Goal: Task Accomplishment & Management: Manage account settings

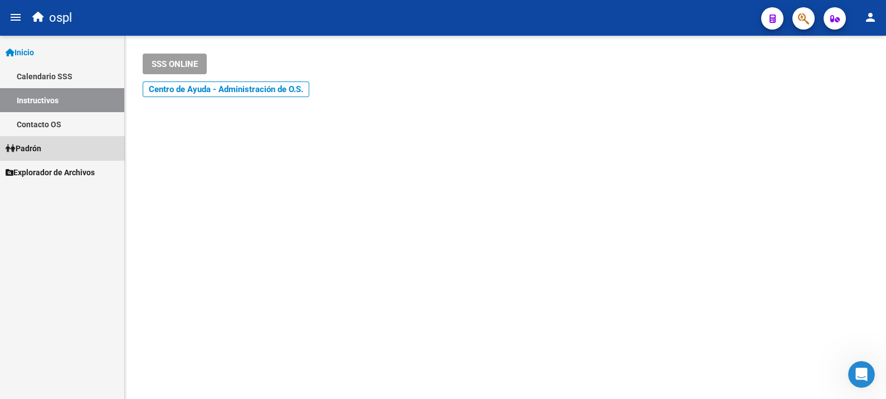
click at [67, 147] on link "Padrón" at bounding box center [62, 148] width 124 height 24
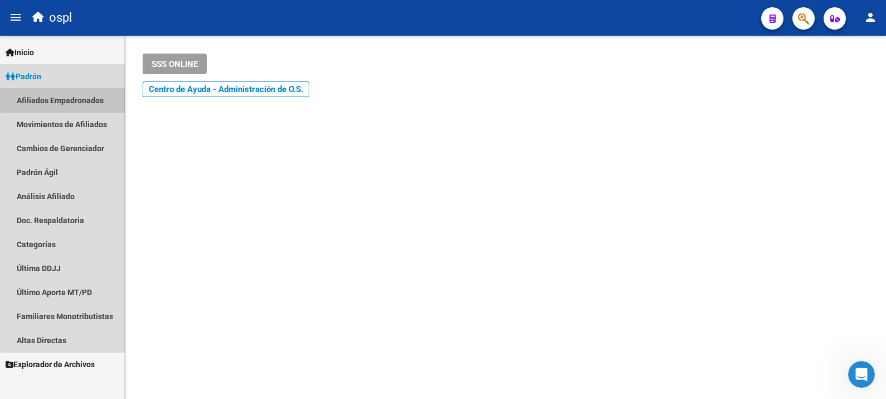
click at [99, 93] on link "Afiliados Empadronados" at bounding box center [62, 100] width 124 height 24
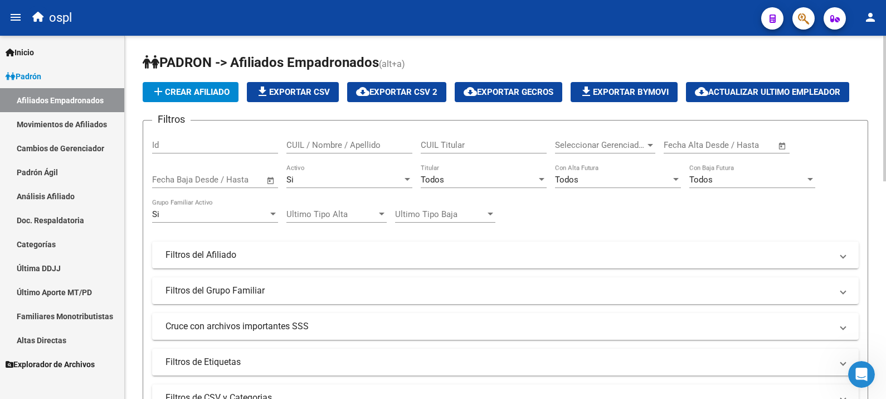
click at [708, 149] on div at bounding box center [884, 108] width 3 height 145
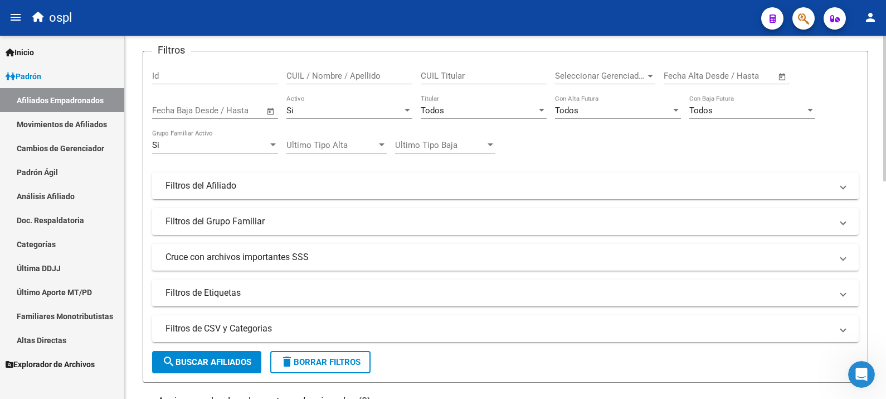
scroll to position [209, 0]
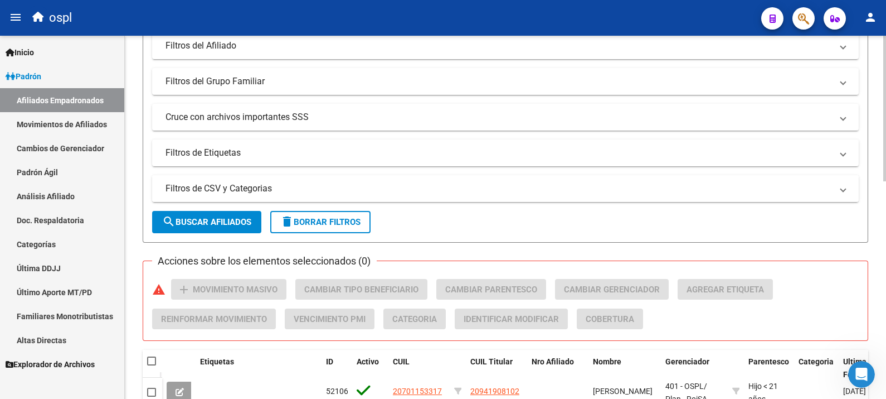
click at [243, 186] on mat-panel-title "Filtros de CSV y Categorias" at bounding box center [499, 188] width 667 height 12
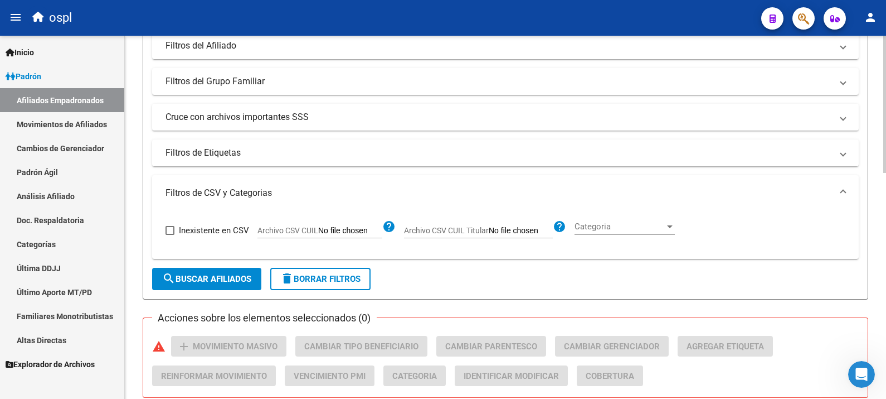
click at [475, 227] on span "Archivo CSV CUIL Titular" at bounding box center [446, 230] width 85 height 9
click at [489, 227] on input "Archivo CSV CUIL Titular" at bounding box center [521, 231] width 64 height 10
type input "C:\fakepath\r.csv"
click at [220, 284] on button "search Buscar Afiliados" at bounding box center [206, 279] width 109 height 22
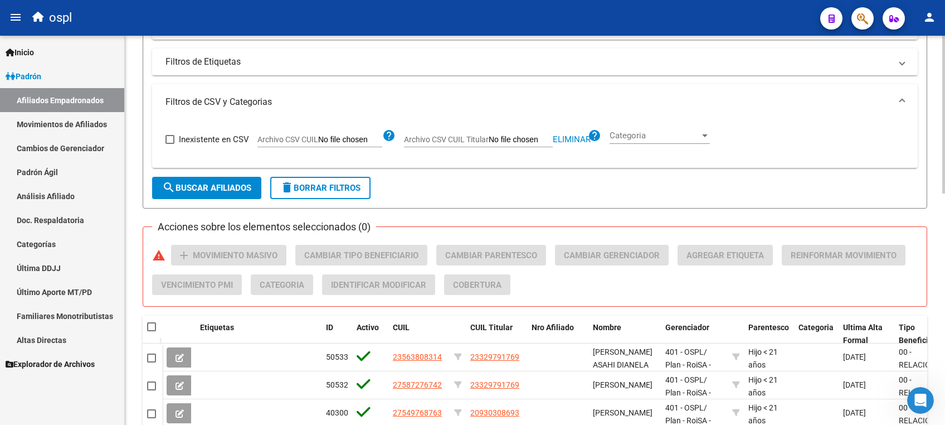
scroll to position [0, 0]
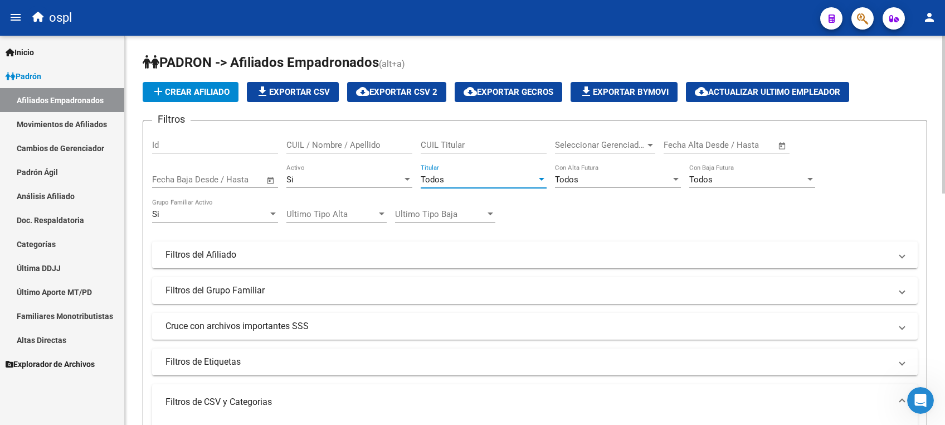
click at [542, 178] on div at bounding box center [542, 179] width 6 height 3
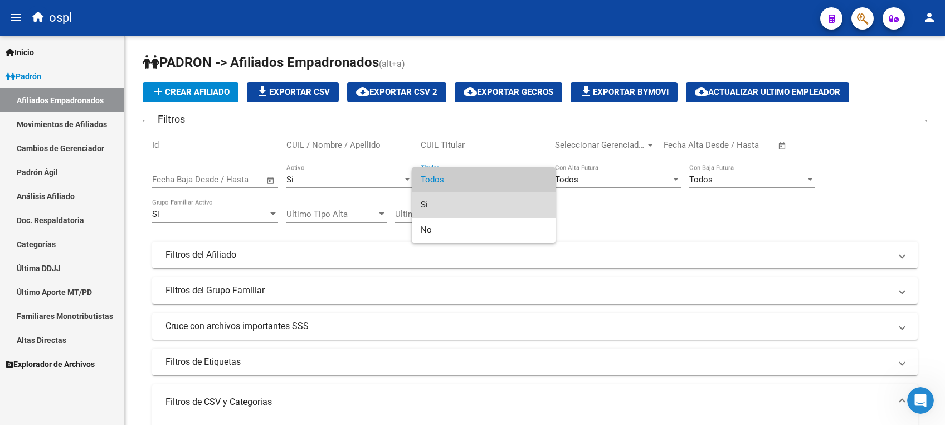
click at [518, 207] on span "Si" at bounding box center [484, 204] width 126 height 25
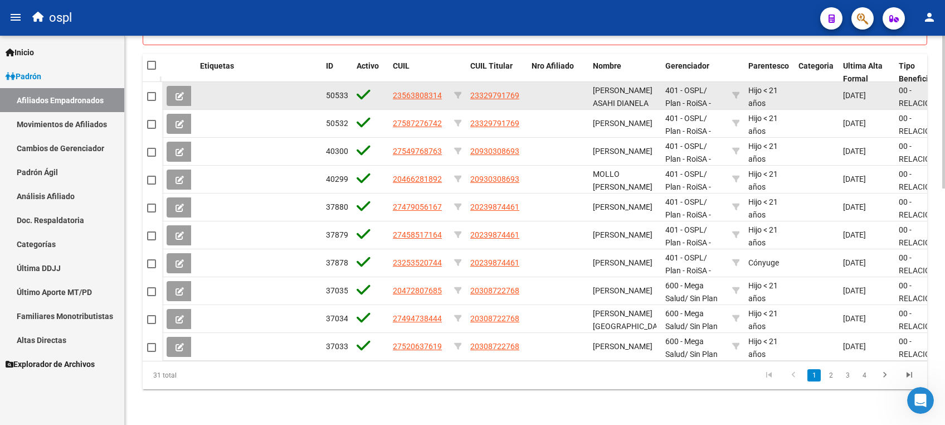
drag, startPoint x: 532, startPoint y: 85, endPoint x: 467, endPoint y: 84, distance: 65.8
click at [467, 84] on div "50533 23563808314 23329791769 MACHIN SPONTON ASAHI DIANELA 401 - OSPL / Plan - …" at bounding box center [796, 96] width 1268 height 28
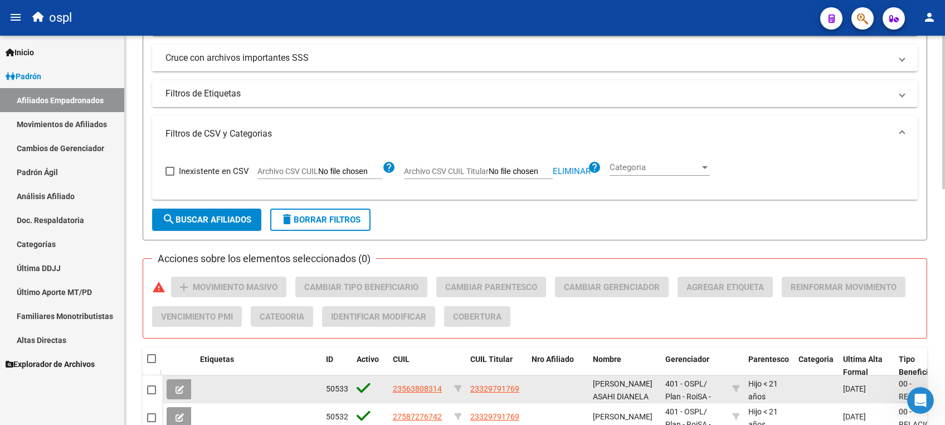
scroll to position [599, 0]
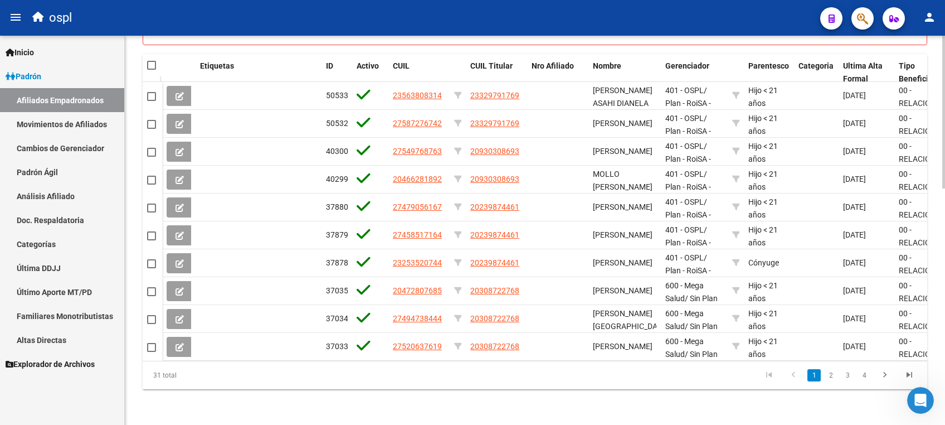
click at [708, 318] on link "2" at bounding box center [830, 375] width 13 height 12
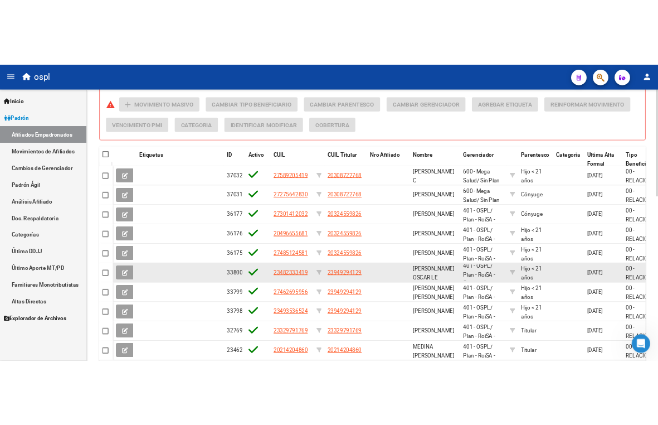
scroll to position [0, 0]
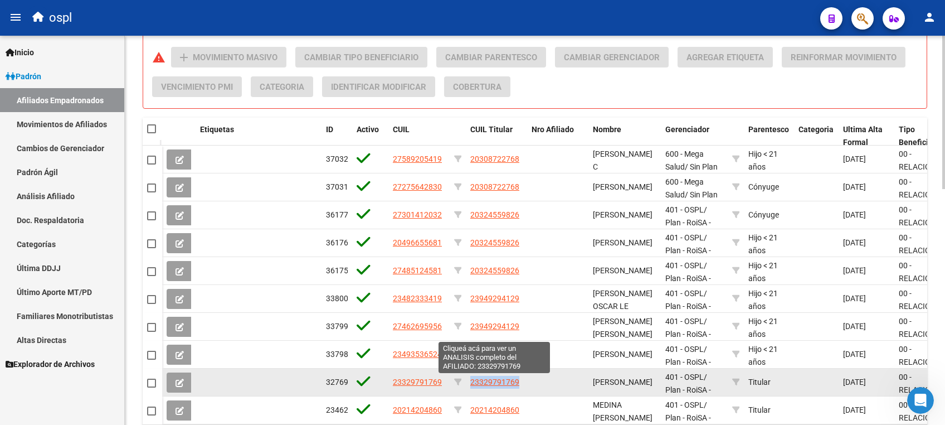
drag, startPoint x: 526, startPoint y: 383, endPoint x: 472, endPoint y: 379, distance: 54.8
click at [472, 318] on datatable-body-cell "23329791769" at bounding box center [496, 381] width 61 height 27
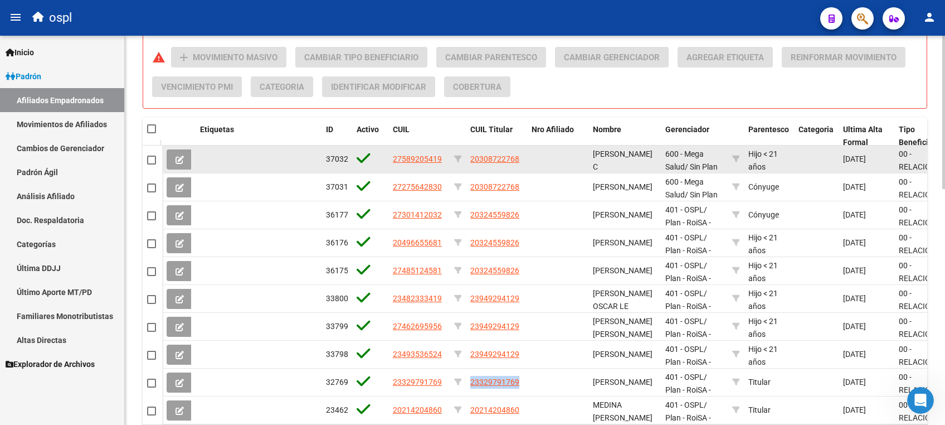
copy span "23329791769"
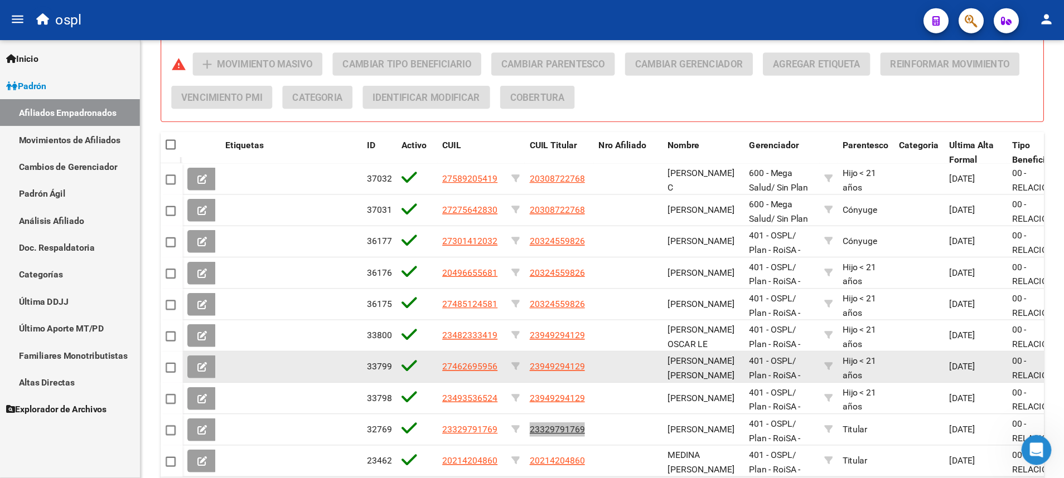
scroll to position [525, 0]
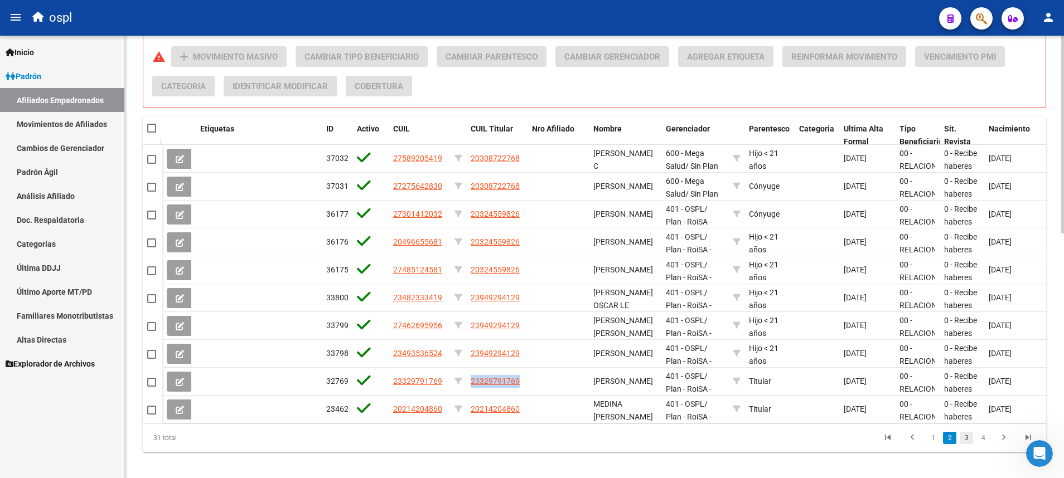
click at [708, 318] on link "3" at bounding box center [965, 438] width 13 height 12
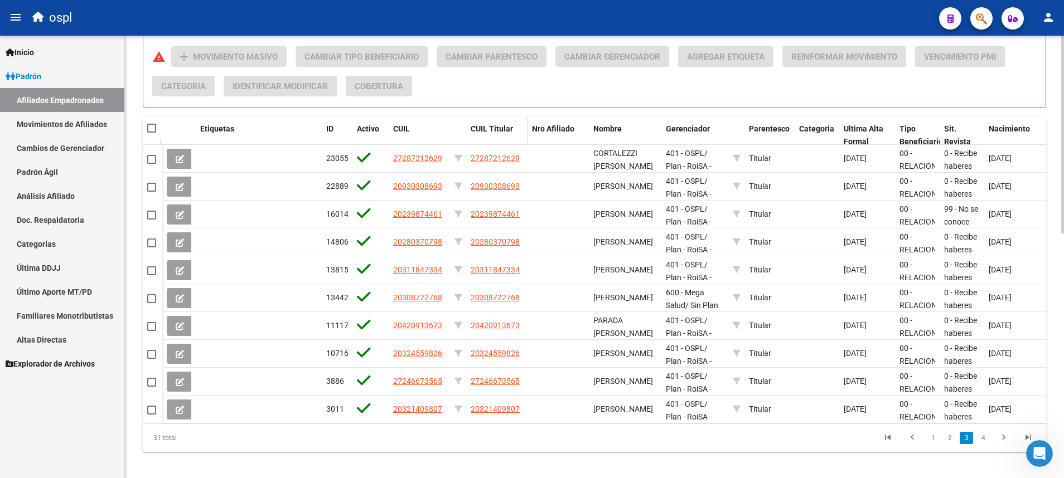
click at [499, 128] on span "CUIL Titular" at bounding box center [491, 128] width 42 height 9
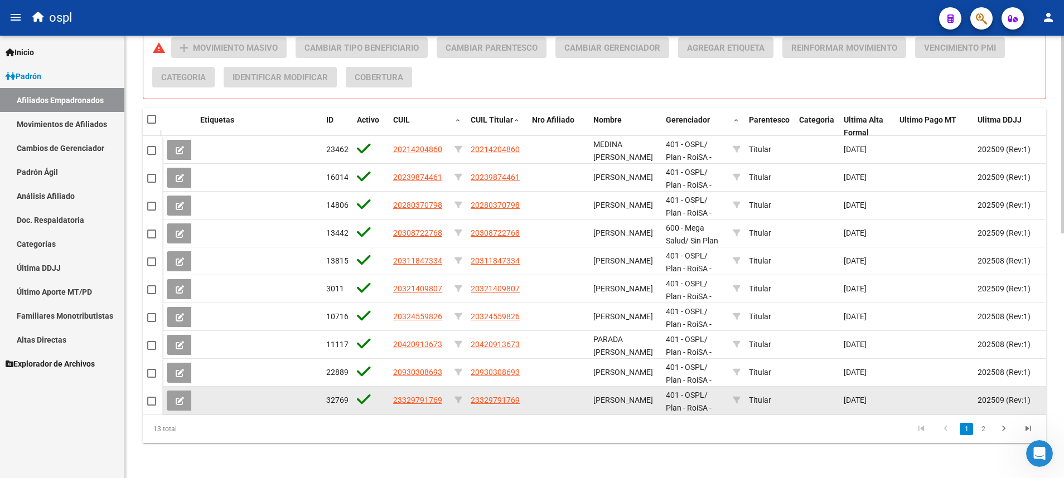
scroll to position [548, 0]
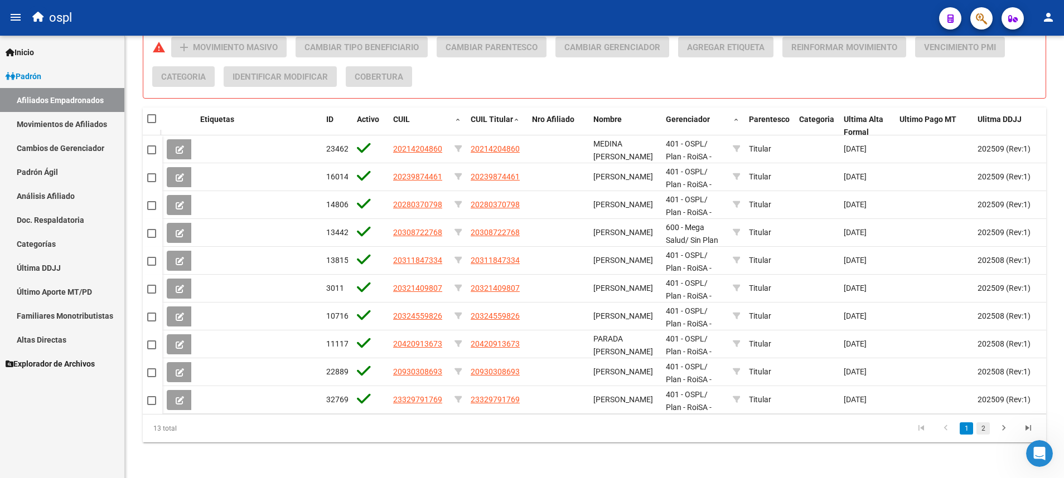
click at [708, 318] on link "2" at bounding box center [982, 429] width 13 height 12
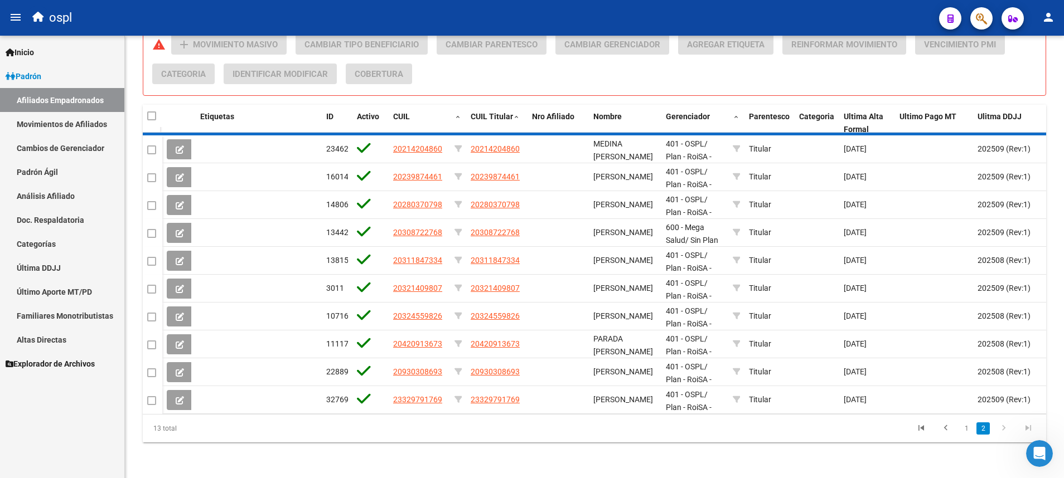
scroll to position [353, 0]
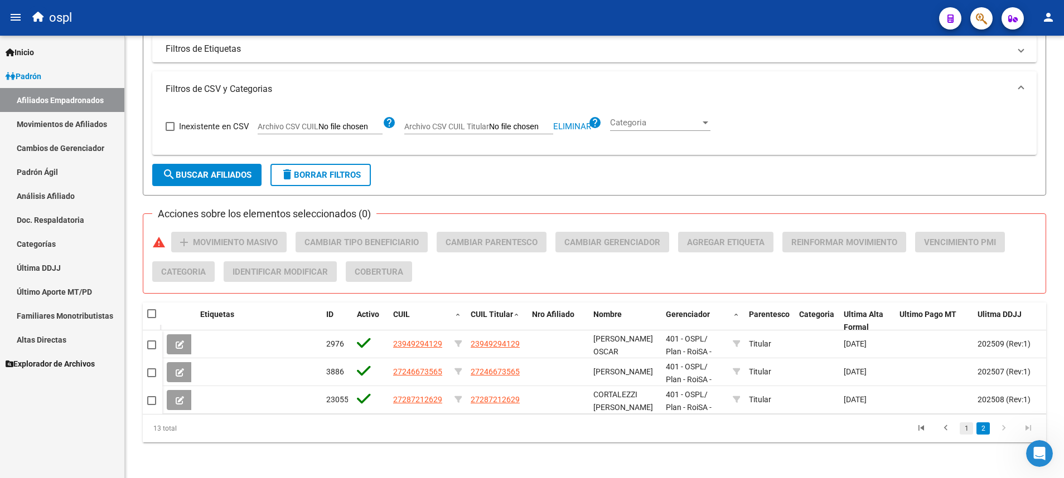
click at [708, 318] on link "1" at bounding box center [965, 429] width 13 height 12
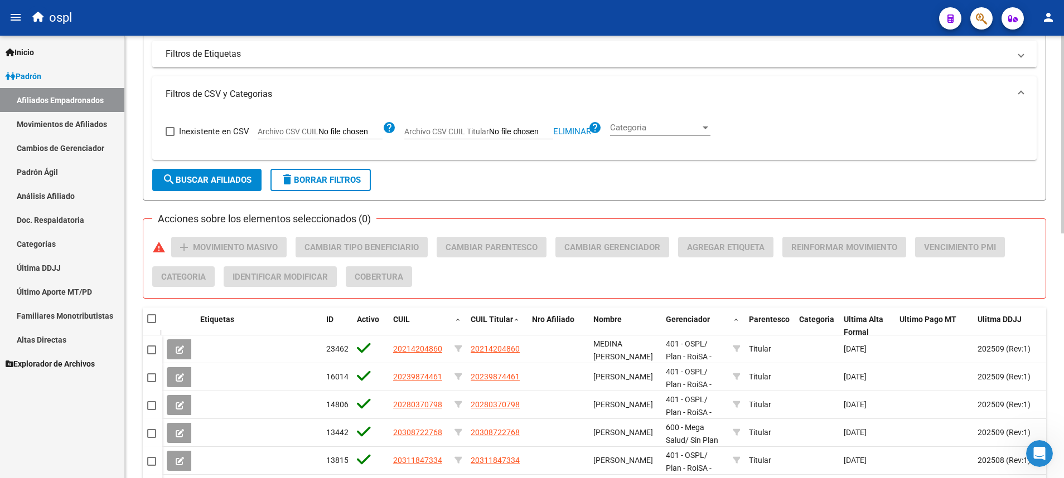
scroll to position [0, 0]
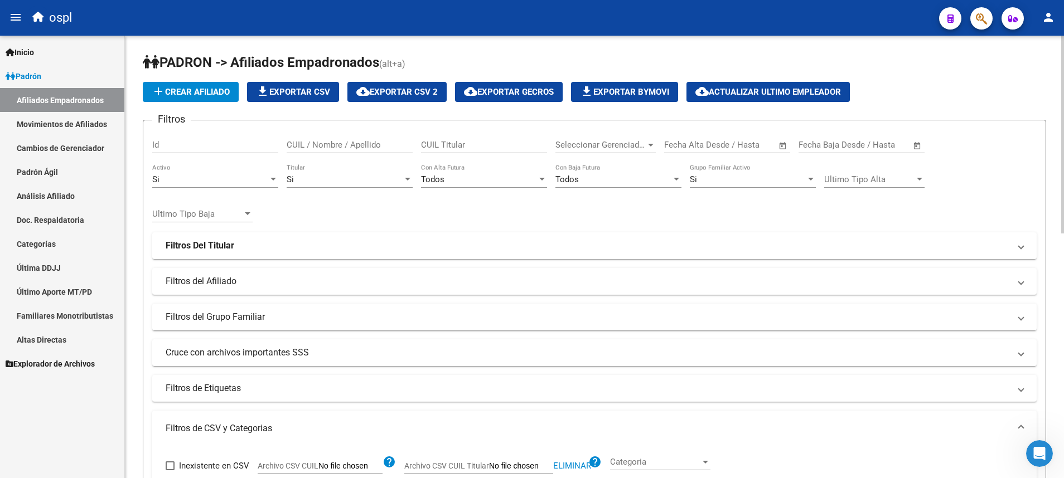
click at [406, 183] on div at bounding box center [407, 179] width 10 height 9
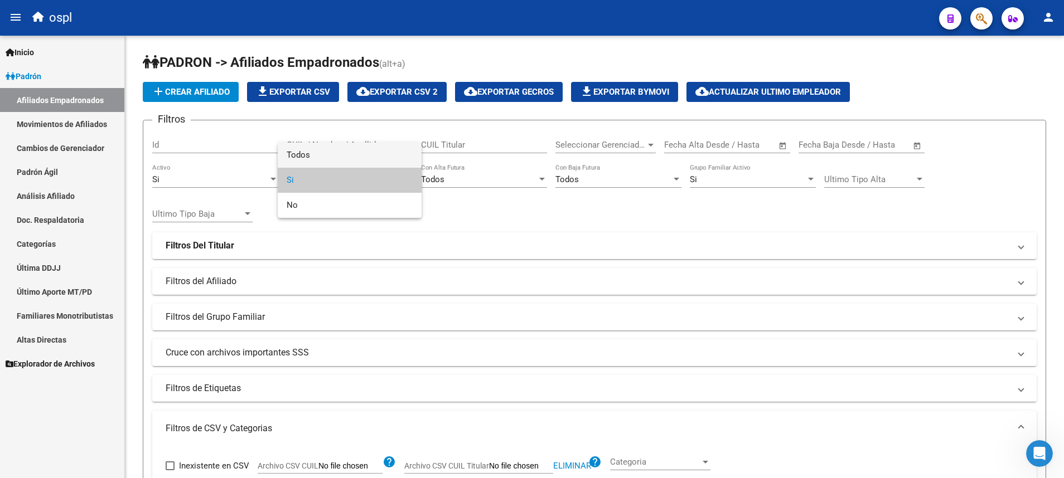
click at [386, 153] on span "Todos" at bounding box center [350, 155] width 126 height 25
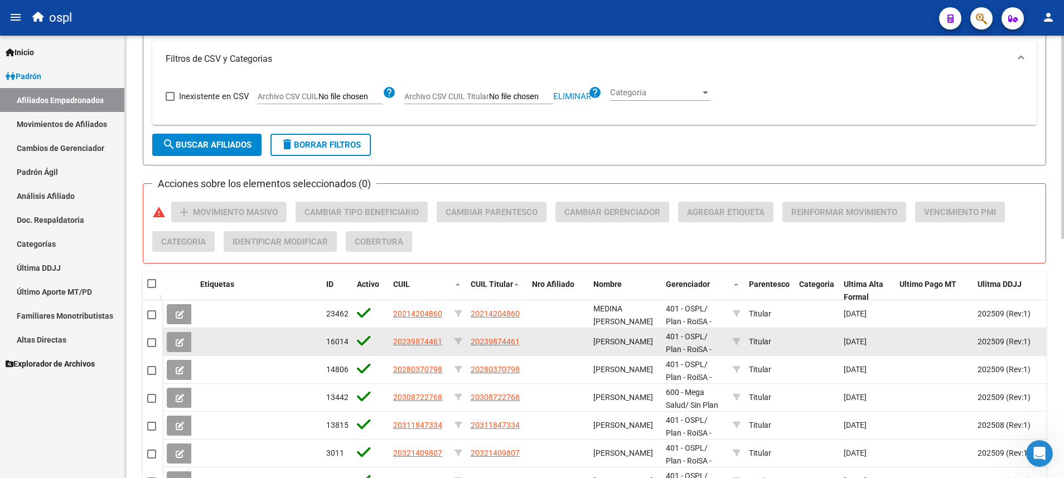
scroll to position [167, 0]
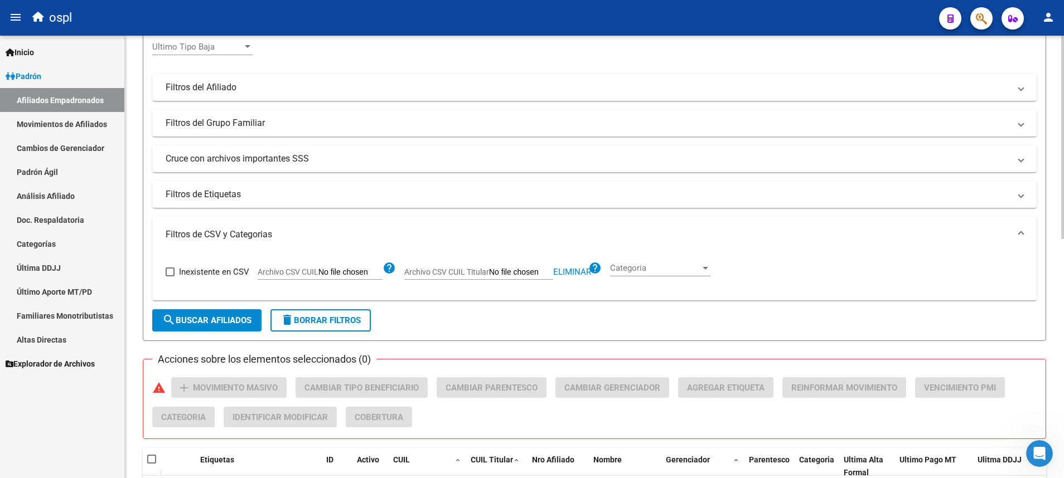
click at [216, 318] on span "search Buscar Afiliados" at bounding box center [206, 320] width 89 height 10
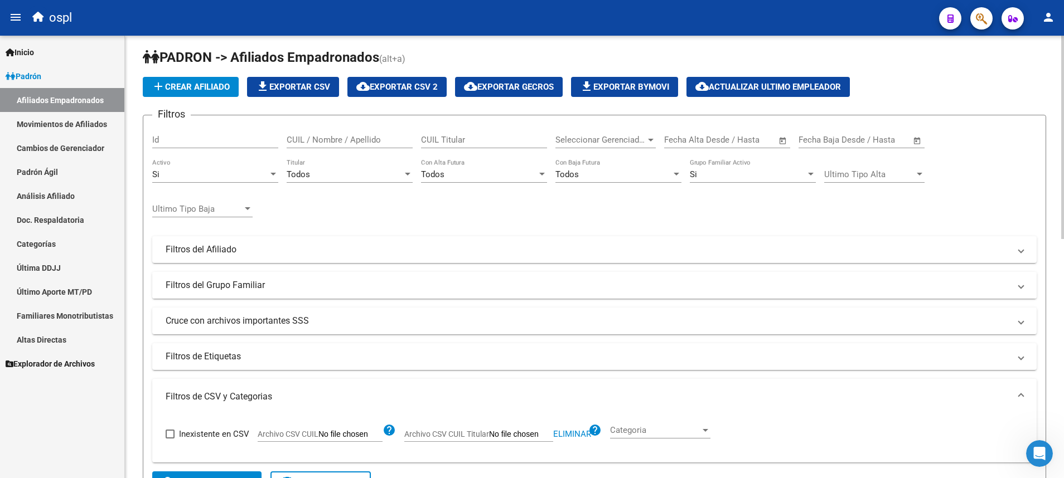
scroll to position [0, 0]
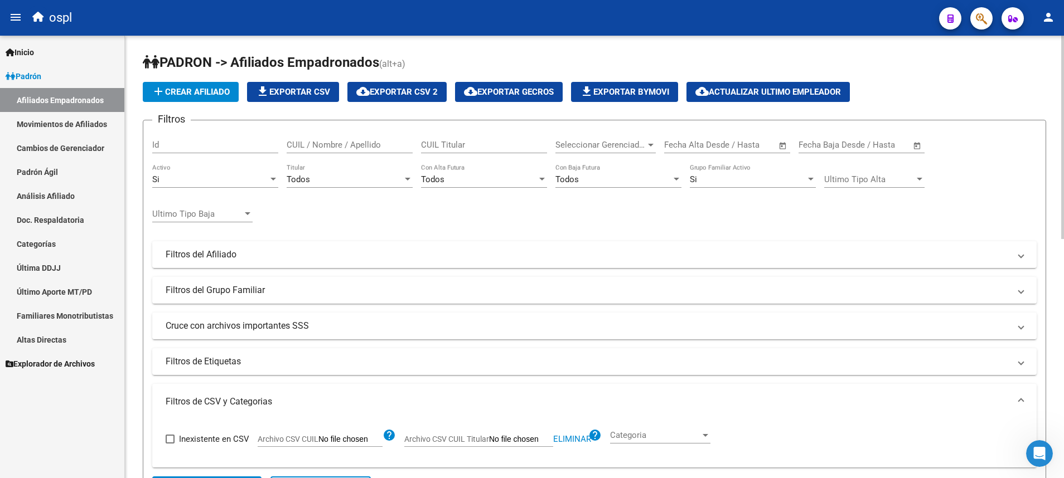
click at [407, 180] on div at bounding box center [408, 179] width 6 height 3
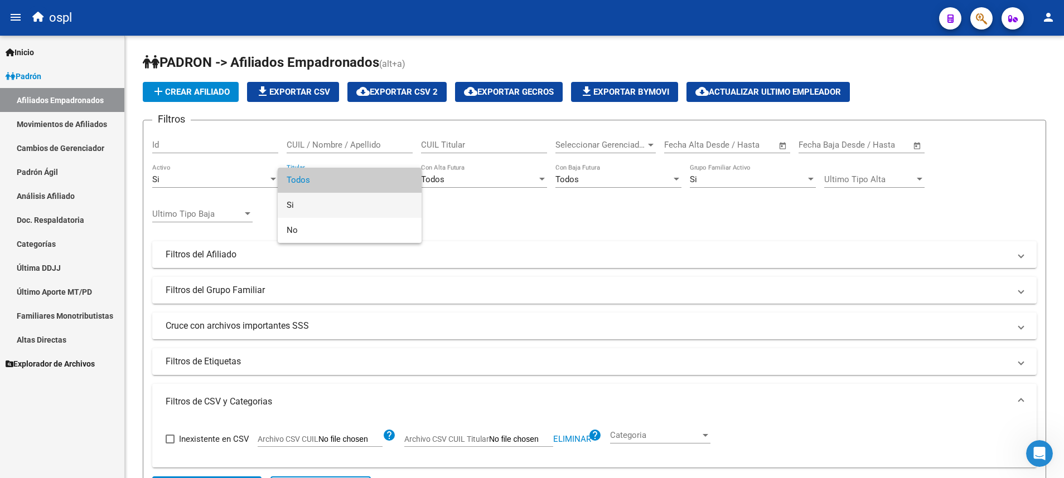
click at [386, 211] on span "Si" at bounding box center [350, 205] width 126 height 25
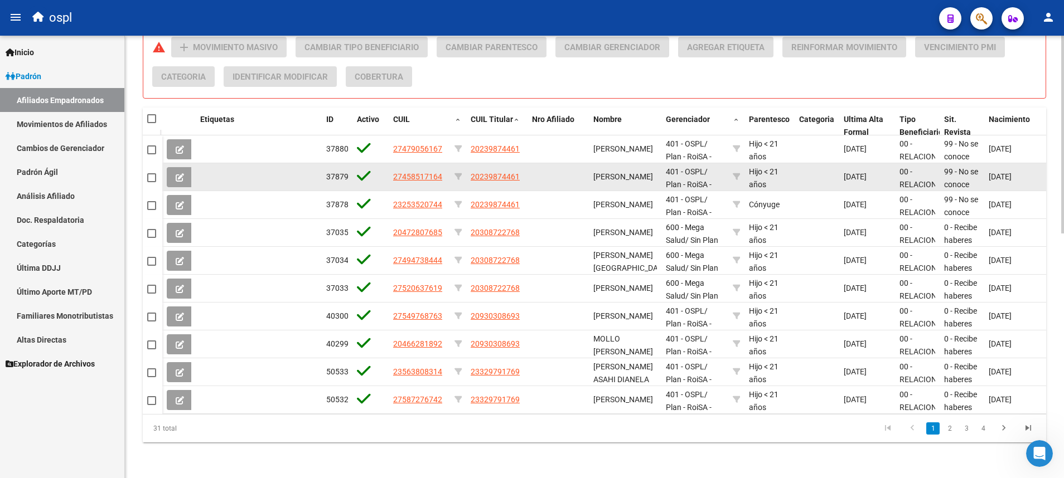
scroll to position [213, 0]
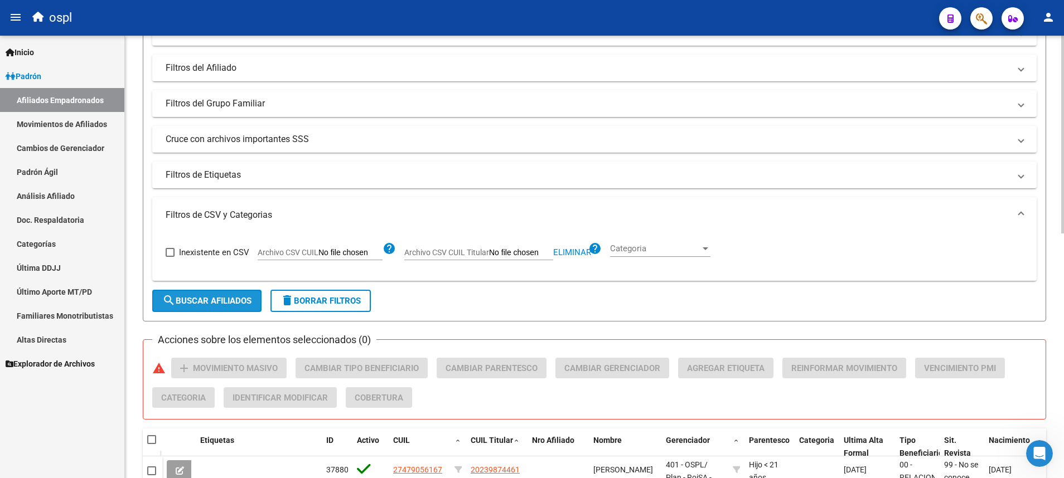
click at [217, 303] on span "search Buscar Afiliados" at bounding box center [206, 301] width 89 height 10
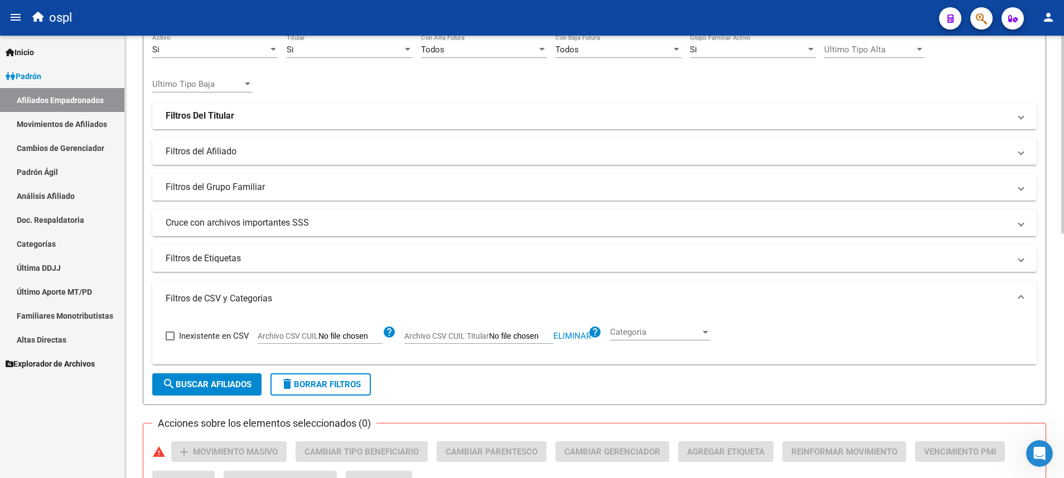
scroll to position [381, 0]
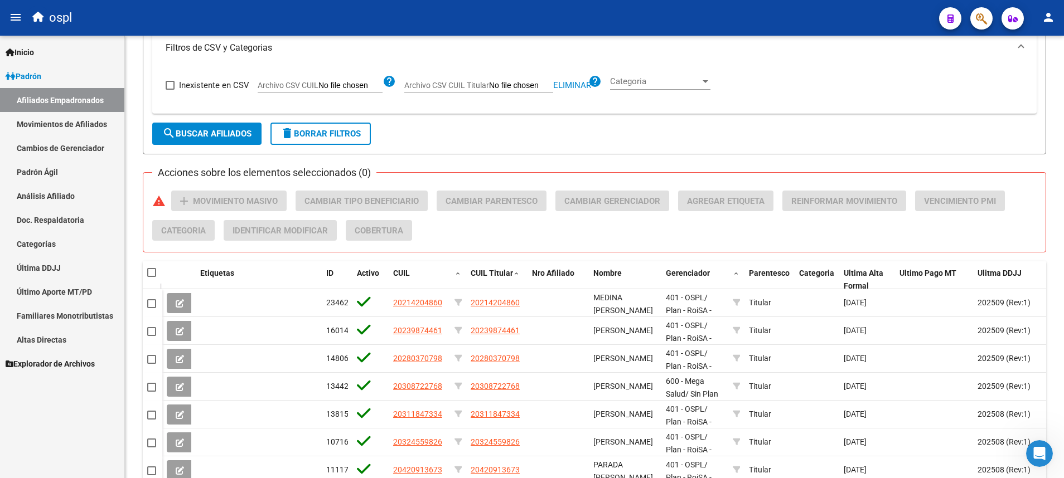
click at [150, 273] on span at bounding box center [151, 272] width 9 height 9
click at [151, 277] on input "checkbox" at bounding box center [151, 277] width 1 height 1
checkbox input "true"
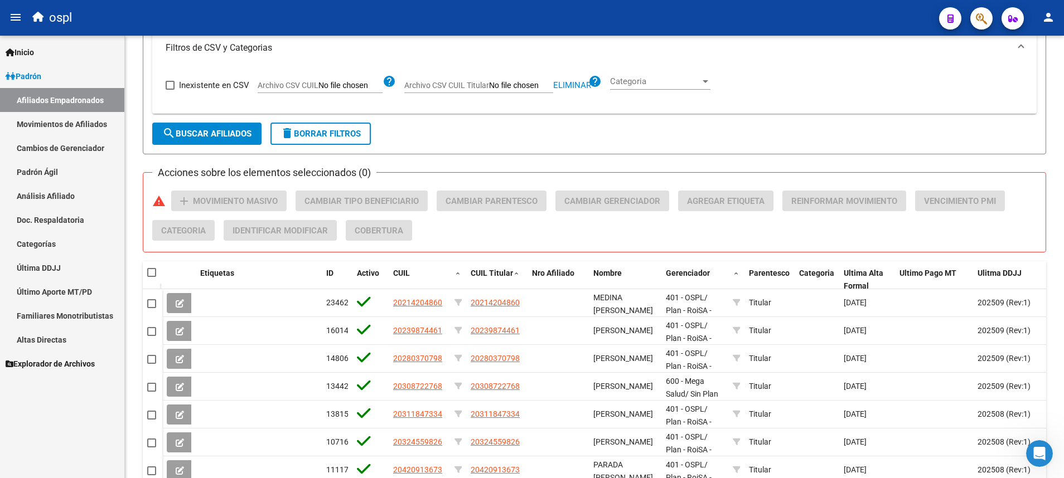
checkbox input "true"
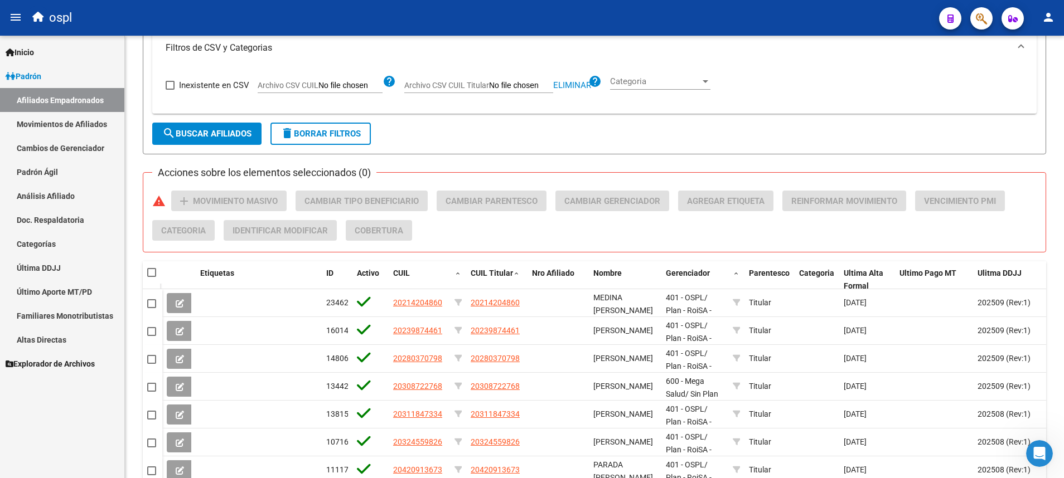
checkbox input "true"
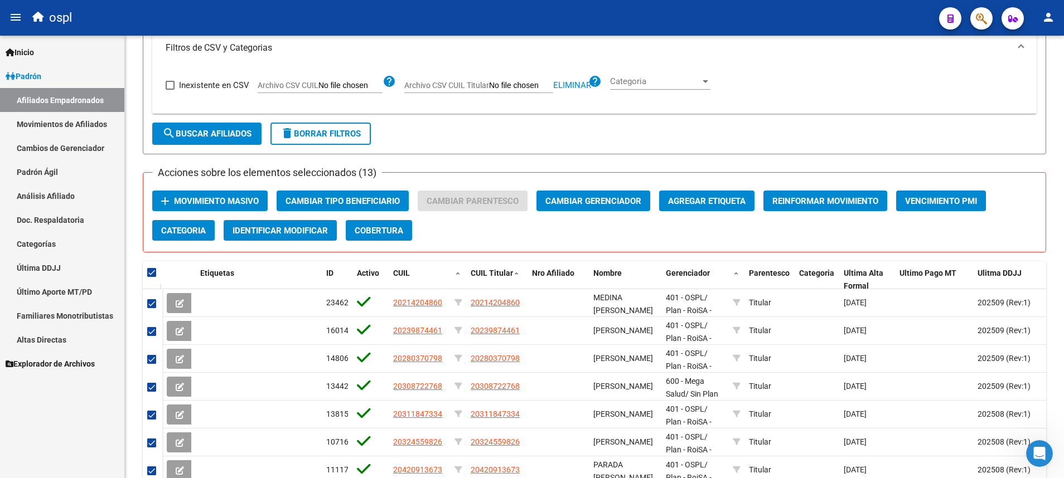
click at [233, 200] on span "Movimiento Masivo" at bounding box center [216, 201] width 85 height 10
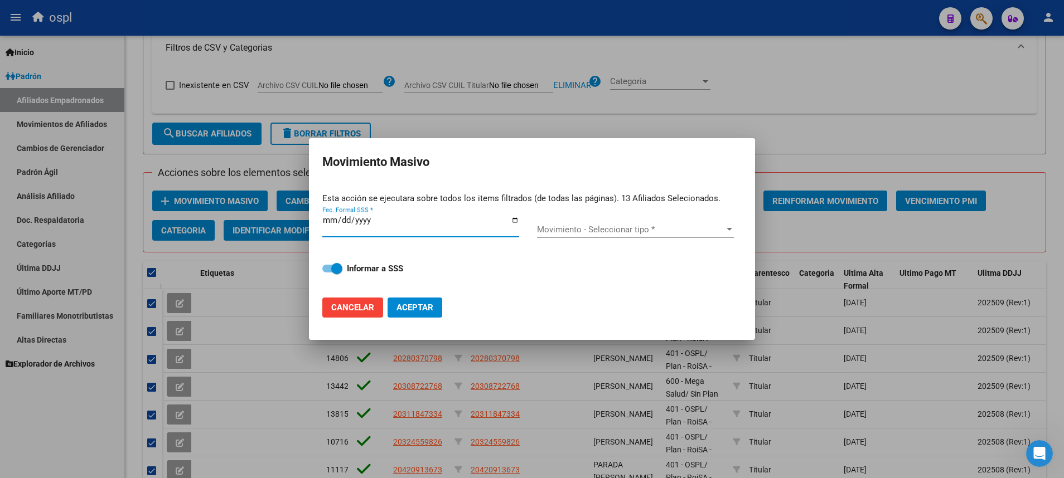
click at [516, 221] on input "Fec. Formal SSS *" at bounding box center [420, 225] width 197 height 18
type input "[DATE]"
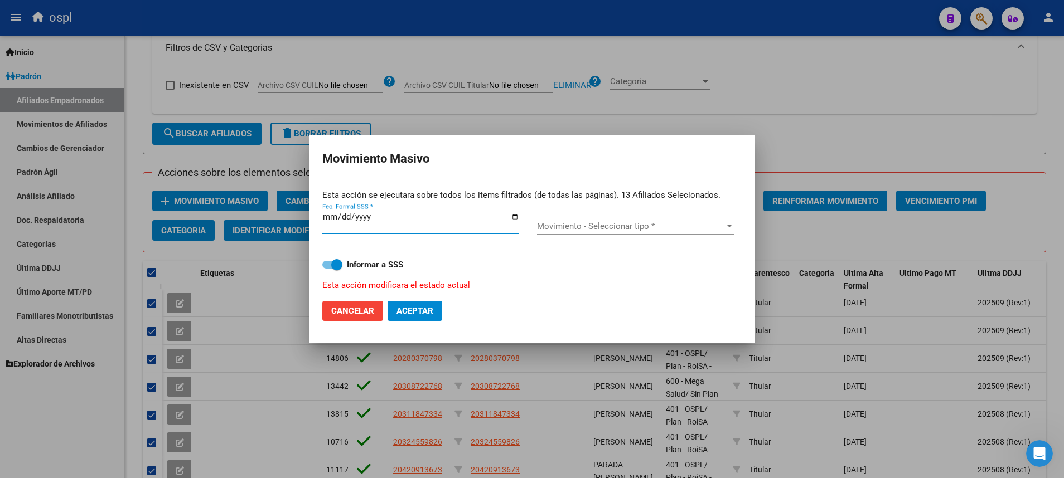
click at [708, 226] on div at bounding box center [729, 226] width 6 height 3
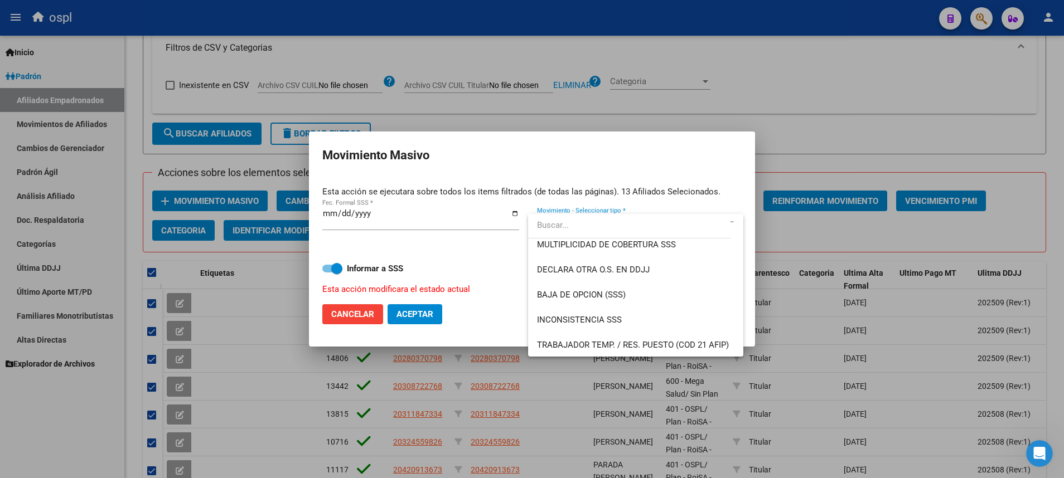
scroll to position [441, 0]
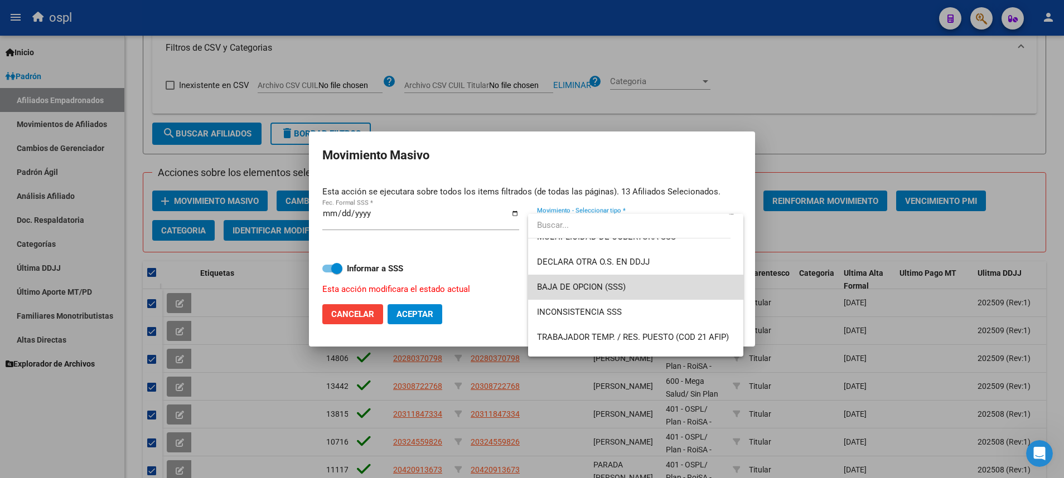
click at [676, 289] on span "BAJA DE OPCION (SSS)" at bounding box center [635, 287] width 197 height 25
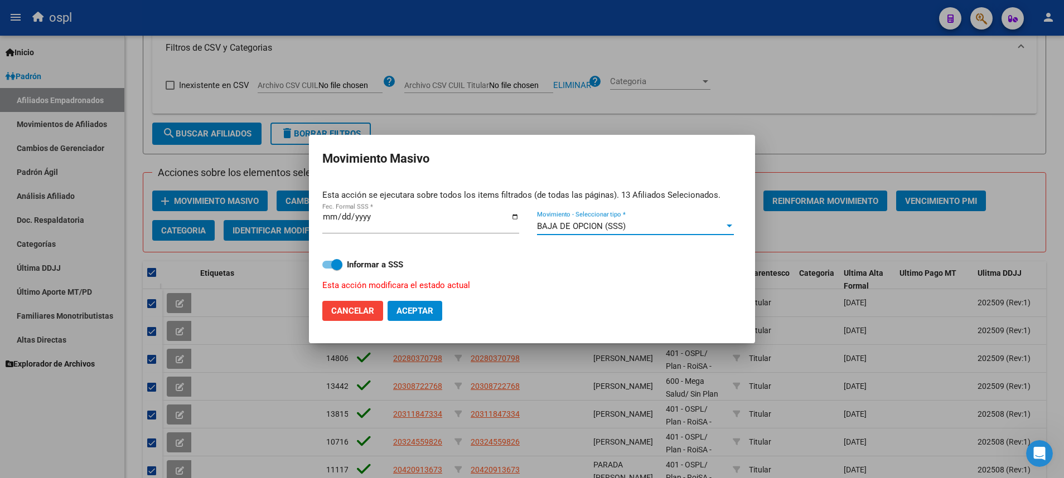
click at [367, 314] on span "Cancelar" at bounding box center [352, 311] width 43 height 10
checkbox input "false"
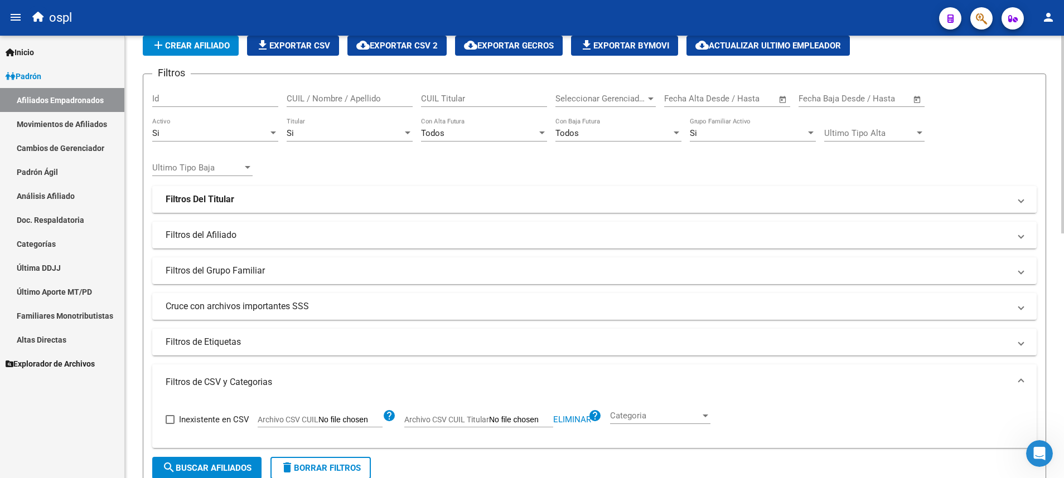
scroll to position [381, 0]
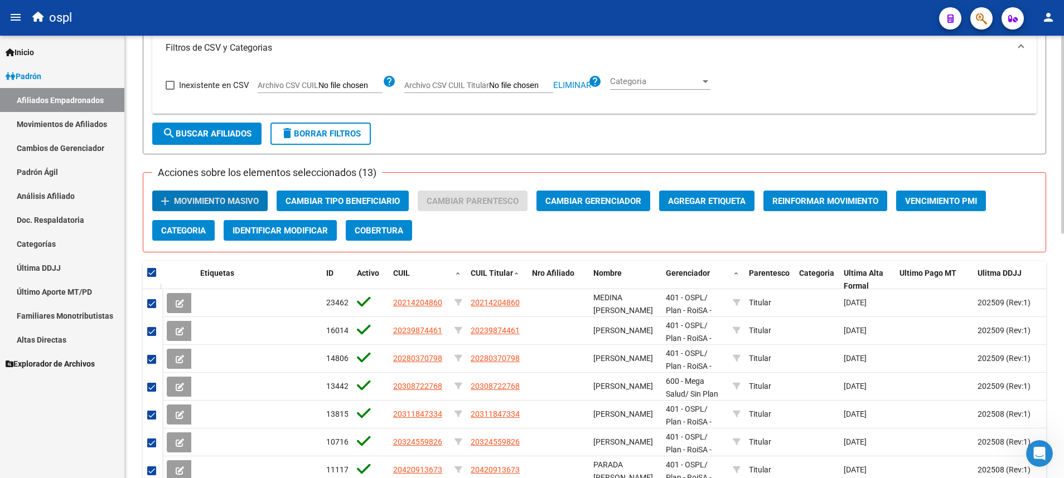
click at [241, 205] on span "Movimiento Masivo" at bounding box center [216, 201] width 85 height 10
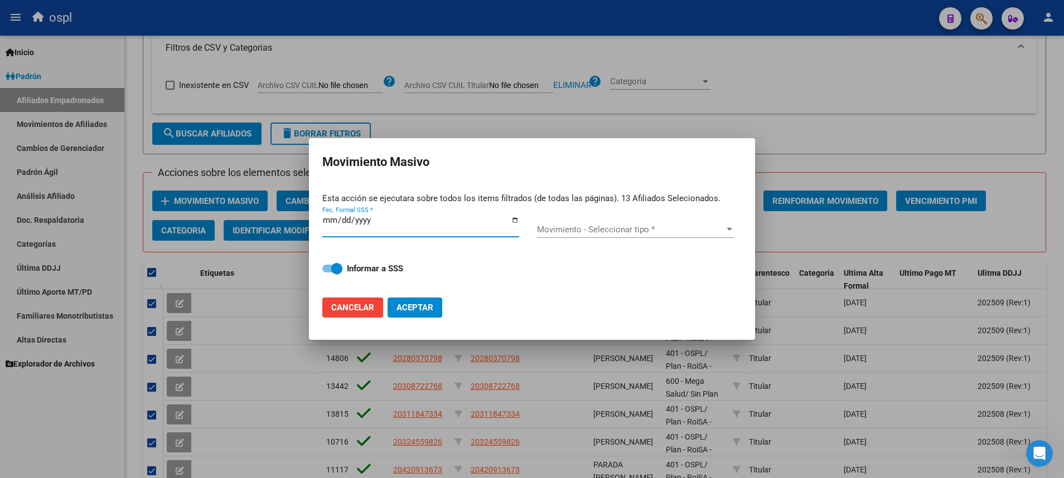
click at [515, 219] on input "Fec. Formal SSS *" at bounding box center [420, 225] width 197 height 18
type input "[DATE]"
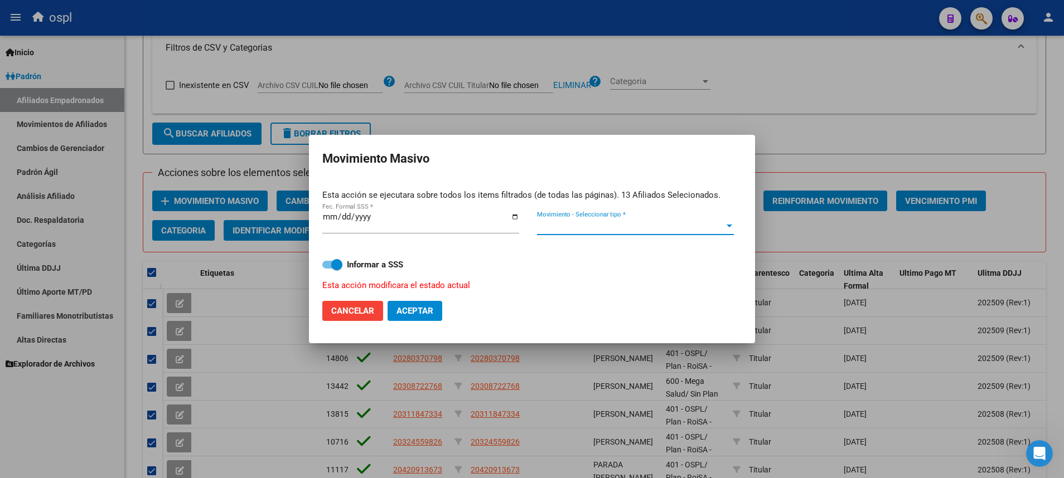
click at [708, 226] on div at bounding box center [729, 226] width 10 height 9
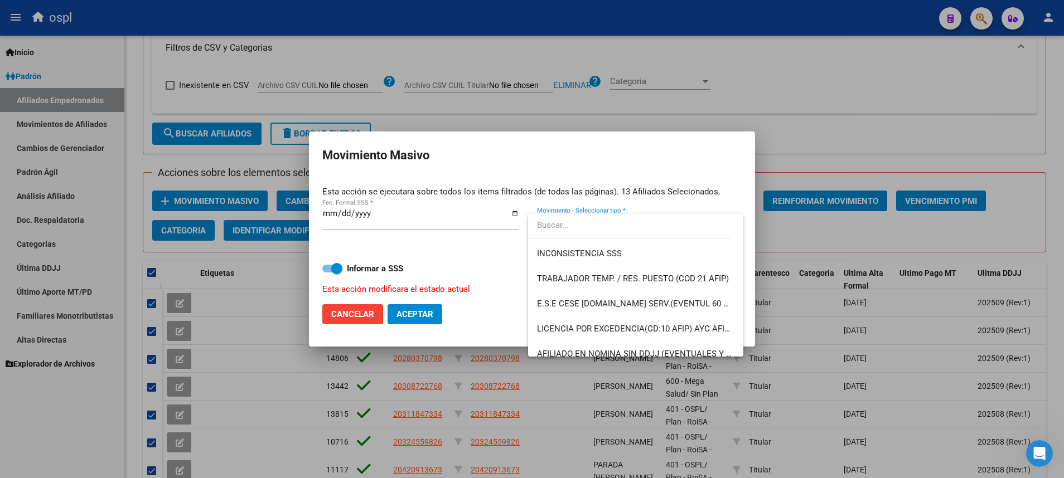
scroll to position [375, 0]
click at [684, 318] on span "BAJA DE OPCION (SSS)" at bounding box center [635, 353] width 197 height 25
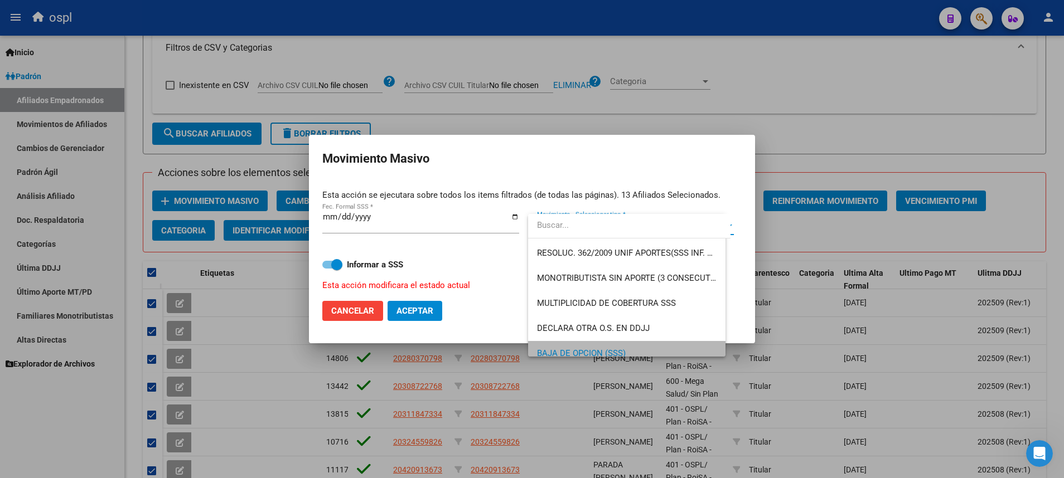
scroll to position [384, 0]
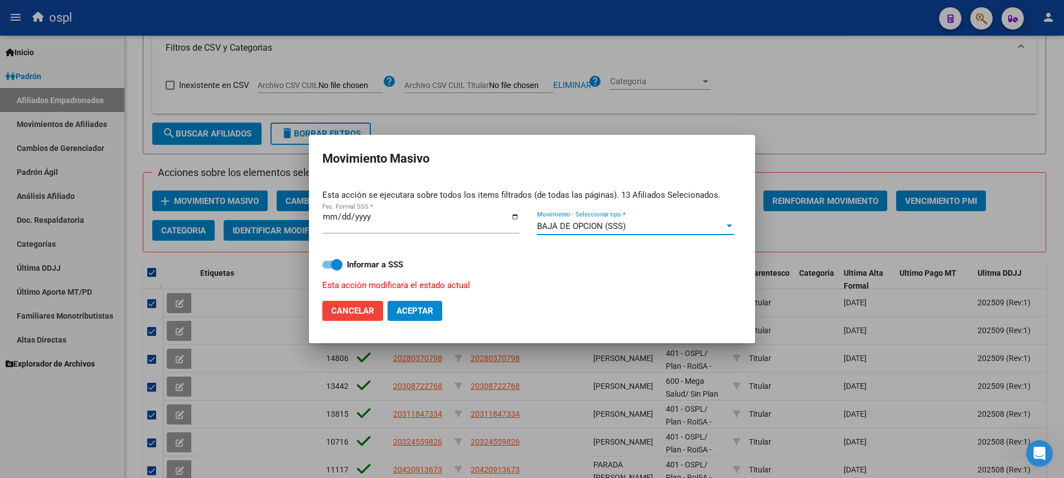
click at [429, 314] on span "Aceptar" at bounding box center [414, 311] width 37 height 10
checkbox input "false"
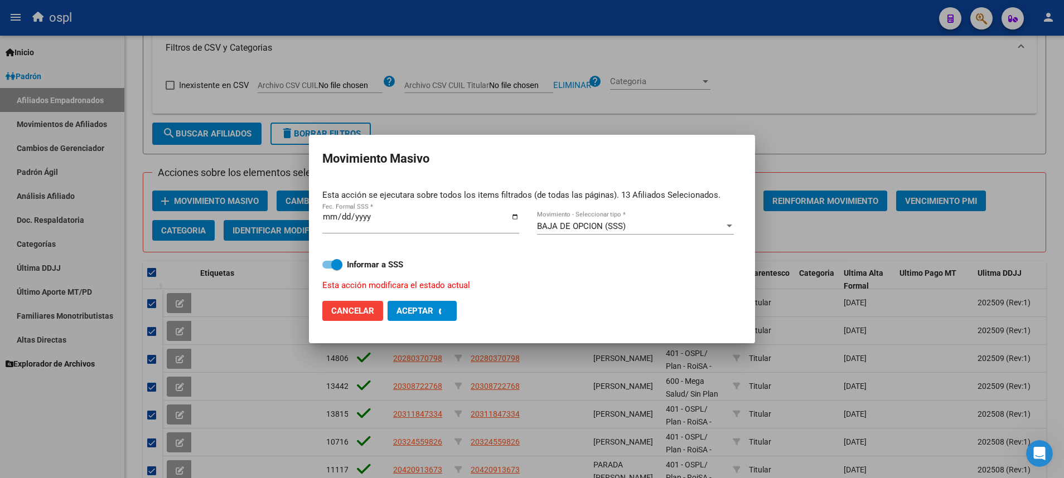
checkbox input "false"
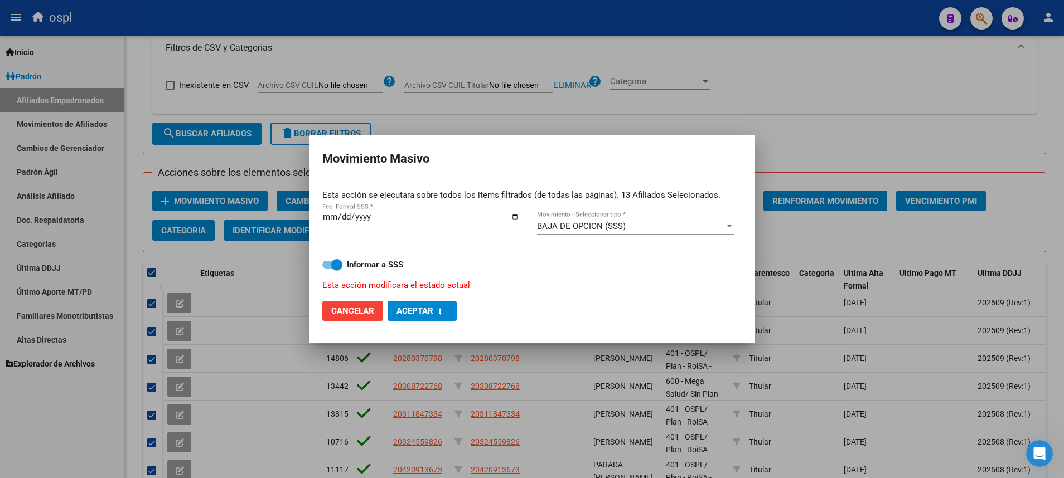
checkbox input "false"
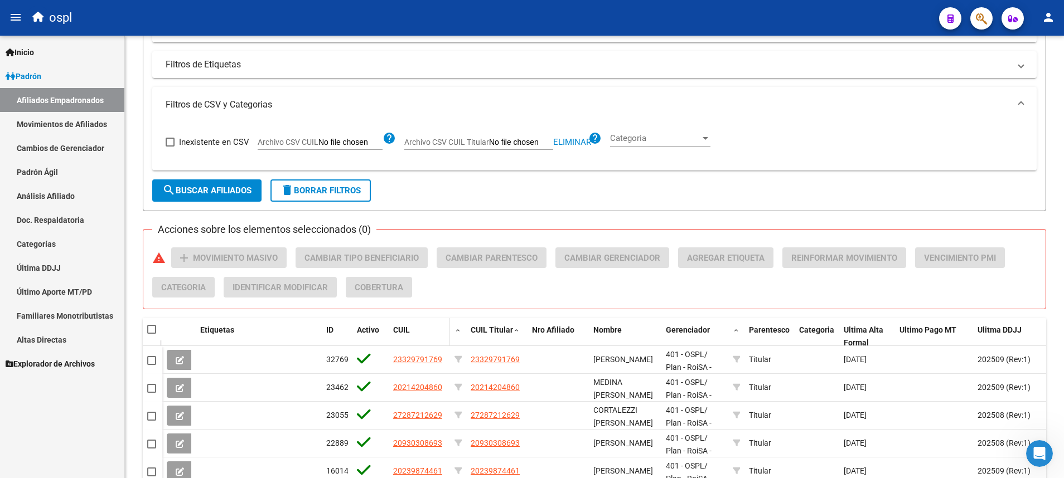
scroll to position [334, 0]
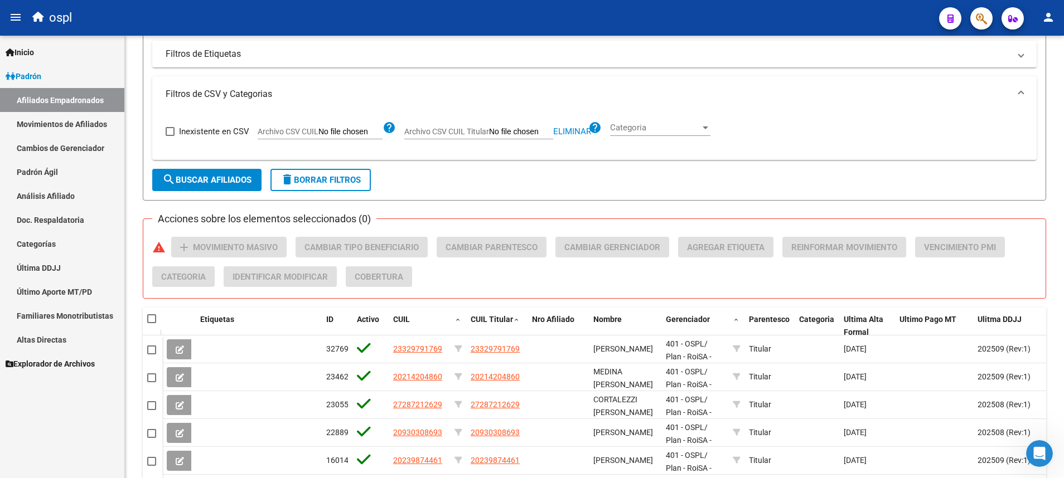
click at [493, 134] on input "Archivo CSV CUIL Titular" at bounding box center [521, 132] width 64 height 10
type input "C:\fakepath\r.csv"
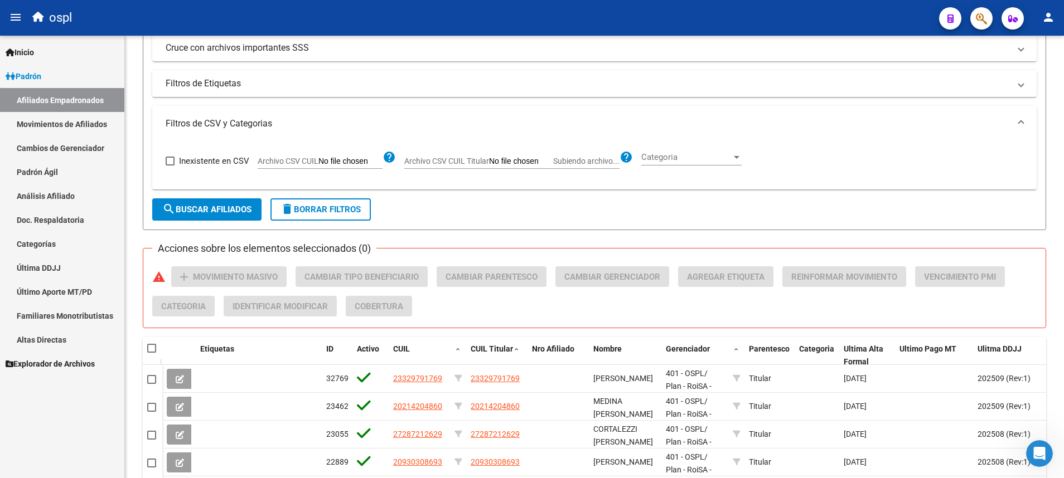
scroll to position [167, 0]
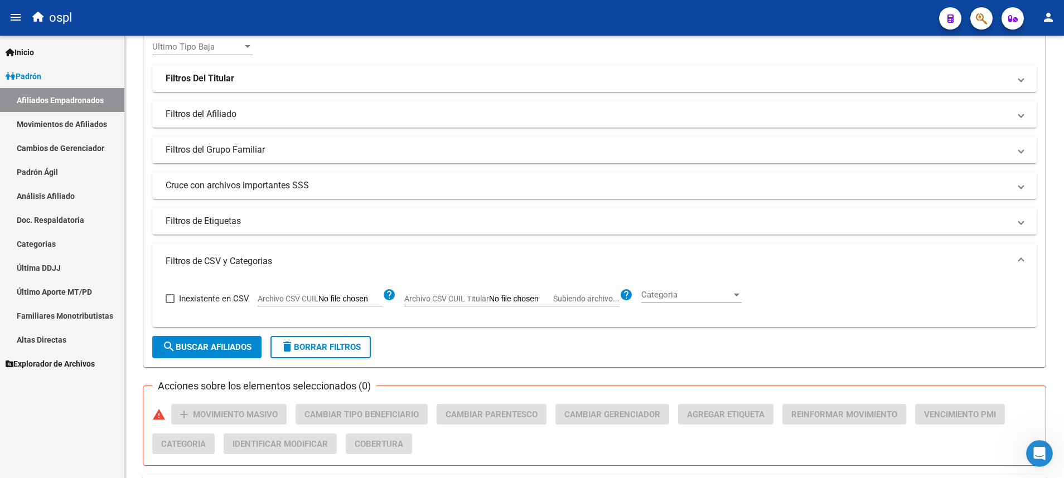
click at [561, 298] on span "Subiendo archivo..." at bounding box center [586, 298] width 66 height 9
click at [553, 298] on input "Archivo CSV CUIL Titular Subiendo archivo..." at bounding box center [521, 299] width 64 height 10
type input "C:\fakepath\r.csv"
click at [241, 318] on span "search Buscar Afiliados" at bounding box center [206, 347] width 89 height 10
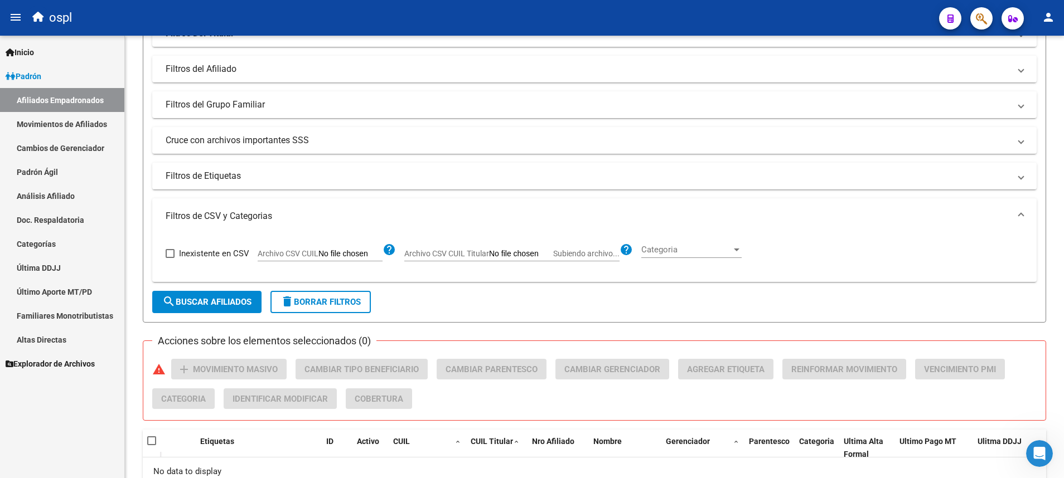
scroll to position [285, 0]
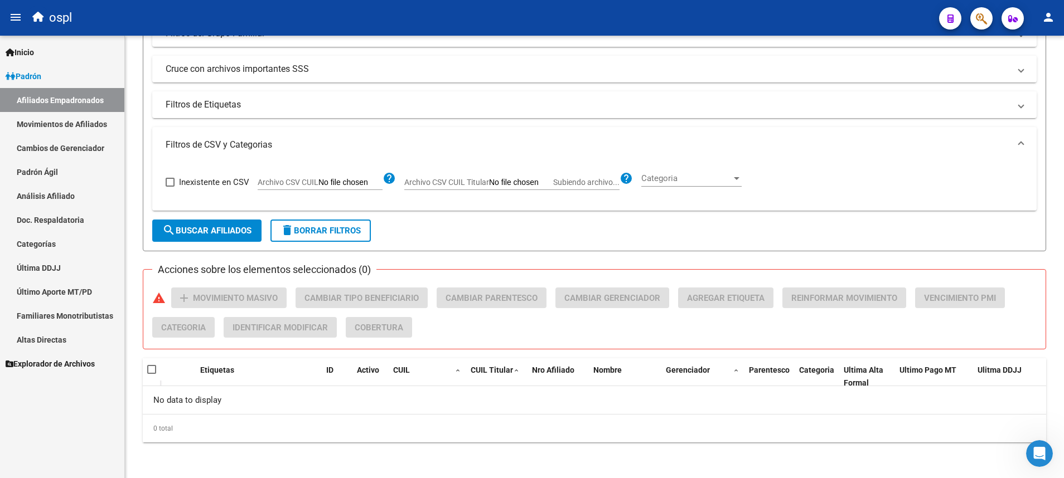
click at [468, 180] on span "Archivo CSV CUIL Titular" at bounding box center [446, 182] width 85 height 9
click at [489, 180] on input "Archivo CSV CUIL Titular Subiendo archivo..." at bounding box center [521, 183] width 64 height 10
type input "C:\fakepath\r.csv"
click at [227, 232] on span "search Buscar Afiliados" at bounding box center [206, 231] width 89 height 10
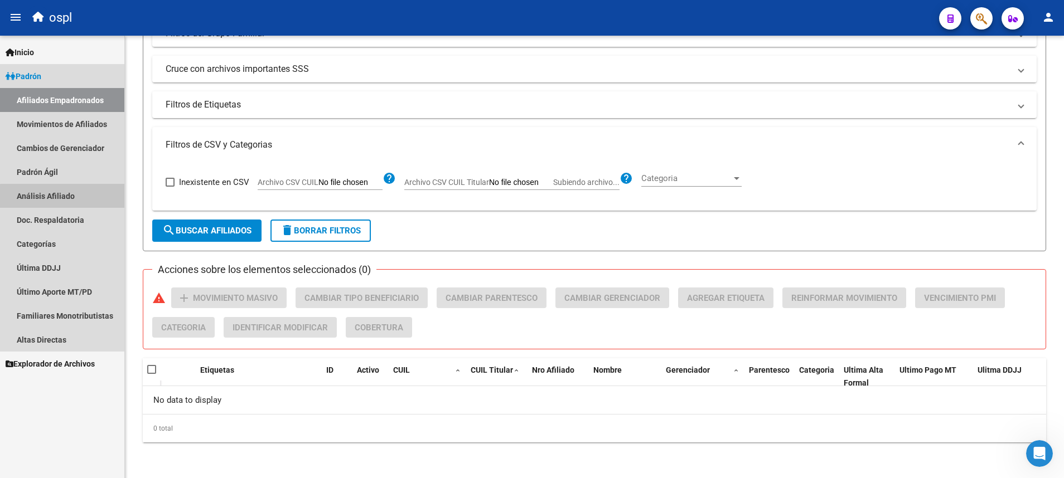
click at [88, 198] on link "Análisis Afiliado" at bounding box center [62, 196] width 124 height 24
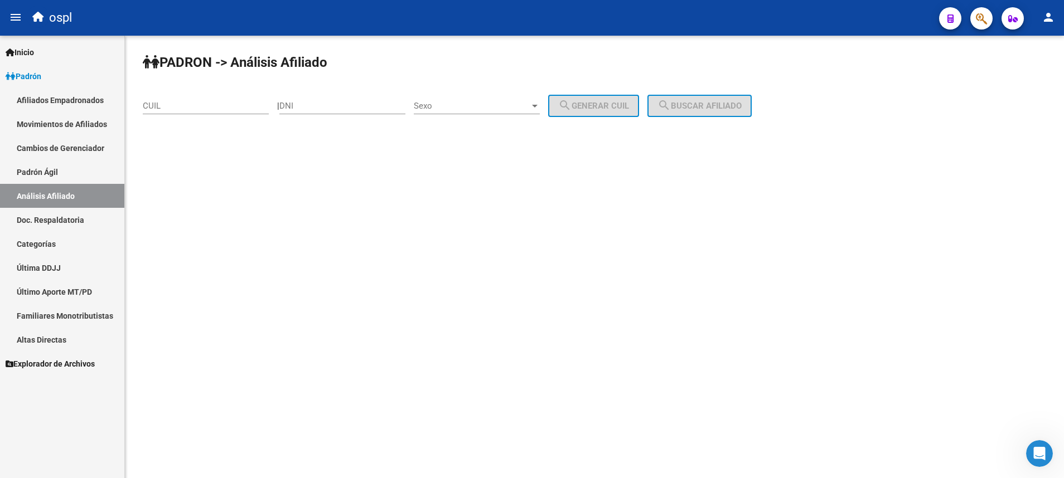
click at [182, 103] on input "CUIL" at bounding box center [206, 106] width 126 height 10
paste input "27-28623684-2"
type input "27-28623684-2"
click at [708, 104] on span "search Buscar afiliado" at bounding box center [699, 106] width 84 height 10
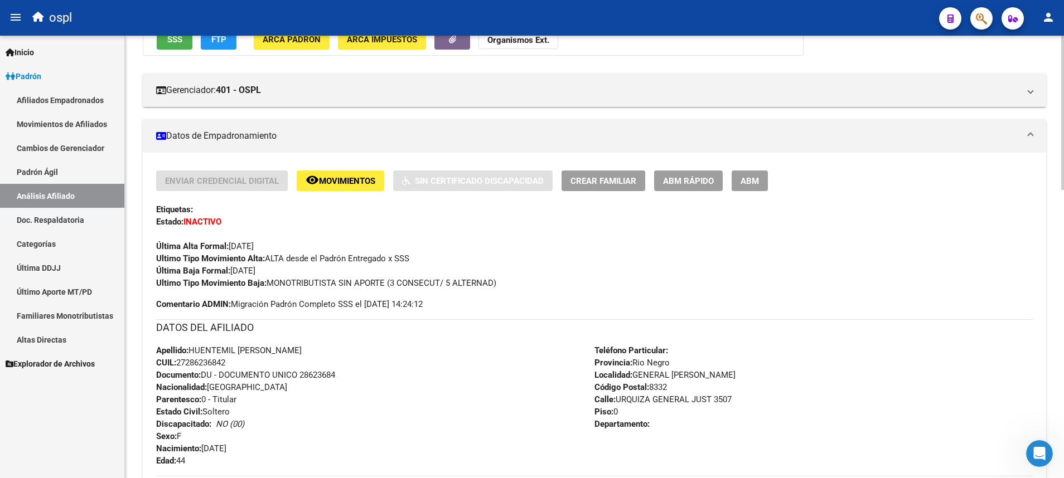
scroll to position [167, 0]
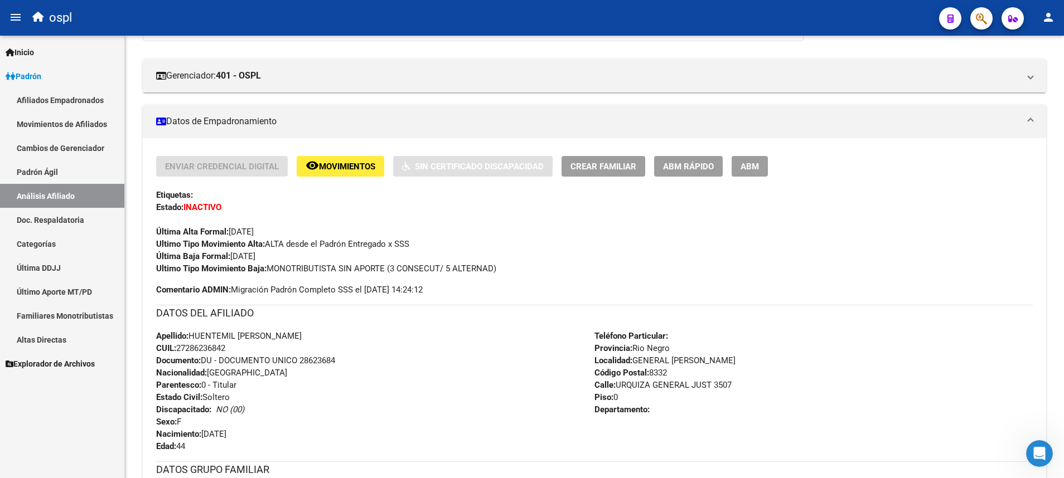
click at [93, 190] on link "Análisis Afiliado" at bounding box center [62, 196] width 124 height 24
click at [80, 166] on link "Padrón Ágil" at bounding box center [62, 172] width 124 height 24
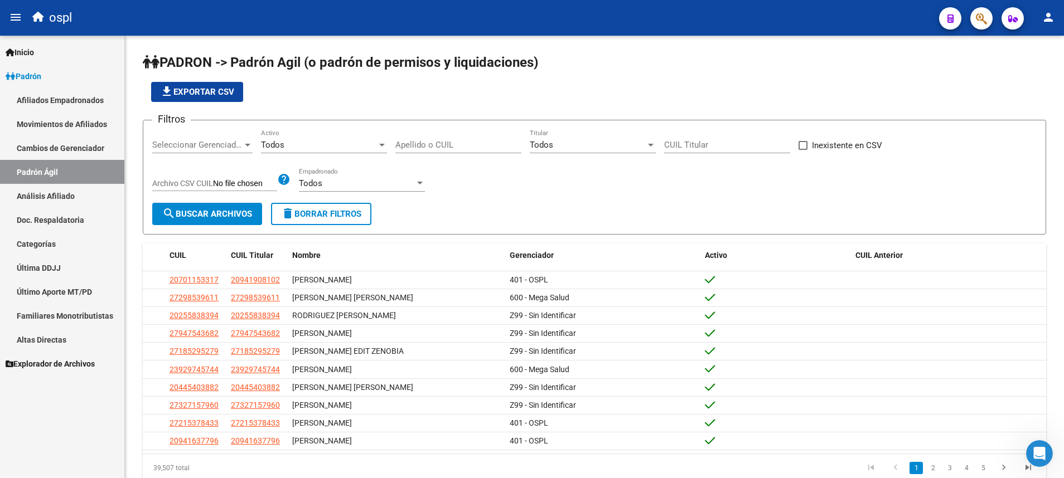
click at [80, 191] on link "Análisis Afiliado" at bounding box center [62, 196] width 124 height 24
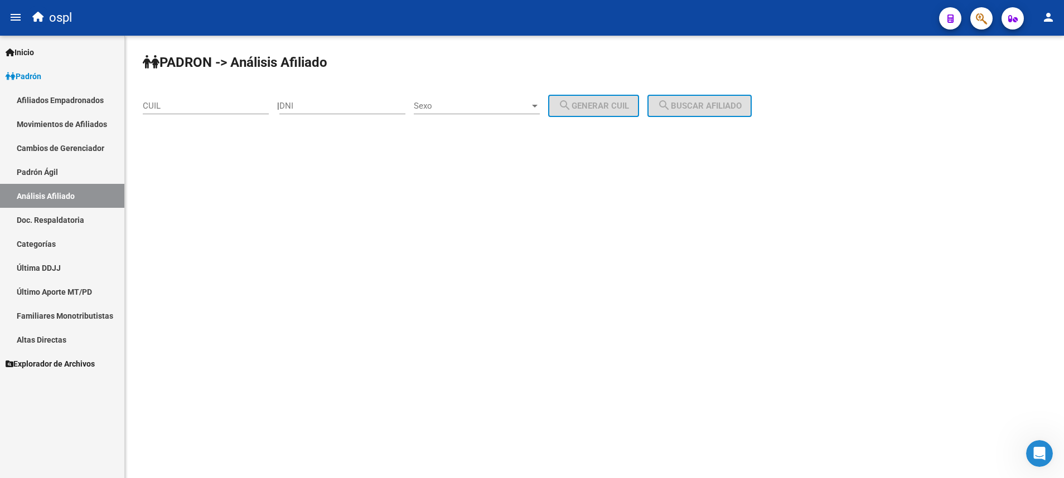
click at [194, 107] on input "CUIL" at bounding box center [206, 106] width 126 height 10
paste input "23-12735189-9"
type input "23-12735189-9"
click at [670, 109] on button "search Buscar afiliado" at bounding box center [699, 106] width 104 height 22
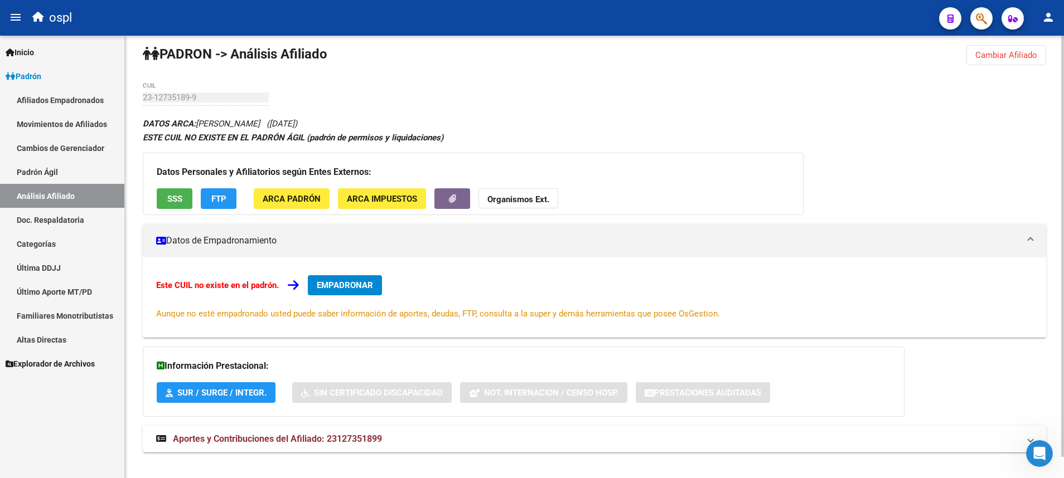
scroll to position [22, 0]
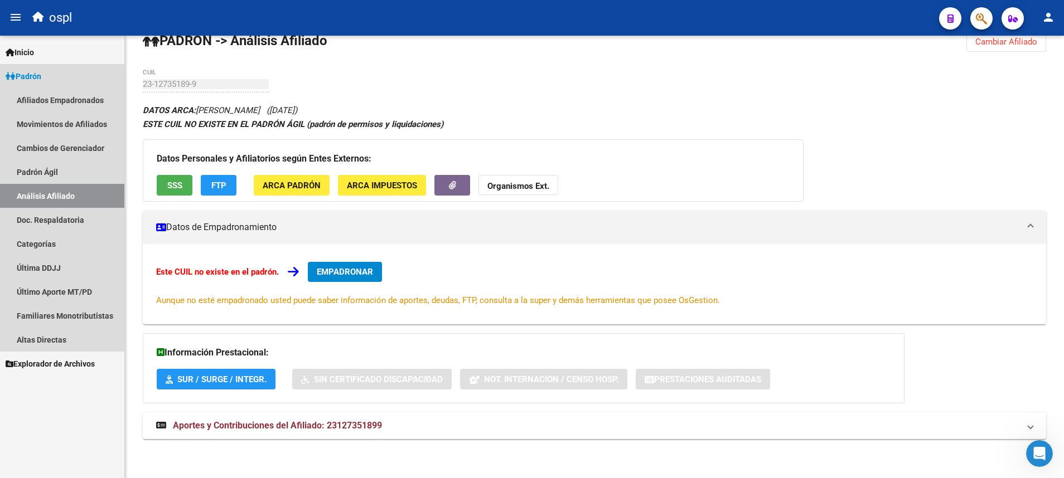
click at [98, 196] on link "Análisis Afiliado" at bounding box center [62, 196] width 124 height 24
click at [92, 173] on link "Padrón Ágil" at bounding box center [62, 172] width 124 height 24
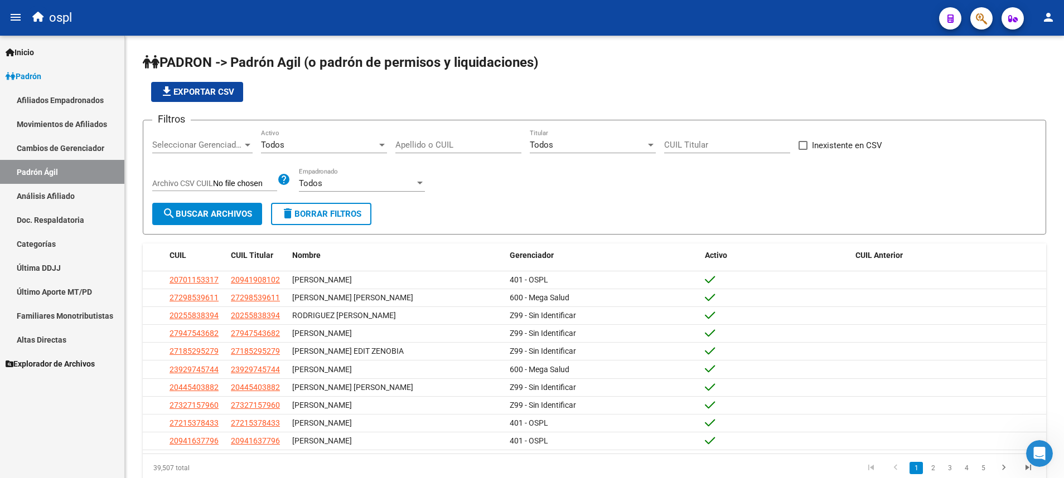
click at [92, 192] on link "Análisis Afiliado" at bounding box center [62, 196] width 124 height 24
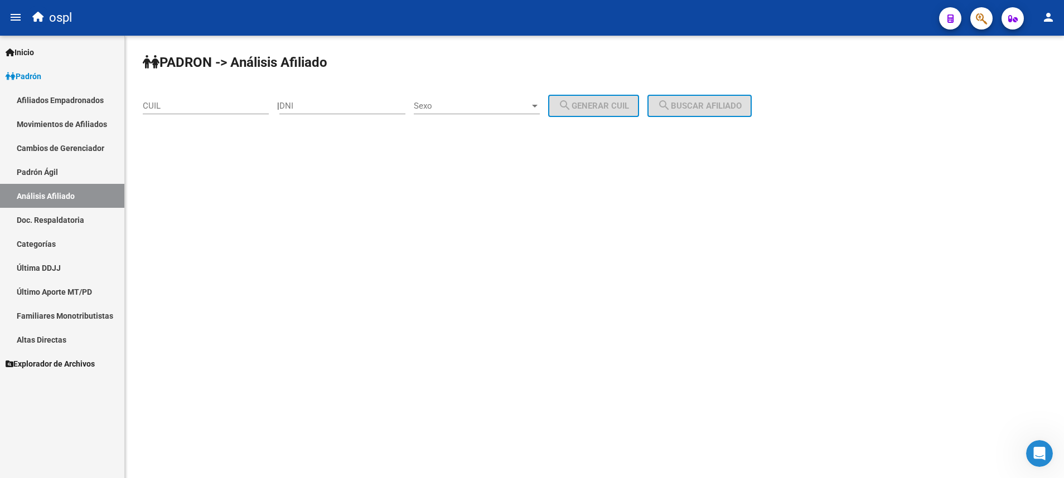
click at [172, 104] on input "CUIL" at bounding box center [206, 106] width 126 height 10
paste input "27-14735757-0"
type input "27-14735757-0"
click at [708, 116] on button "search Buscar afiliado" at bounding box center [699, 106] width 104 height 22
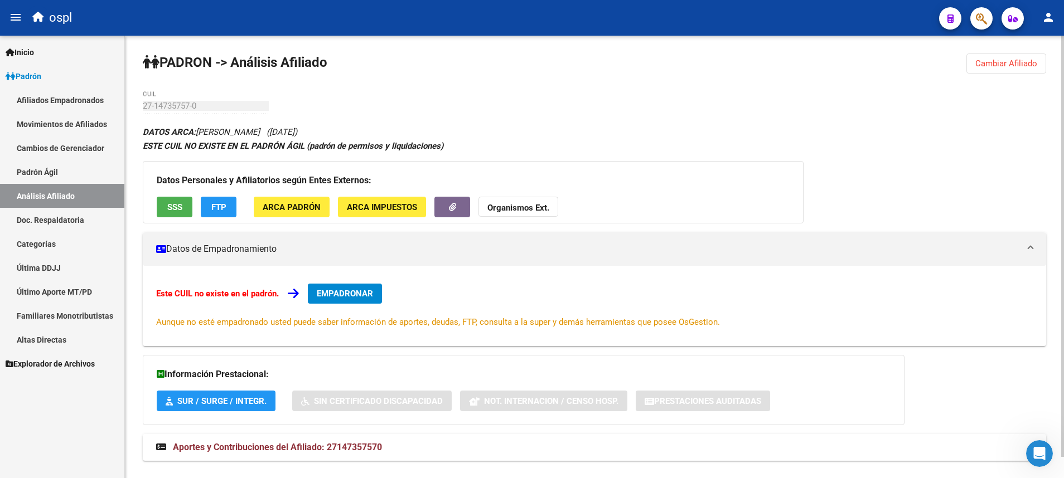
scroll to position [22, 0]
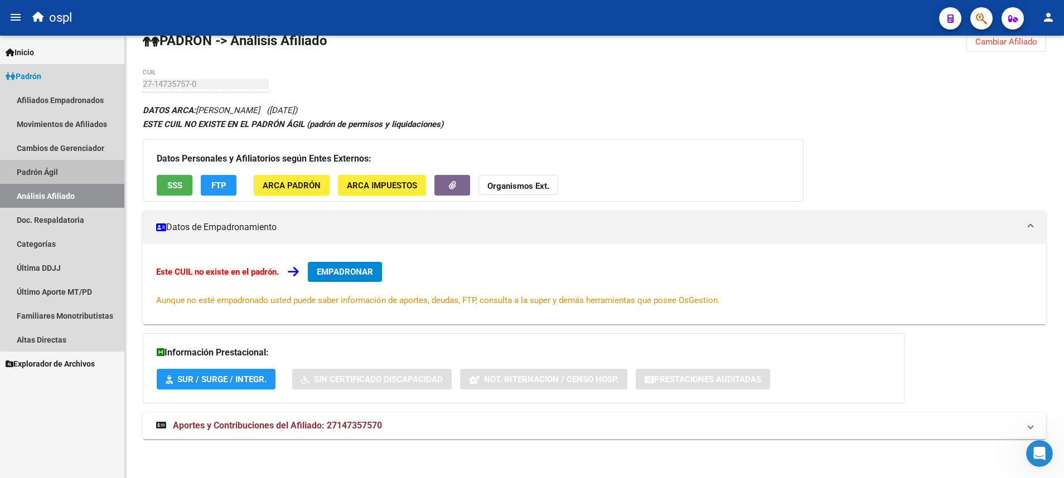
click at [80, 171] on link "Padrón Ágil" at bounding box center [62, 172] width 124 height 24
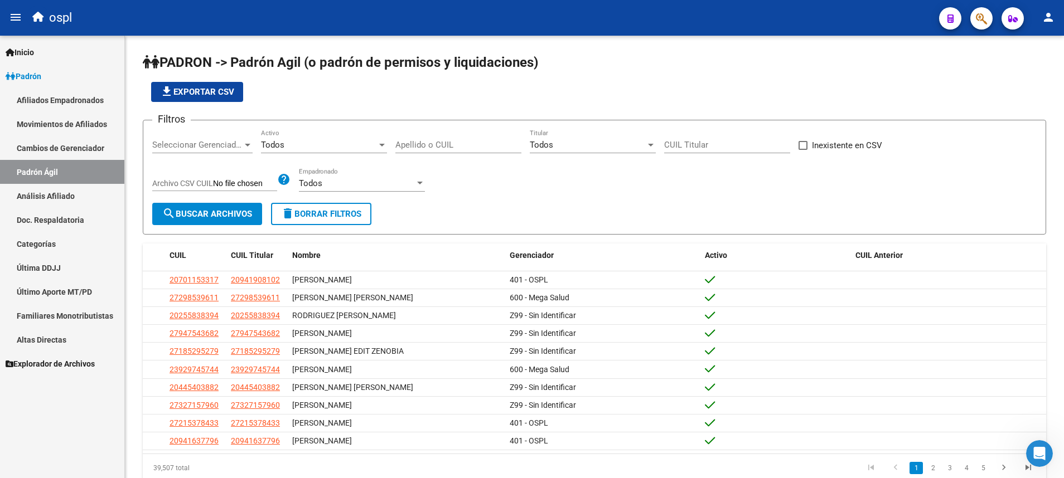
click at [84, 191] on link "Análisis Afiliado" at bounding box center [62, 196] width 124 height 24
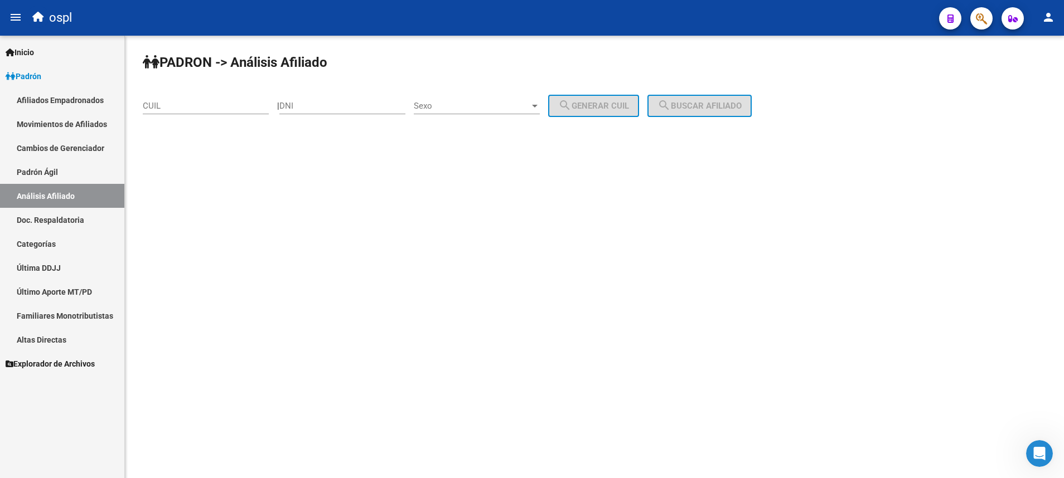
click at [222, 105] on input "CUIL" at bounding box center [206, 106] width 126 height 10
paste input "20-22096033-2"
type input "20-22096033-2"
click at [708, 108] on span "search Buscar afiliado" at bounding box center [699, 106] width 84 height 10
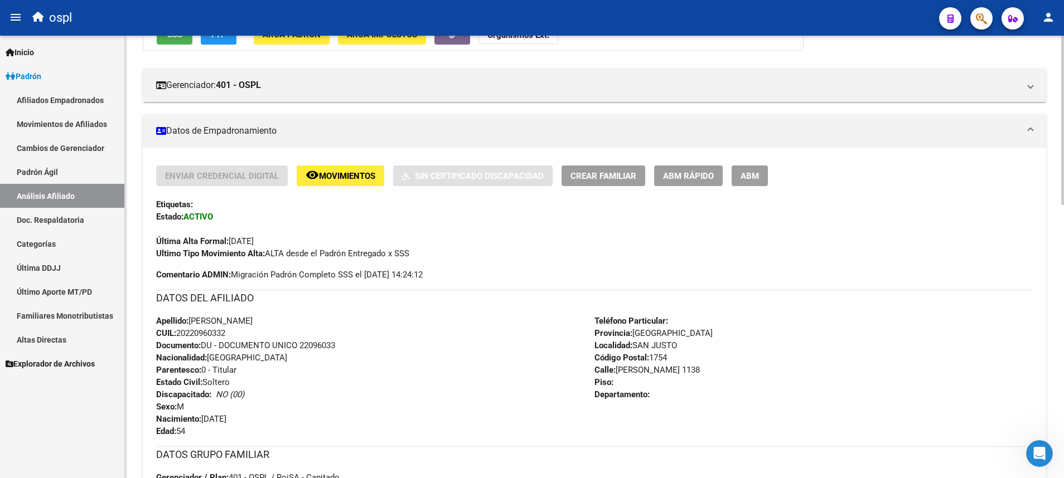
scroll to position [129, 0]
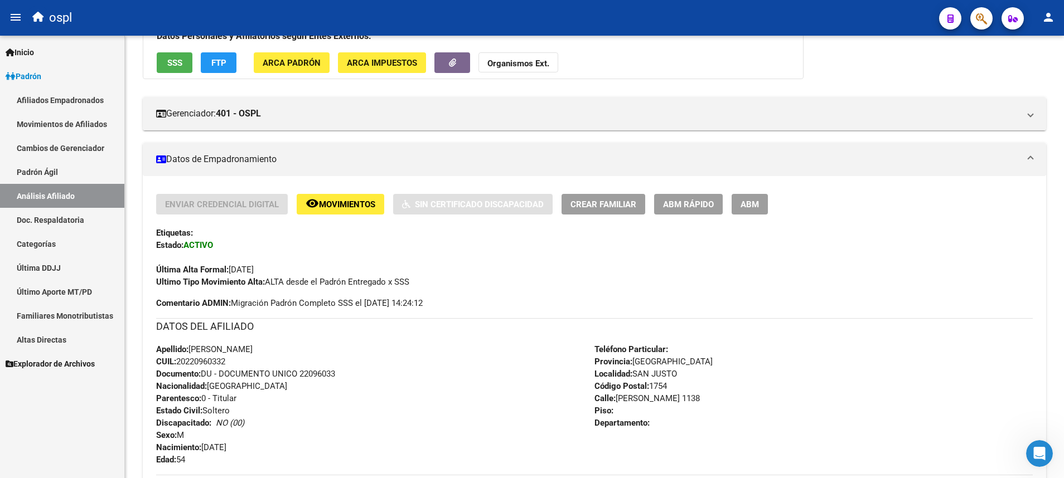
click at [47, 318] on span "Explorador de Archivos" at bounding box center [50, 364] width 89 height 12
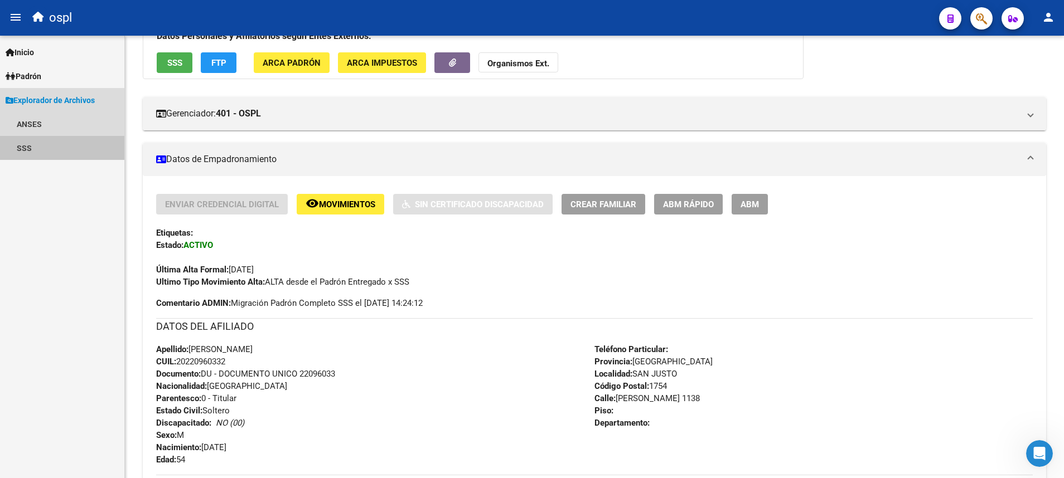
click at [51, 144] on link "SSS" at bounding box center [62, 148] width 124 height 24
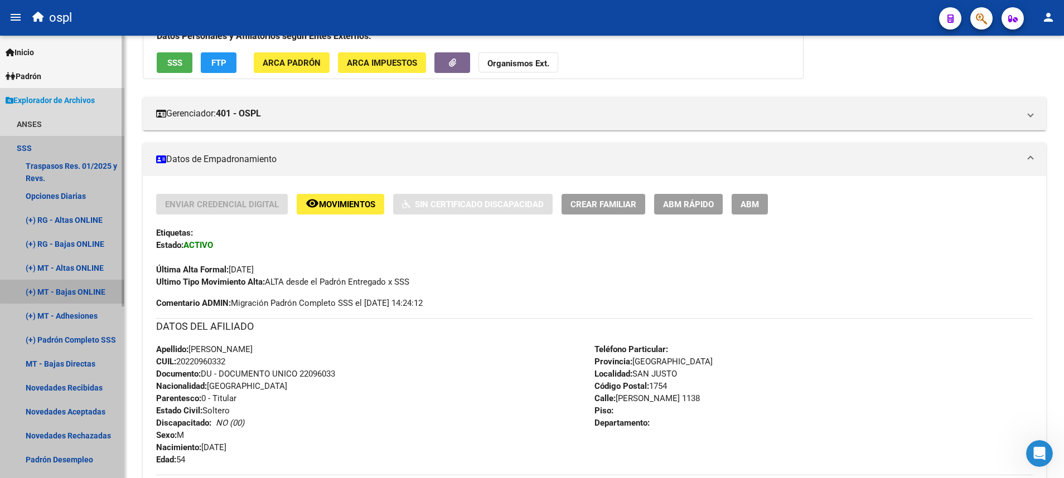
click at [92, 285] on link "(+) MT - Bajas ONLINE" at bounding box center [62, 292] width 124 height 24
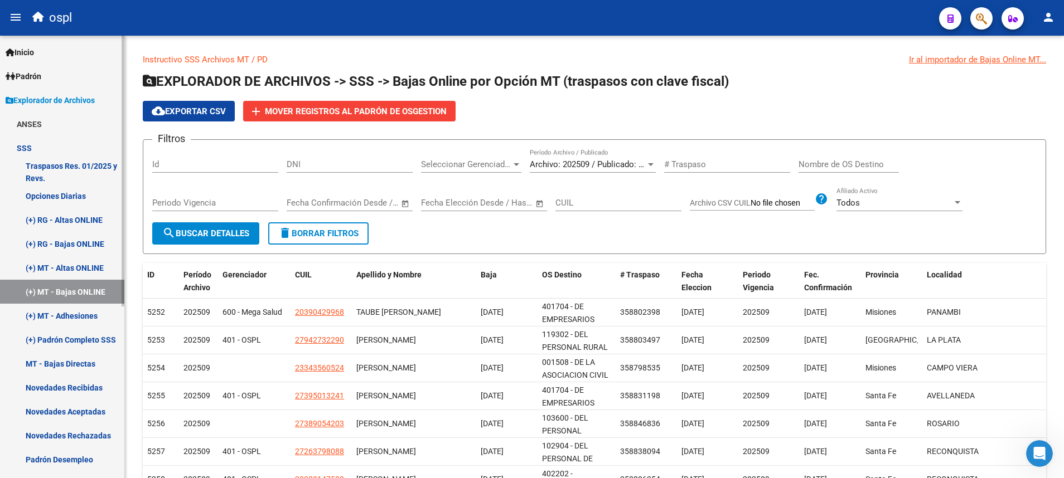
click at [76, 318] on link "MT - Bajas Directas" at bounding box center [62, 364] width 124 height 24
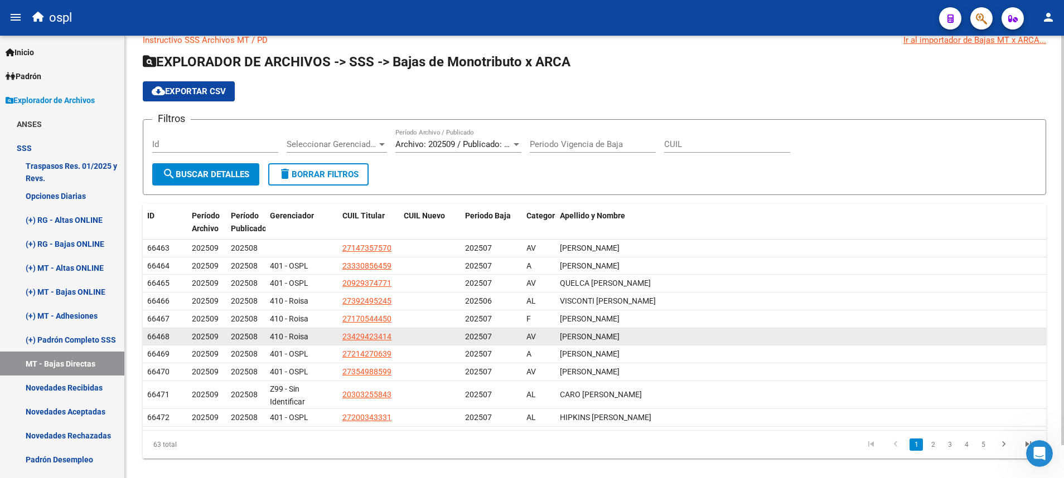
scroll to position [36, 0]
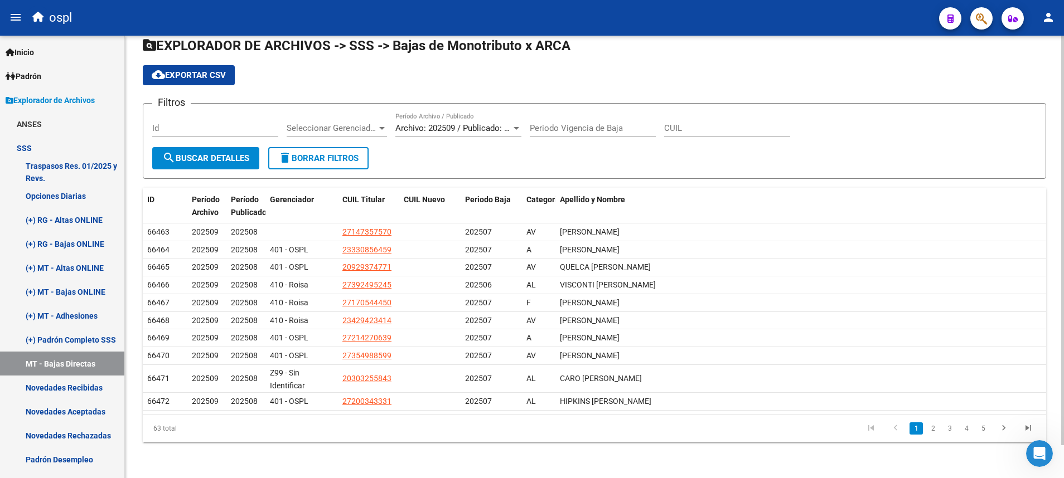
click at [499, 166] on form "Filtros Id Seleccionar Gerenciador Seleccionar Gerenciador Archivo: 202509 / Pu…" at bounding box center [594, 141] width 903 height 76
click at [708, 318] on link "2" at bounding box center [932, 429] width 13 height 12
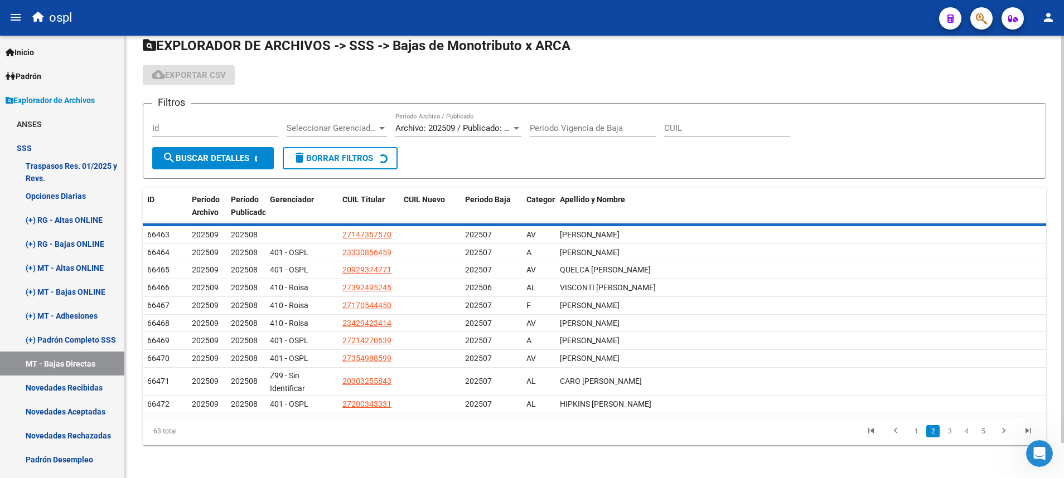
scroll to position [26, 0]
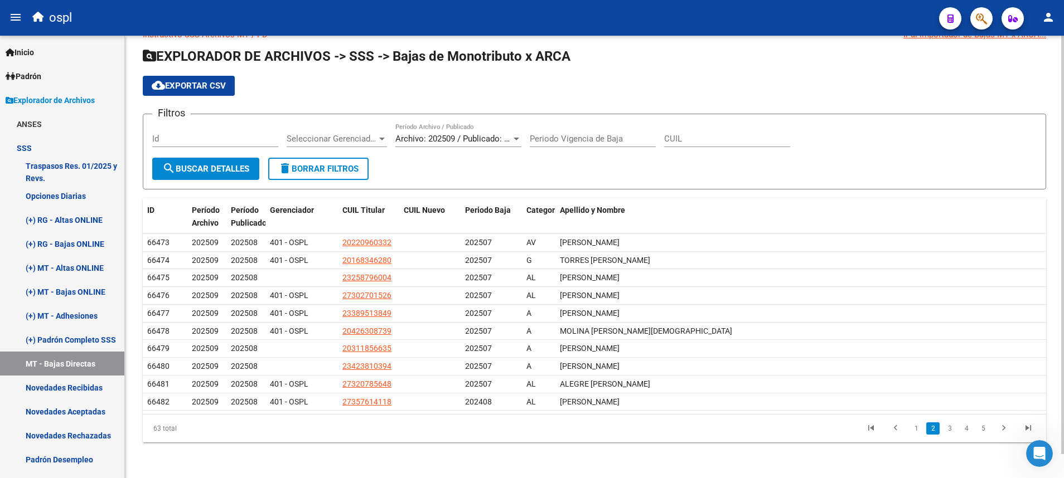
click at [708, 318] on link "2" at bounding box center [932, 429] width 13 height 12
click at [708, 318] on link "3" at bounding box center [949, 429] width 13 height 12
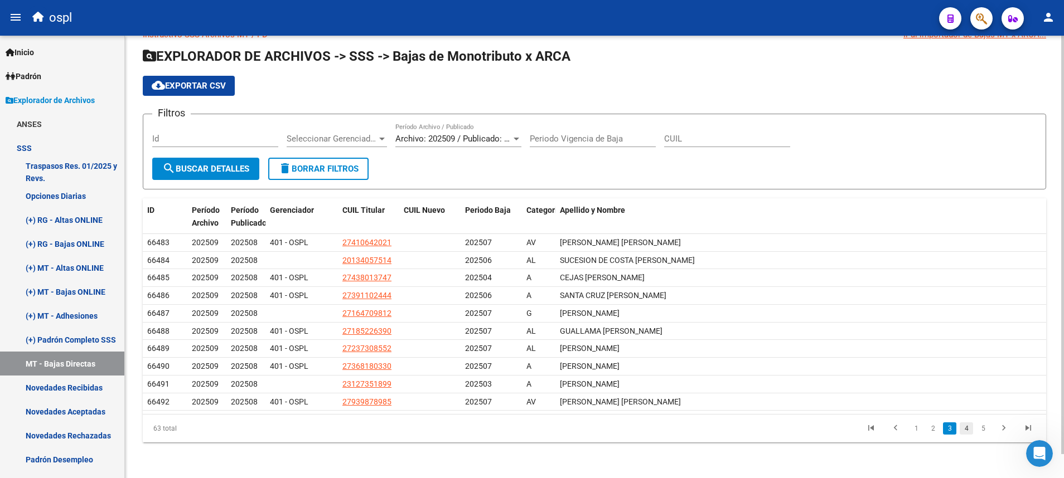
click at [708, 318] on link "4" at bounding box center [965, 429] width 13 height 12
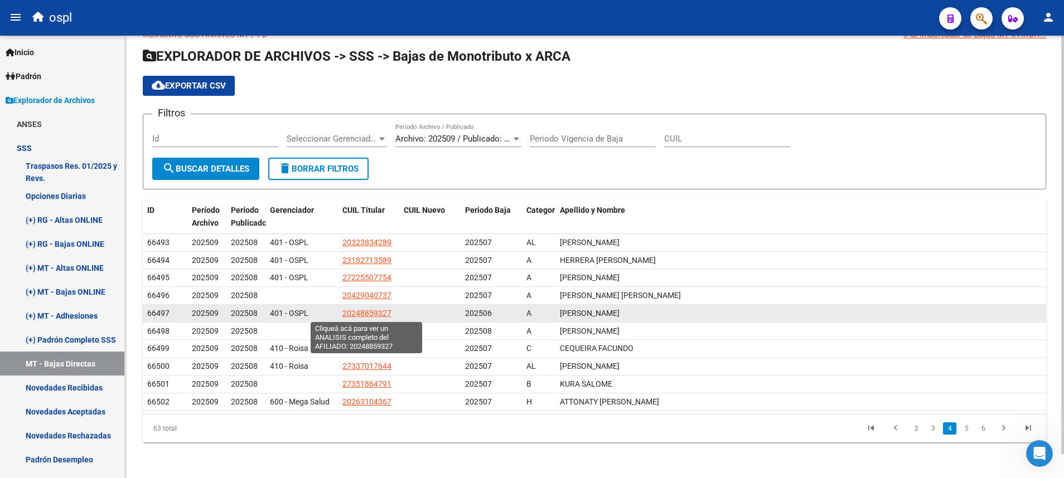
drag, startPoint x: 400, startPoint y: 309, endPoint x: 343, endPoint y: 310, distance: 56.9
click at [343, 310] on div "66497 202509 202508 401 - OSPL 20248859327 202506 A VARGAS RICARDO ARIEL" at bounding box center [594, 314] width 903 height 18
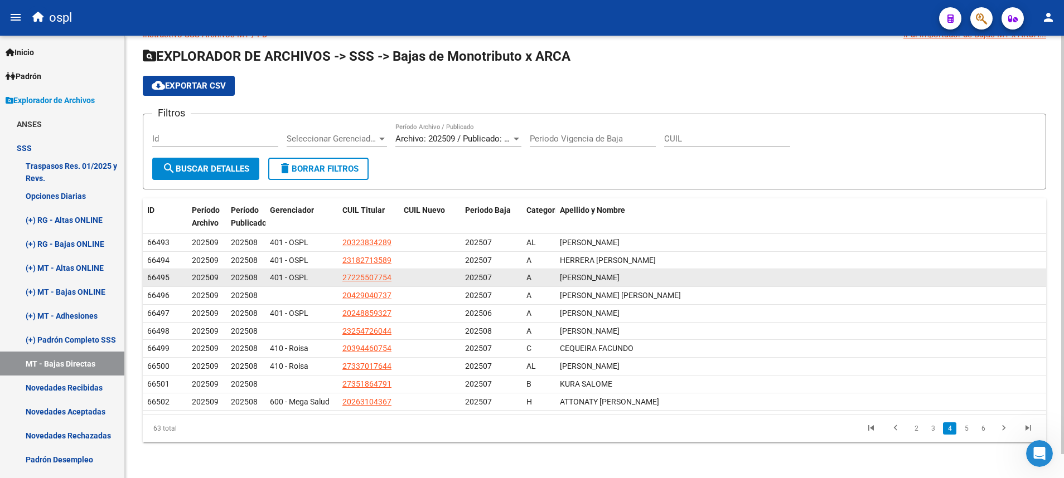
copy span "20248859327"
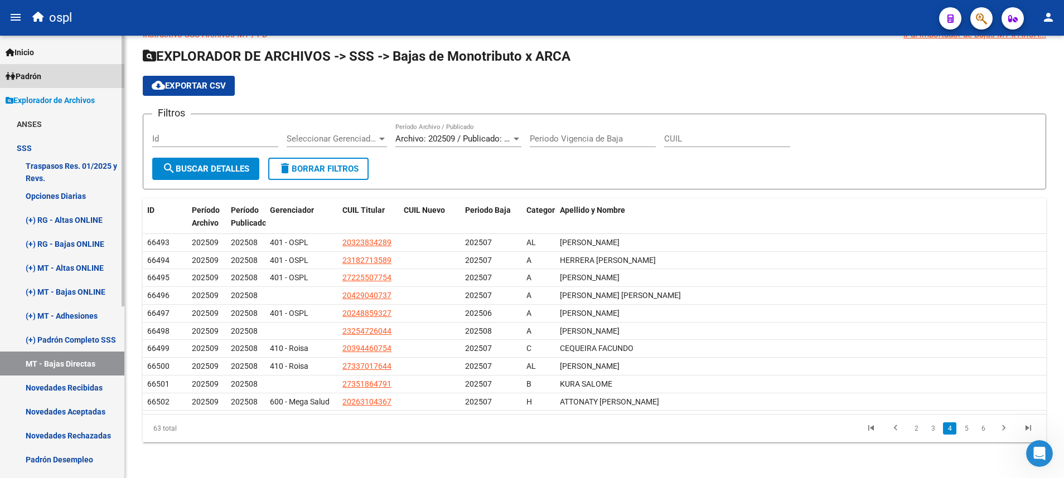
click at [72, 72] on link "Padrón" at bounding box center [62, 76] width 124 height 24
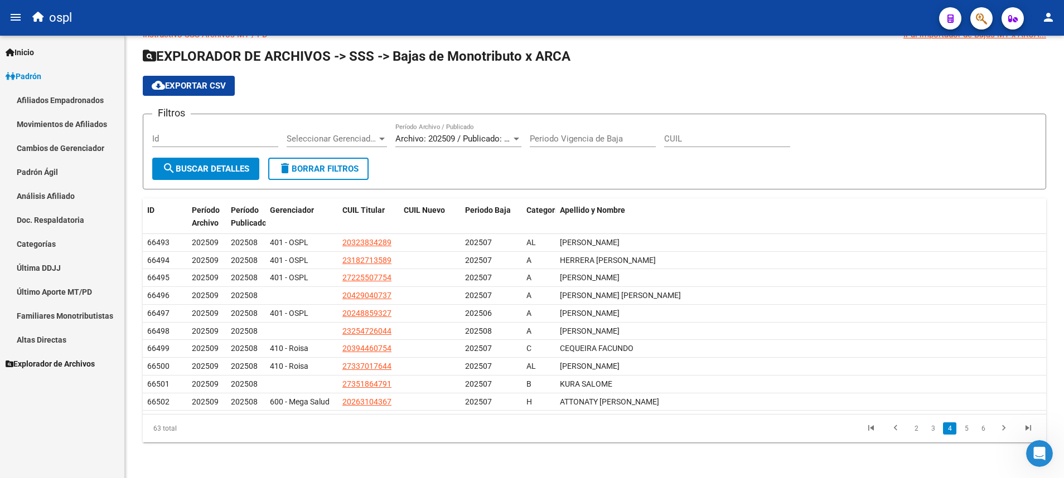
click at [74, 98] on link "Afiliados Empadronados" at bounding box center [62, 100] width 124 height 24
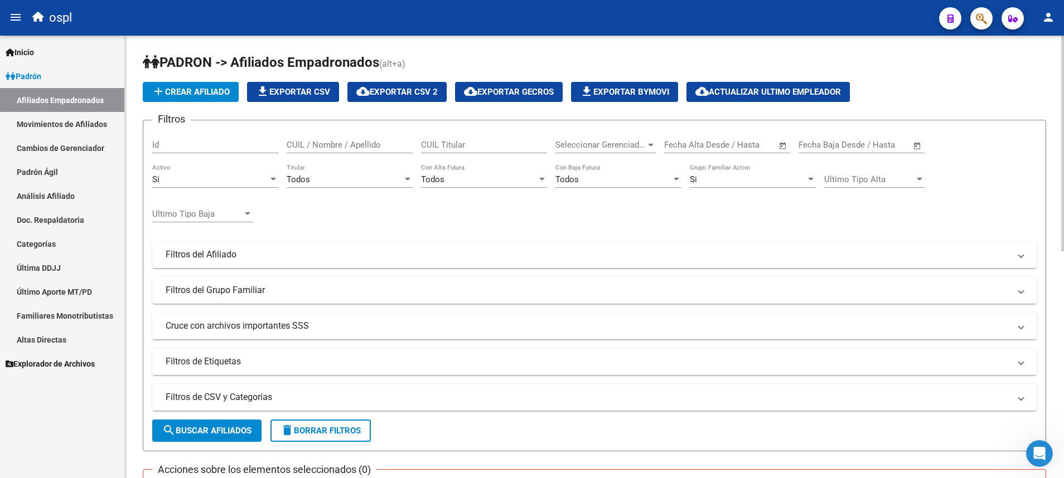
click at [384, 173] on div "Todos Titular" at bounding box center [350, 176] width 126 height 24
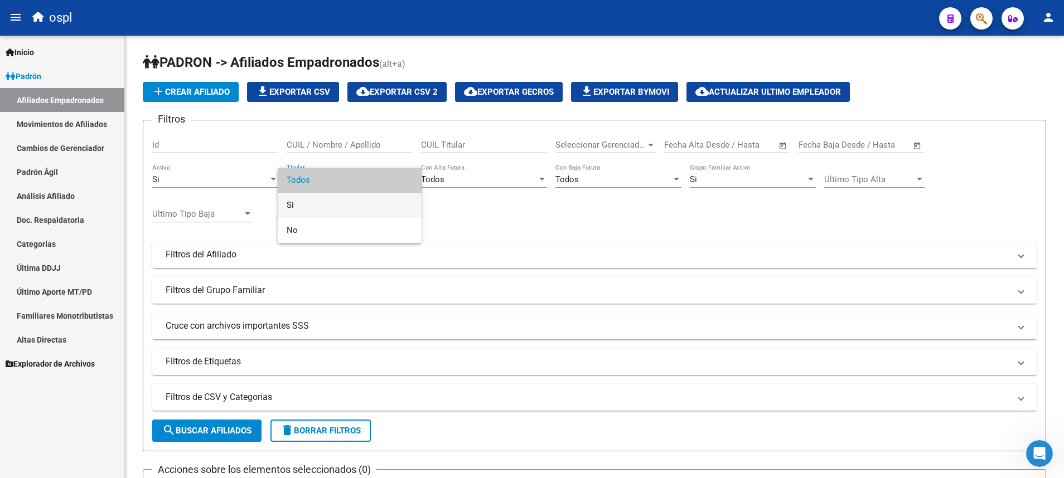
click at [378, 206] on span "Si" at bounding box center [350, 205] width 126 height 25
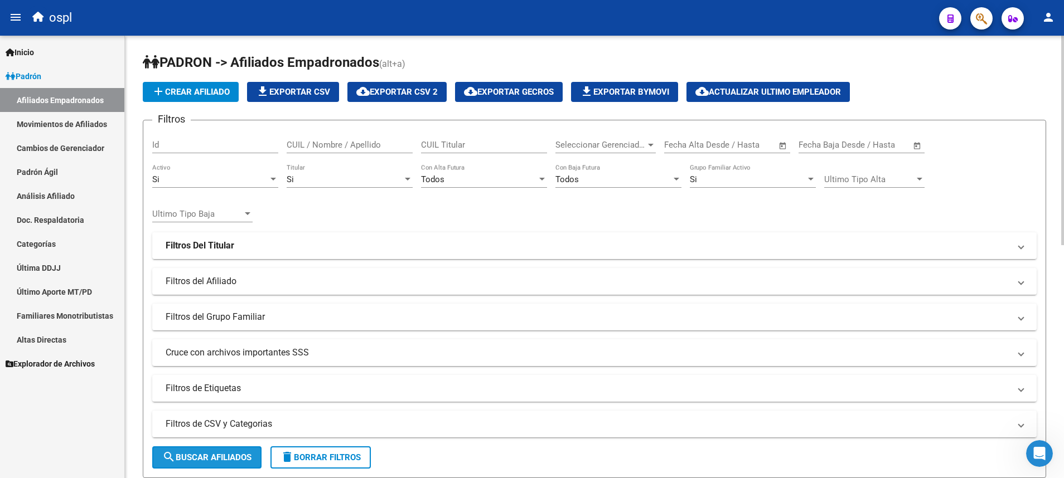
click at [222, 318] on span "search Buscar Afiliados" at bounding box center [206, 458] width 89 height 10
click at [391, 178] on div "Si" at bounding box center [345, 179] width 116 height 10
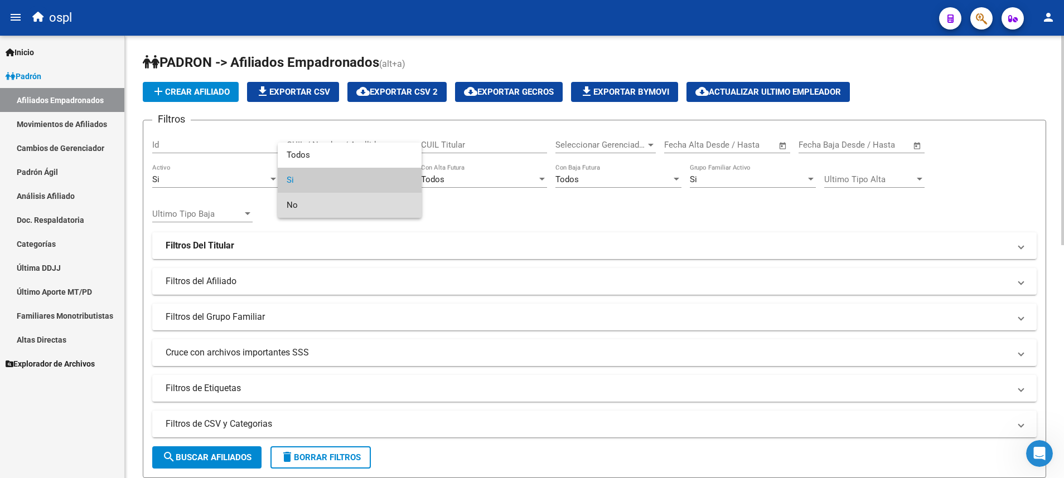
click at [385, 206] on span "No" at bounding box center [350, 205] width 126 height 25
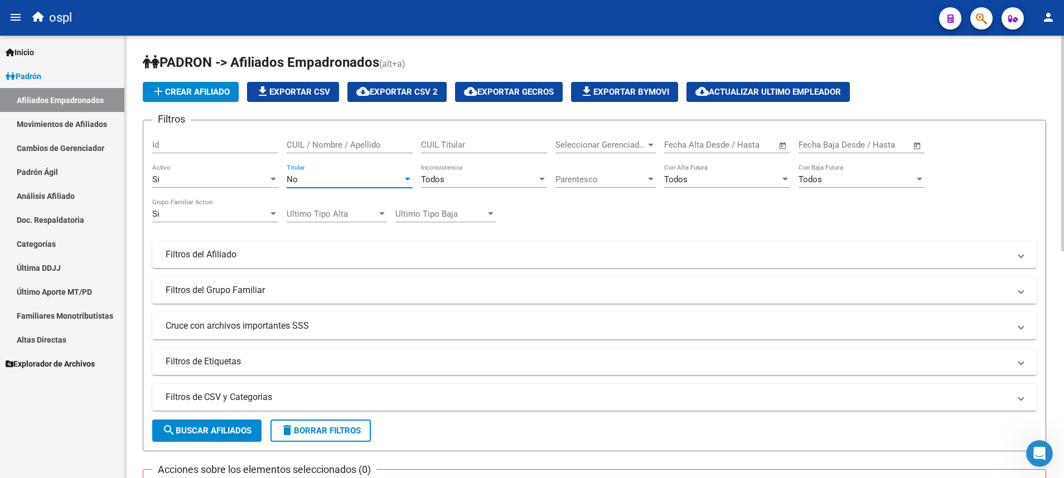
click at [236, 318] on button "search Buscar Afiliados" at bounding box center [206, 431] width 109 height 22
click at [82, 192] on link "Análisis Afiliado" at bounding box center [62, 196] width 124 height 24
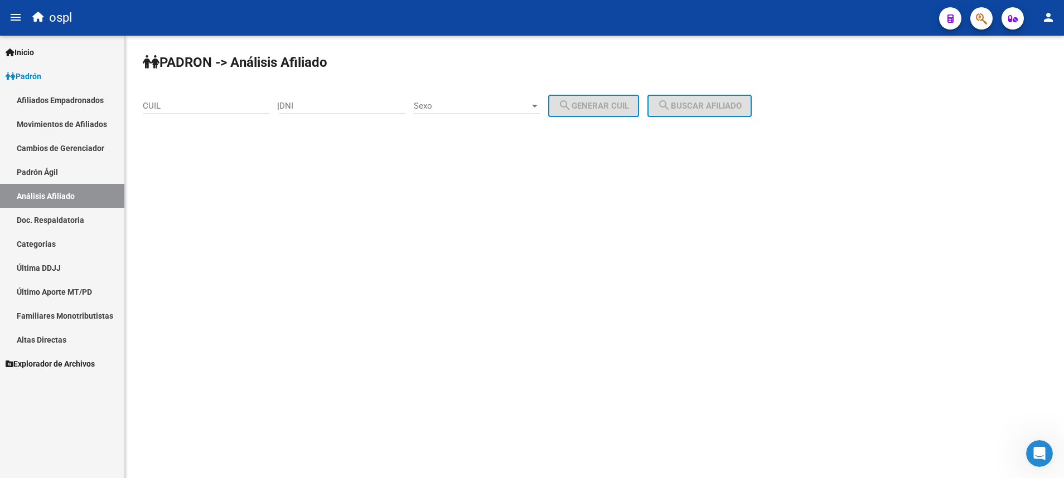
click at [236, 105] on input "CUIL" at bounding box center [206, 106] width 126 height 10
paste input "27-59292949-5"
type input "27-59292949-5"
click at [708, 104] on span "search Buscar afiliado" at bounding box center [699, 106] width 84 height 10
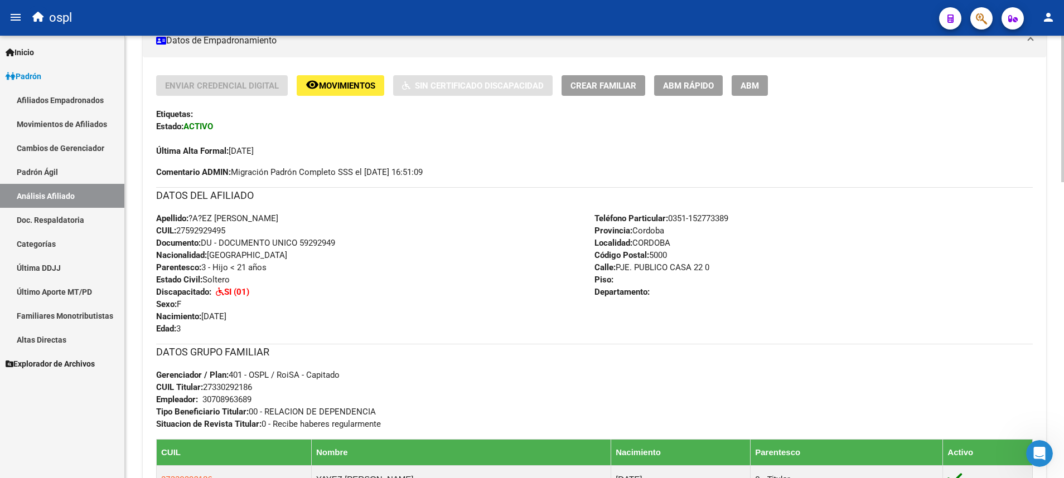
scroll to position [167, 0]
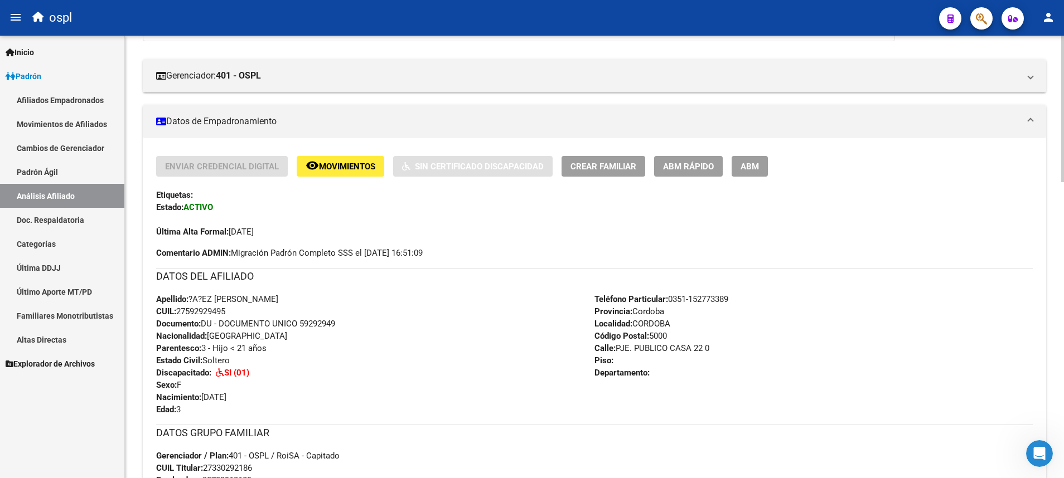
click at [708, 163] on button "ABM" at bounding box center [749, 166] width 36 height 21
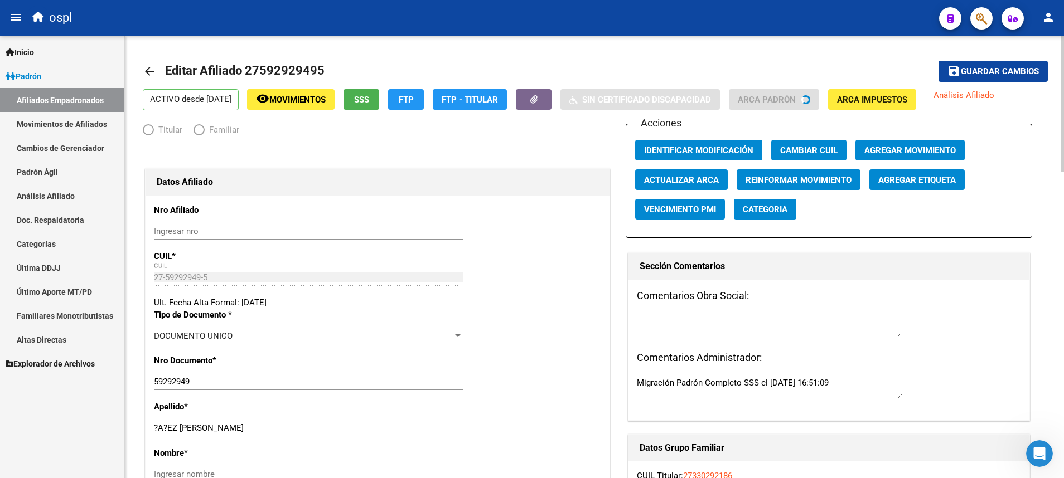
radio input "true"
type input "30-70896368-9"
click at [708, 152] on span "Agregar Movimiento" at bounding box center [909, 150] width 91 height 10
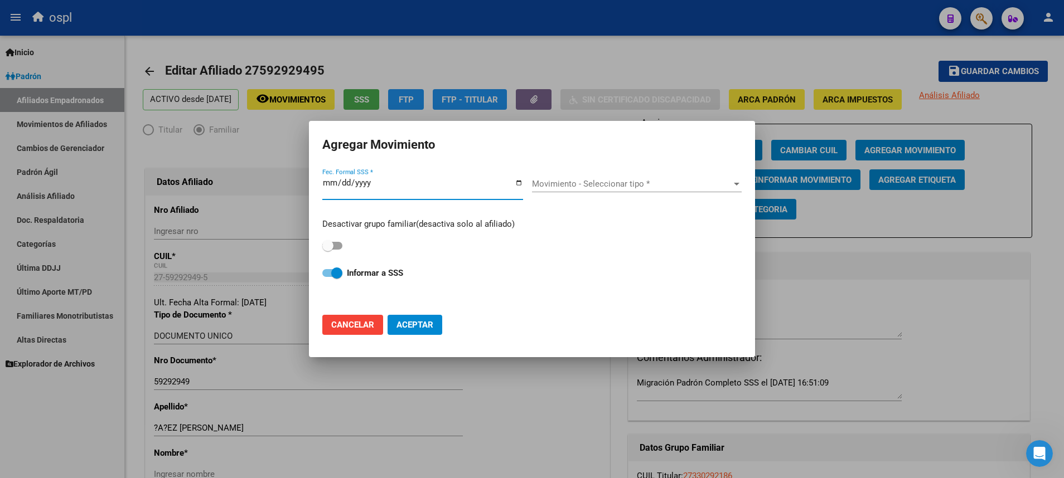
click at [509, 191] on input "Fec. Formal SSS *" at bounding box center [422, 187] width 201 height 18
click at [517, 184] on input "Fec. Formal SSS *" at bounding box center [422, 187] width 201 height 18
type input "[DATE]"
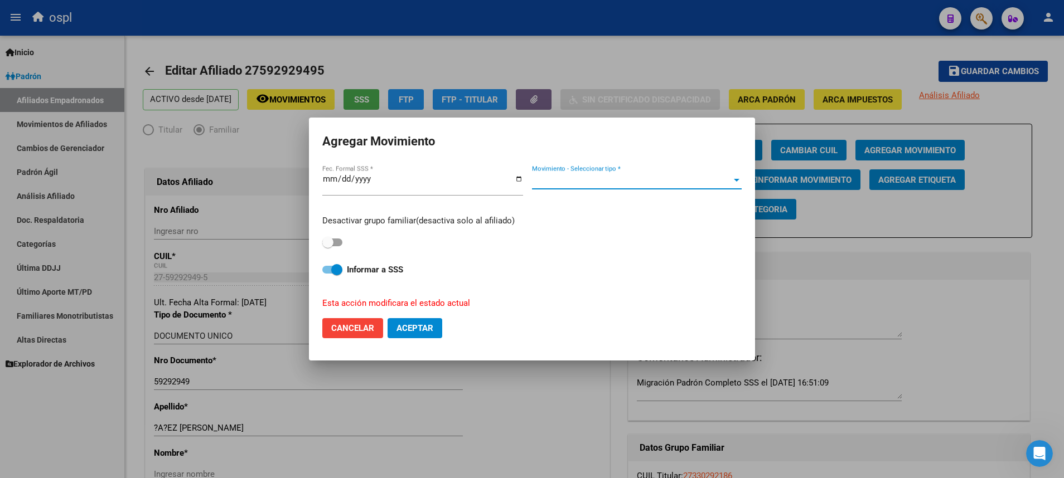
click at [707, 180] on span "Movimiento - Seleccionar tipo *" at bounding box center [632, 181] width 200 height 10
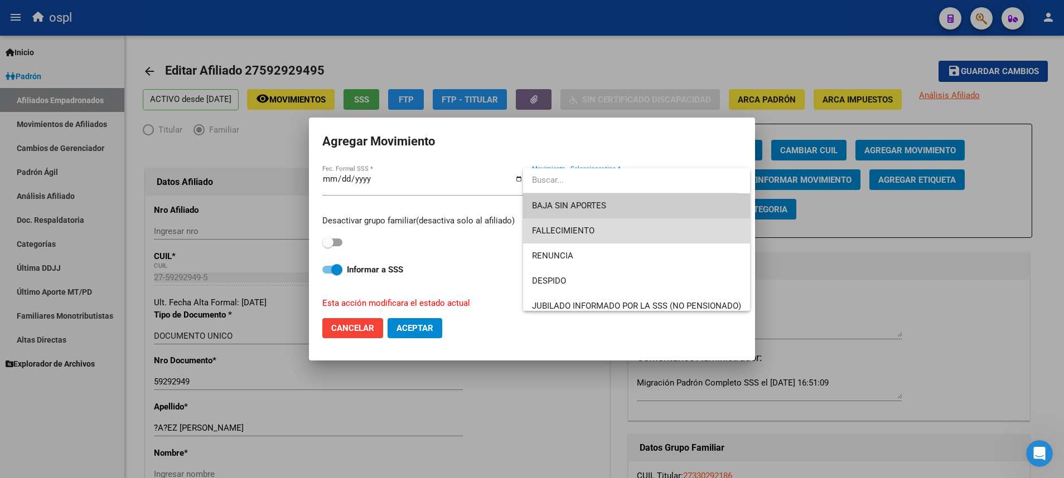
click at [698, 234] on span "FALLECIMIENTO" at bounding box center [636, 231] width 209 height 25
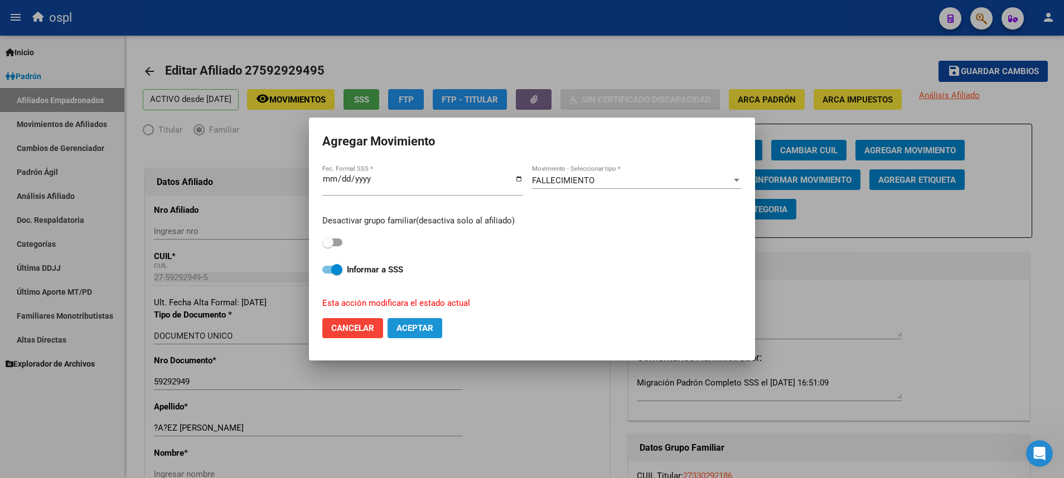
click at [432, 318] on span "Aceptar" at bounding box center [414, 328] width 37 height 10
checkbox input "false"
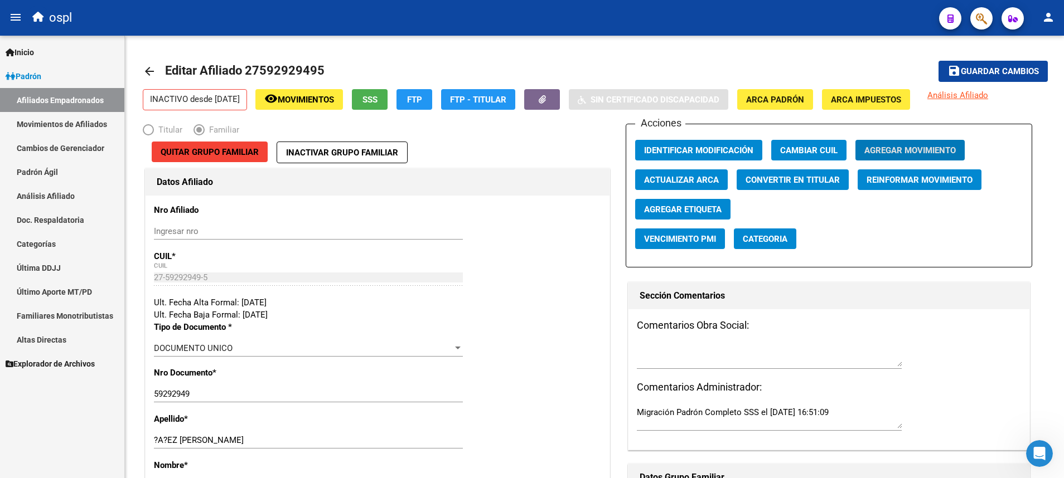
click at [98, 96] on link "Afiliados Empadronados" at bounding box center [62, 100] width 124 height 24
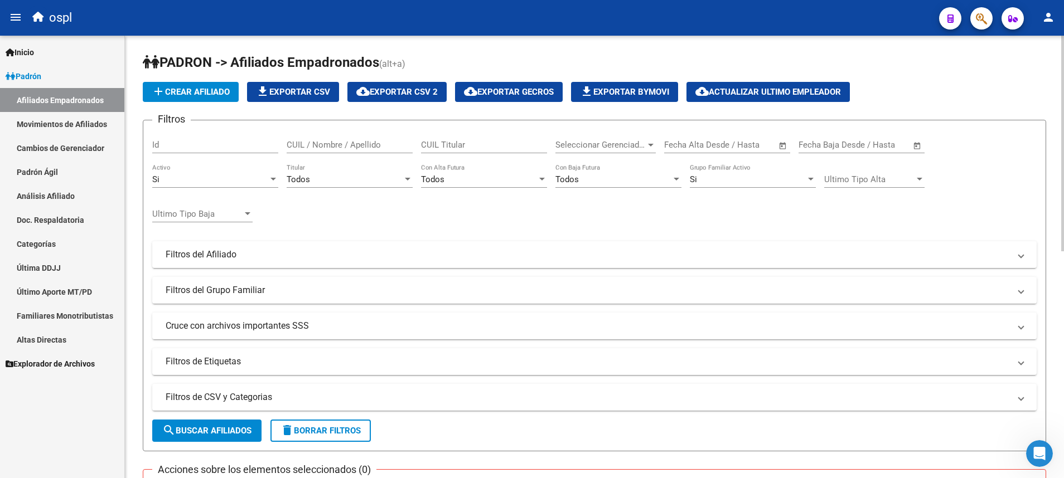
click at [347, 143] on input "CUIL / Nombre / Apellido" at bounding box center [350, 145] width 126 height 10
paste input "20240113032"
type input "20240113032"
click at [232, 318] on button "search Buscar Afiliados" at bounding box center [206, 431] width 109 height 22
click at [232, 318] on span "search Buscar Afiliados" at bounding box center [206, 431] width 89 height 10
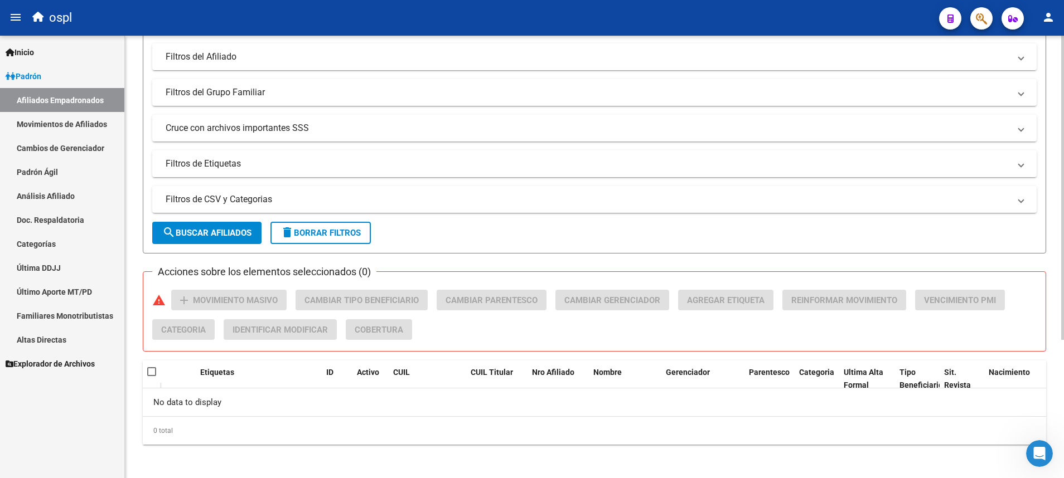
scroll to position [201, 0]
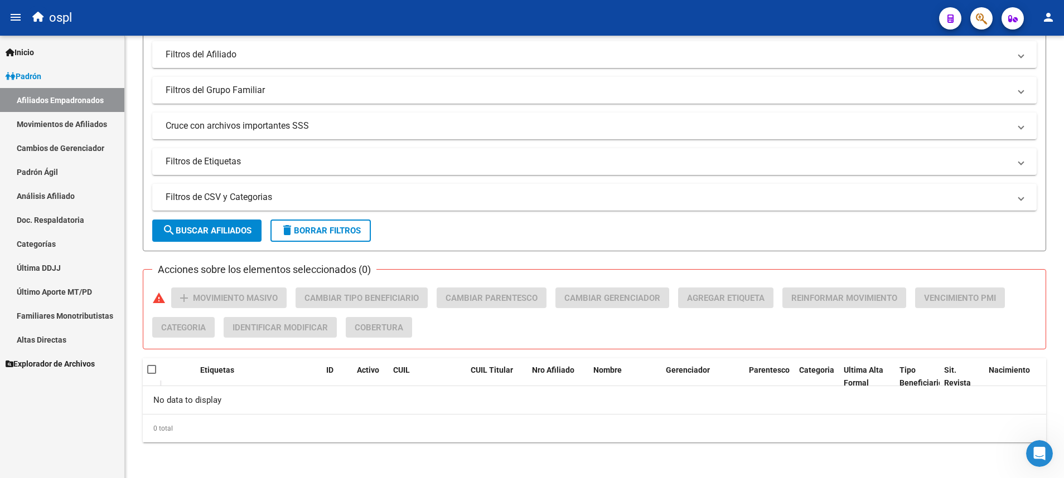
click at [95, 198] on link "Análisis Afiliado" at bounding box center [62, 196] width 124 height 24
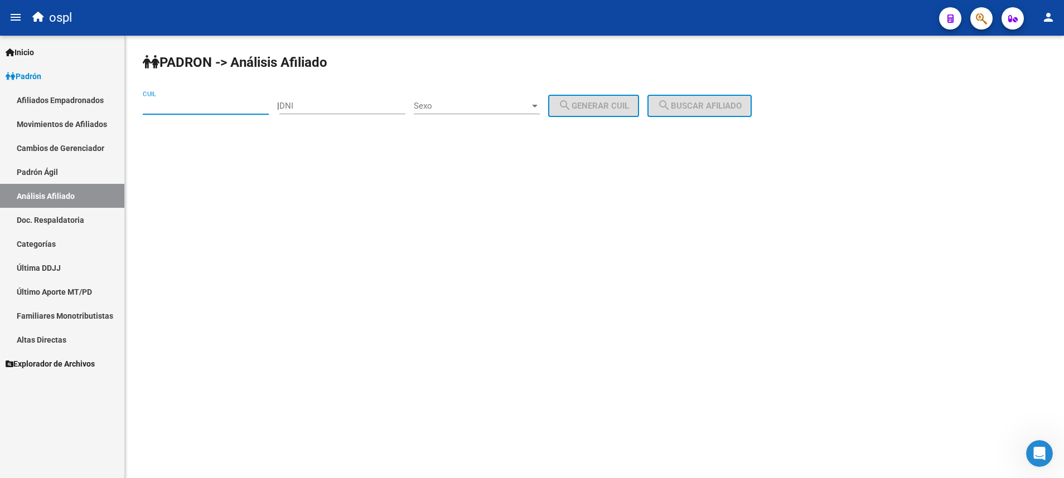
click at [258, 104] on input "CUIL" at bounding box center [206, 106] width 126 height 10
paste input "20-24011303-2"
type input "20-24011303-2"
click at [692, 100] on button "search Buscar afiliado" at bounding box center [699, 106] width 104 height 22
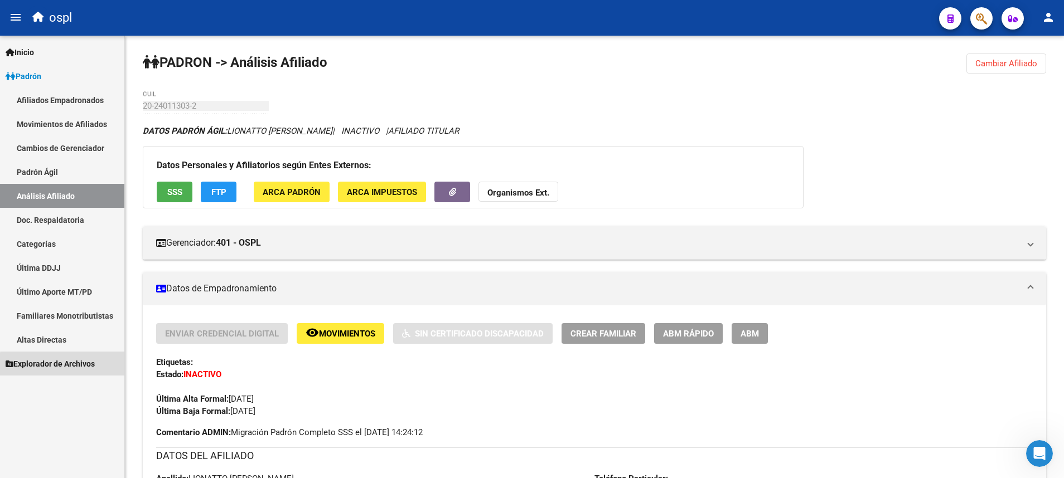
click at [86, 318] on span "Explorador de Archivos" at bounding box center [50, 364] width 89 height 12
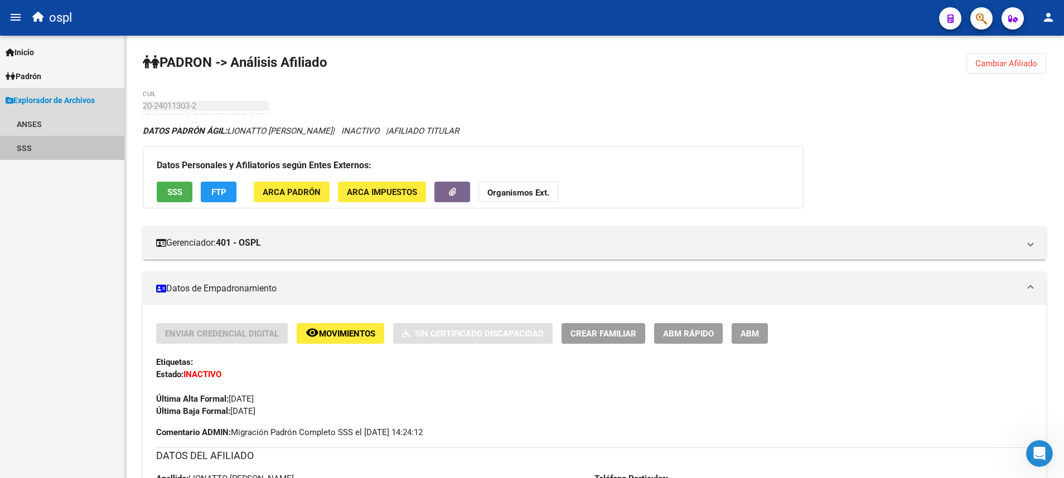
click at [47, 143] on link "SSS" at bounding box center [62, 148] width 124 height 24
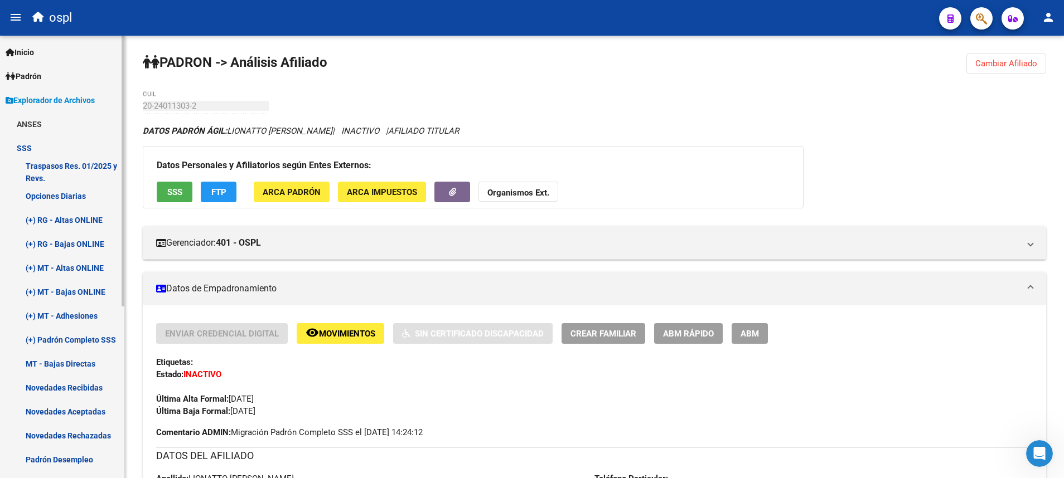
click at [72, 318] on link "Novedades Recibidas" at bounding box center [62, 388] width 124 height 24
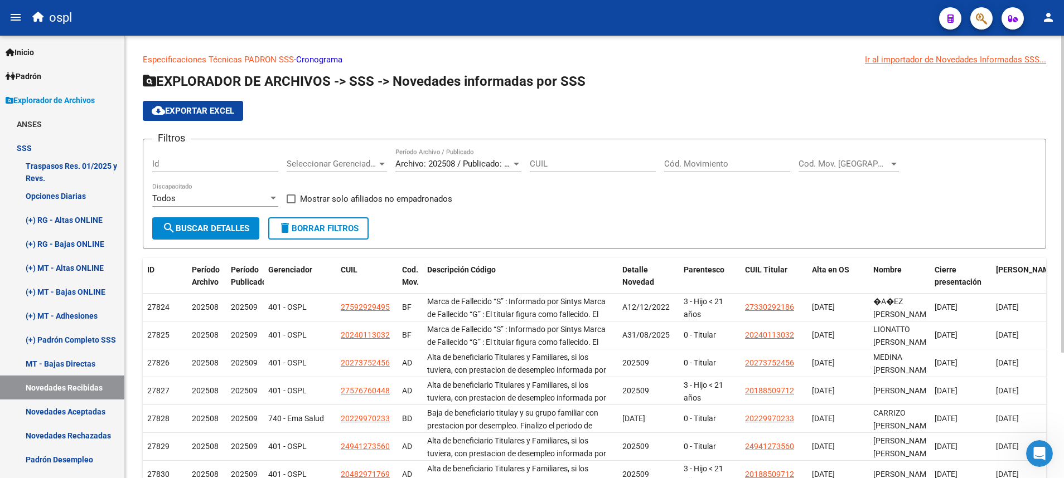
click at [708, 167] on input "Cód. Movimiento" at bounding box center [727, 164] width 126 height 10
type input "aa"
click at [217, 233] on span "search Buscar Detalles" at bounding box center [205, 229] width 87 height 10
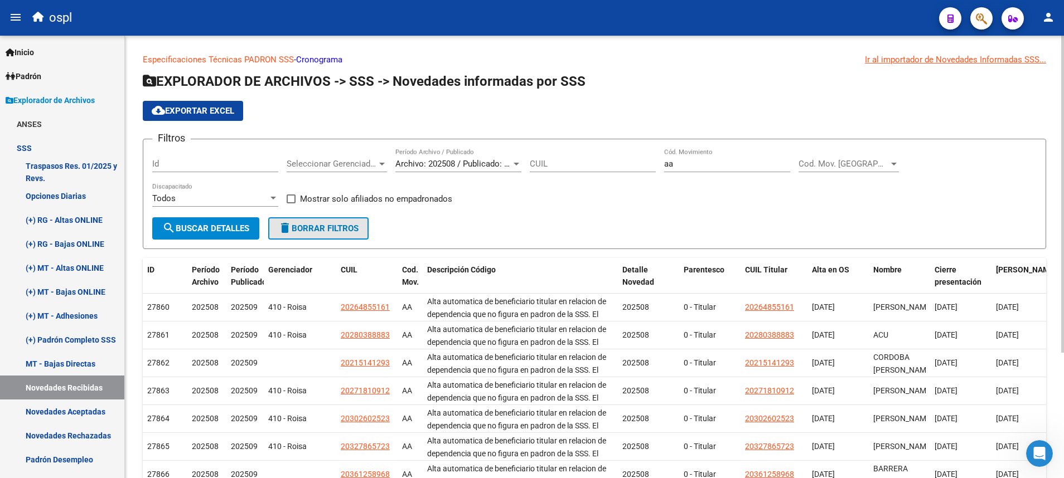
click at [326, 225] on span "delete Borrar Filtros" at bounding box center [318, 229] width 80 height 10
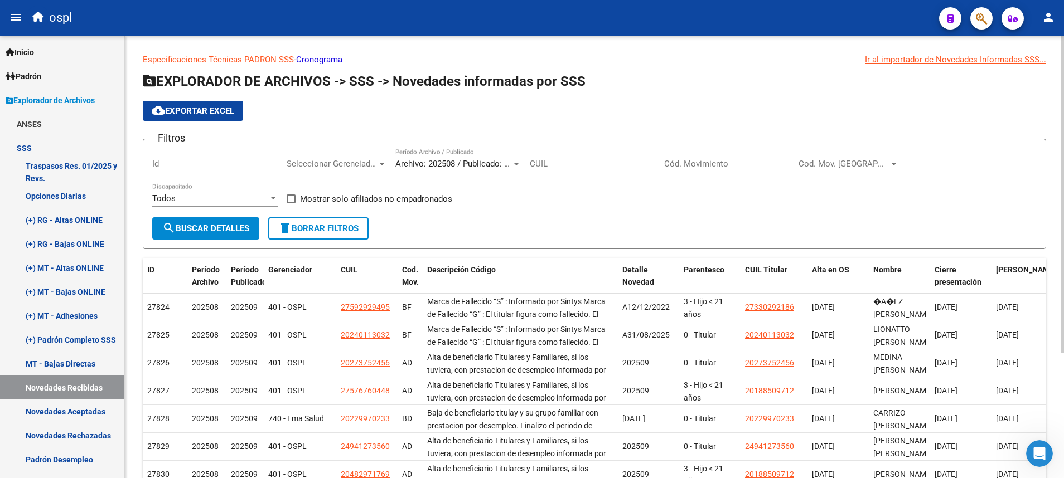
click at [498, 165] on span "Archivo: 202508 / Publicado: 202509" at bounding box center [462, 164] width 135 height 10
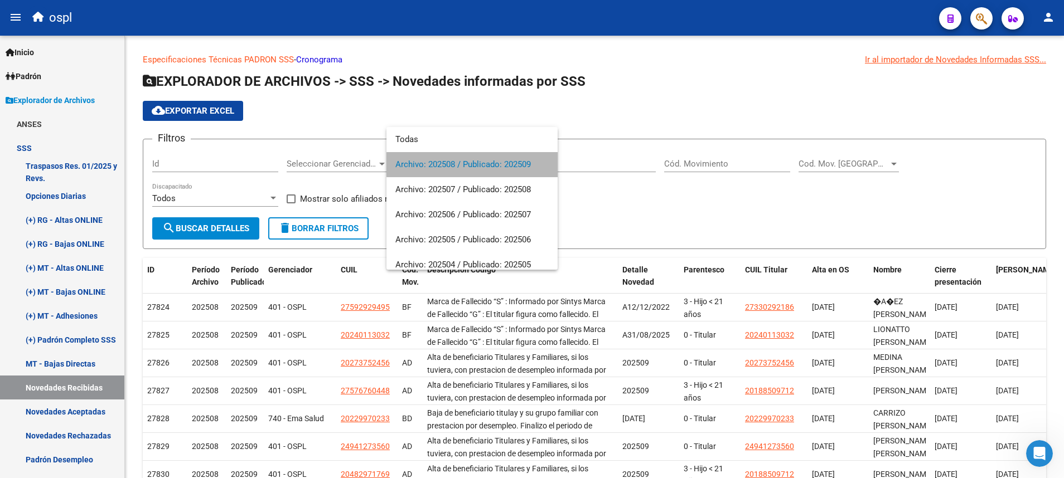
click at [499, 164] on span "Archivo: 202508 / Publicado: 202509" at bounding box center [471, 164] width 153 height 25
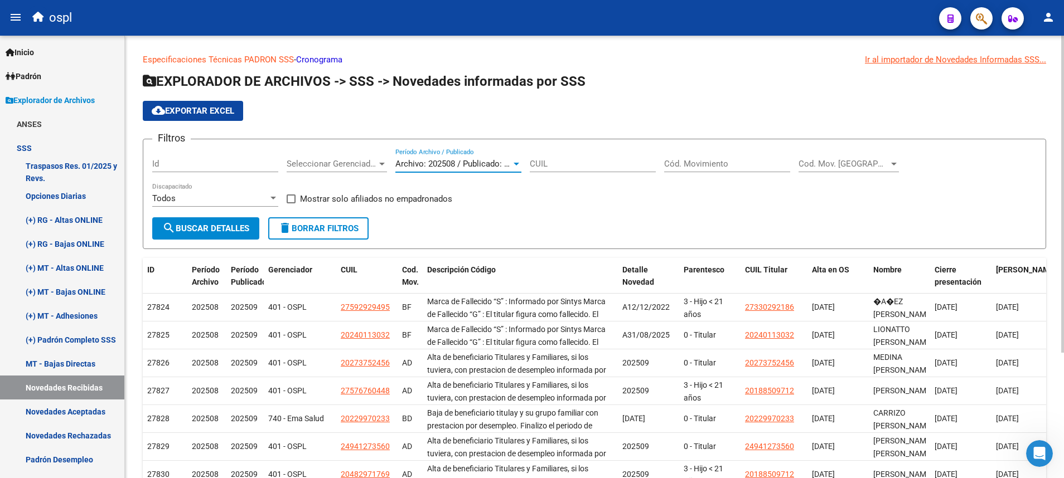
click at [708, 164] on input "Cód. Movimiento" at bounding box center [727, 164] width 126 height 10
type input "AA"
click at [224, 235] on button "search Buscar Detalles" at bounding box center [205, 228] width 107 height 22
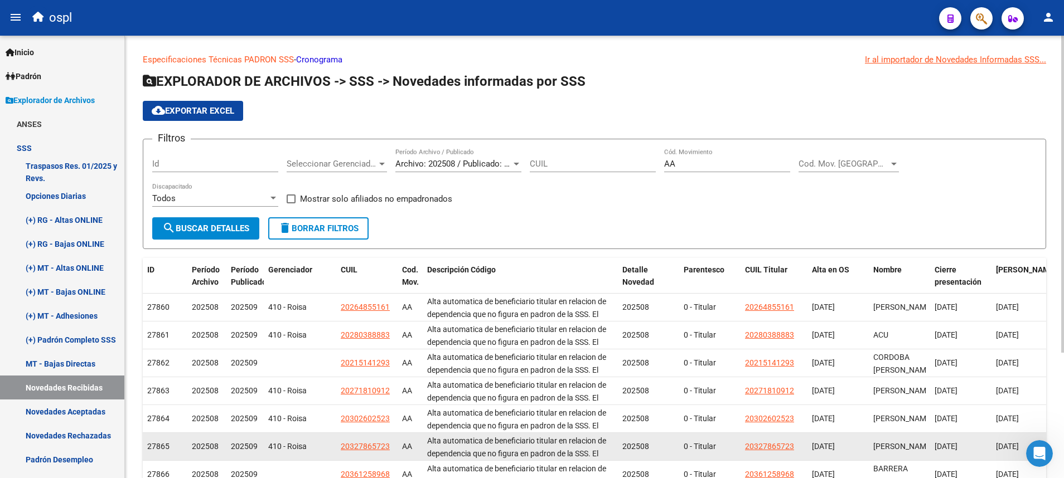
scroll to position [174, 0]
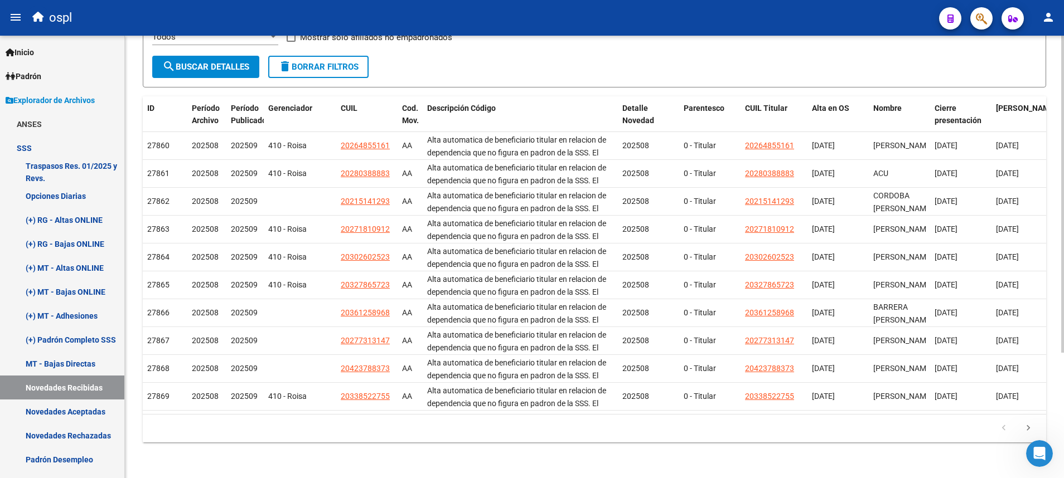
click at [476, 318] on datatable-pager "1 2 3 4 5" at bounding box center [594, 428] width 892 height 19
click at [708, 318] on icon "go to next page" at bounding box center [1028, 429] width 14 height 13
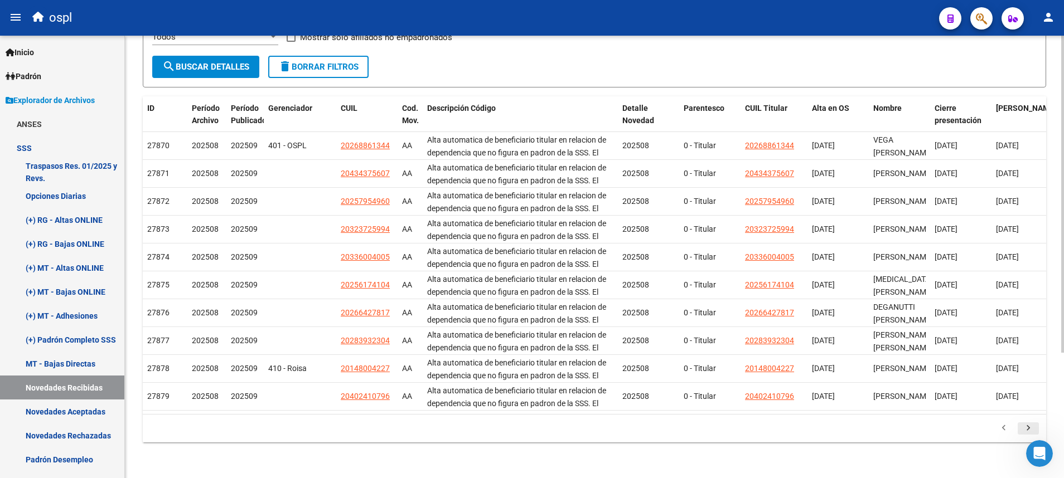
click at [708, 318] on icon "go to next page" at bounding box center [1028, 429] width 14 height 13
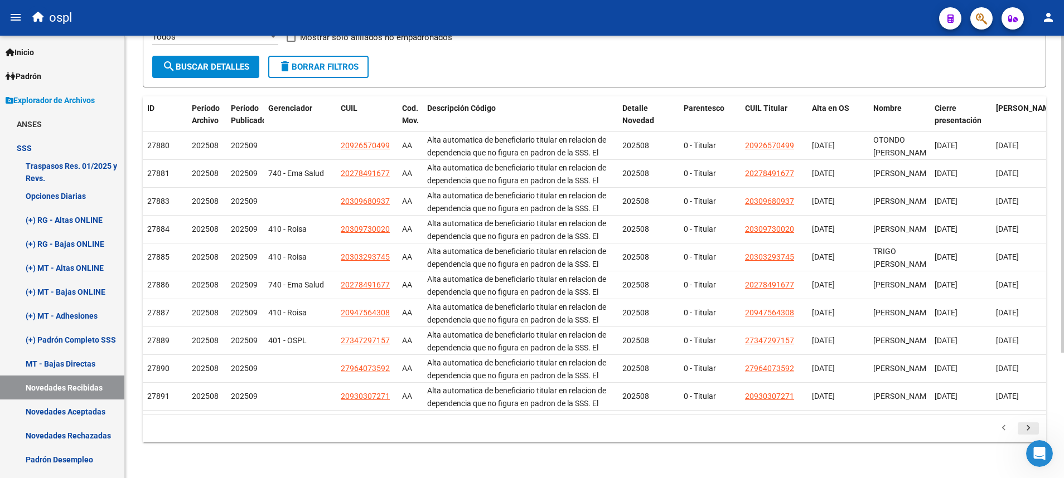
click at [708, 318] on icon "go to next page" at bounding box center [1028, 429] width 14 height 13
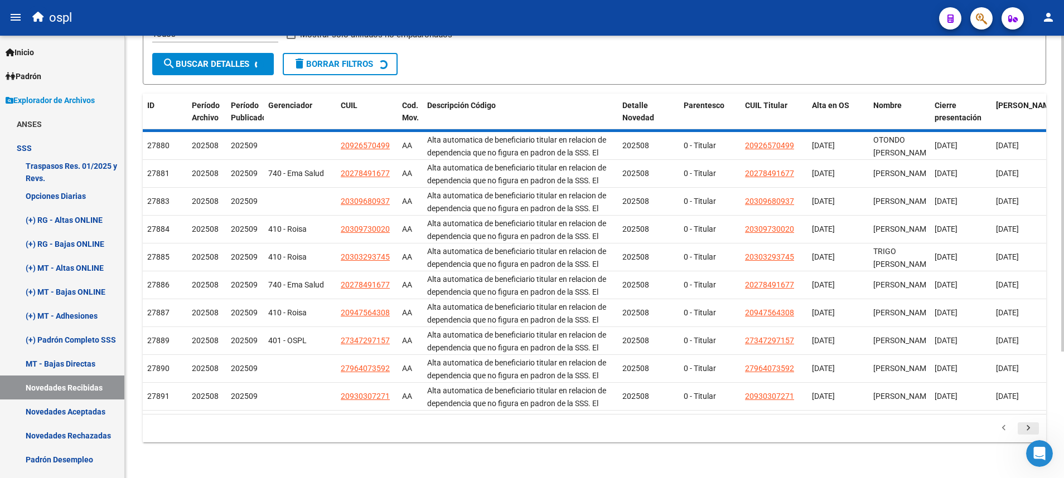
scroll to position [0, 0]
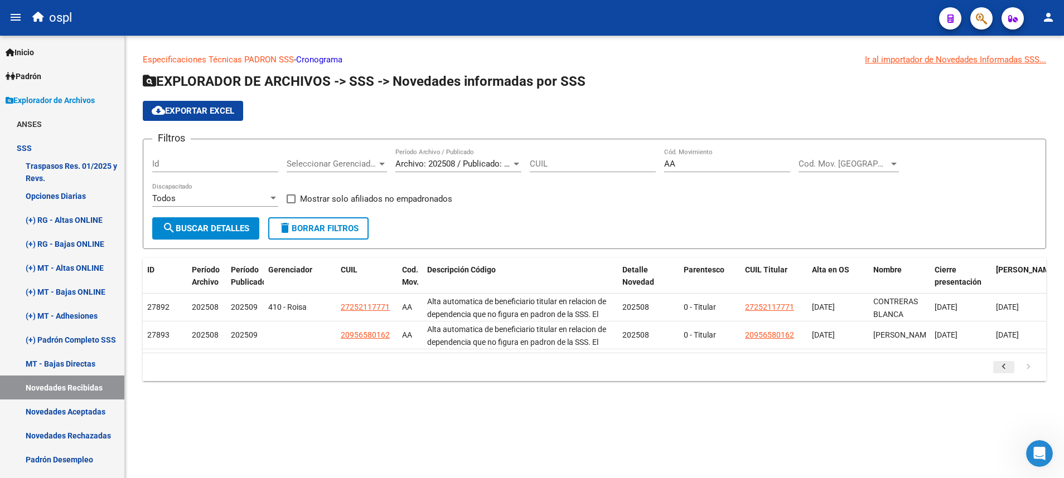
click at [708, 318] on icon "go to previous page" at bounding box center [1003, 368] width 14 height 13
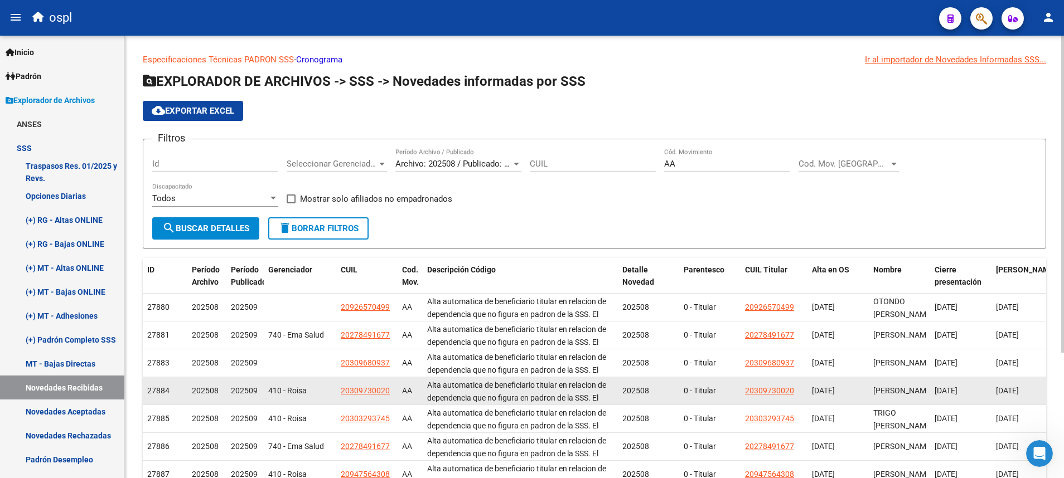
click at [708, 318] on datatable-body-cell "26/08/1984" at bounding box center [1021, 390] width 61 height 27
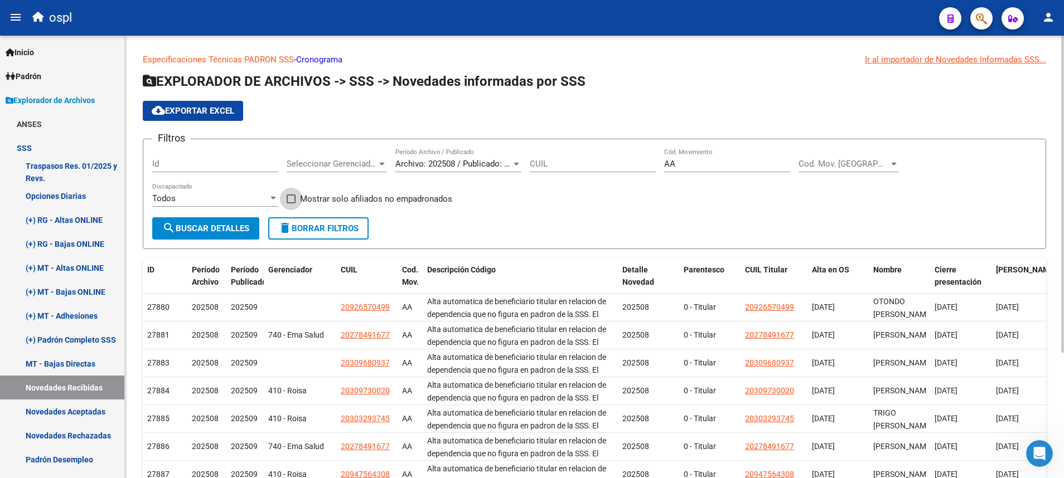
click at [294, 199] on span at bounding box center [291, 199] width 9 height 9
click at [291, 203] on input "Mostrar solo afiliados no empadronados" at bounding box center [290, 203] width 1 height 1
checkbox input "true"
click at [236, 233] on span "search Buscar Detalles" at bounding box center [205, 229] width 87 height 10
click at [708, 57] on div "Ir al importador de Novedades Informadas SSS..." at bounding box center [955, 60] width 181 height 12
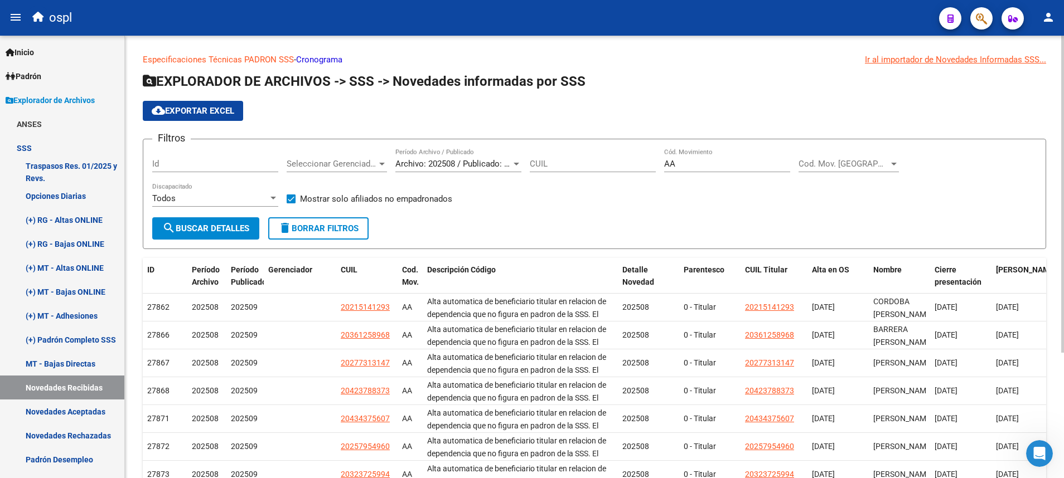
click at [708, 58] on div "Ir al importador de Novedades Informadas SSS..." at bounding box center [955, 60] width 181 height 12
click at [80, 72] on link "Padrón" at bounding box center [62, 76] width 124 height 24
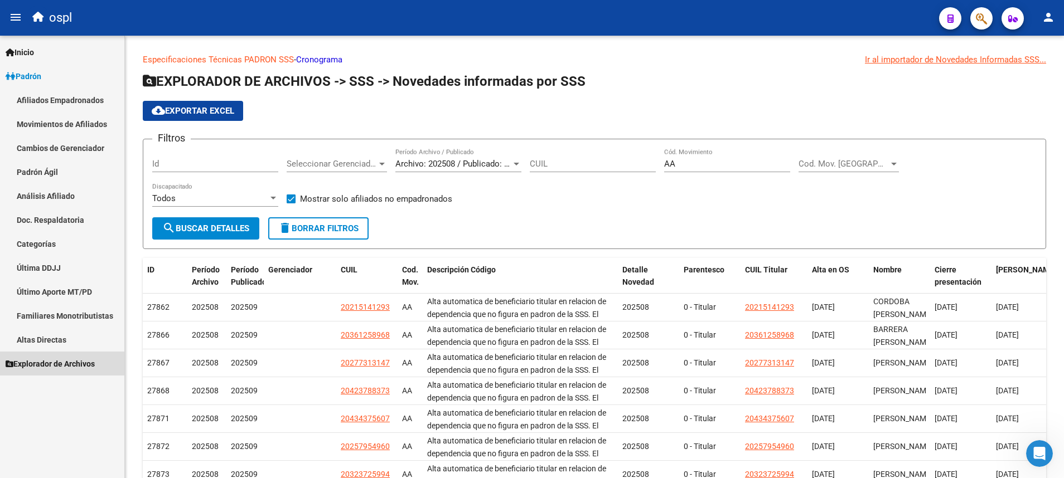
click at [78, 318] on span "Explorador de Archivos" at bounding box center [50, 364] width 89 height 12
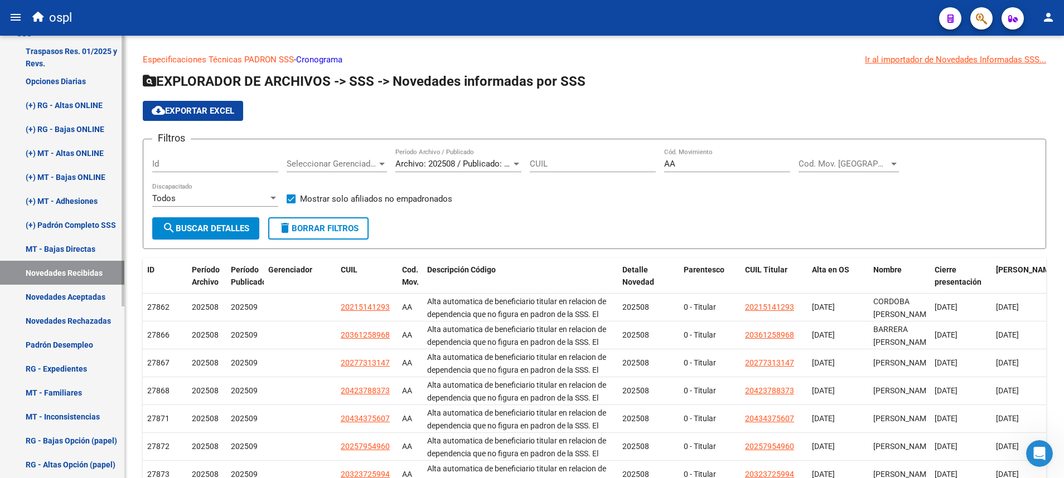
scroll to position [114, 0]
click at [82, 104] on link "(+) RG - Altas ONLINE" at bounding box center [62, 106] width 124 height 24
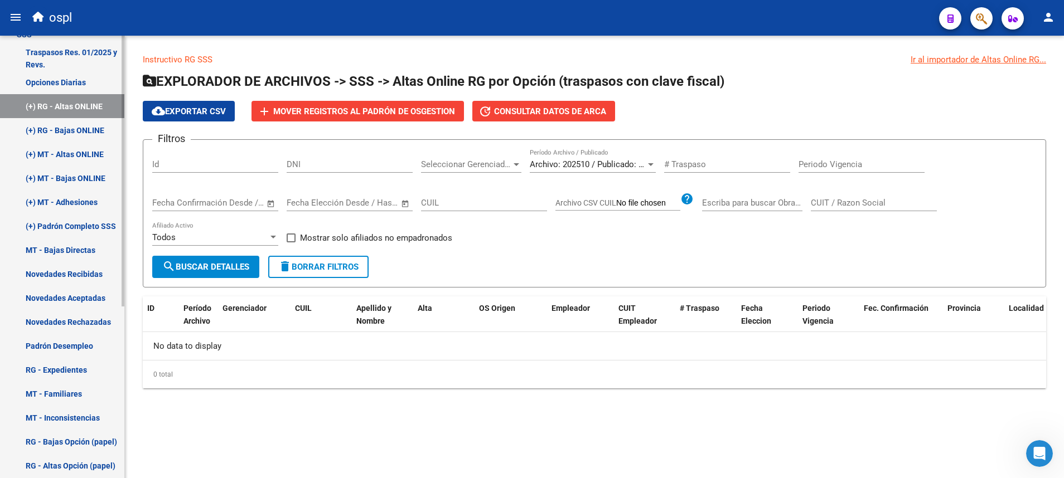
click at [59, 269] on link "Novedades Recibidas" at bounding box center [62, 274] width 124 height 24
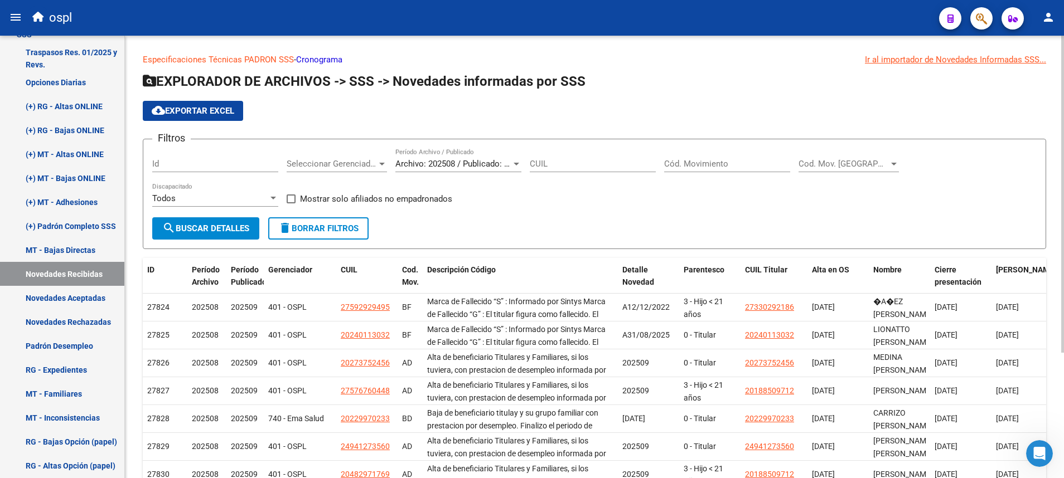
click at [706, 164] on input "Cód. Movimiento" at bounding box center [727, 164] width 126 height 10
click at [708, 163] on div at bounding box center [894, 164] width 6 height 3
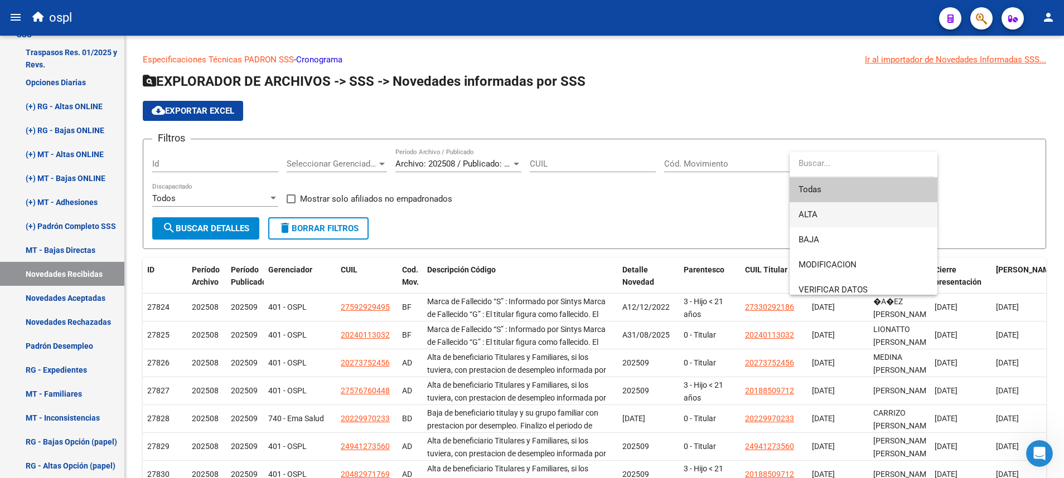
click at [708, 212] on span "ALTA" at bounding box center [863, 214] width 130 height 25
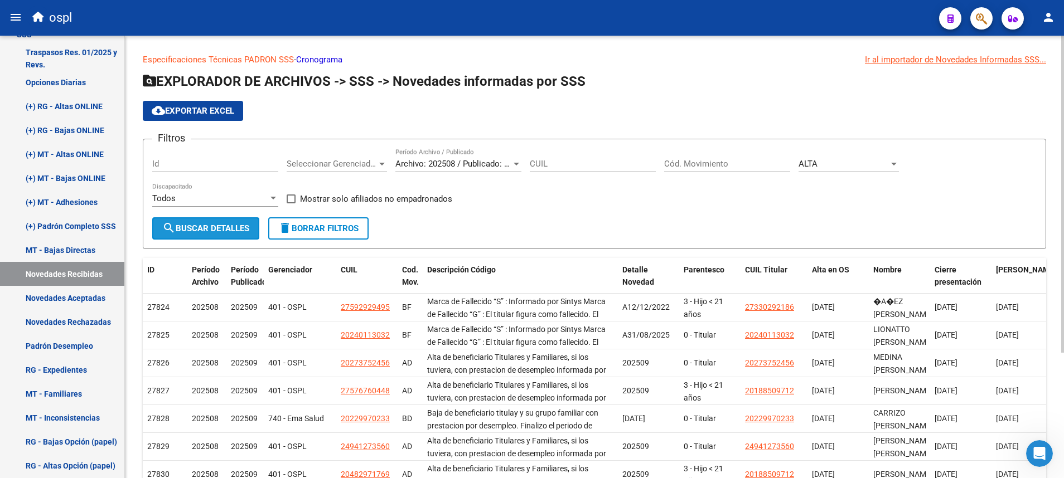
click at [243, 230] on span "search Buscar Detalles" at bounding box center [205, 229] width 87 height 10
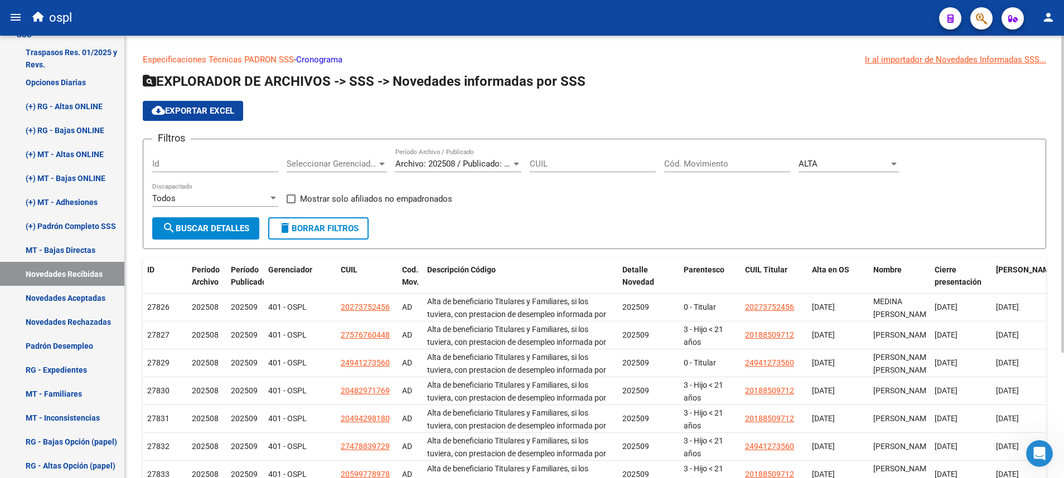
click at [708, 163] on input "Cód. Movimiento" at bounding box center [727, 164] width 126 height 10
type input "AA"
click at [222, 226] on span "search Buscar Detalles" at bounding box center [205, 229] width 87 height 10
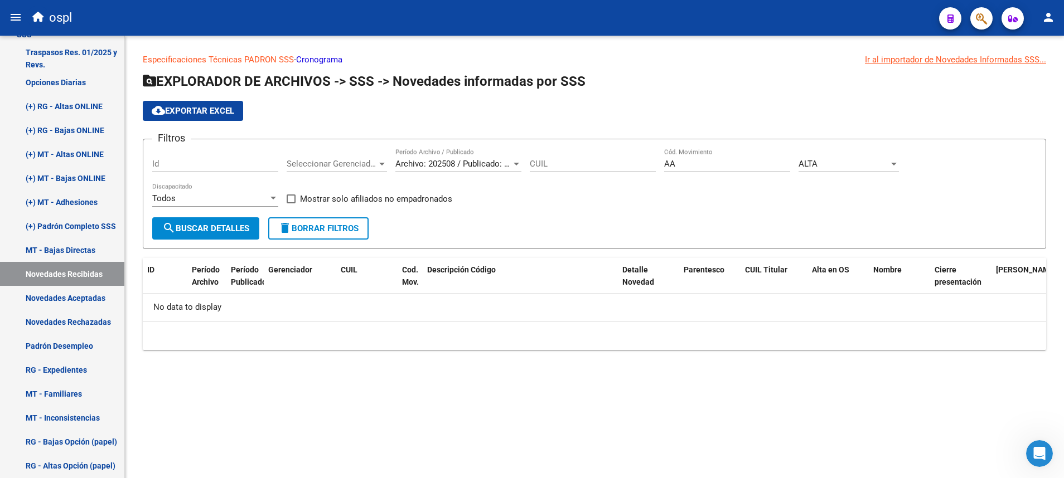
click at [247, 228] on span "search Buscar Detalles" at bounding box center [205, 229] width 87 height 10
click at [708, 163] on div "ALTA" at bounding box center [843, 164] width 90 height 10
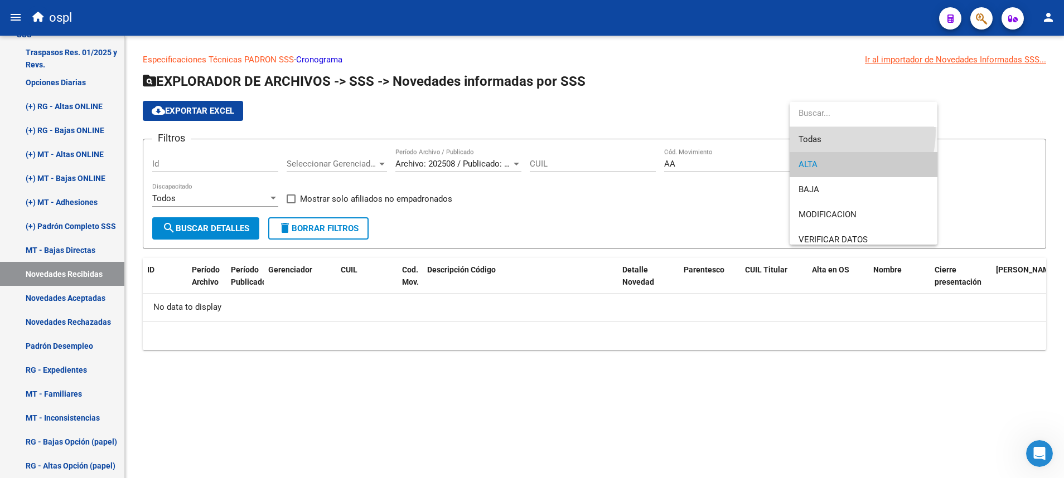
click at [708, 131] on span "Todas" at bounding box center [863, 139] width 130 height 25
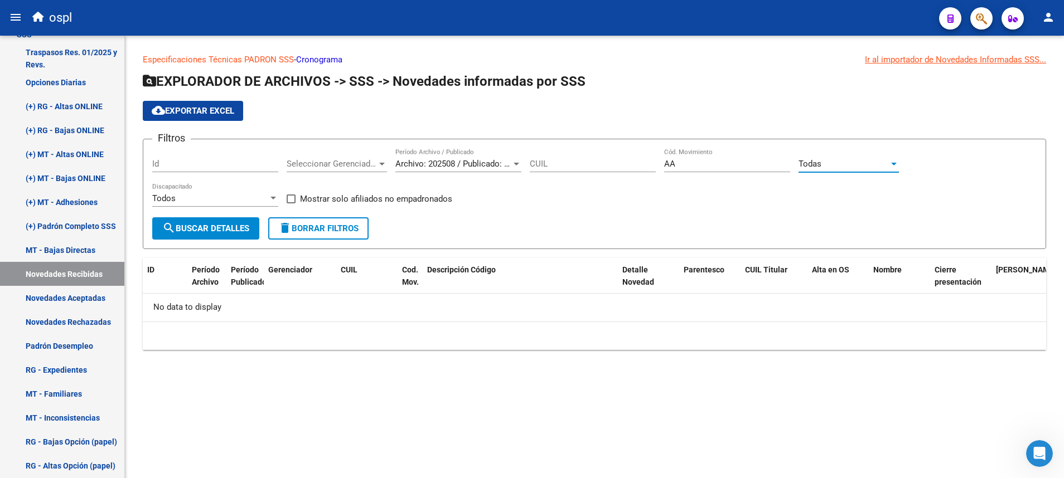
click at [213, 225] on span "search Buscar Detalles" at bounding box center [205, 229] width 87 height 10
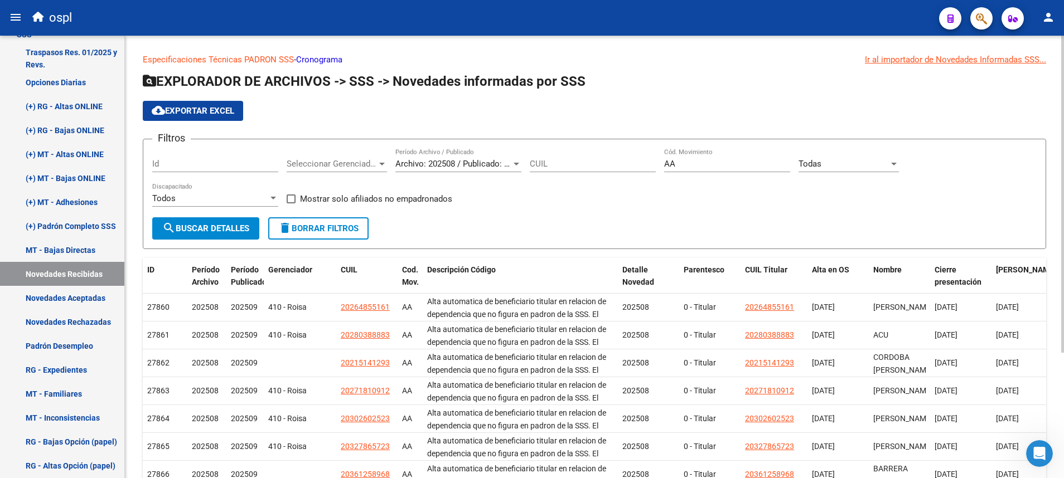
click at [708, 60] on div "Ir al importador de Novedades Informadas SSS..." at bounding box center [955, 60] width 181 height 12
click at [291, 201] on span at bounding box center [291, 199] width 9 height 9
click at [291, 203] on input "Mostrar solo afiliados no empadronados" at bounding box center [290, 203] width 1 height 1
checkbox input "true"
click at [231, 231] on span "search Buscar Detalles" at bounding box center [205, 229] width 87 height 10
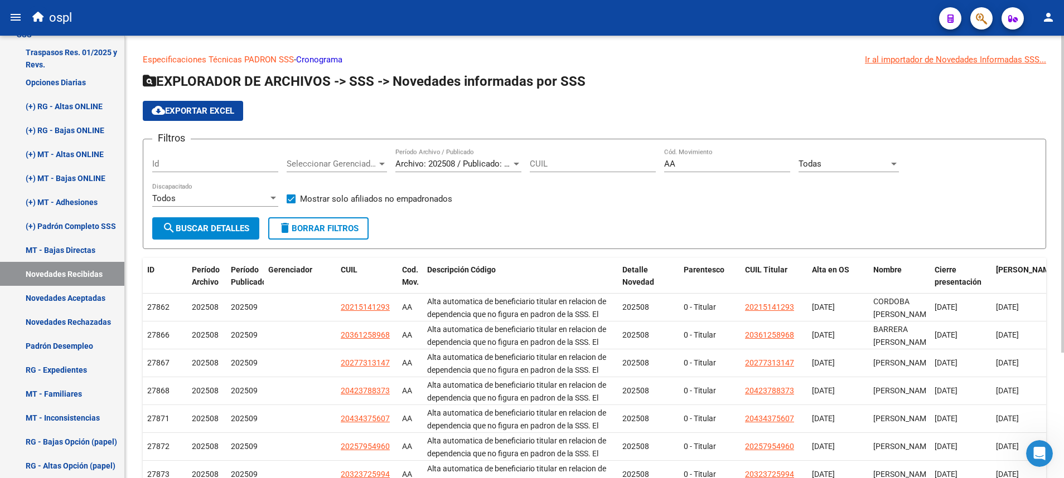
click at [708, 60] on div "Ir al importador de Novedades Informadas SSS..." at bounding box center [955, 60] width 181 height 12
click at [708, 61] on div "Ir al importador de Novedades Informadas SSS..." at bounding box center [955, 60] width 181 height 12
click at [708, 60] on div "Ir al importador de Novedades Informadas SSS..." at bounding box center [955, 60] width 181 height 12
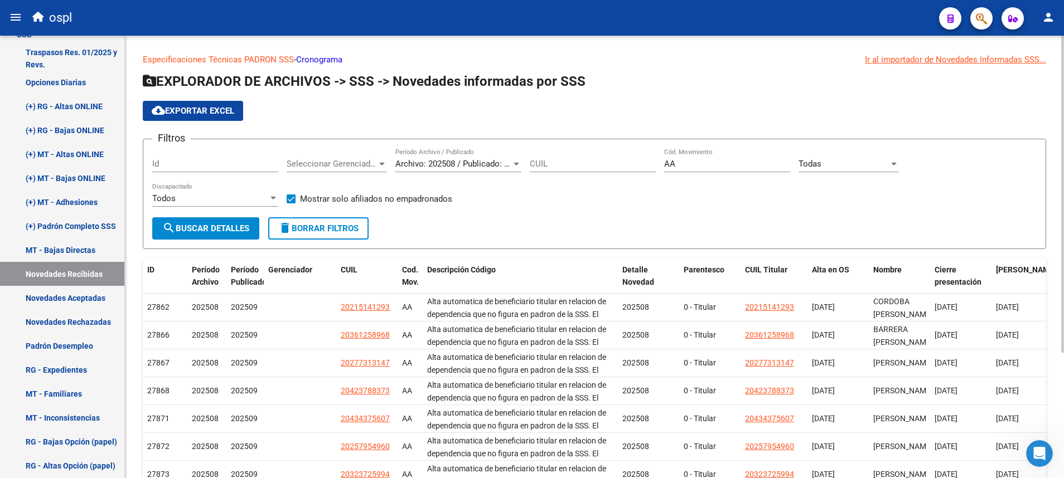
drag, startPoint x: 959, startPoint y: 60, endPoint x: 711, endPoint y: 66, distance: 248.1
click at [708, 66] on div "Especificaciones Técnicas PADRON SSS - Cronograma Ir al importador de Novedades…" at bounding box center [594, 329] width 903 height 551
click at [708, 62] on div "Ir al importador de Novedades Informadas SSS..." at bounding box center [955, 60] width 181 height 12
click at [708, 64] on div "Ir al importador de Novedades Informadas SSS..." at bounding box center [955, 60] width 181 height 12
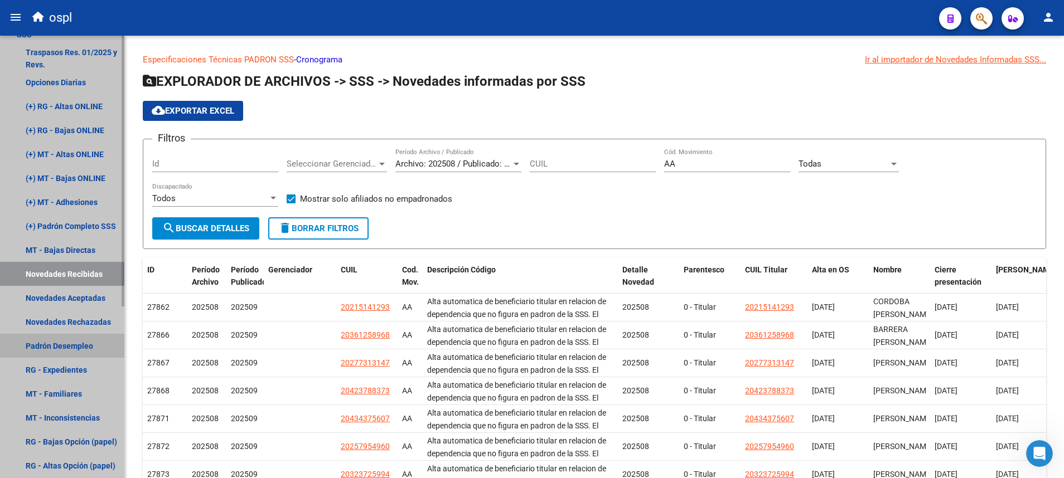
click at [64, 318] on link "Padrón Desempleo" at bounding box center [62, 346] width 124 height 24
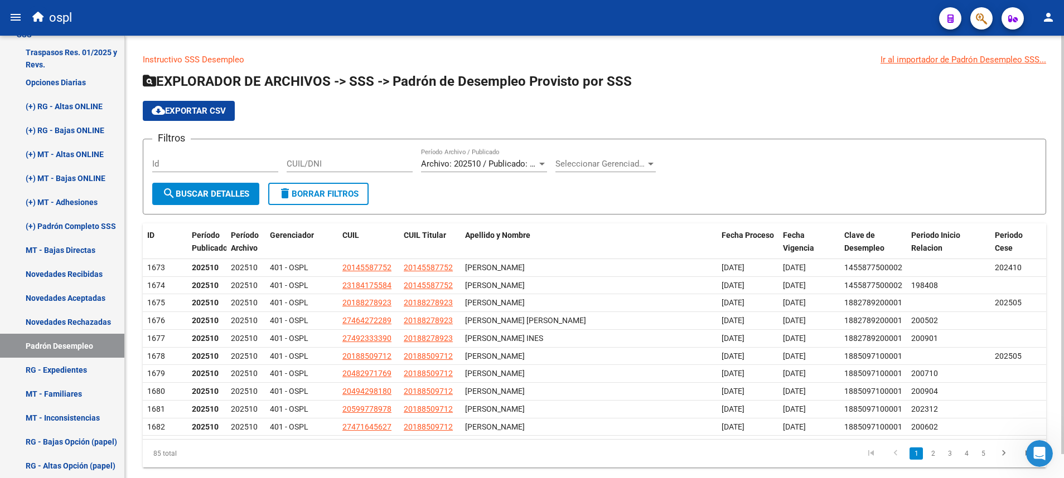
click at [350, 202] on button "delete Borrar Filtros" at bounding box center [318, 194] width 100 height 22
click at [708, 56] on div "Ir al importador de Padrón Desempleo SSS..." at bounding box center [963, 60] width 166 height 12
click at [708, 58] on div "Ir al importador de Padrón Desempleo SSS..." at bounding box center [963, 60] width 166 height 12
click at [708, 59] on div "Ir al importador de Padrón Desempleo SSS..." at bounding box center [963, 60] width 166 height 12
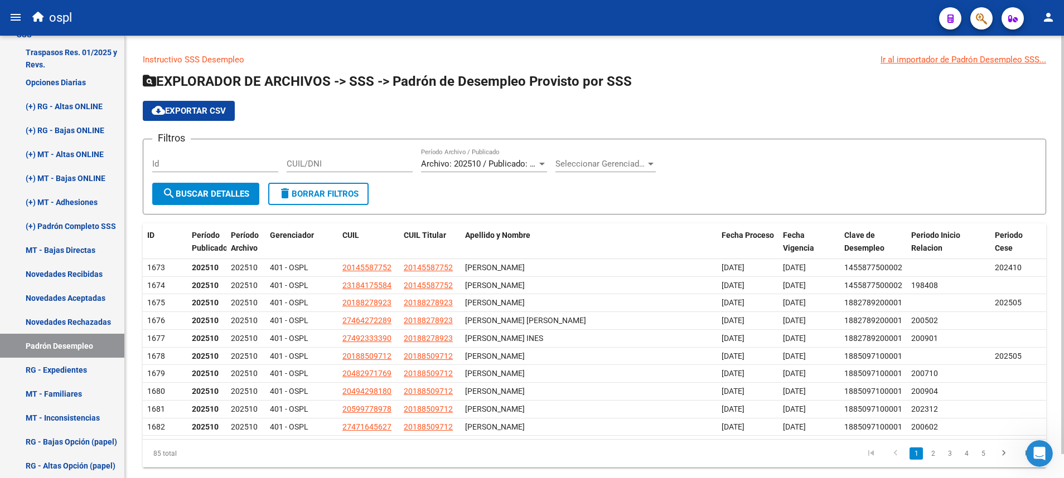
click at [708, 59] on div "Ir al importador de Padrón Desempleo SSS..." at bounding box center [963, 60] width 166 height 12
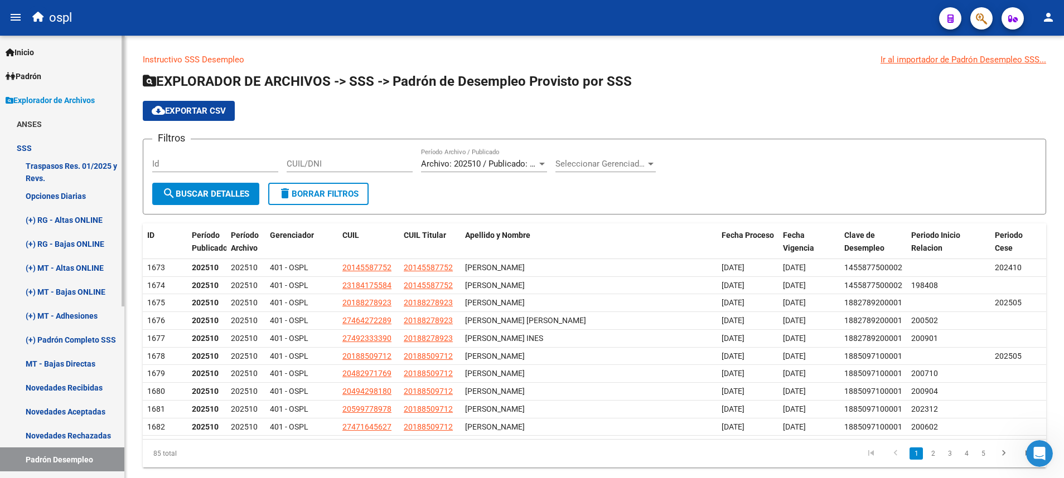
click at [73, 79] on link "Padrón" at bounding box center [62, 76] width 124 height 24
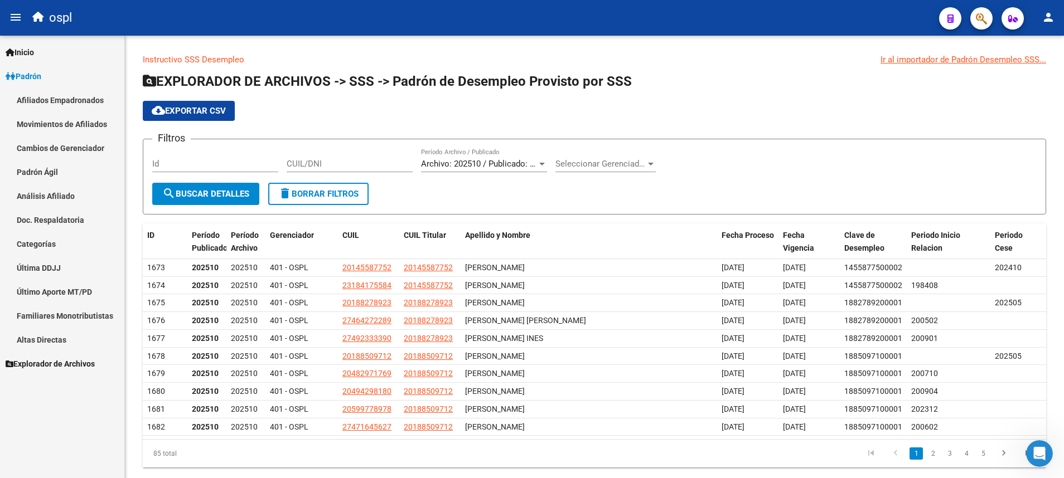
click at [76, 103] on link "Afiliados Empadronados" at bounding box center [62, 100] width 124 height 24
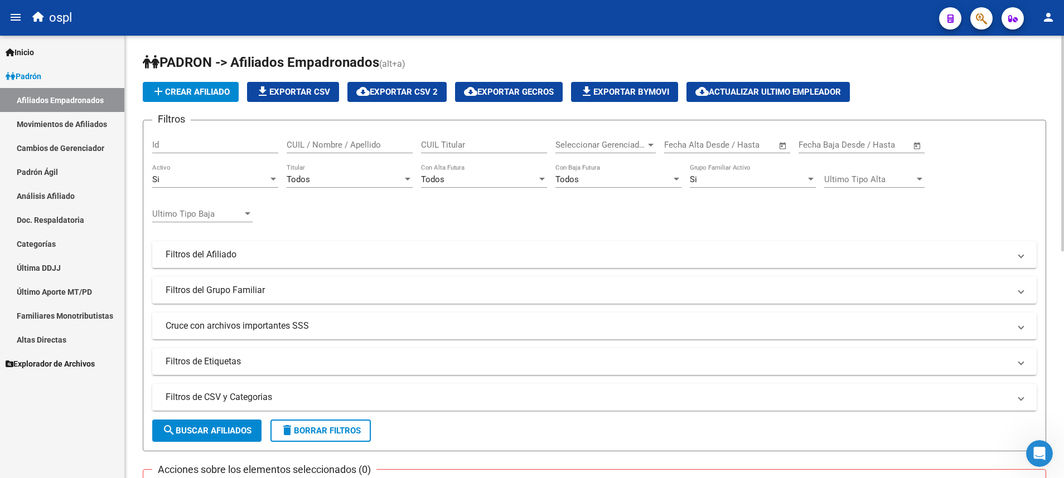
click at [254, 318] on mat-expansion-panel-header "Filtros de CSV y Categorias" at bounding box center [594, 397] width 884 height 27
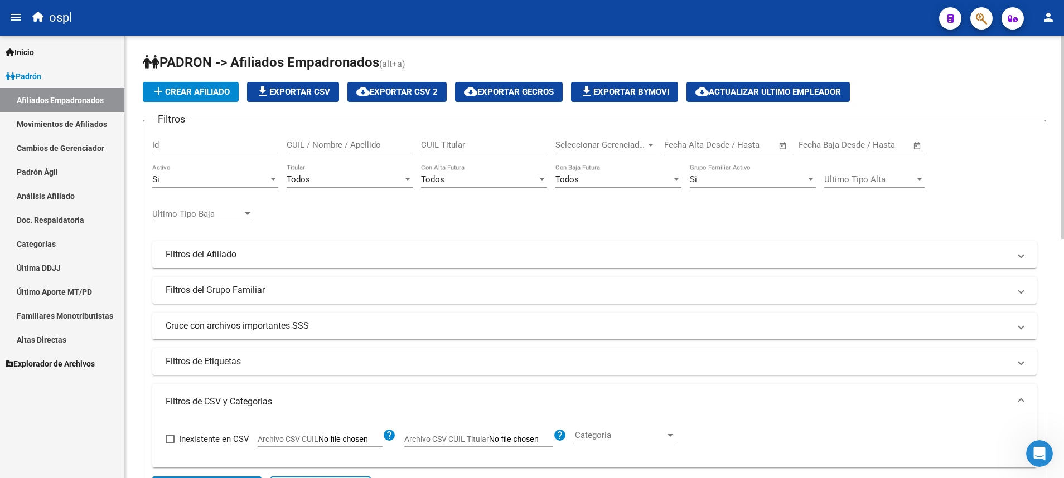
click at [484, 318] on span "Archivo CSV CUIL Titular" at bounding box center [446, 439] width 85 height 9
click at [489, 318] on input "Archivo CSV CUIL Titular" at bounding box center [521, 440] width 64 height 10
type input "C:\fakepath\a.csv"
click at [374, 182] on div "Todos" at bounding box center [345, 179] width 116 height 10
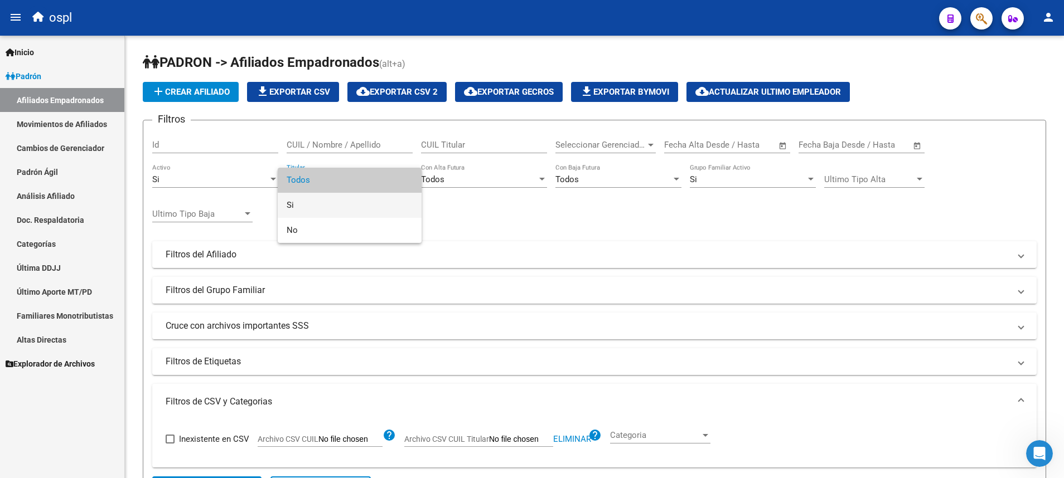
click at [366, 207] on span "Si" at bounding box center [350, 205] width 126 height 25
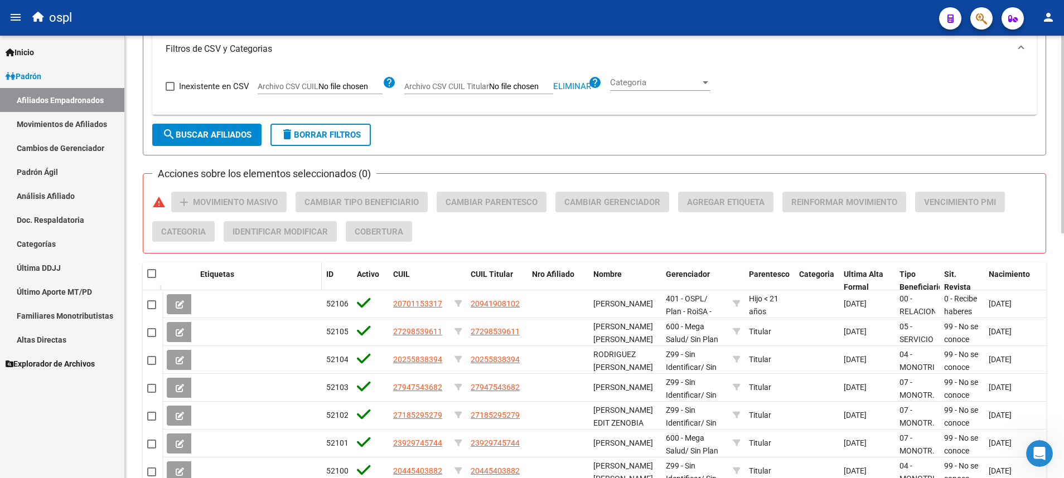
scroll to position [334, 0]
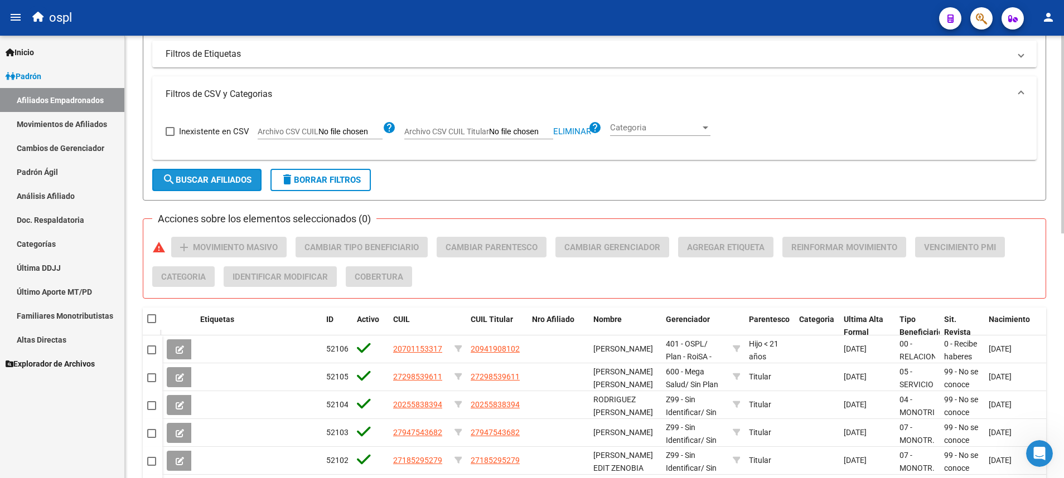
click at [230, 188] on button "search Buscar Afiliados" at bounding box center [206, 180] width 109 height 22
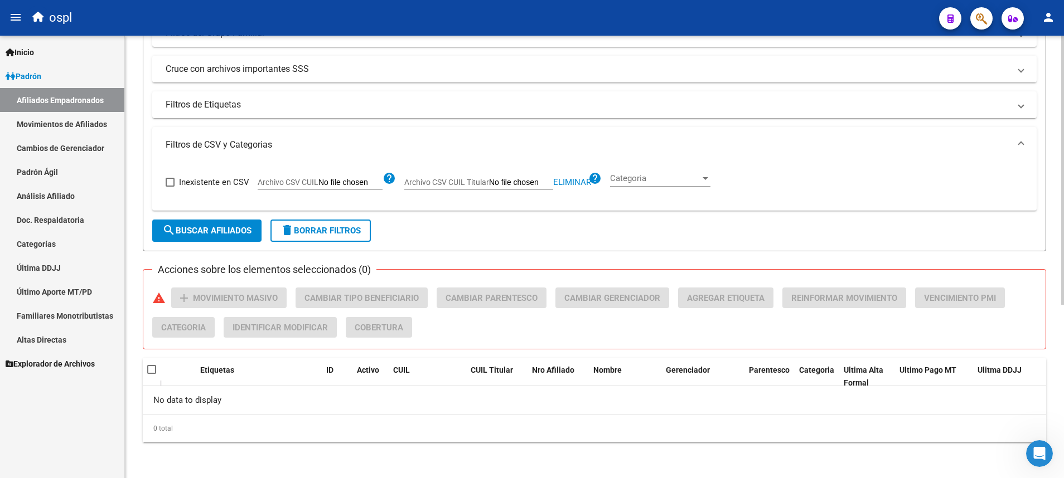
scroll to position [285, 0]
click at [235, 236] on button "search Buscar Afiliados" at bounding box center [206, 231] width 109 height 22
click at [314, 235] on span "delete Borrar Filtros" at bounding box center [320, 231] width 80 height 10
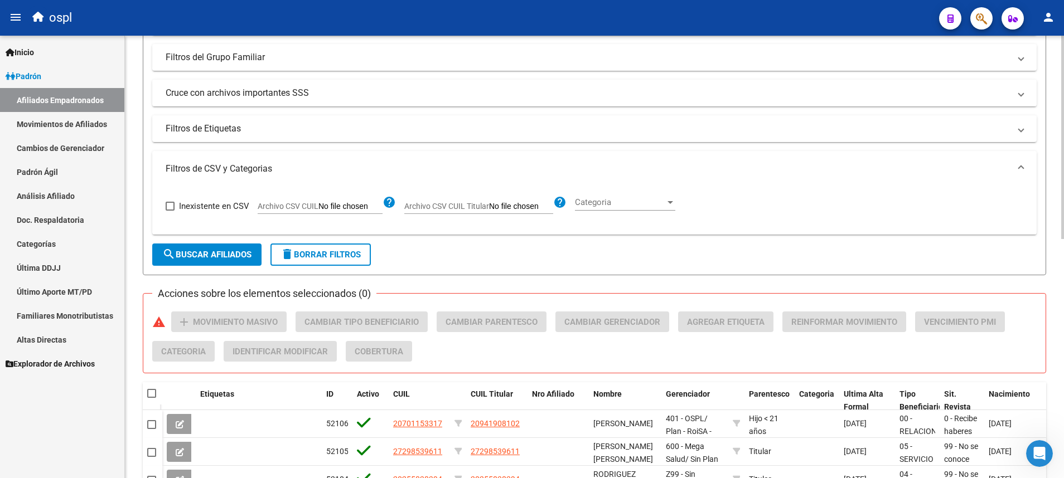
scroll to position [258, 0]
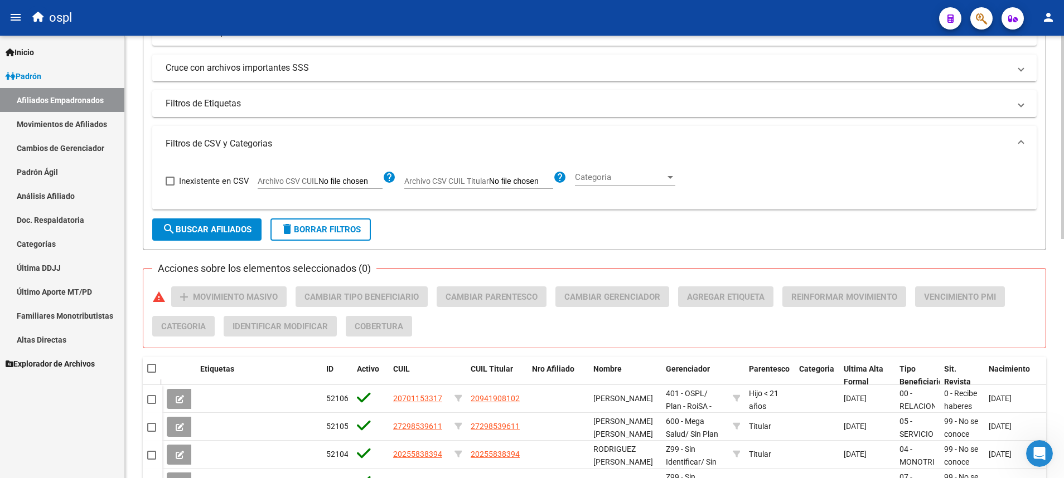
click at [372, 181] on input "Archivo CSV CUIL" at bounding box center [350, 182] width 64 height 10
type input "C:\fakepath\a.csv"
click at [241, 226] on span "search Buscar Afiliados" at bounding box center [206, 230] width 89 height 10
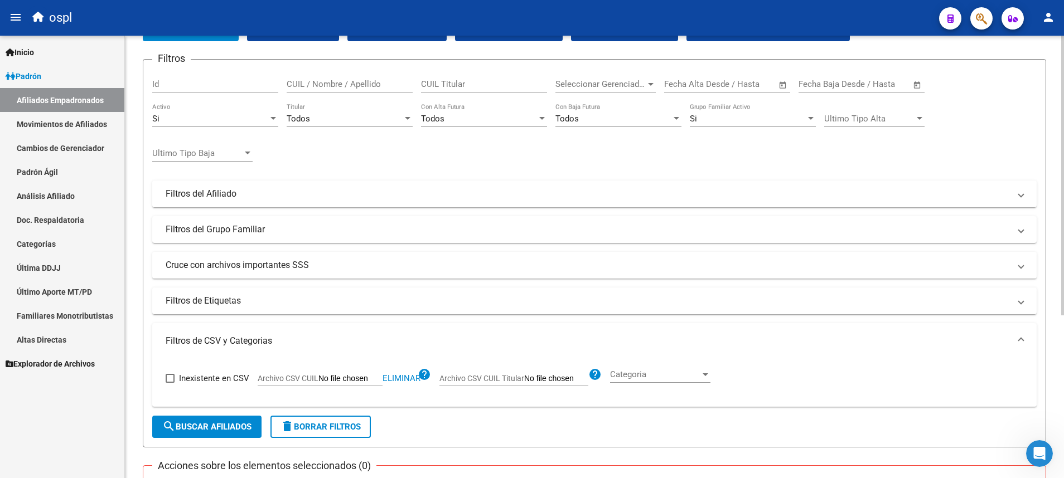
scroll to position [0, 0]
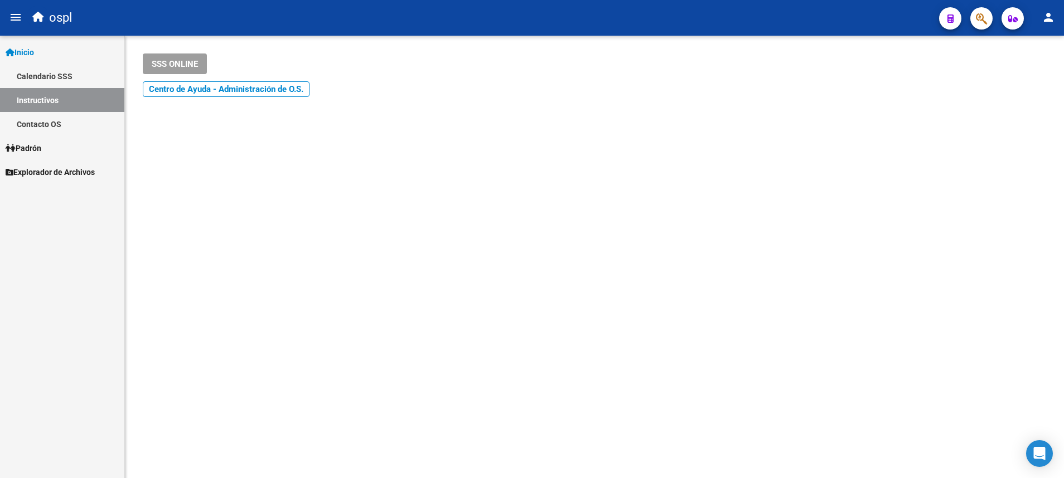
click at [61, 149] on link "Padrón" at bounding box center [62, 148] width 124 height 24
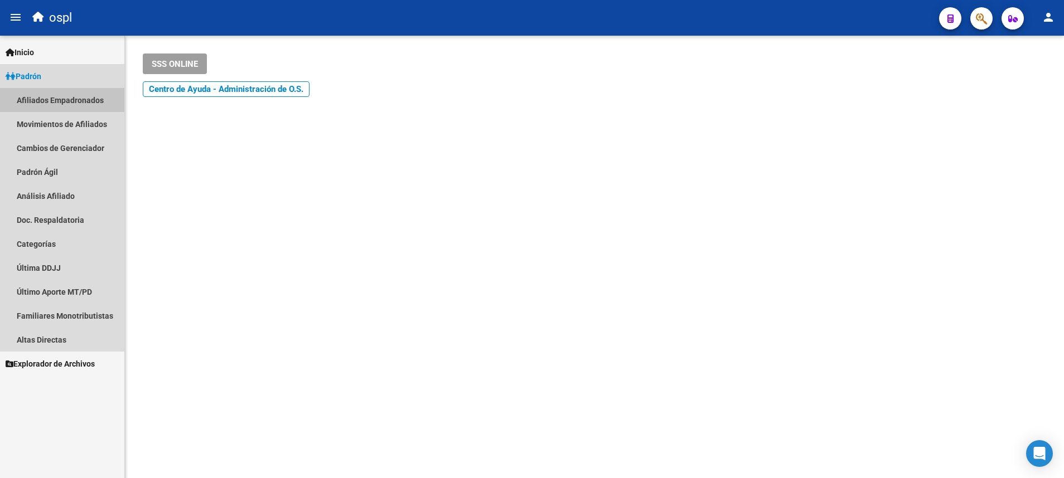
click at [84, 104] on link "Afiliados Empadronados" at bounding box center [62, 100] width 124 height 24
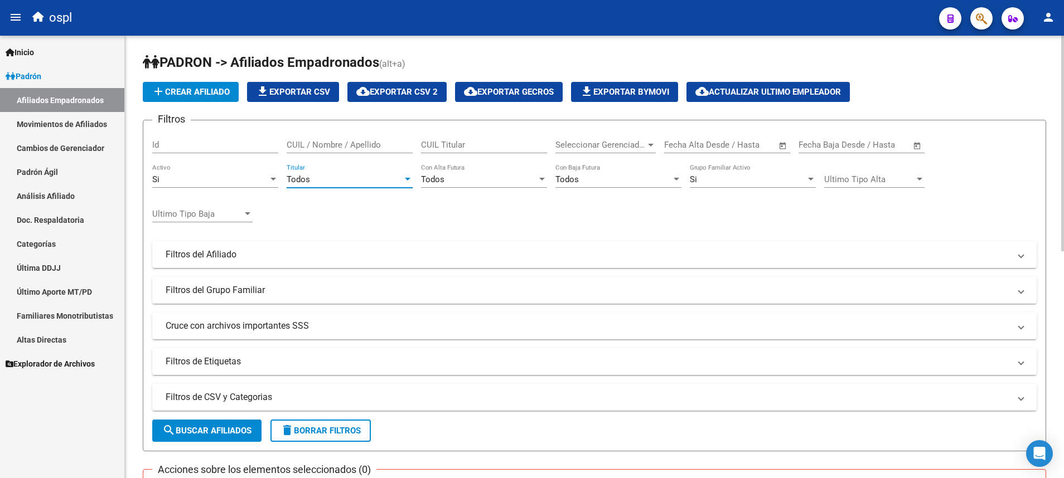
click at [402, 176] on div "Todos" at bounding box center [345, 179] width 116 height 10
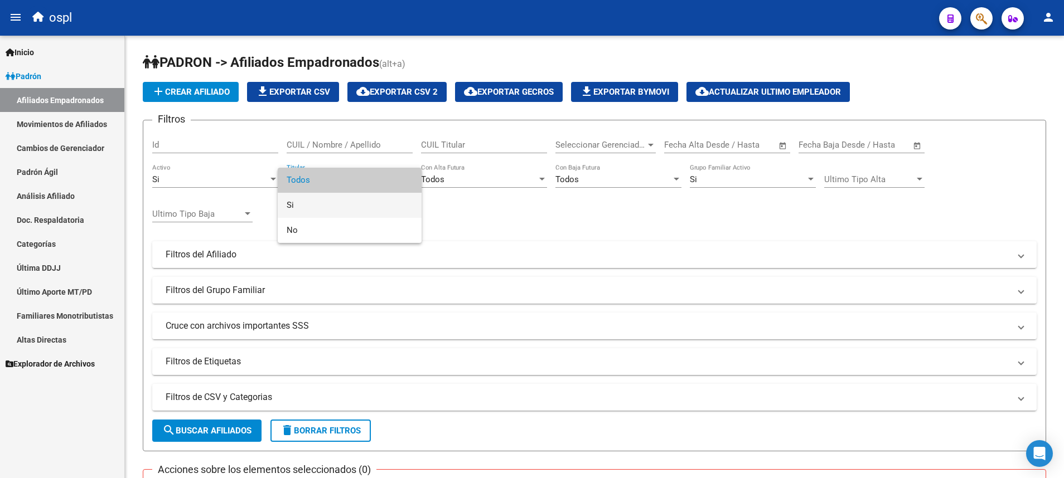
click at [381, 204] on span "Si" at bounding box center [350, 205] width 126 height 25
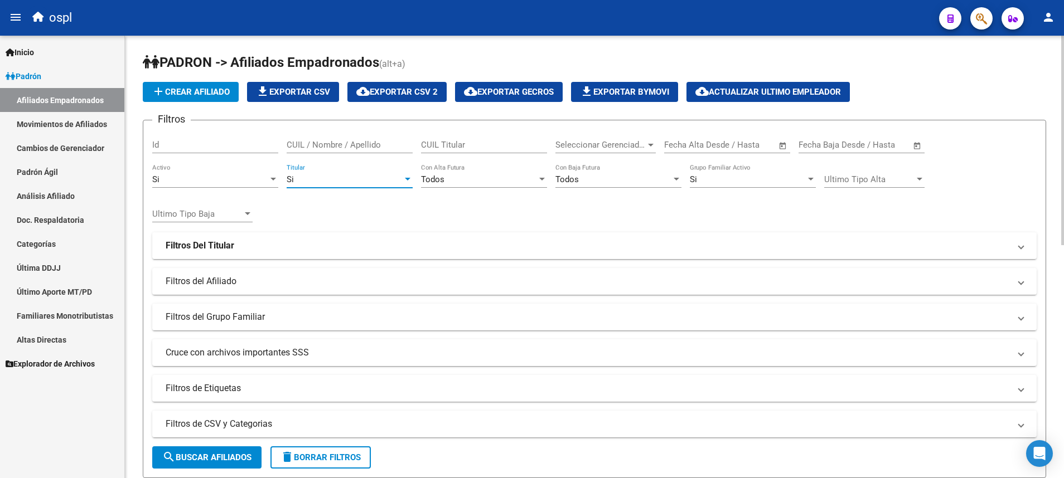
click at [235, 459] on span "search Buscar Afiliados" at bounding box center [206, 458] width 89 height 10
click at [407, 182] on div at bounding box center [407, 179] width 10 height 9
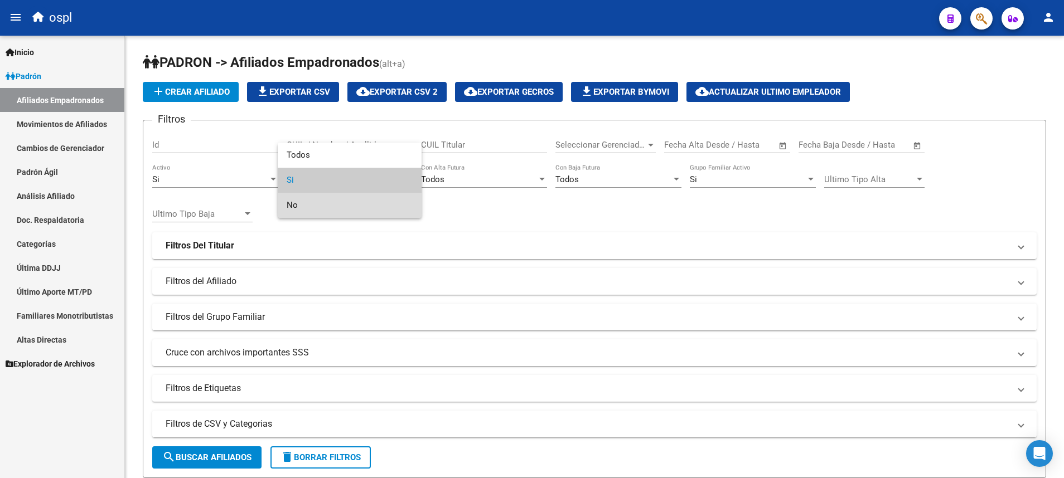
click at [387, 203] on span "No" at bounding box center [350, 205] width 126 height 25
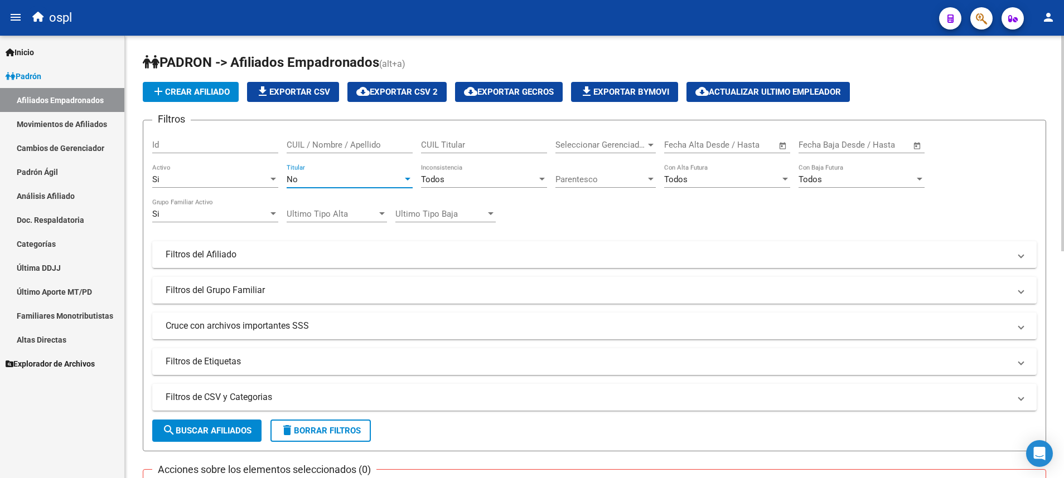
click at [217, 430] on span "search Buscar Afiliados" at bounding box center [206, 431] width 89 height 10
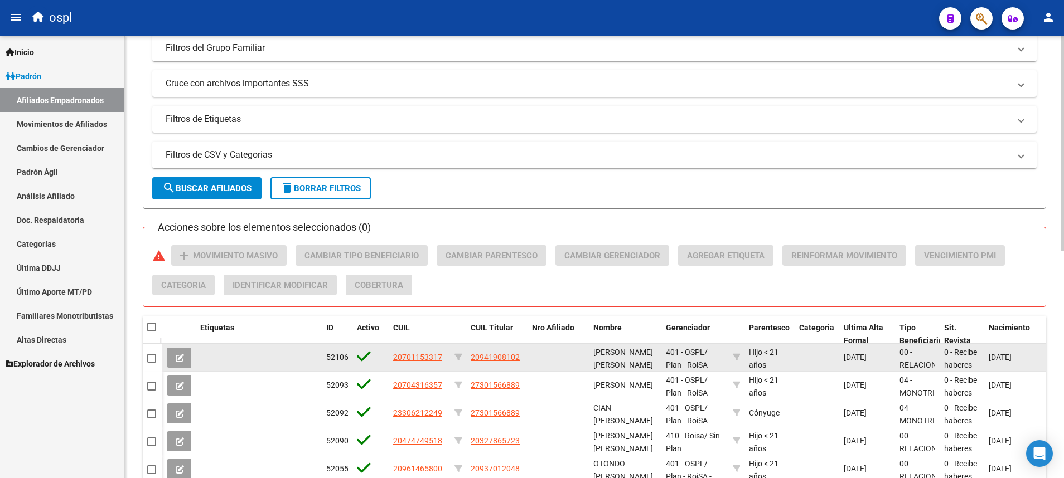
scroll to position [297, 0]
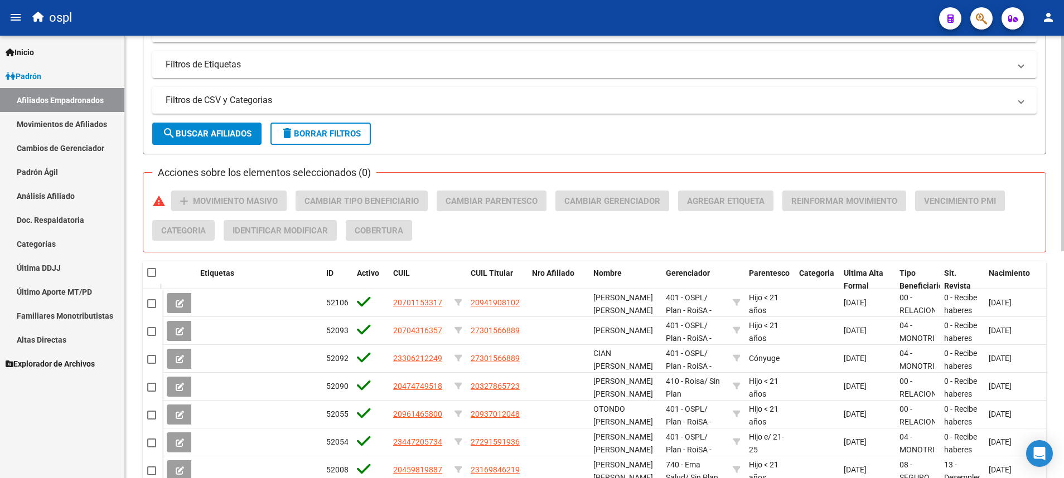
click at [177, 135] on span "search Buscar Afiliados" at bounding box center [206, 134] width 89 height 10
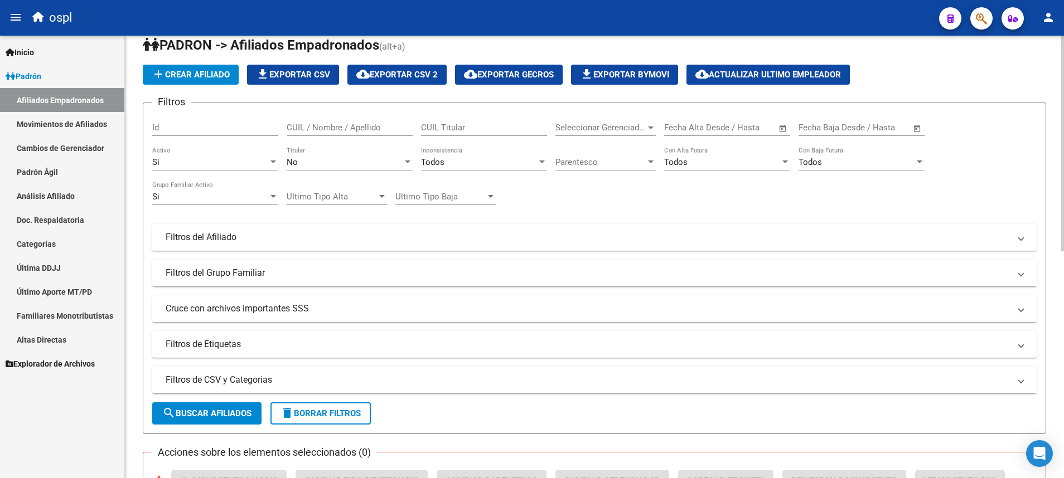
scroll to position [0, 0]
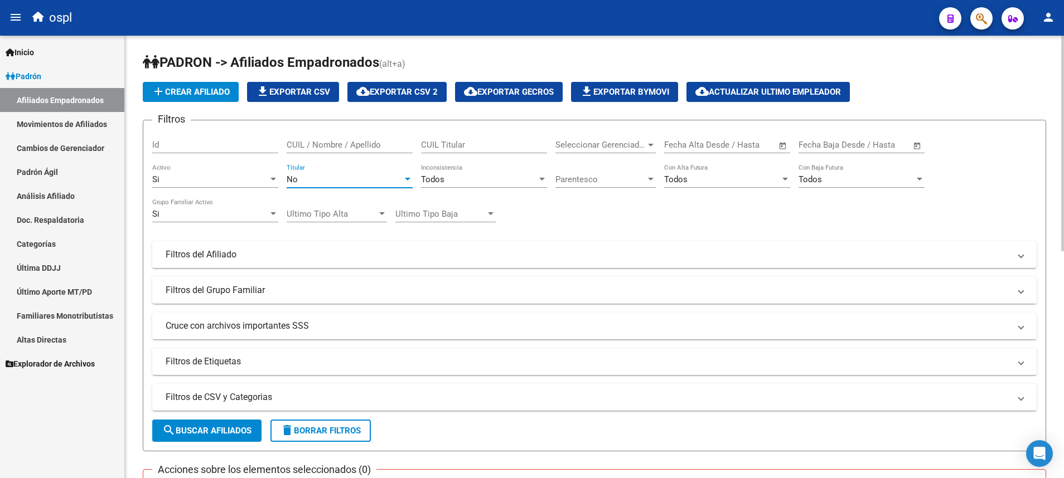
click at [402, 180] on div at bounding box center [407, 179] width 10 height 9
click at [377, 150] on span "Si" at bounding box center [350, 155] width 126 height 25
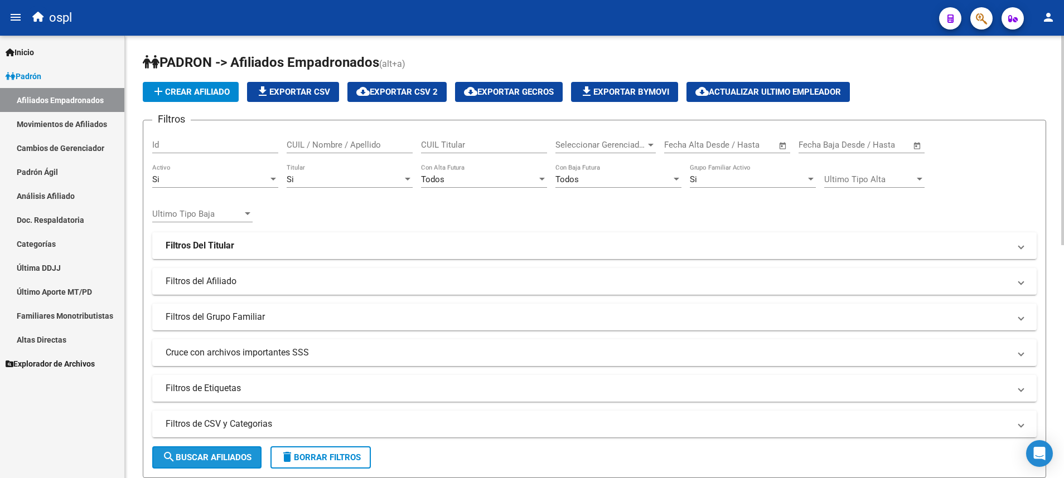
click at [219, 455] on span "search Buscar Afiliados" at bounding box center [206, 458] width 89 height 10
click at [405, 179] on div at bounding box center [408, 179] width 6 height 3
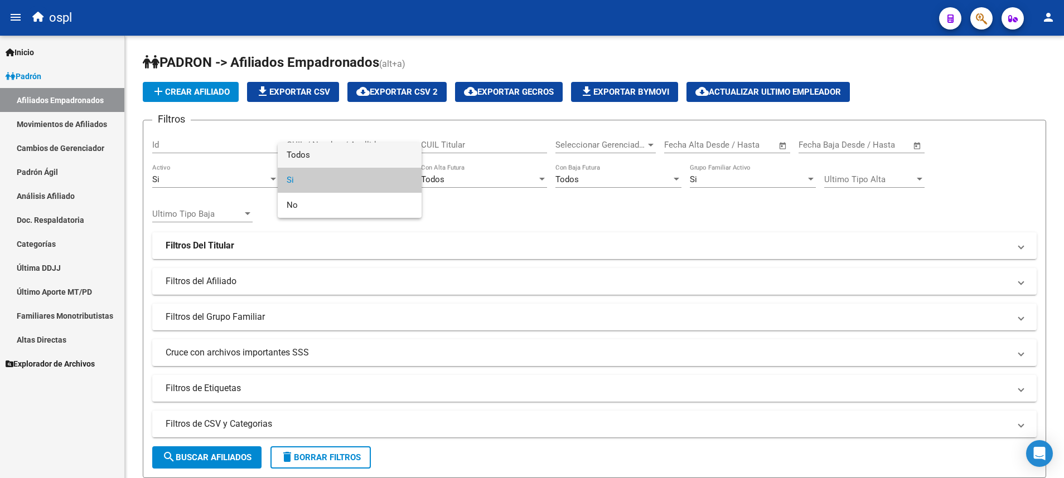
click at [384, 146] on span "Todos" at bounding box center [350, 155] width 126 height 25
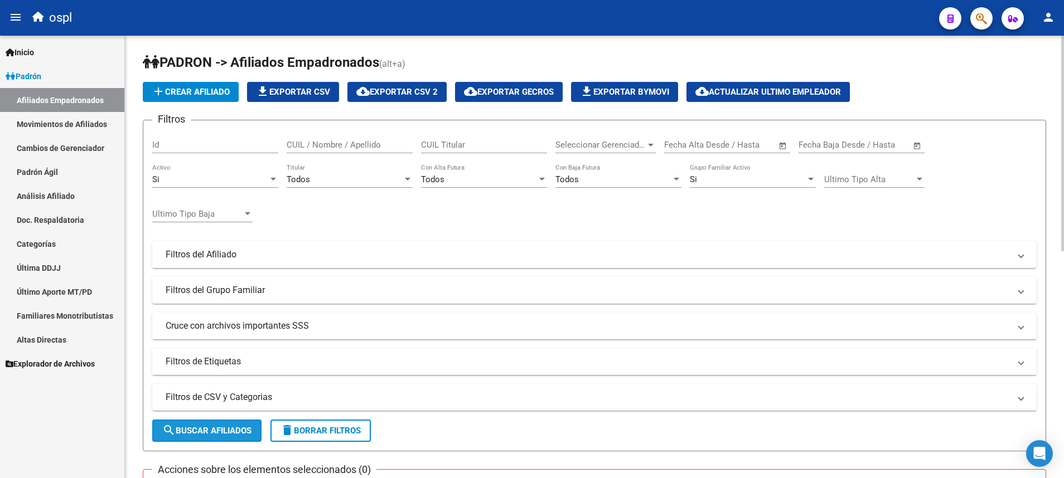
click at [223, 431] on span "search Buscar Afiliados" at bounding box center [206, 431] width 89 height 10
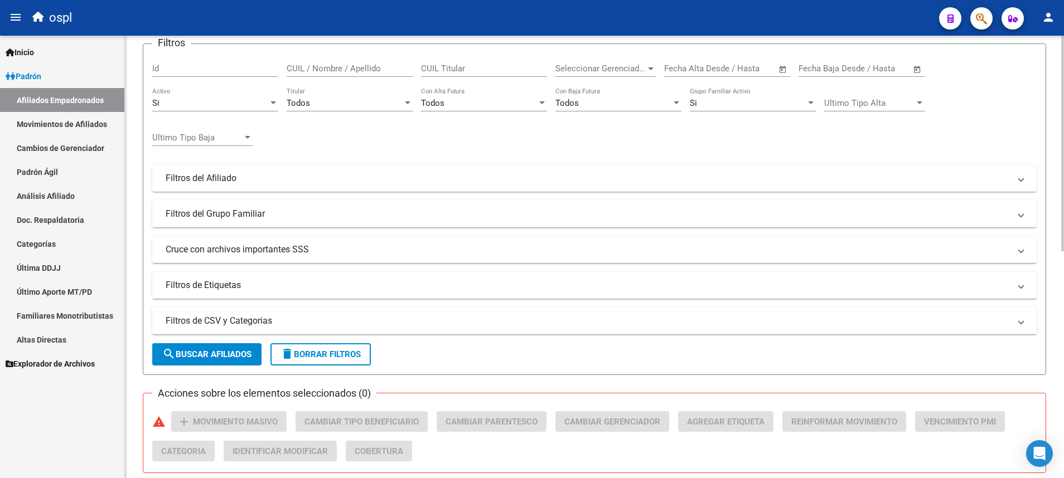
scroll to position [46, 0]
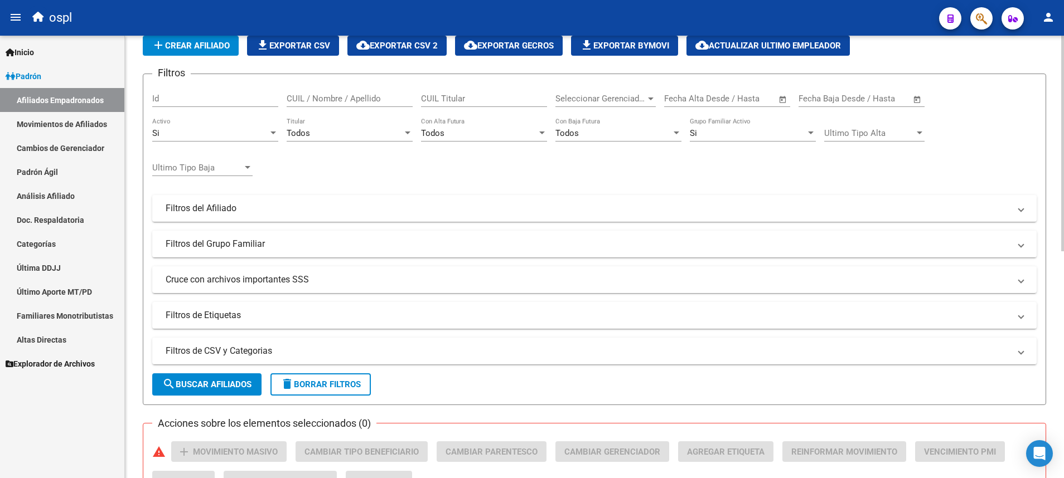
click at [341, 384] on span "delete Borrar Filtros" at bounding box center [320, 385] width 80 height 10
click at [410, 136] on div at bounding box center [407, 133] width 10 height 9
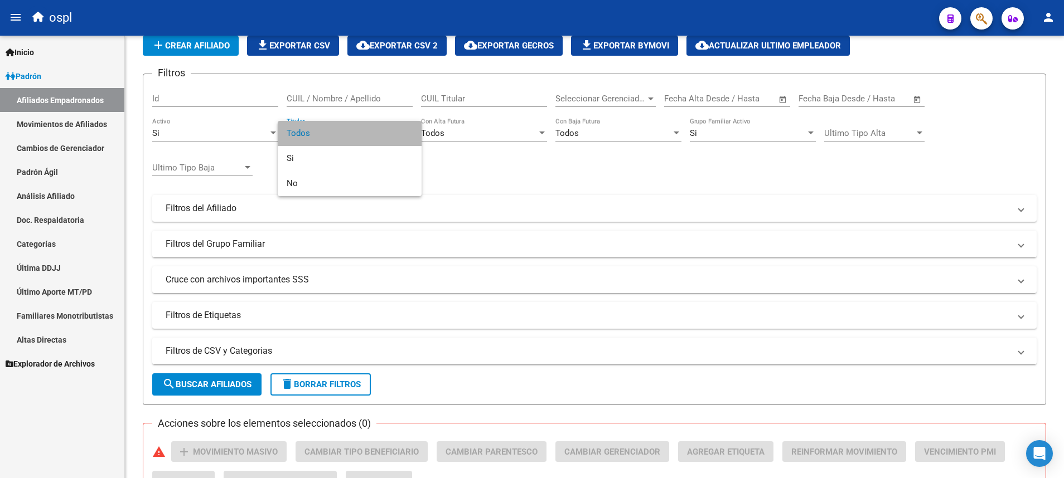
click at [400, 133] on span "Todos" at bounding box center [350, 133] width 126 height 25
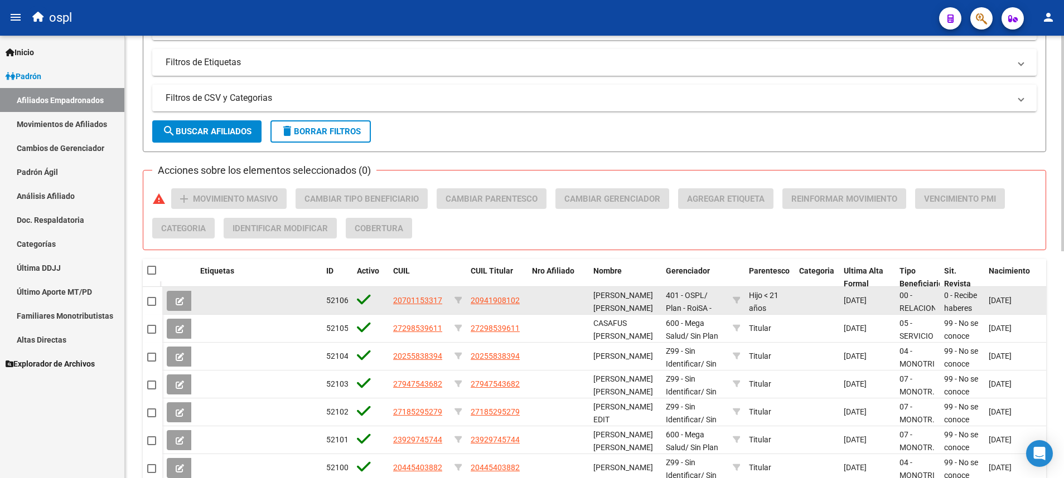
scroll to position [213, 0]
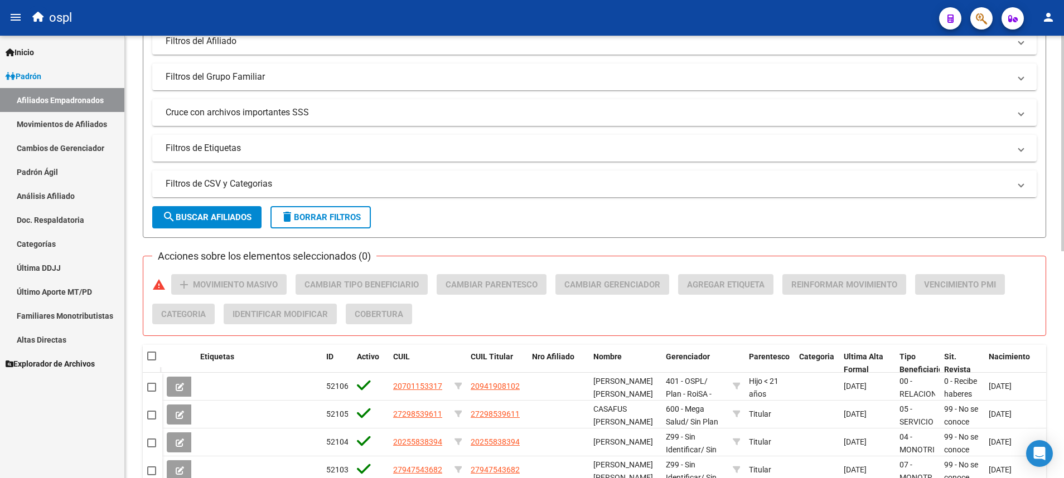
click at [297, 184] on mat-panel-title "Filtros de CSV y Categorias" at bounding box center [588, 184] width 844 height 12
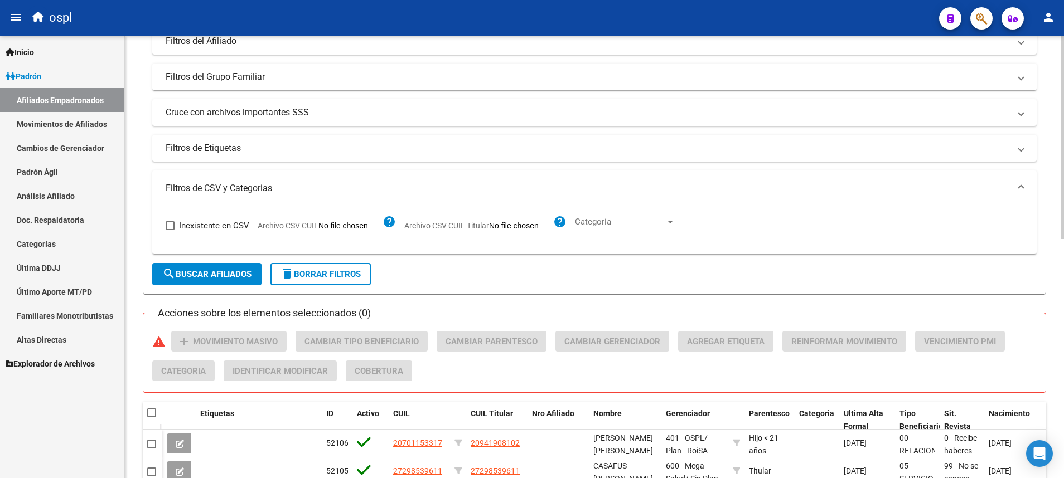
click at [516, 228] on input "Archivo CSV CUIL Titular" at bounding box center [521, 226] width 64 height 10
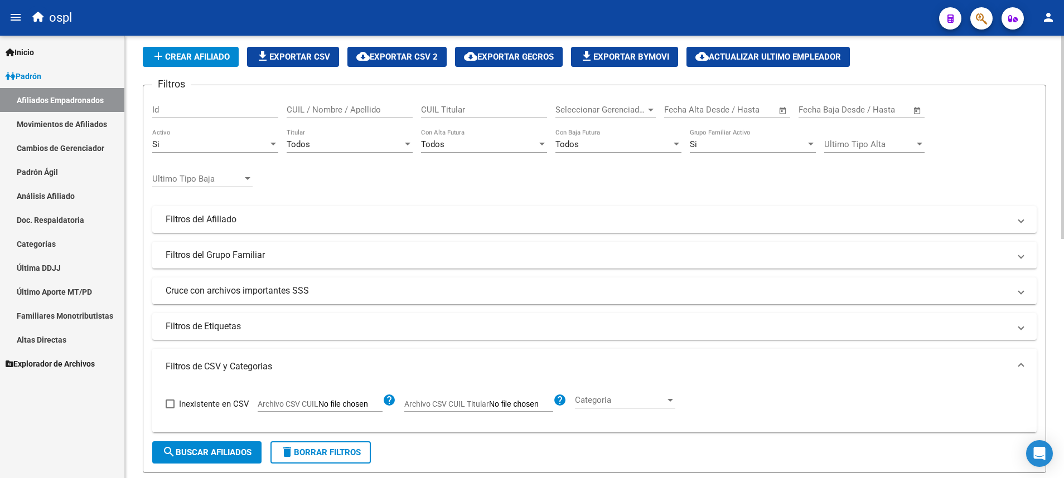
scroll to position [0, 0]
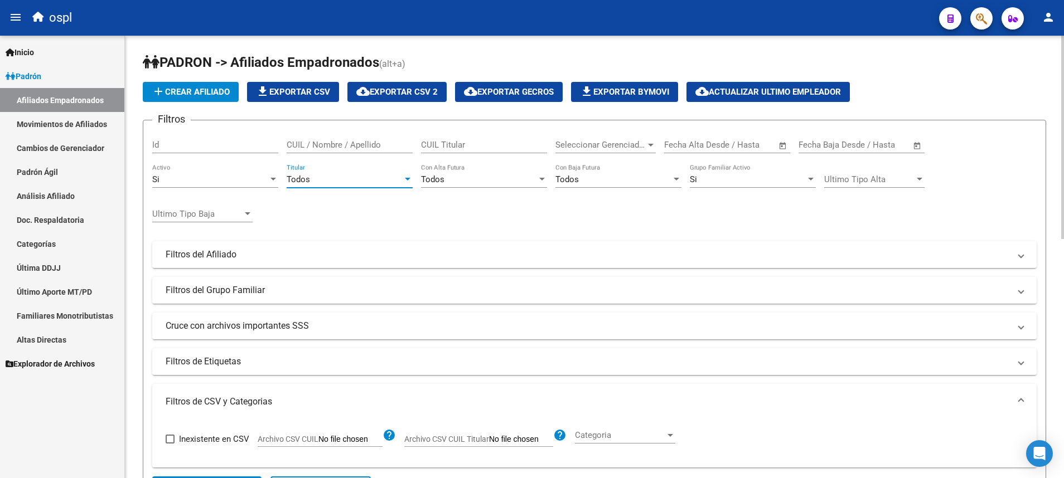
click at [411, 181] on div at bounding box center [407, 179] width 10 height 9
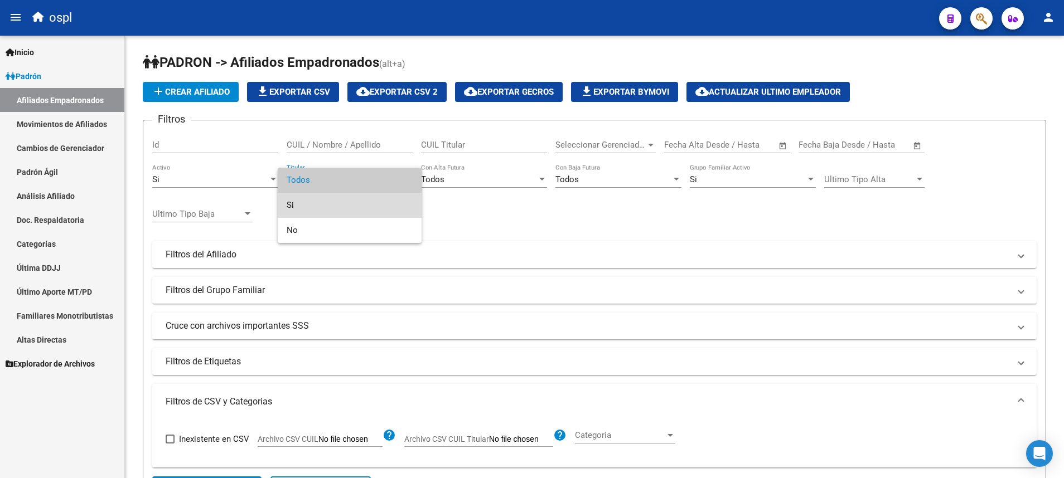
click at [384, 197] on span "Si" at bounding box center [350, 205] width 126 height 25
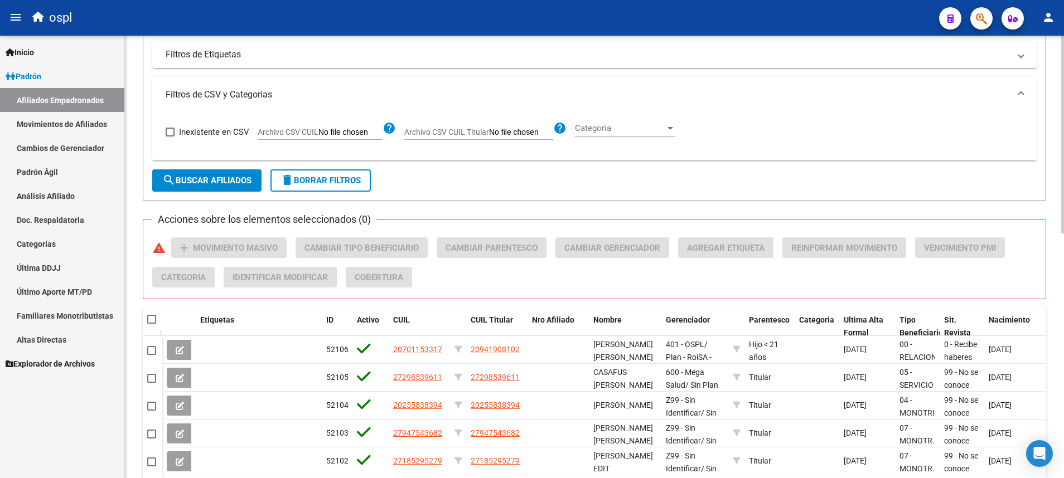
scroll to position [334, 0]
click at [233, 182] on span "search Buscar Afiliados" at bounding box center [206, 180] width 89 height 10
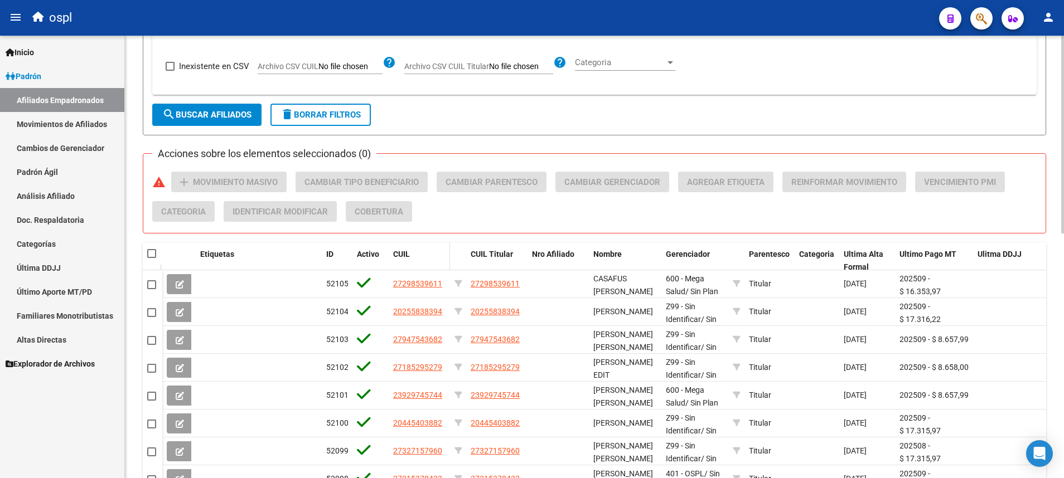
scroll to position [297, 0]
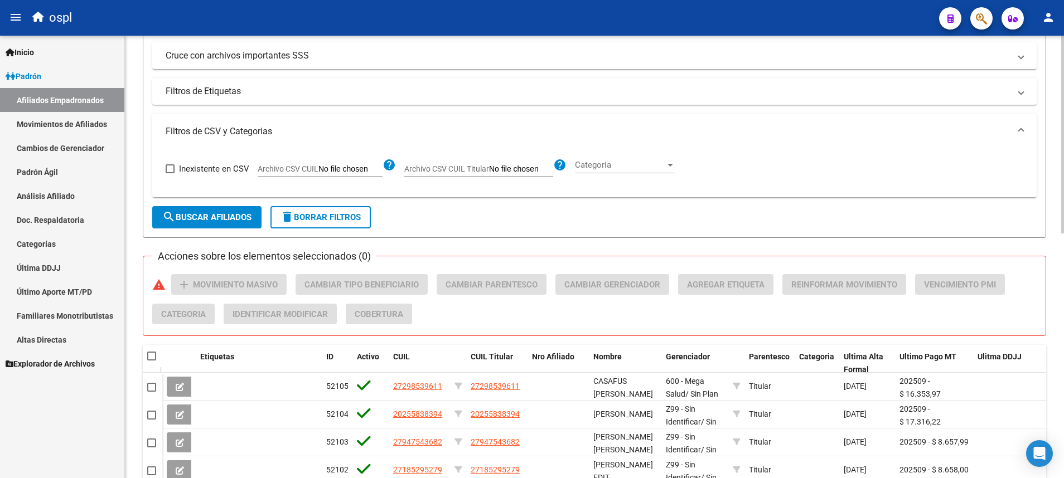
click at [511, 168] on input "Archivo CSV CUIL Titular" at bounding box center [521, 169] width 64 height 10
type input "C:\fakepath\r.csv"
click at [215, 221] on span "search Buscar Afiliados" at bounding box center [206, 217] width 89 height 10
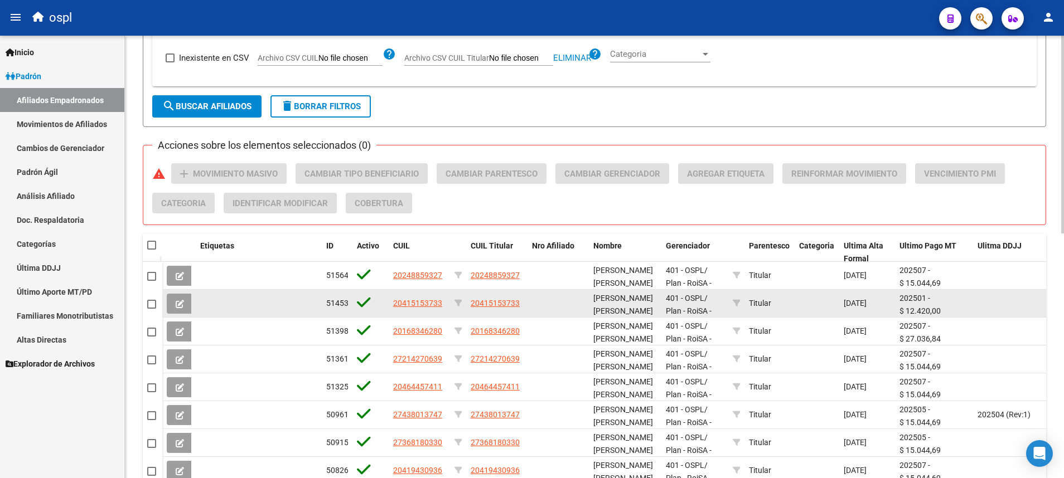
scroll to position [213, 0]
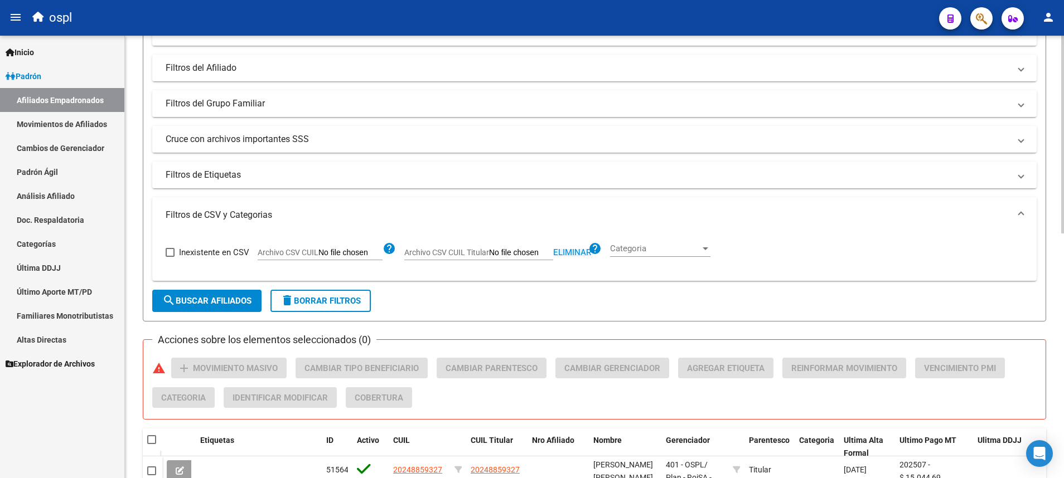
click at [570, 252] on span "Eliminar" at bounding box center [572, 252] width 38 height 10
click at [516, 254] on input "Archivo CSV CUIL Titular" at bounding box center [521, 253] width 64 height 10
type input "C:\fakepath\a.csv"
click at [230, 299] on span "search Buscar Afiliados" at bounding box center [206, 301] width 89 height 10
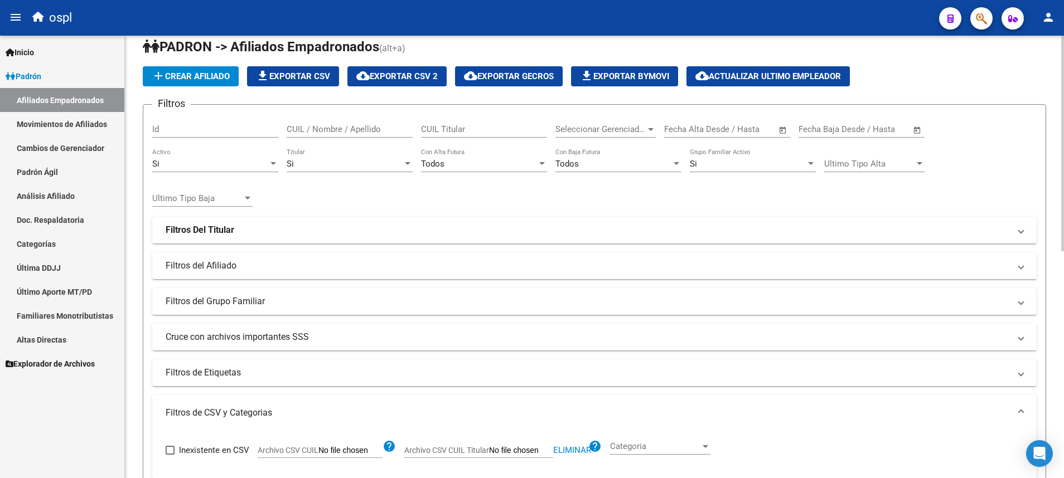
scroll to position [0, 0]
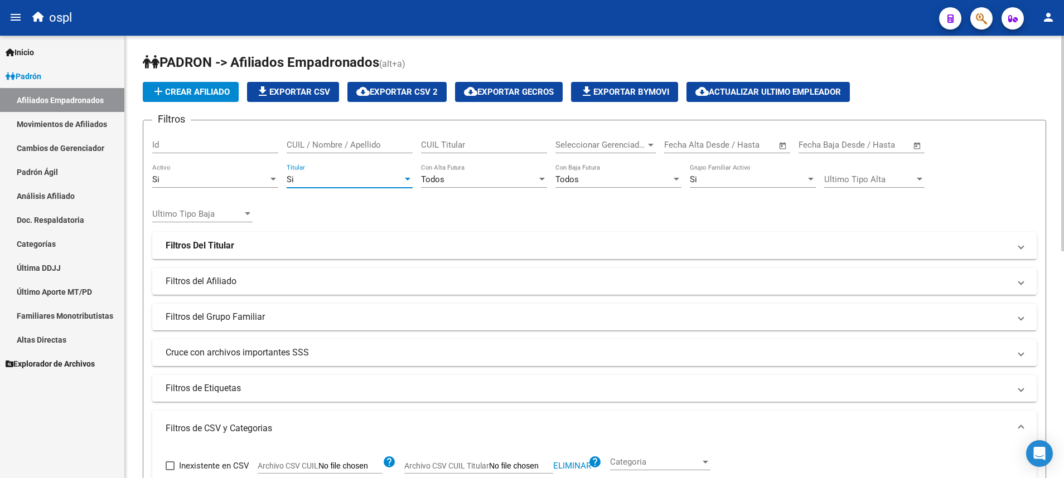
click at [404, 178] on div at bounding box center [407, 179] width 10 height 9
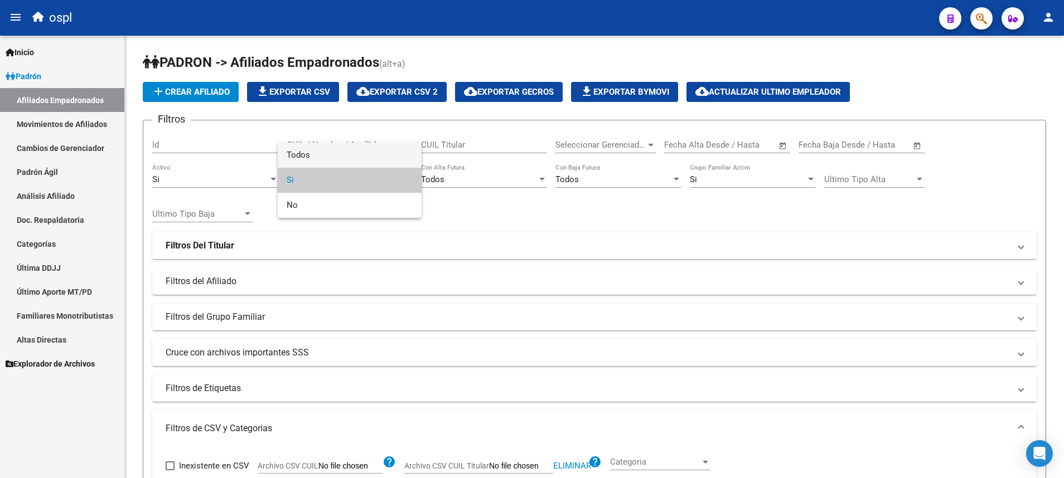
click at [386, 152] on span "Todos" at bounding box center [350, 155] width 126 height 25
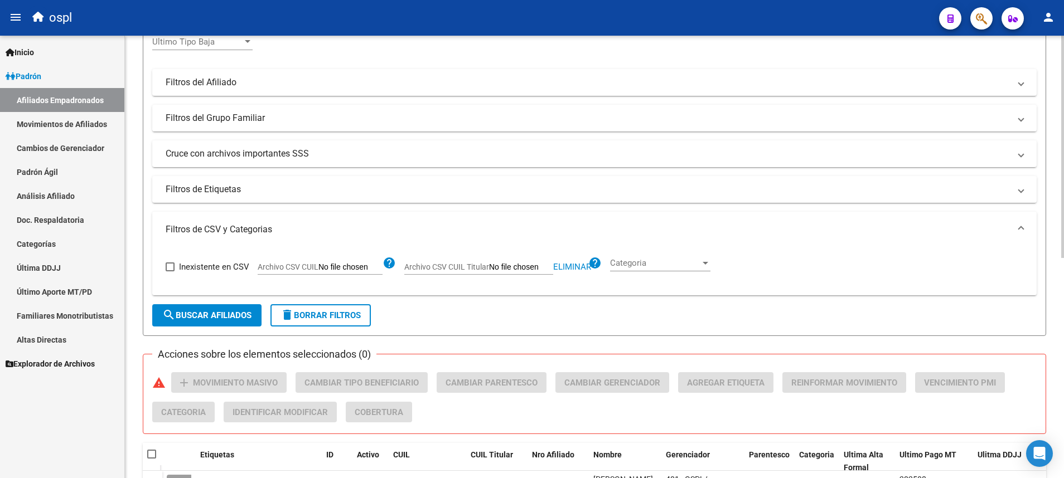
scroll to position [418, 0]
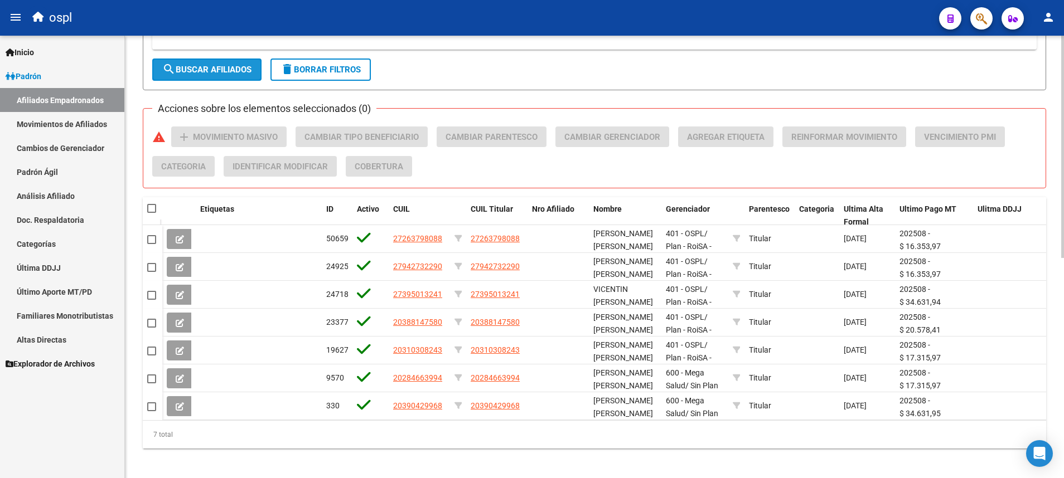
click at [236, 75] on span "search Buscar Afiliados" at bounding box center [206, 70] width 89 height 10
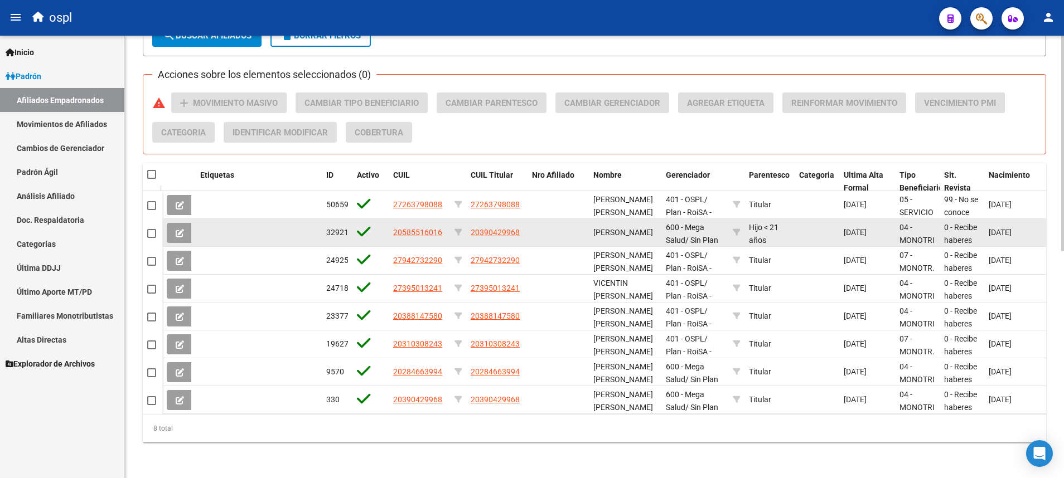
scroll to position [382, 0]
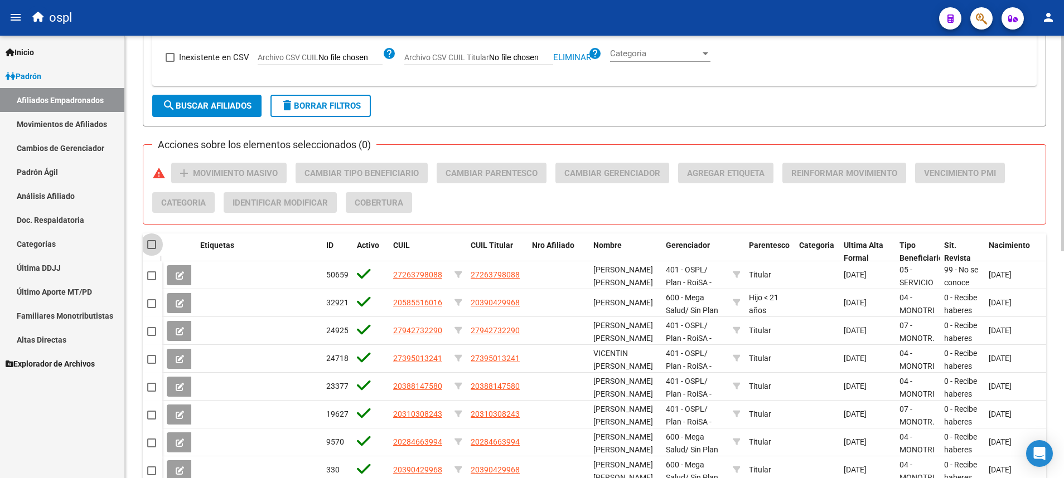
click at [153, 249] on span at bounding box center [151, 244] width 9 height 9
click at [152, 249] on input "checkbox" at bounding box center [151, 249] width 1 height 1
checkbox input "true"
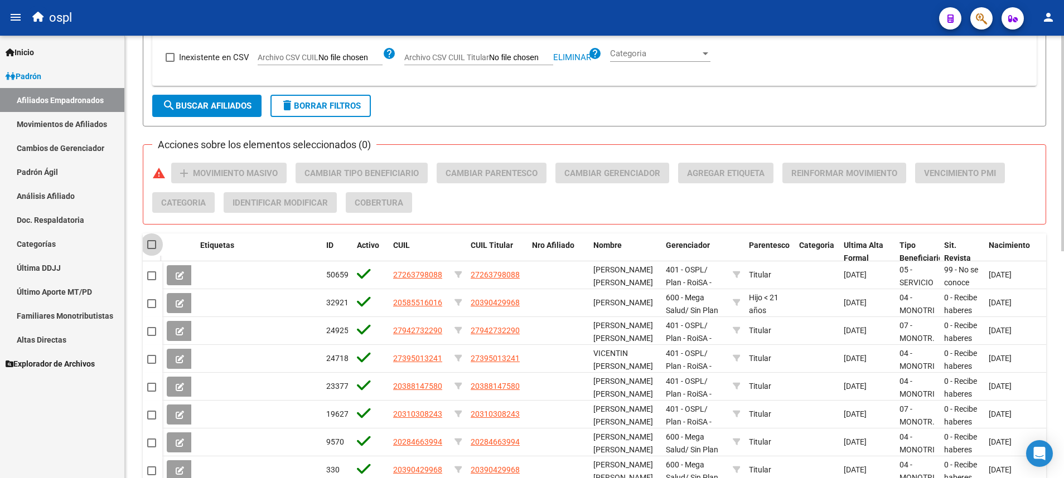
checkbox input "true"
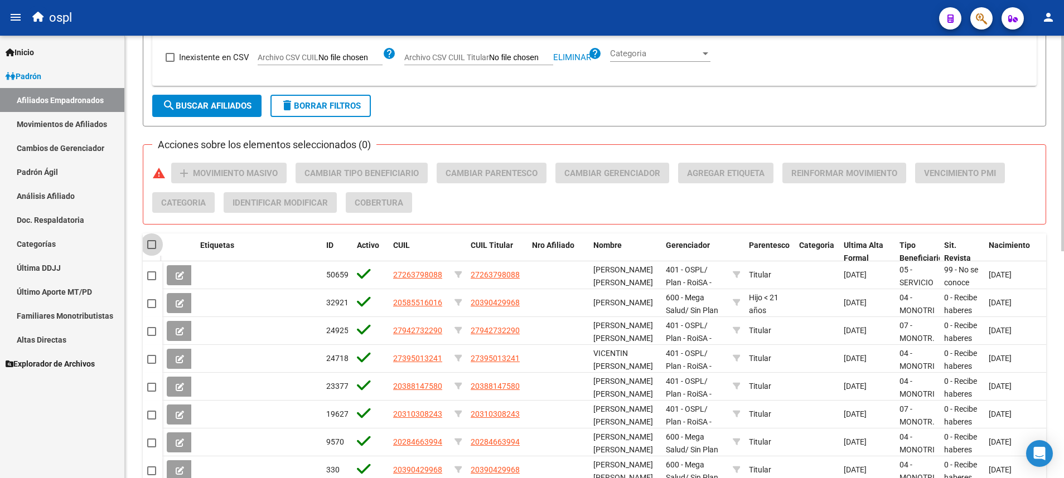
checkbox input "true"
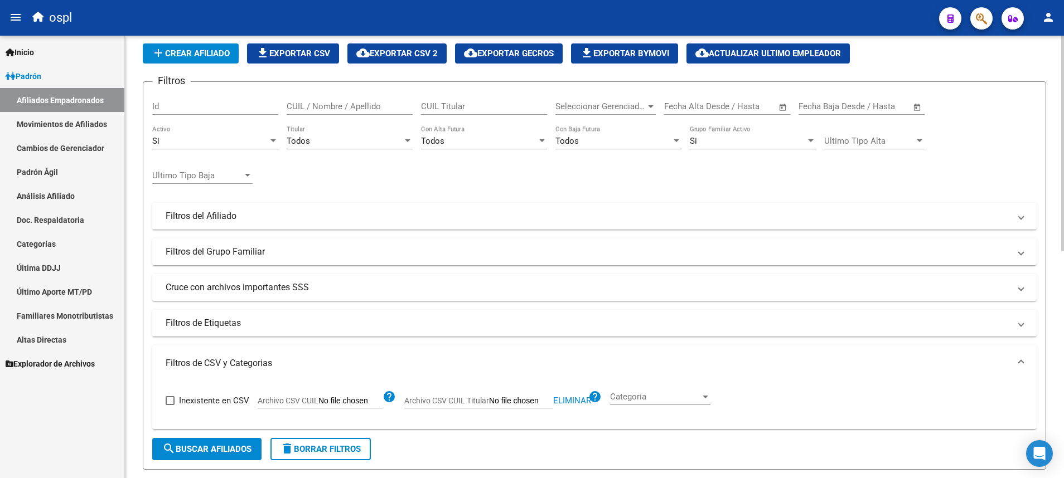
scroll to position [0, 0]
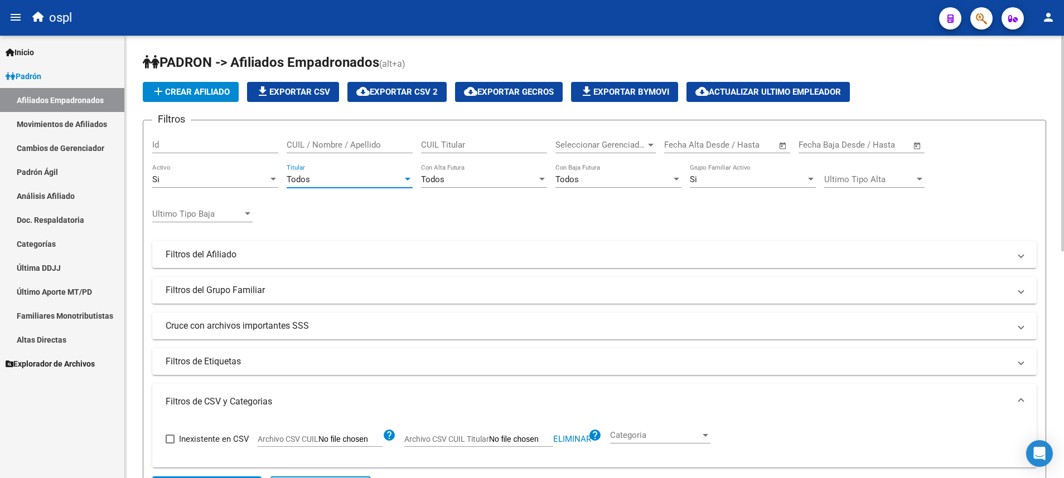
click at [387, 175] on div "Todos" at bounding box center [345, 179] width 116 height 10
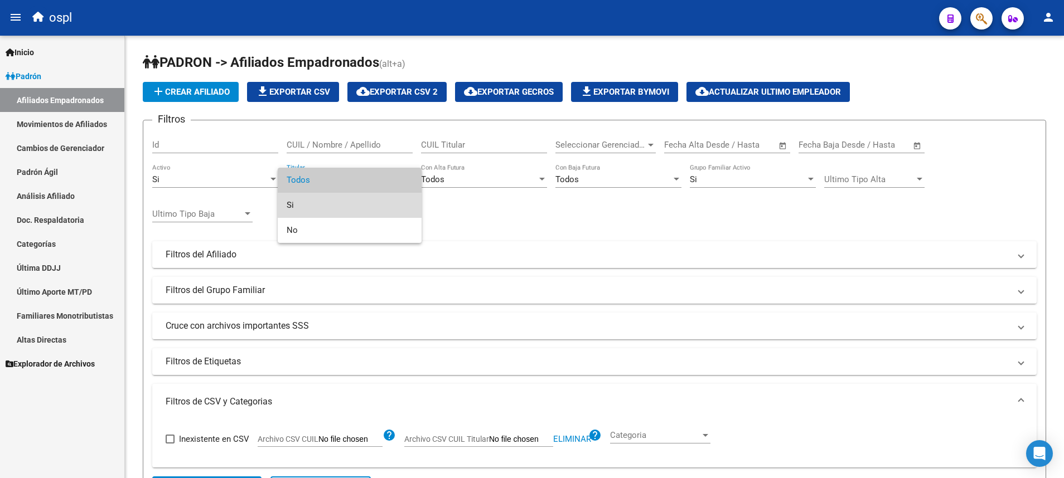
click at [366, 211] on span "Si" at bounding box center [350, 205] width 126 height 25
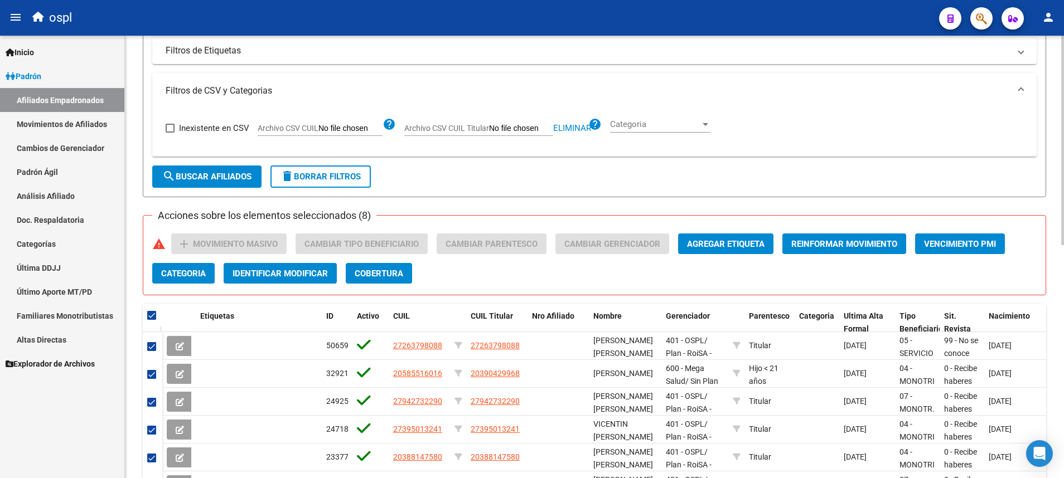
scroll to position [325, 0]
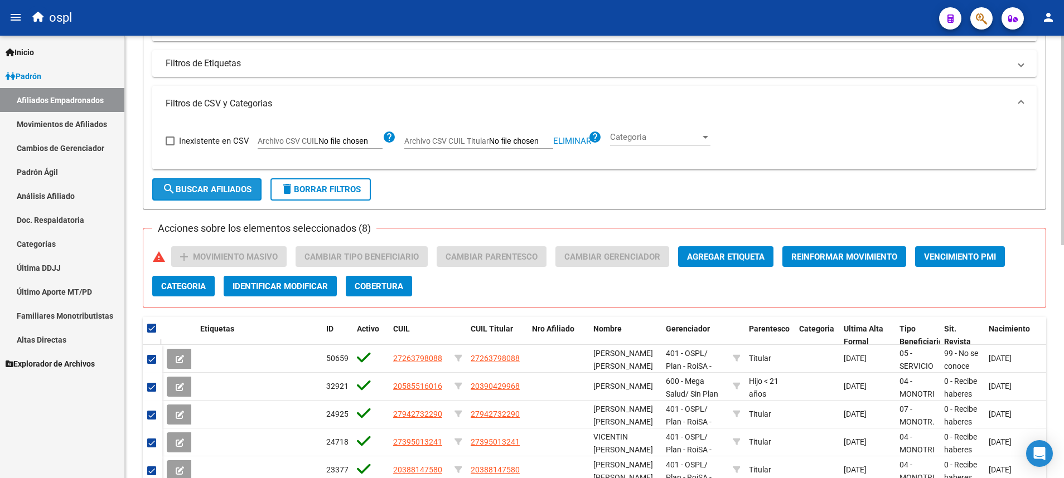
click at [242, 188] on span "search Buscar Afiliados" at bounding box center [206, 189] width 89 height 10
checkbox input "false"
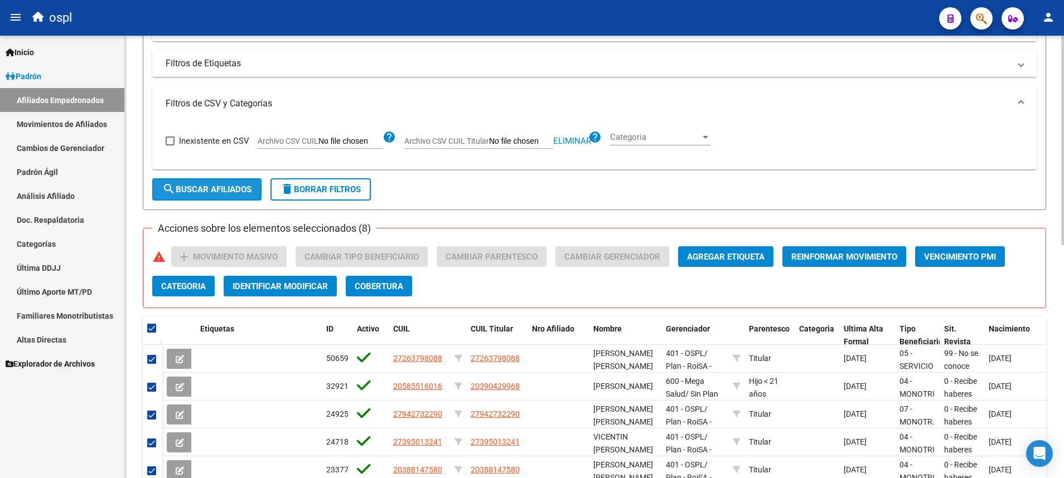
checkbox input "false"
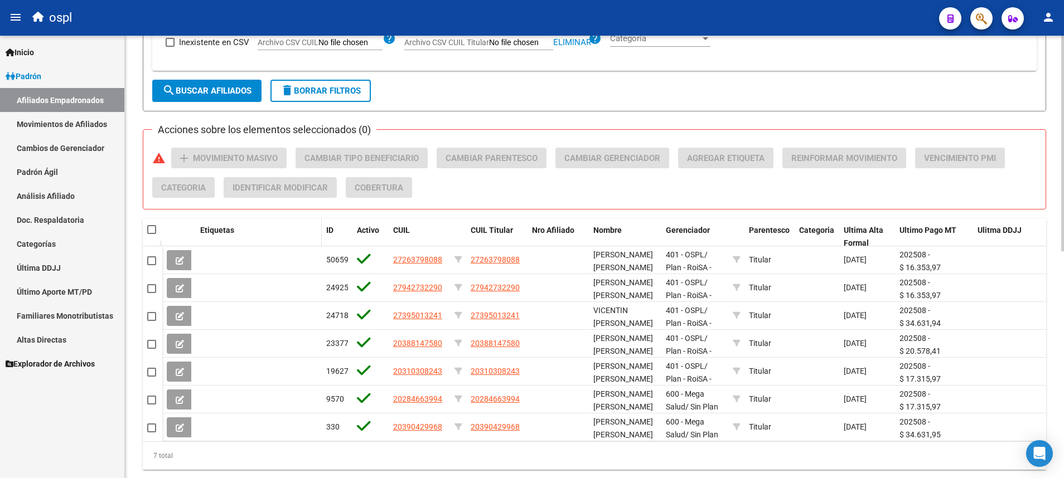
scroll to position [464, 0]
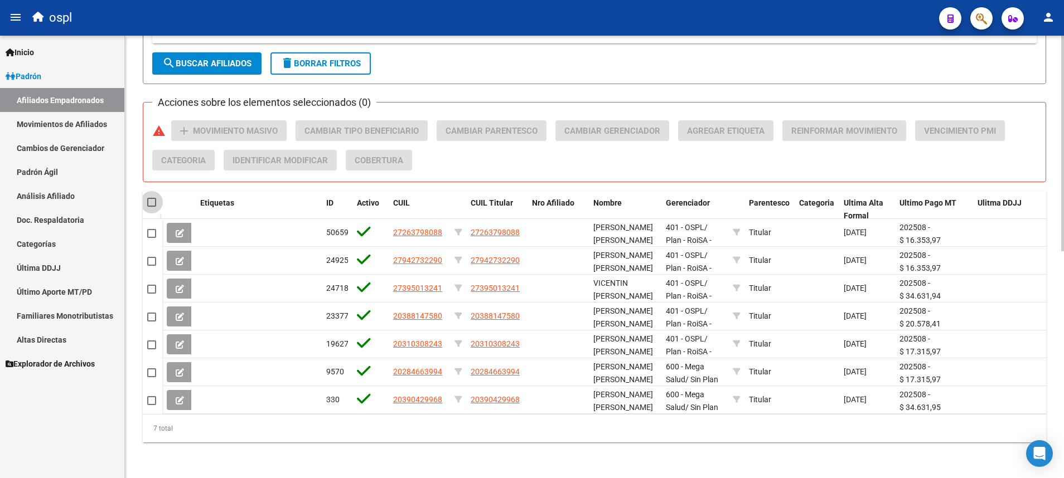
click at [155, 198] on span at bounding box center [151, 202] width 9 height 9
click at [152, 207] on input "checkbox" at bounding box center [151, 207] width 1 height 1
checkbox input "true"
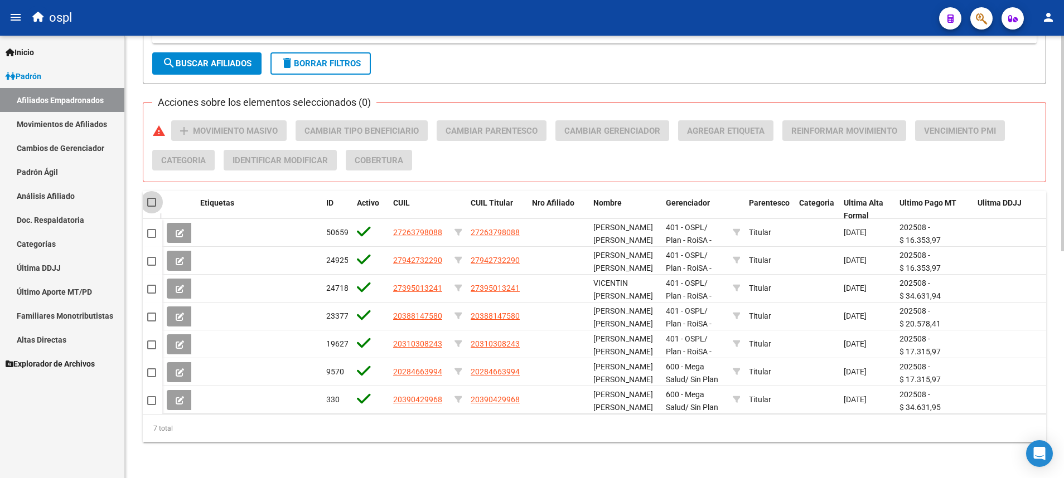
checkbox input "true"
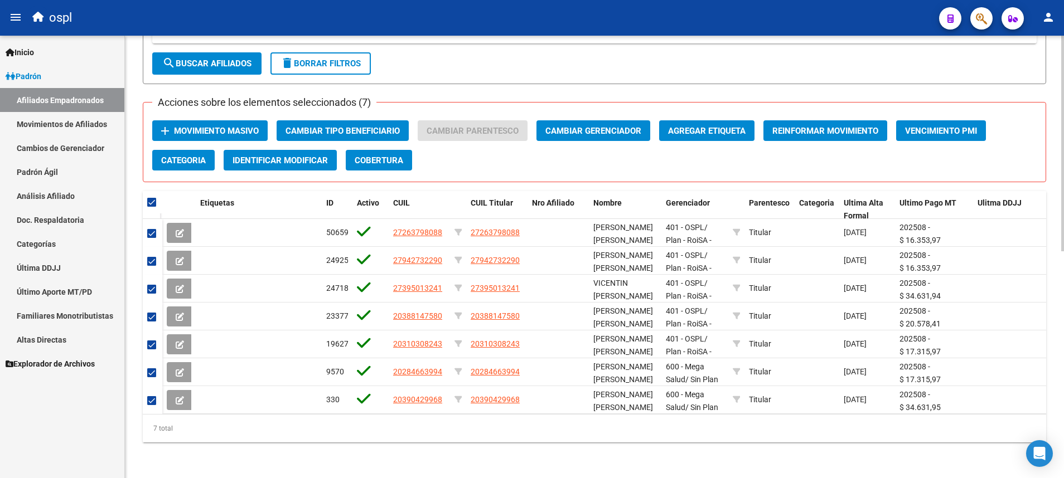
click at [225, 126] on span "Movimiento Masivo" at bounding box center [216, 131] width 85 height 10
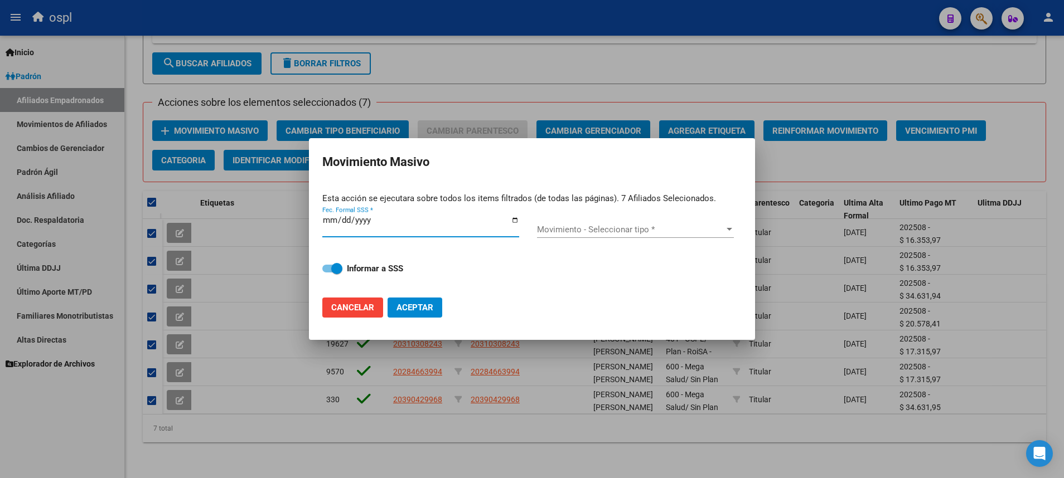
click at [510, 220] on input "Fec. Formal SSS *" at bounding box center [420, 225] width 197 height 18
click at [514, 217] on input "Fec. Formal SSS *" at bounding box center [420, 225] width 197 height 18
type input "[DATE]"
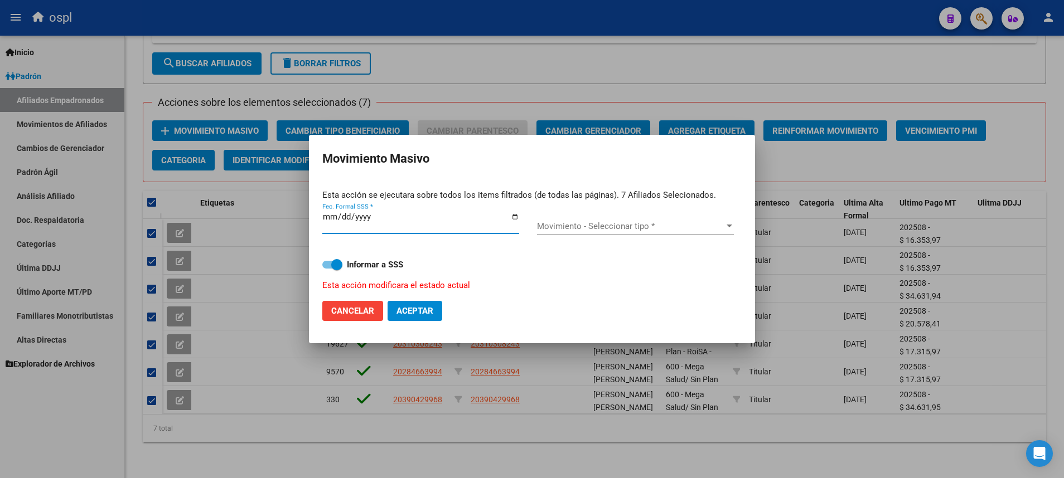
click at [717, 229] on span "Movimiento - Seleccionar tipo *" at bounding box center [630, 226] width 187 height 10
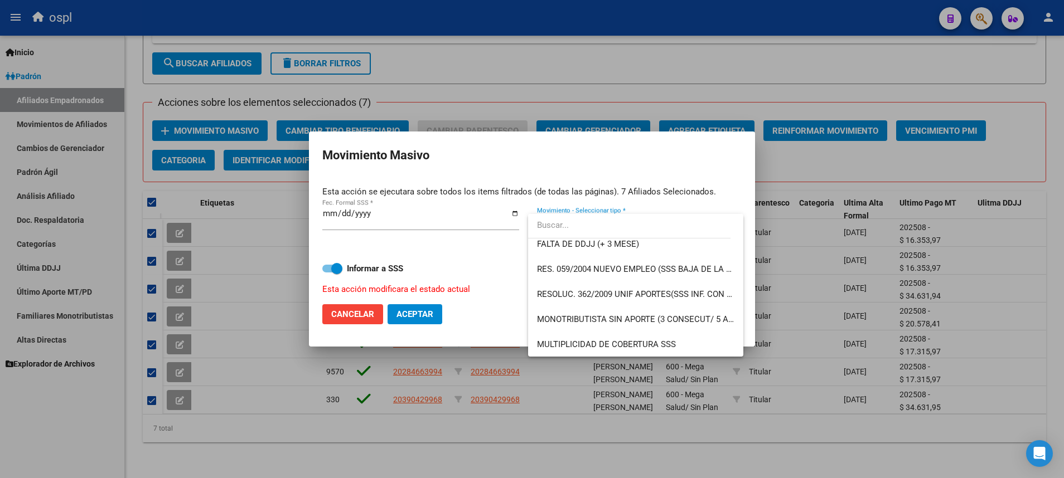
scroll to position [458, 0]
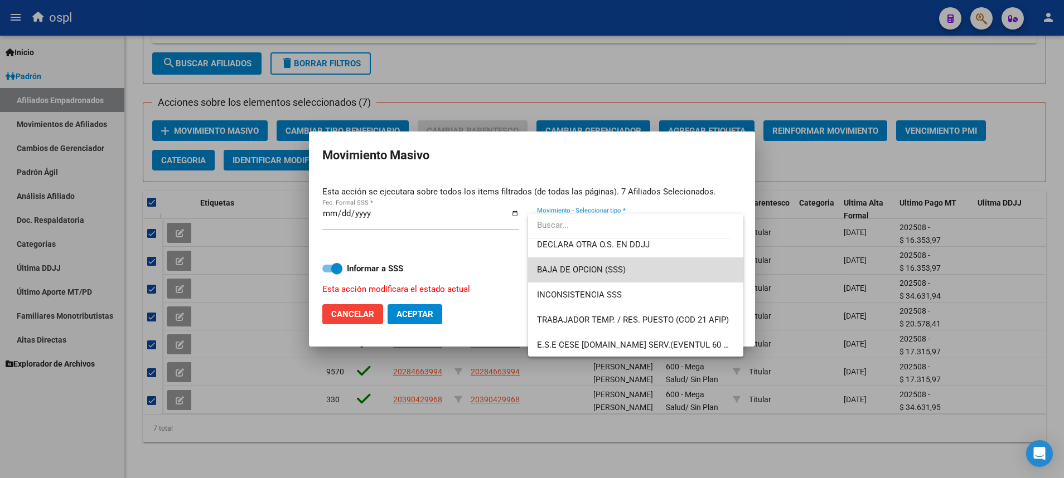
click at [687, 278] on span "BAJA DE OPCION (SSS)" at bounding box center [635, 270] width 197 height 25
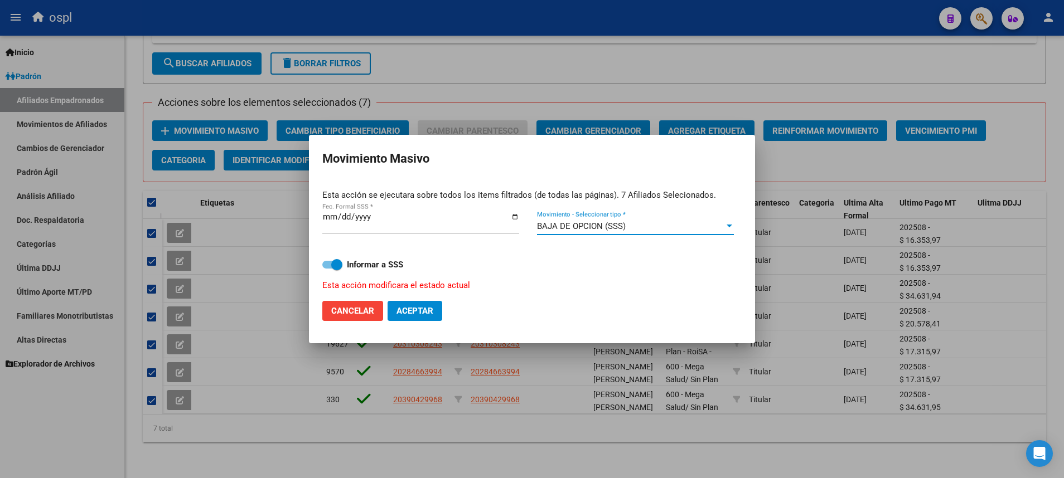
click at [417, 308] on span "Aceptar" at bounding box center [414, 311] width 37 height 10
checkbox input "false"
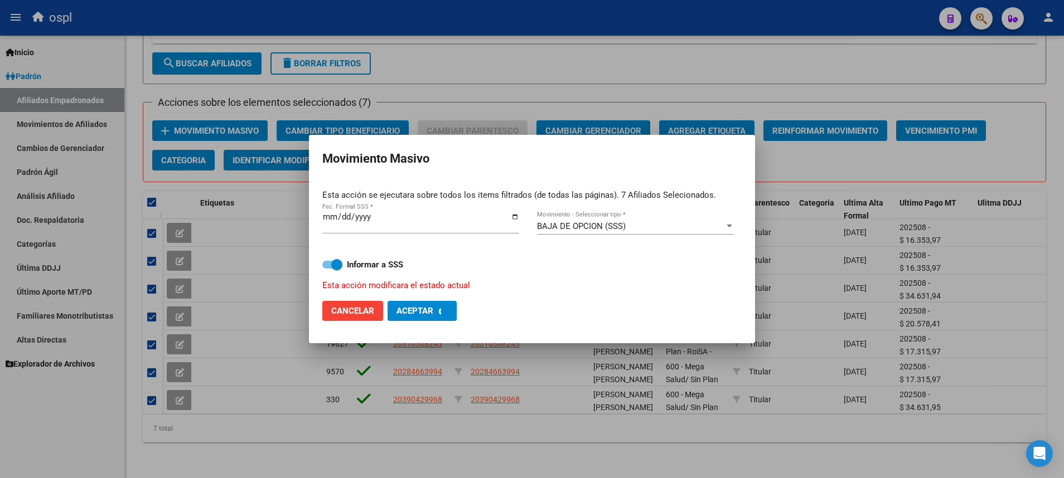
checkbox input "false"
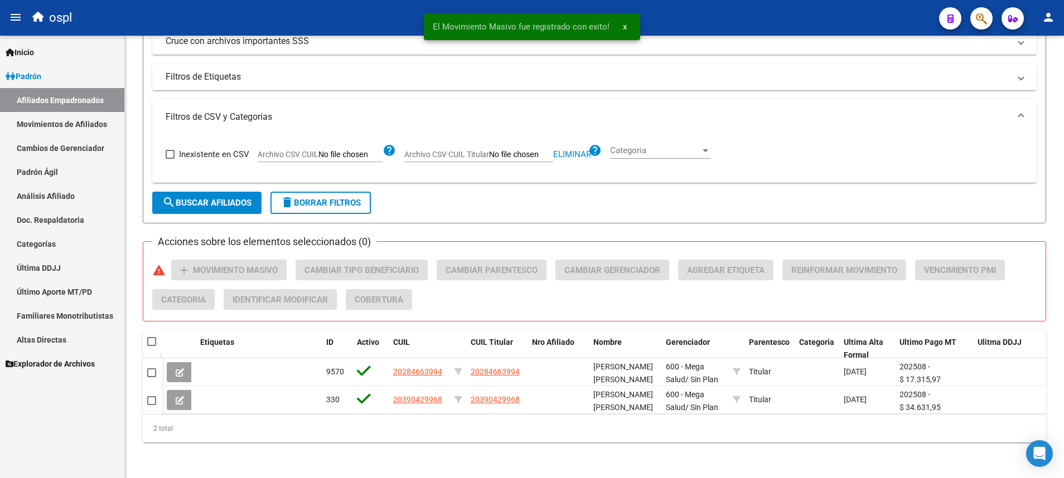
scroll to position [325, 0]
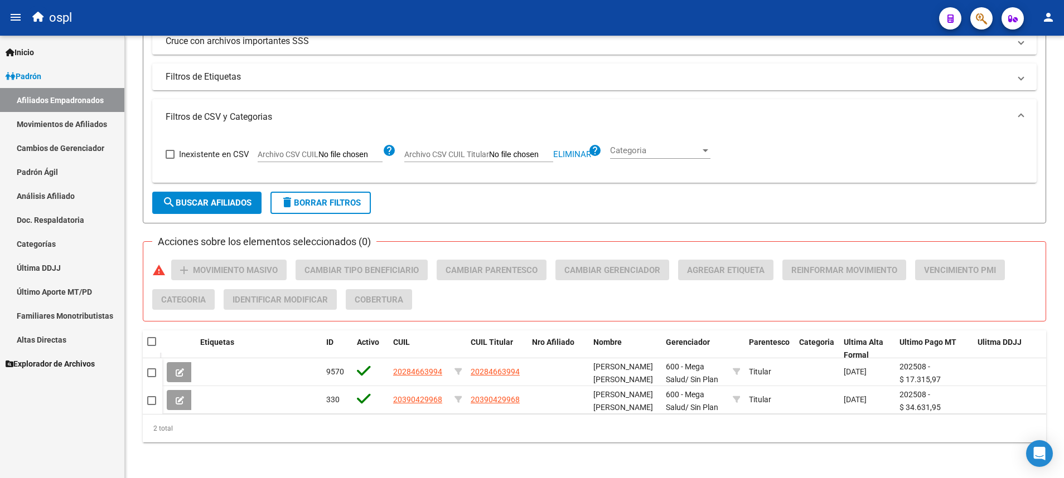
click at [46, 79] on link "Padrón" at bounding box center [62, 76] width 124 height 24
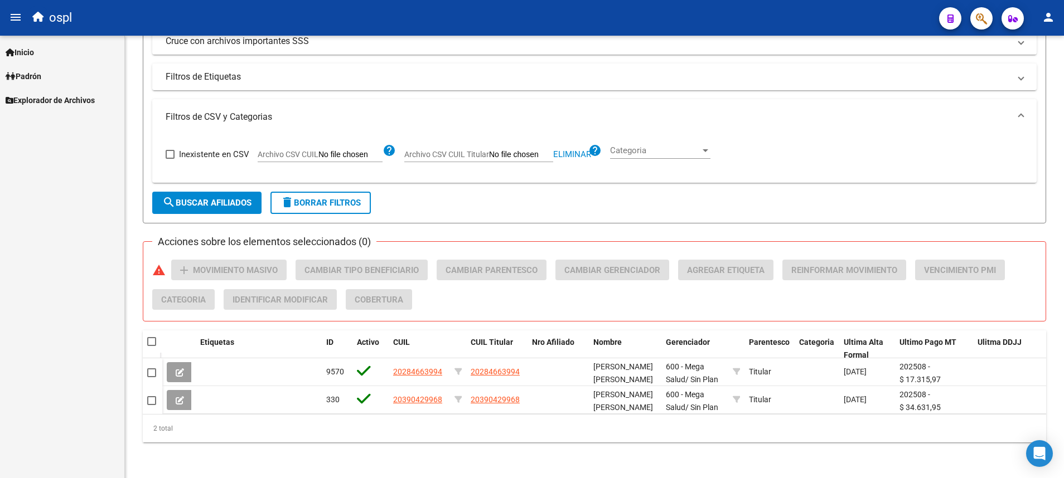
click at [61, 77] on link "Padrón" at bounding box center [62, 76] width 124 height 24
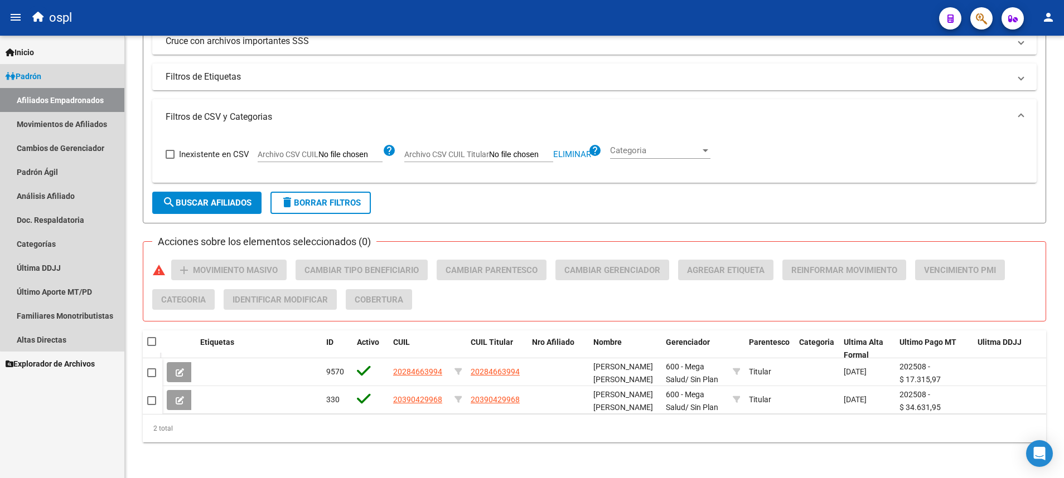
click at [66, 98] on link "Afiliados Empadronados" at bounding box center [62, 100] width 124 height 24
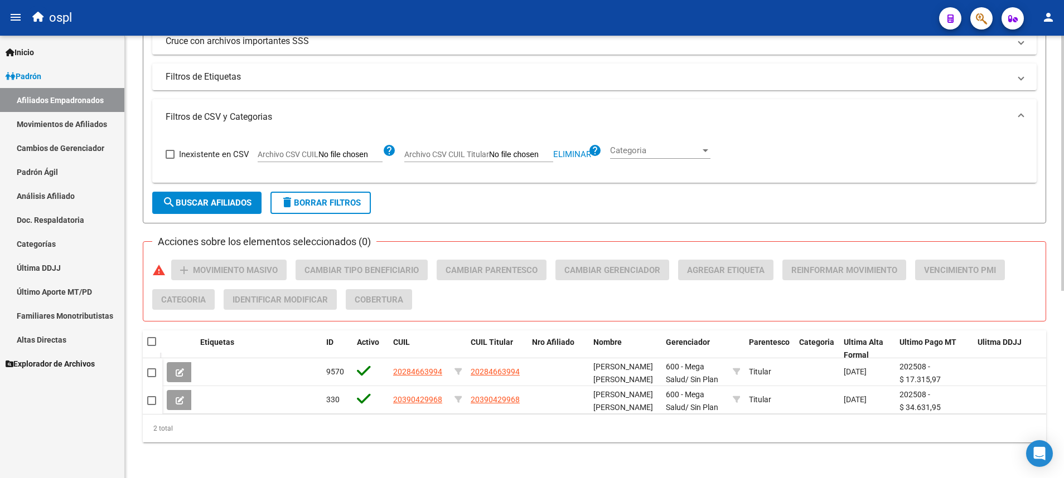
click at [318, 198] on span "delete Borrar Filtros" at bounding box center [320, 203] width 80 height 10
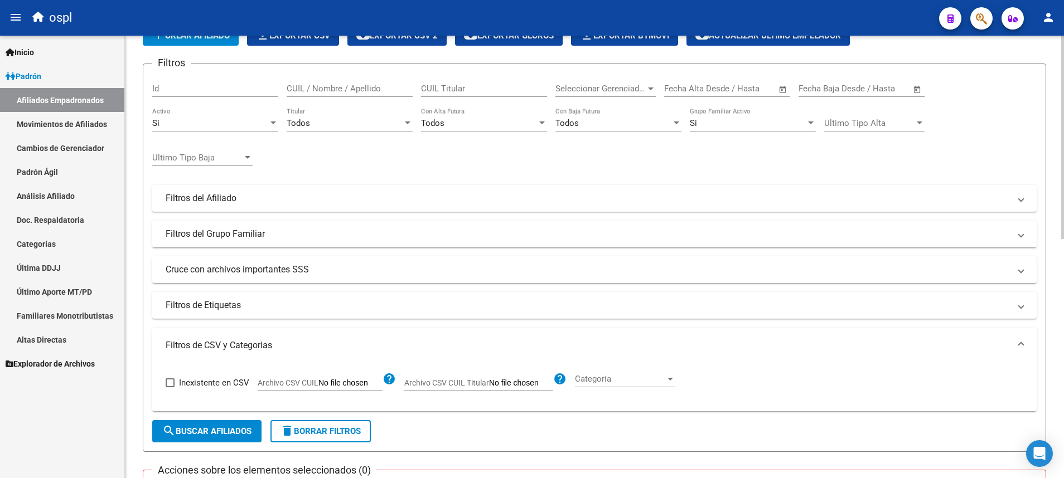
scroll to position [0, 0]
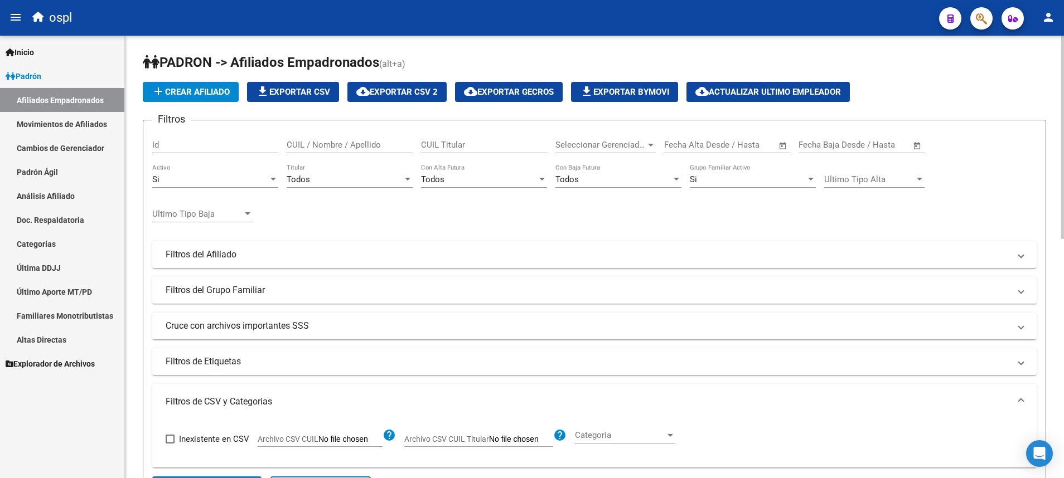
click at [396, 179] on div "Todos" at bounding box center [345, 179] width 116 height 10
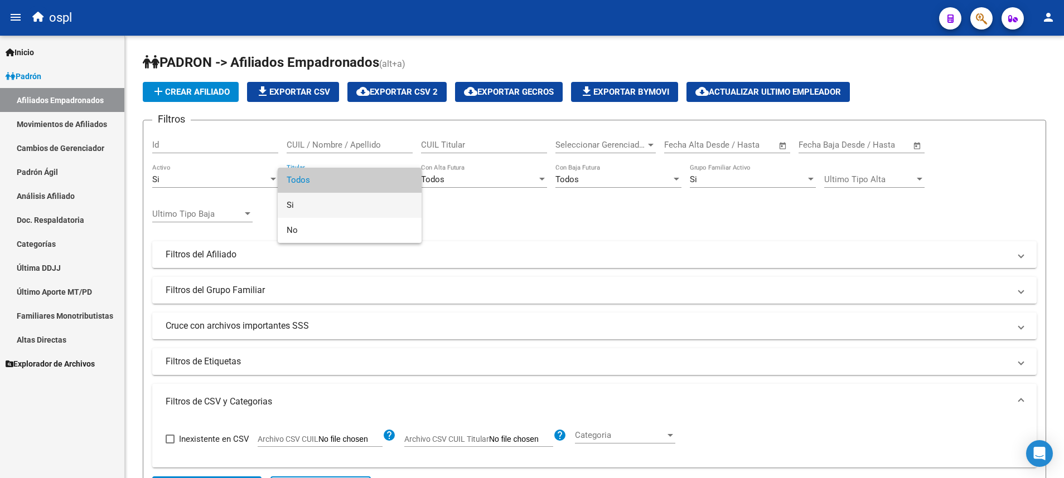
click at [378, 202] on span "Si" at bounding box center [350, 205] width 126 height 25
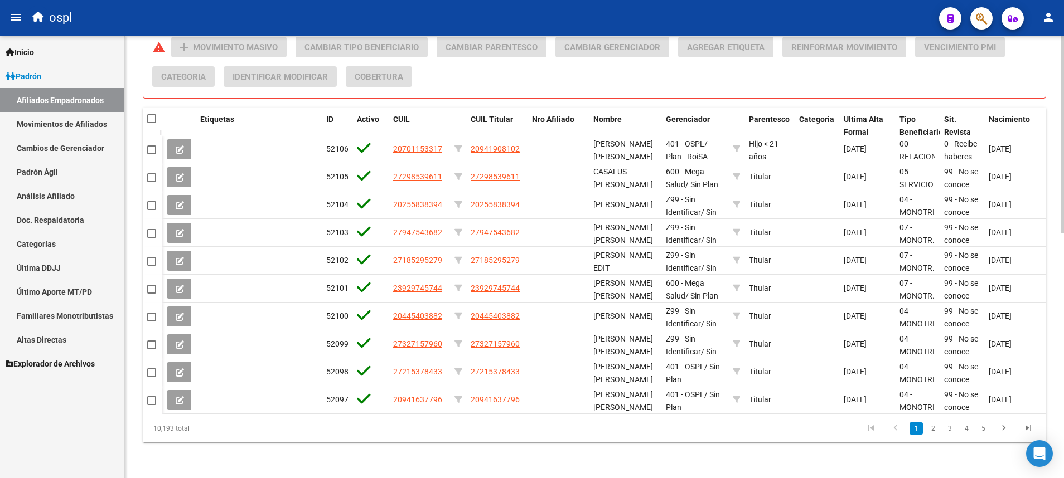
scroll to position [381, 0]
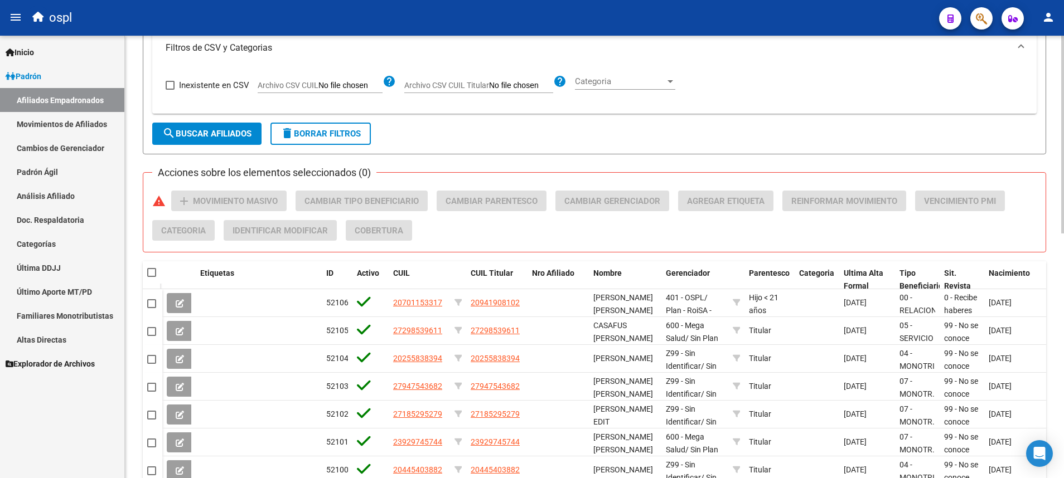
click at [216, 133] on span "search Buscar Afiliados" at bounding box center [206, 134] width 89 height 10
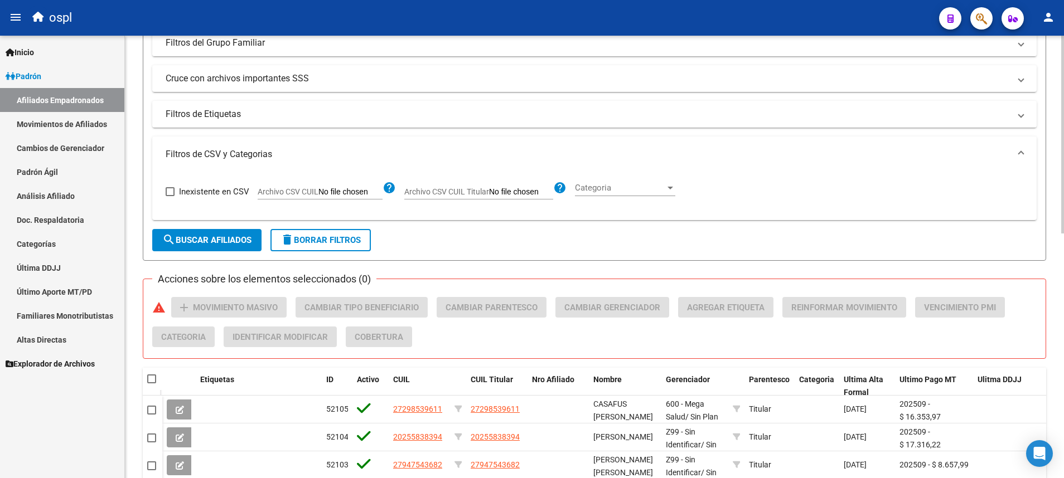
scroll to position [0, 0]
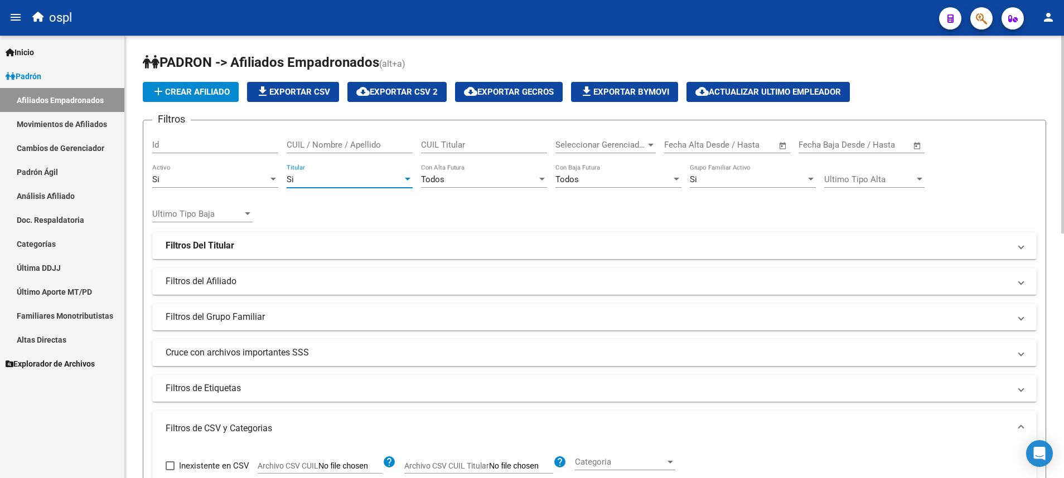
click at [408, 179] on div at bounding box center [408, 179] width 6 height 3
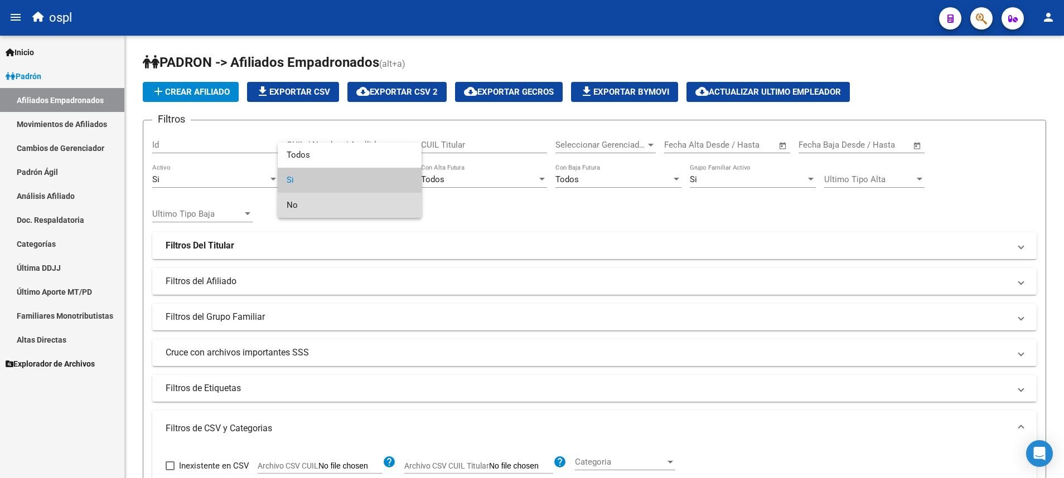
click at [385, 210] on span "No" at bounding box center [350, 205] width 126 height 25
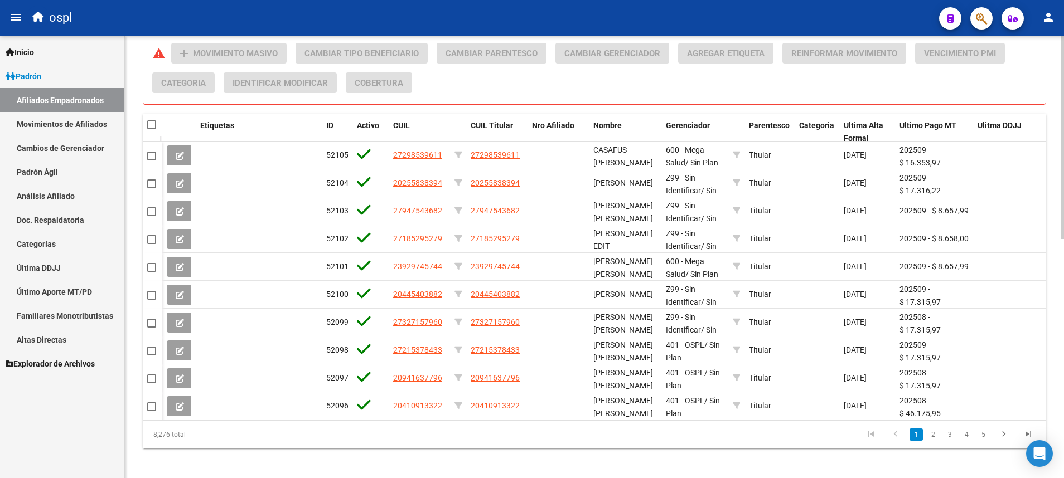
scroll to position [334, 0]
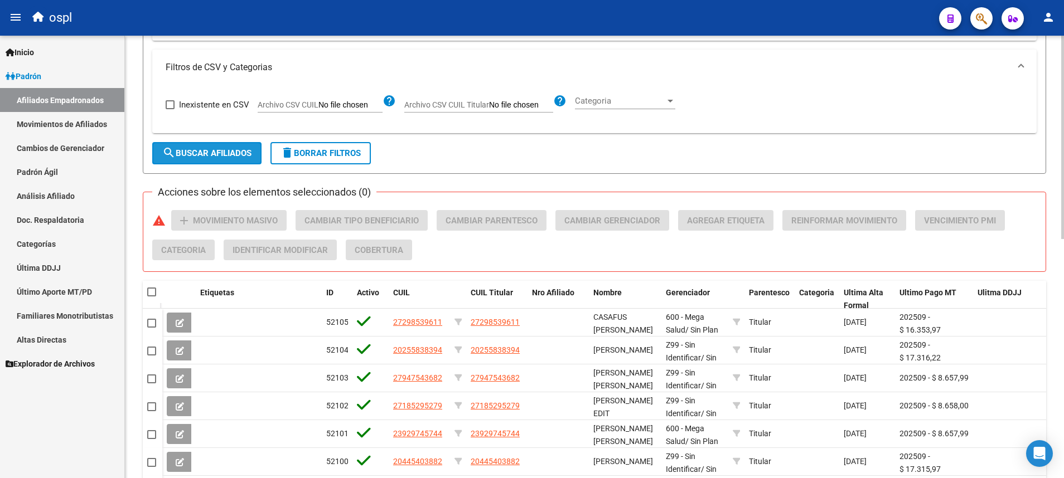
click at [223, 154] on span "search Buscar Afiliados" at bounding box center [206, 153] width 89 height 10
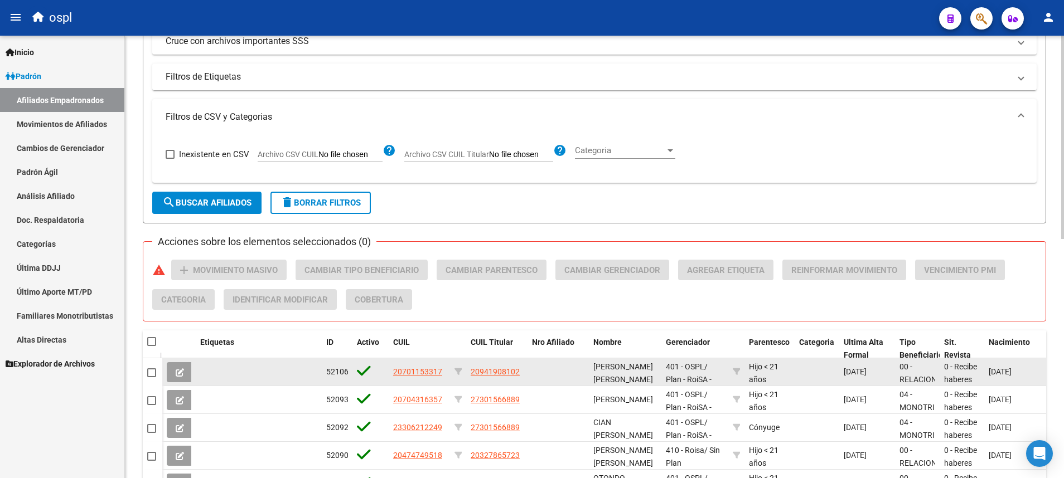
scroll to position [270, 0]
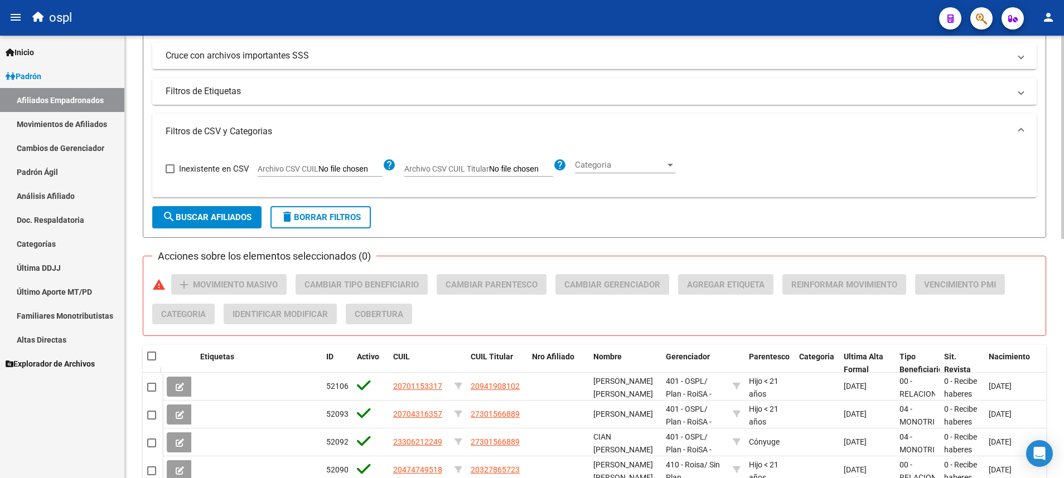
click at [502, 171] on input "Archivo CSV CUIL Titular" at bounding box center [521, 169] width 64 height 10
type input "C:\fakepath\a.csv"
click at [225, 217] on span "search Buscar Afiliados" at bounding box center [206, 217] width 89 height 10
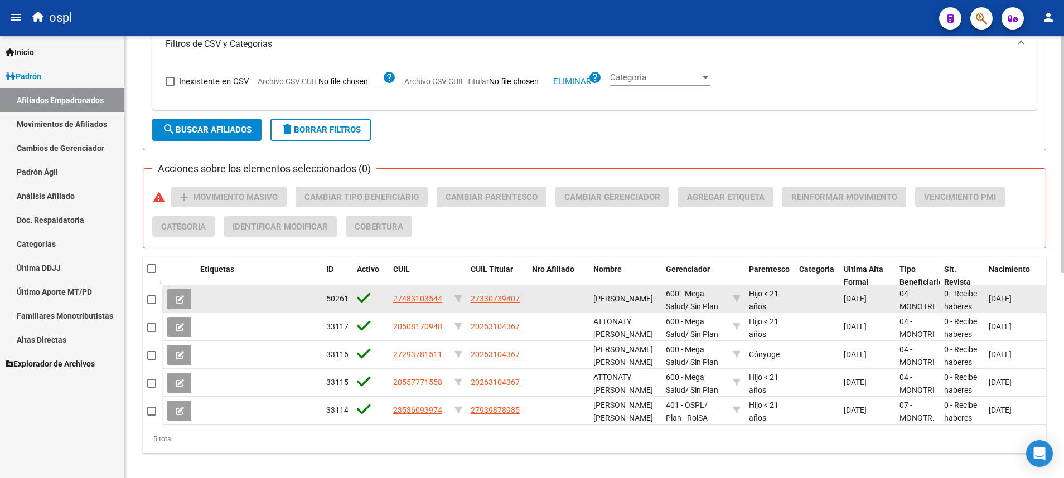
scroll to position [382, 0]
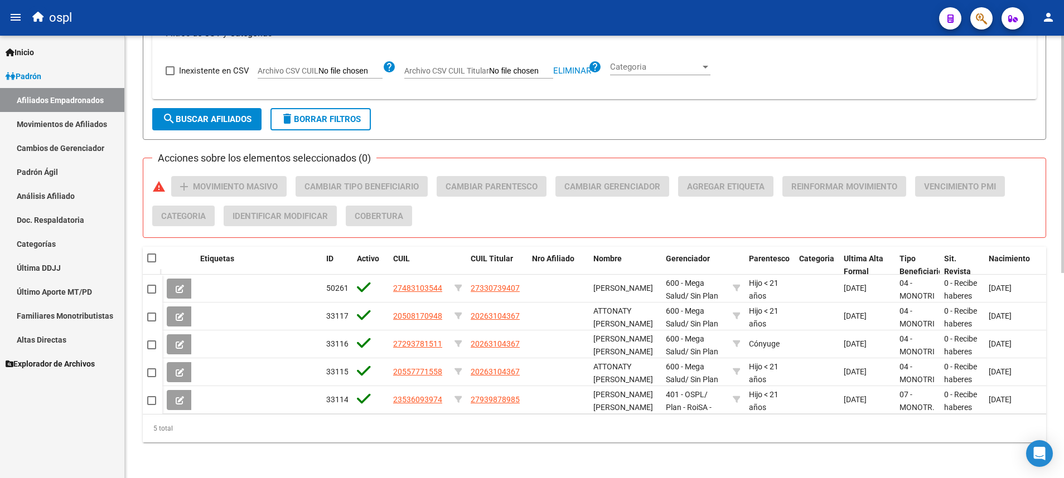
click at [576, 66] on span "Eliminar" at bounding box center [572, 71] width 38 height 10
click at [526, 60] on app-file-filter "Archivo CSV CUIL Titular help" at bounding box center [485, 68] width 162 height 17
click at [548, 66] on input "Archivo CSV CUIL Titular" at bounding box center [521, 71] width 64 height 10
type input "C:\fakepath\a.csv"
click at [238, 114] on span "search Buscar Afiliados" at bounding box center [206, 119] width 89 height 10
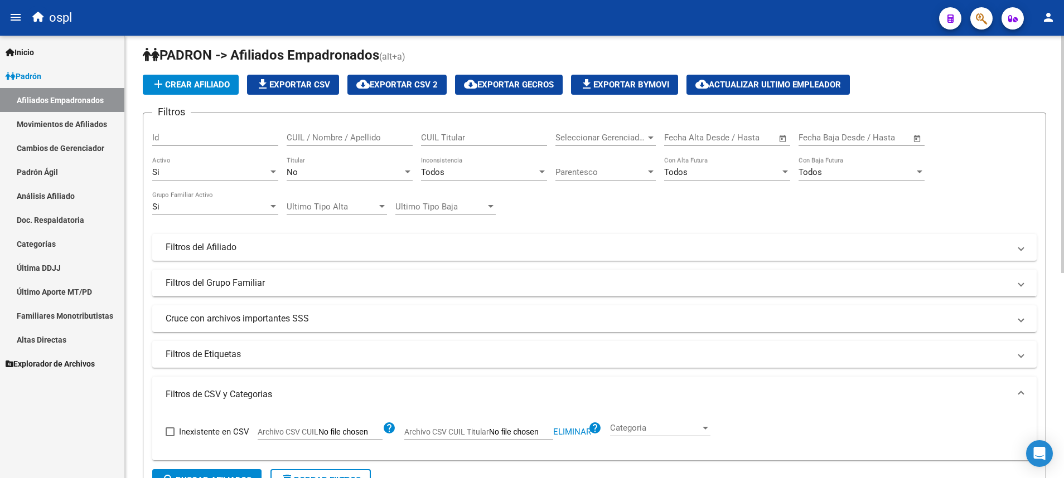
scroll to position [0, 0]
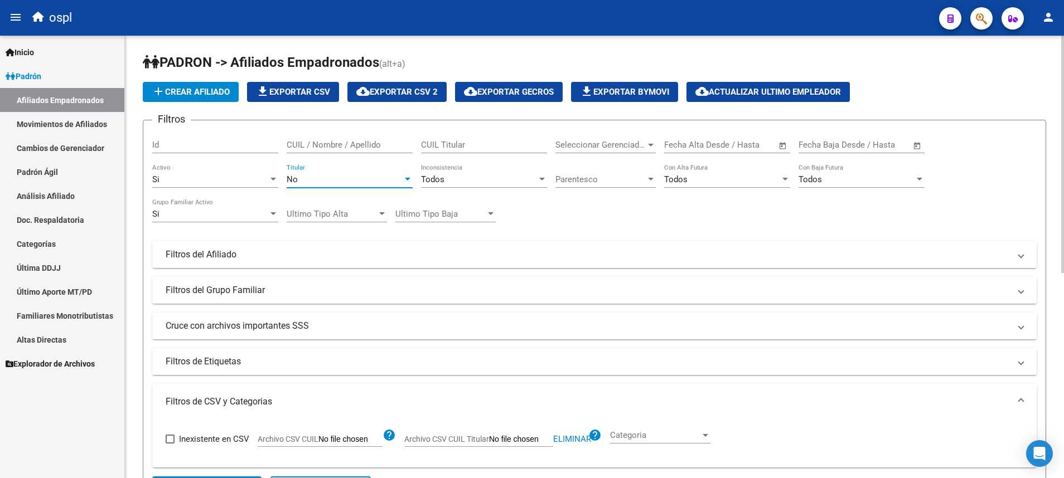
click at [402, 177] on div "No" at bounding box center [345, 179] width 116 height 10
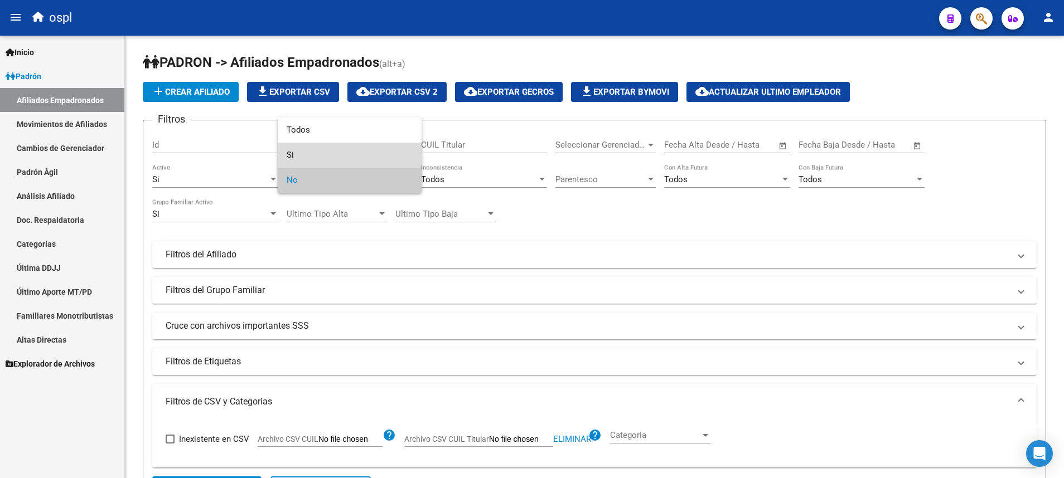
click at [390, 152] on span "Si" at bounding box center [350, 155] width 126 height 25
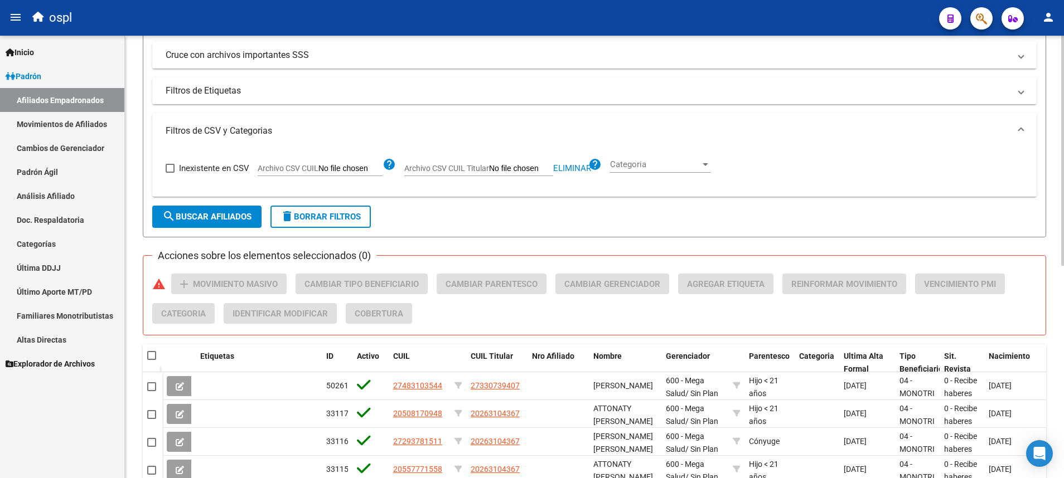
scroll to position [334, 0]
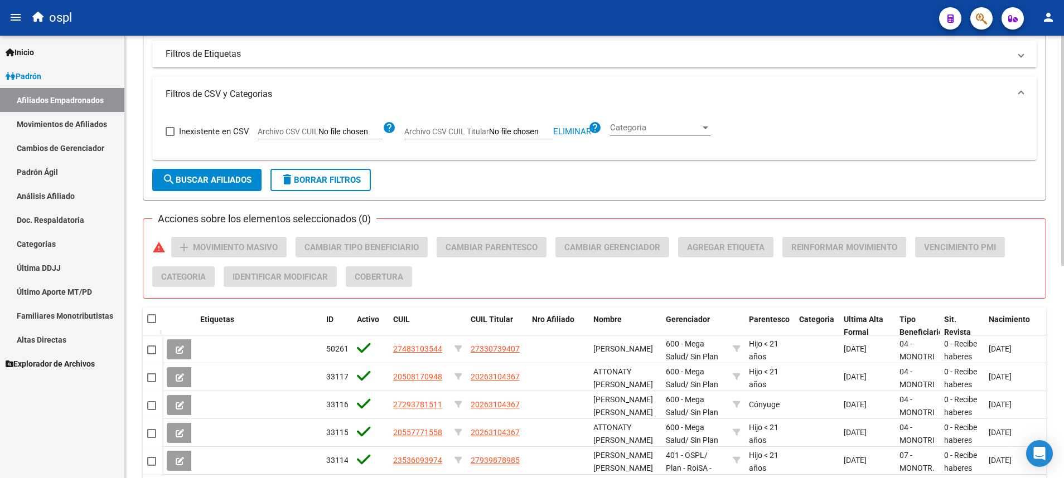
click at [251, 182] on span "search Buscar Afiliados" at bounding box center [206, 180] width 89 height 10
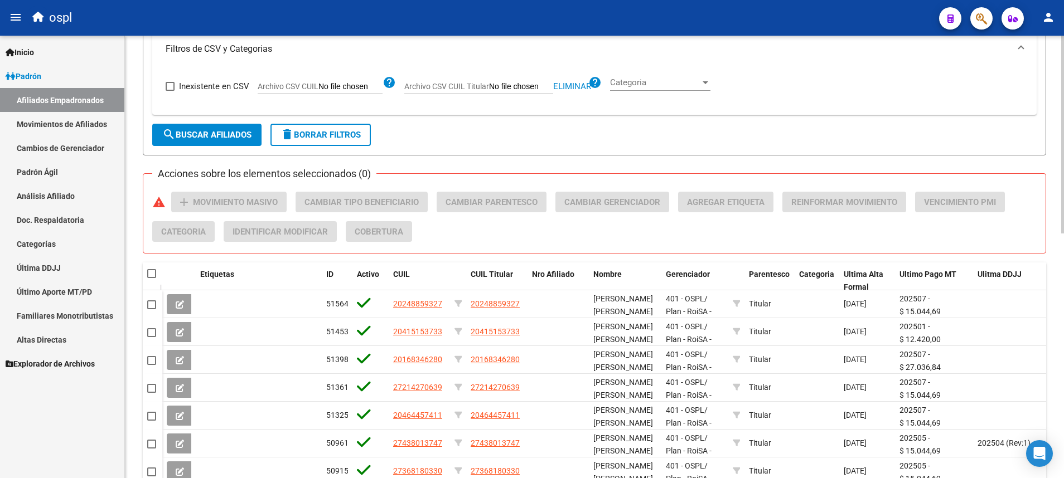
scroll to position [548, 0]
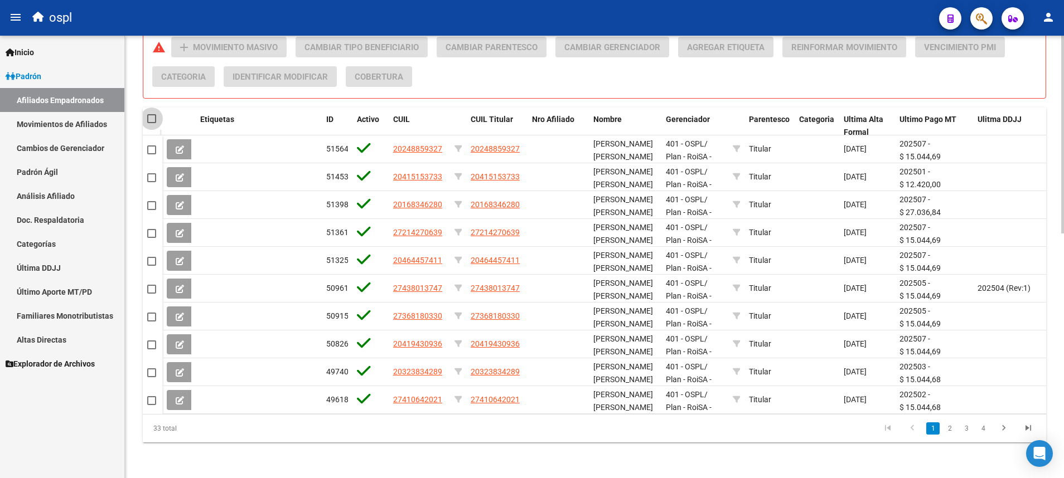
click at [152, 114] on span at bounding box center [151, 118] width 9 height 9
click at [152, 123] on input "checkbox" at bounding box center [151, 123] width 1 height 1
checkbox input "true"
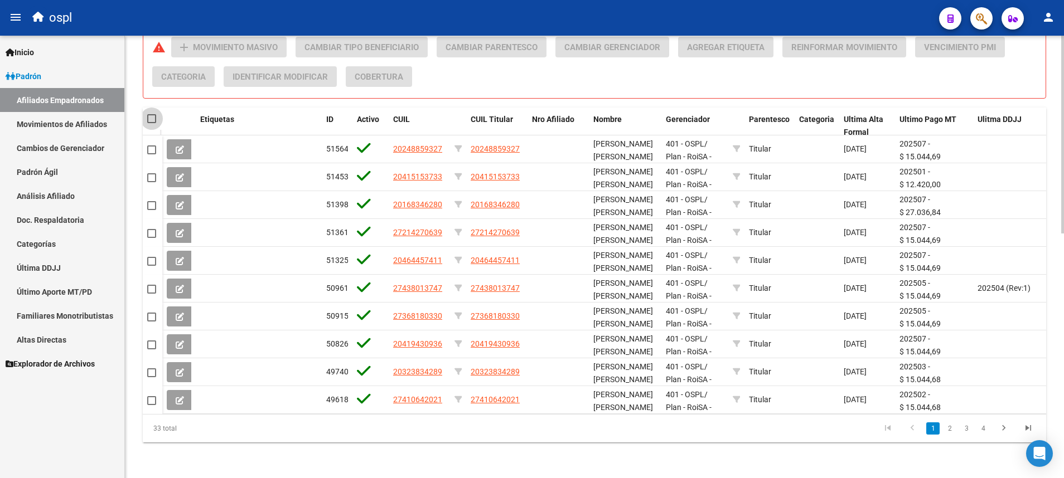
checkbox input "true"
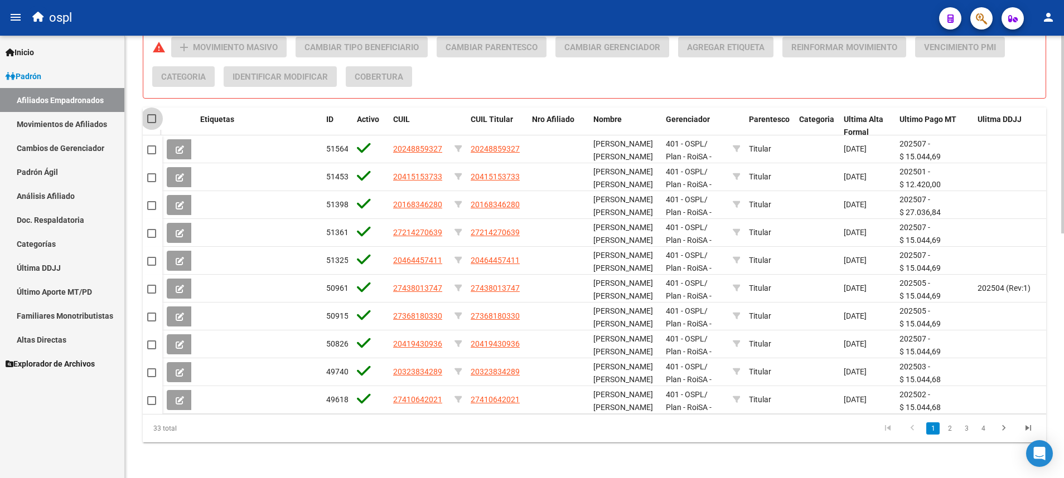
checkbox input "true"
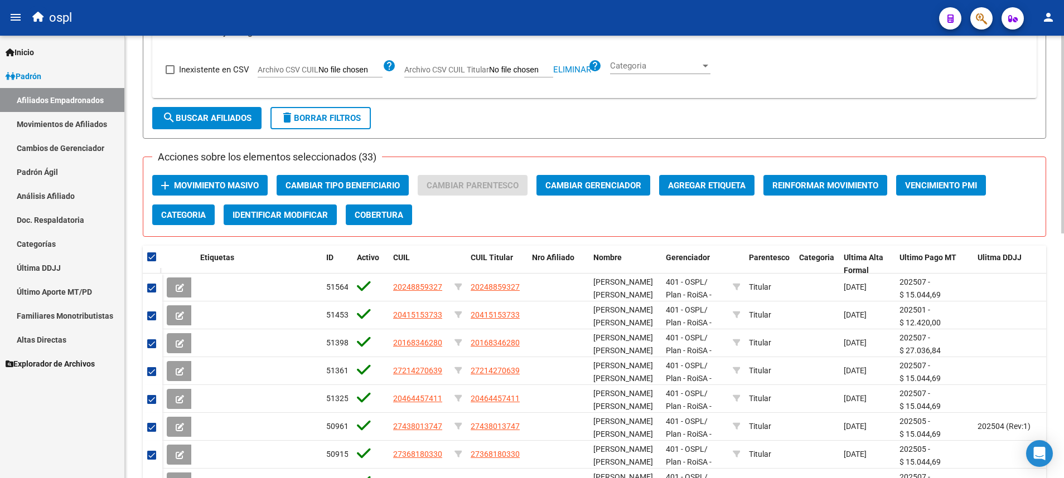
scroll to position [381, 0]
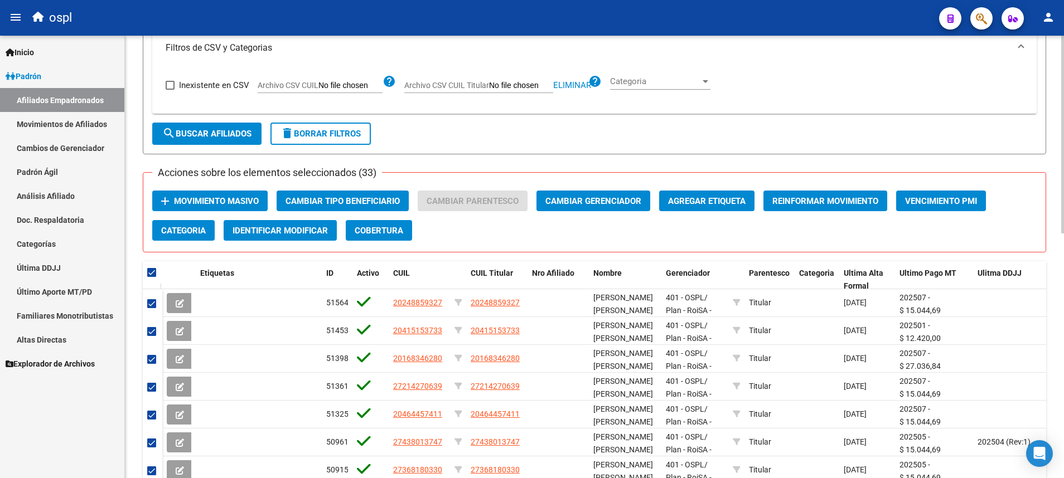
click at [230, 206] on span "Movimiento Masivo" at bounding box center [216, 201] width 85 height 10
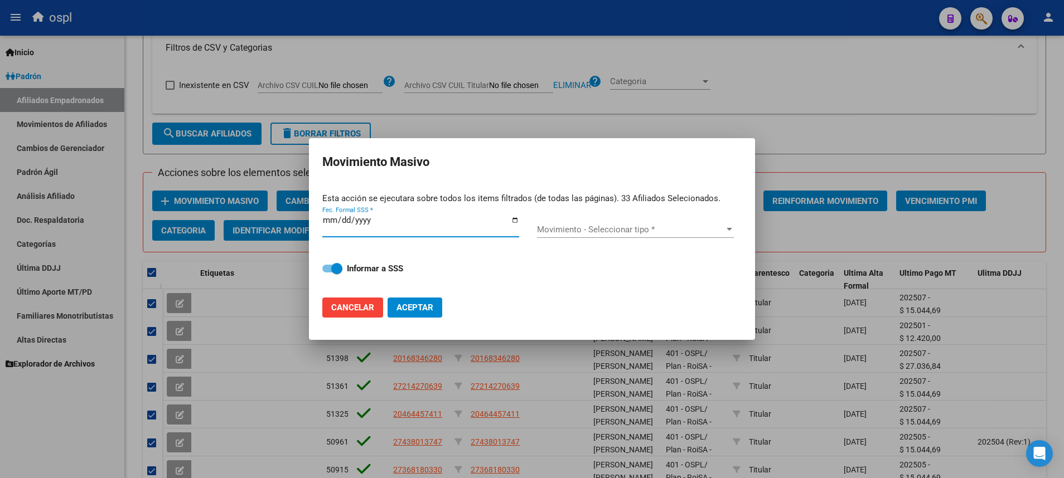
click at [511, 221] on input "Fec. Formal SSS *" at bounding box center [420, 225] width 197 height 18
type input "[DATE]"
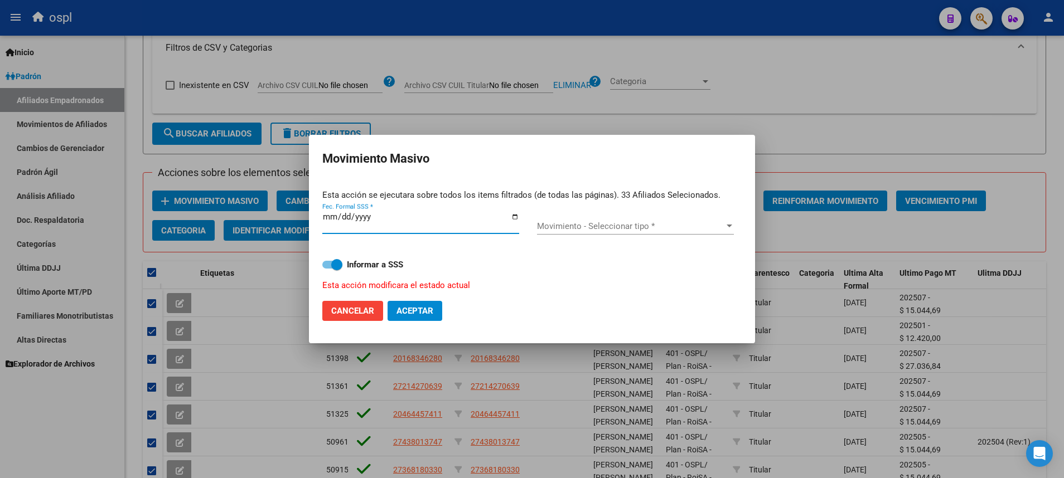
click at [666, 224] on span "Movimiento - Seleccionar tipo *" at bounding box center [630, 226] width 187 height 10
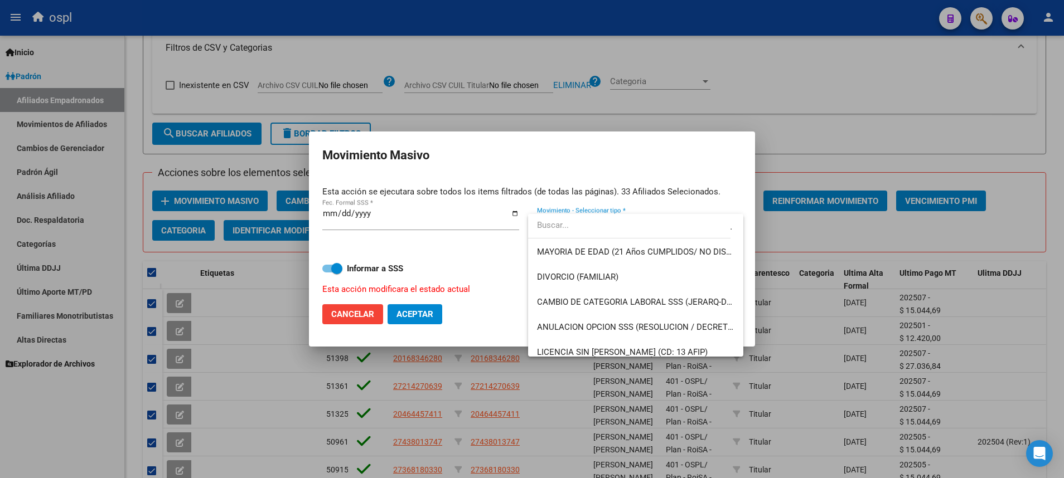
scroll to position [250, 0]
click at [643, 295] on span "MONOTRIBUTISTA BAJA X AFIP" at bounding box center [635, 302] width 197 height 25
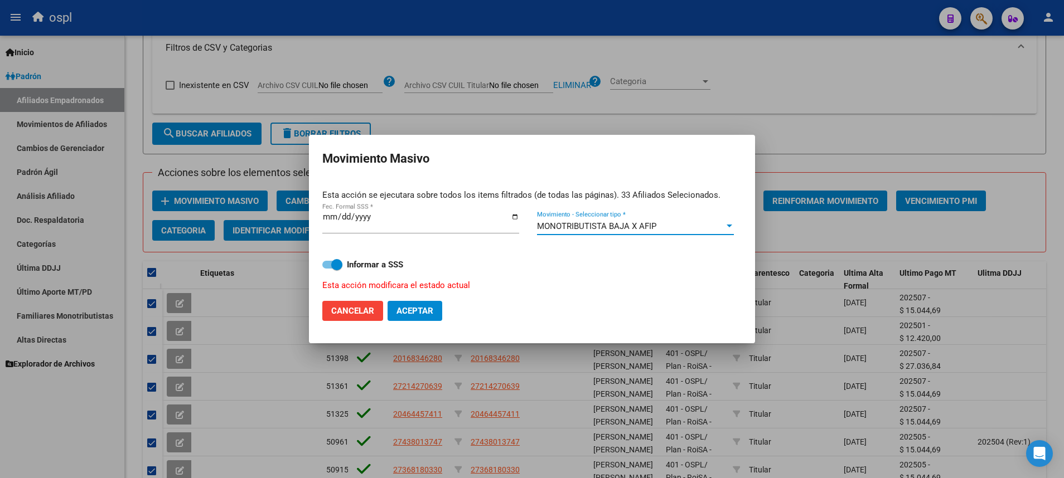
click at [423, 308] on span "Aceptar" at bounding box center [414, 311] width 37 height 10
checkbox input "false"
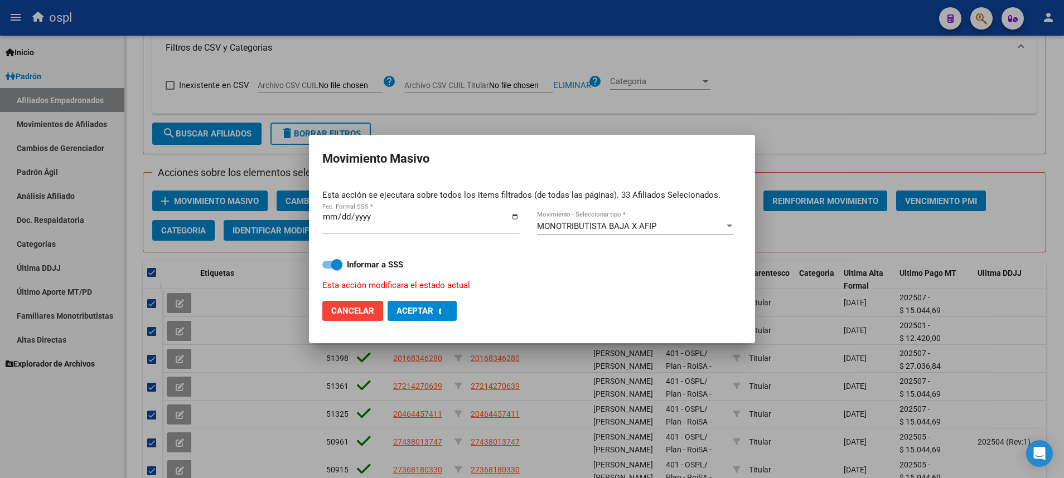
checkbox input "false"
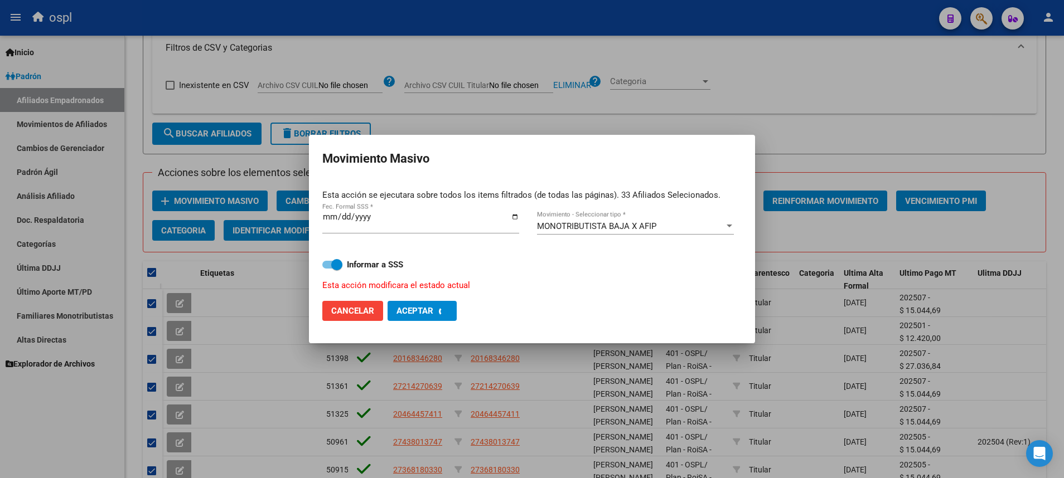
checkbox input "false"
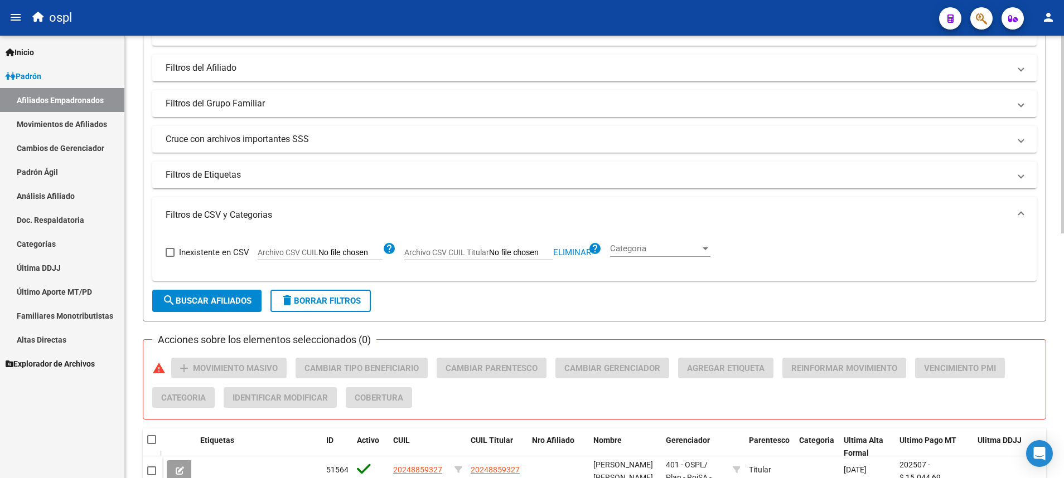
scroll to position [0, 0]
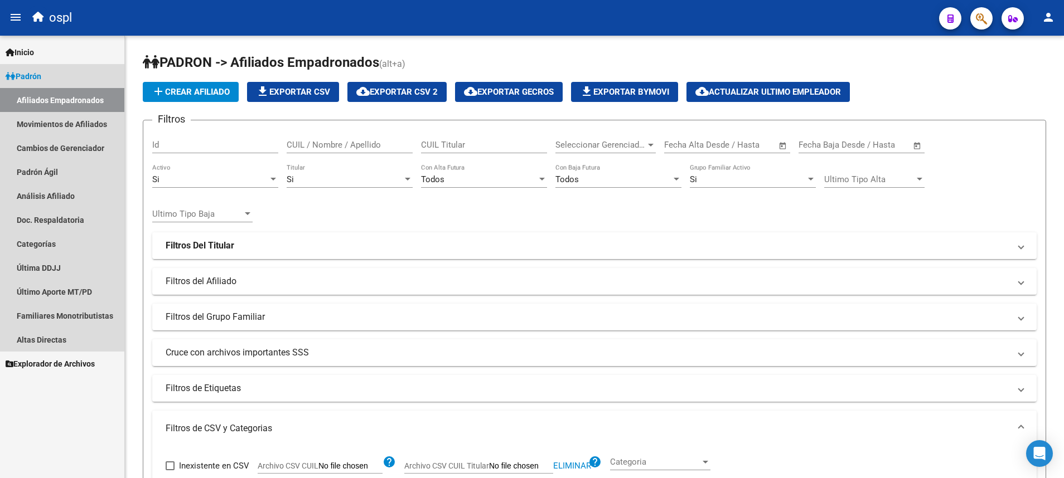
click at [96, 108] on link "Afiliados Empadronados" at bounding box center [62, 100] width 124 height 24
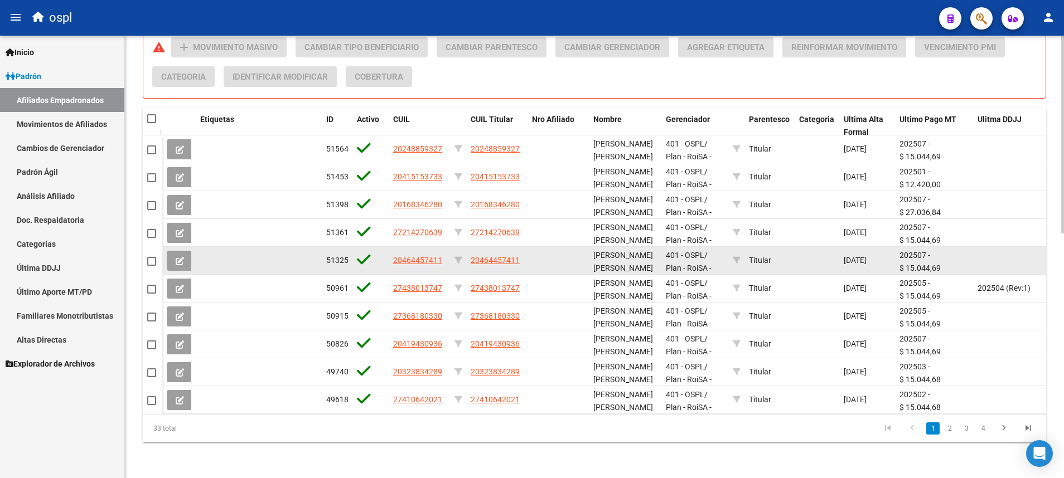
scroll to position [297, 0]
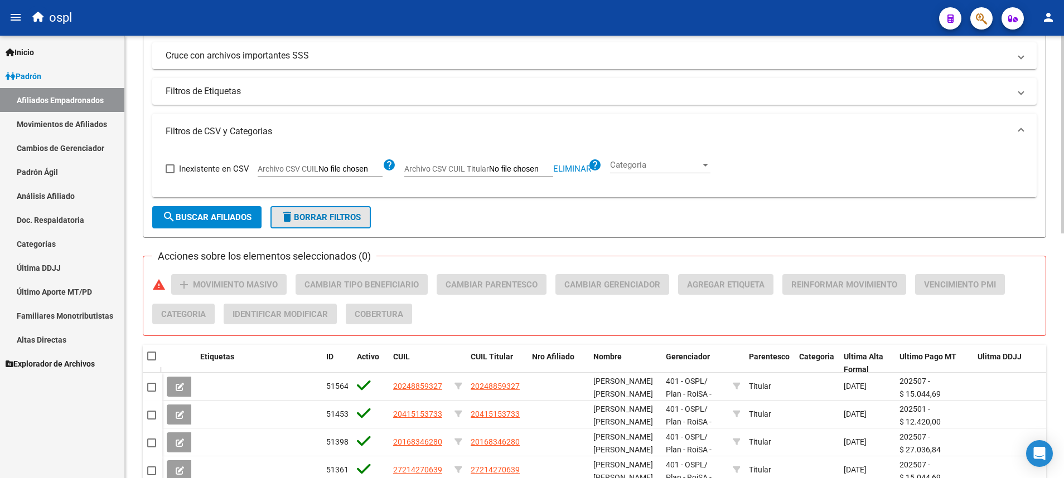
click at [326, 215] on span "delete Borrar Filtros" at bounding box center [320, 217] width 80 height 10
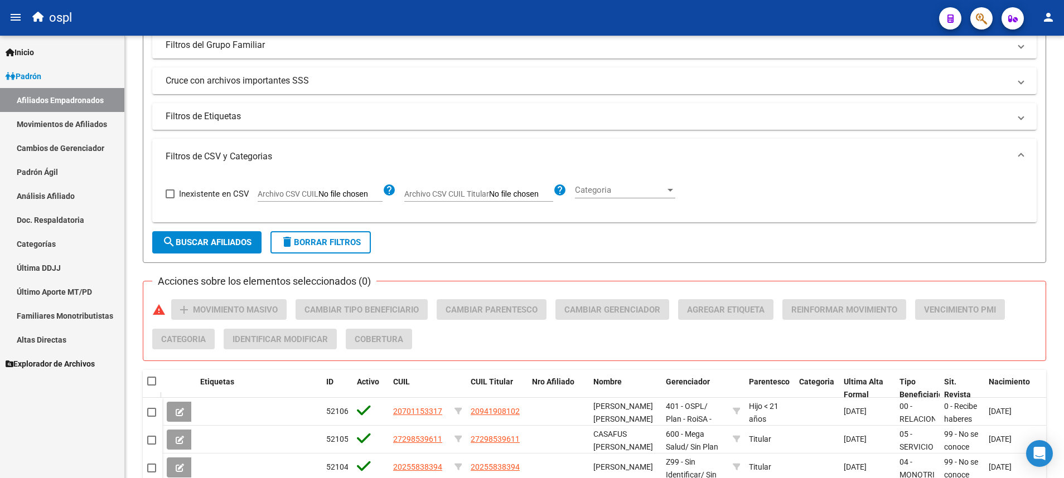
scroll to position [270, 0]
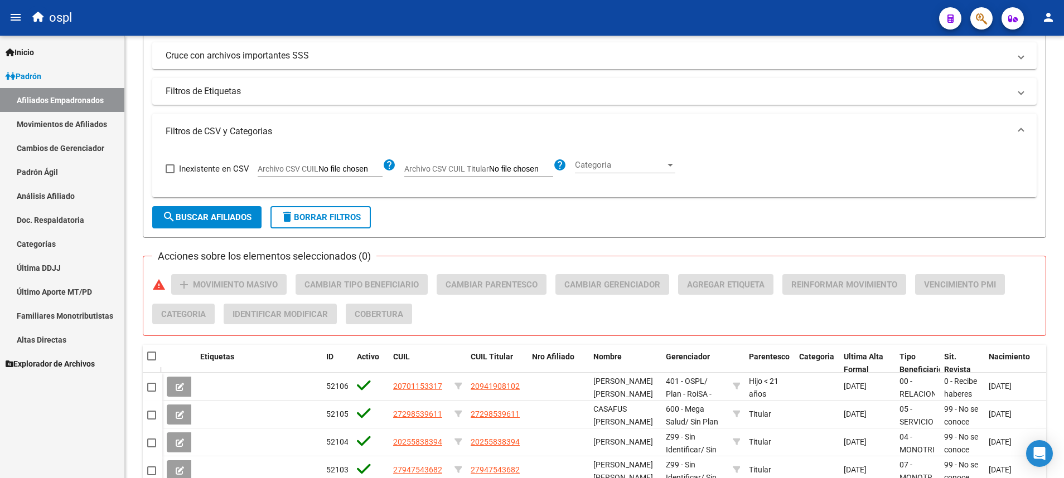
click at [55, 97] on link "Afiliados Empadronados" at bounding box center [62, 100] width 124 height 24
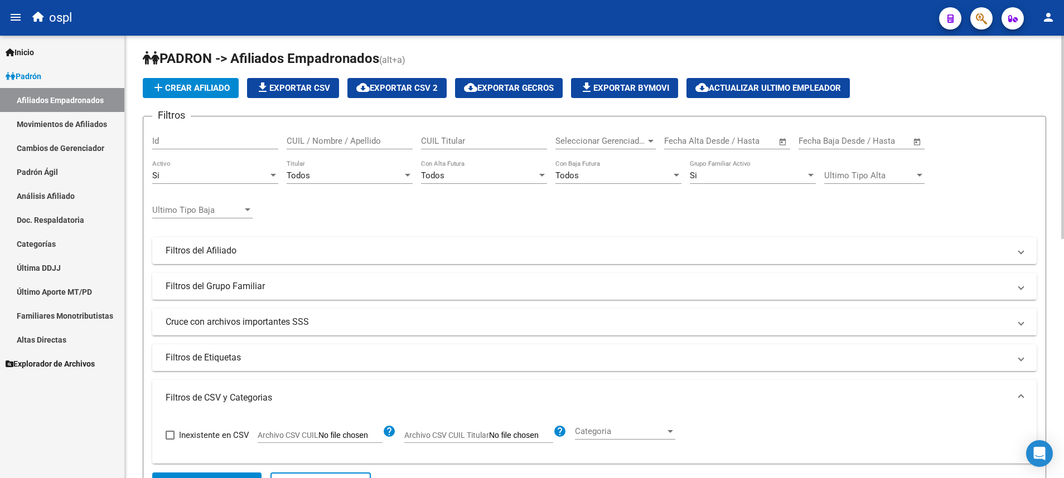
scroll to position [0, 0]
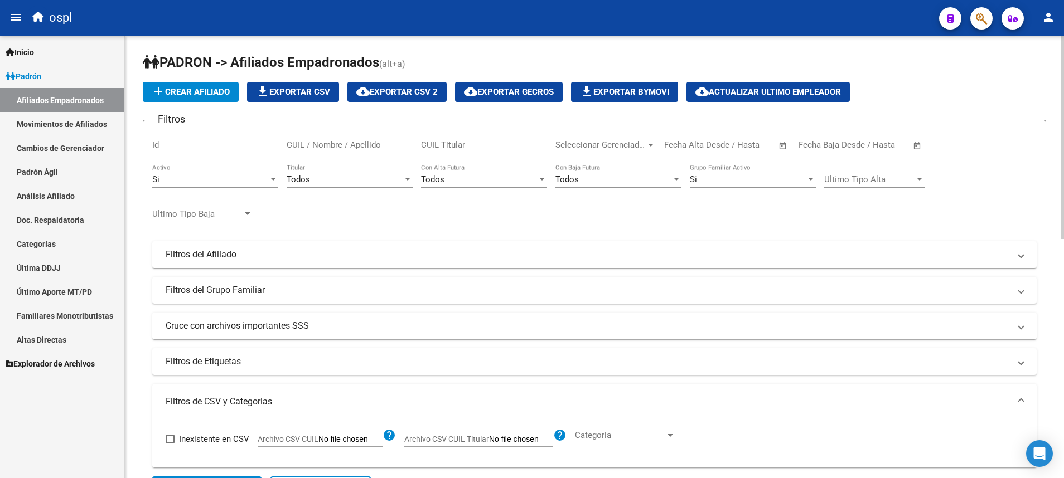
click at [403, 176] on div at bounding box center [407, 179] width 10 height 9
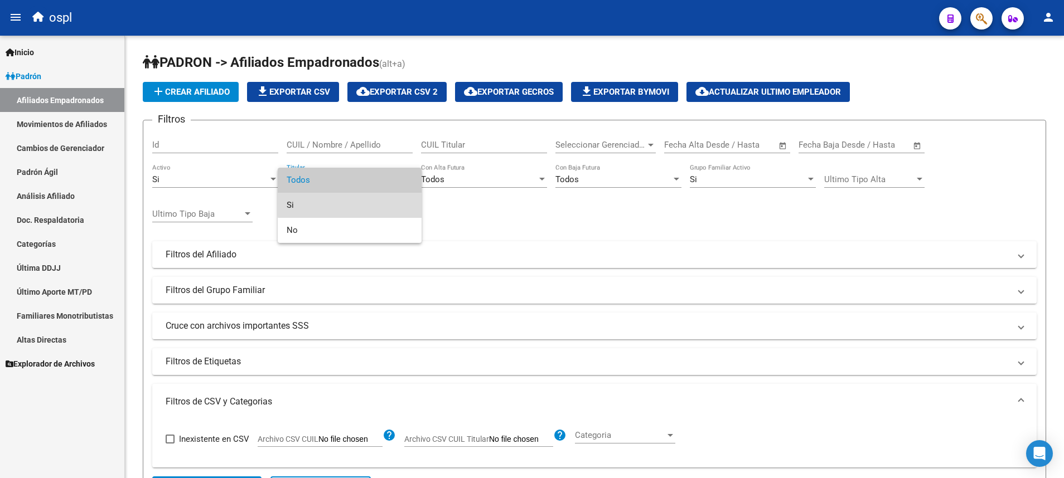
click at [387, 201] on span "Si" at bounding box center [350, 205] width 126 height 25
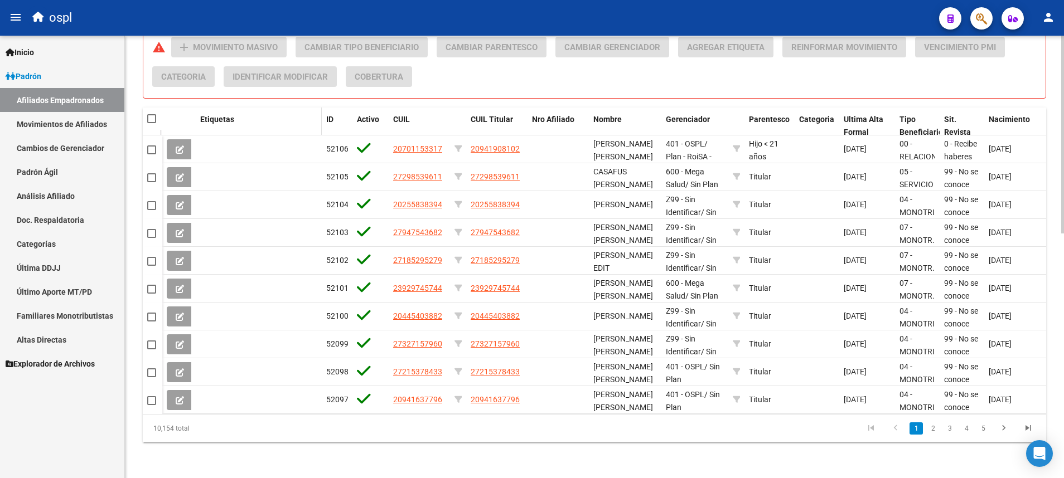
scroll to position [297, 0]
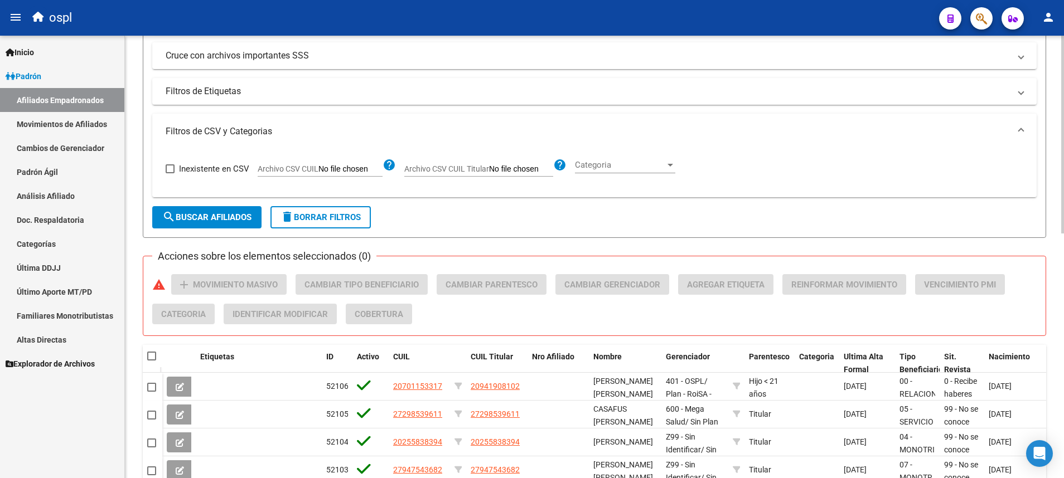
click at [234, 216] on span "search Buscar Afiliados" at bounding box center [206, 217] width 89 height 10
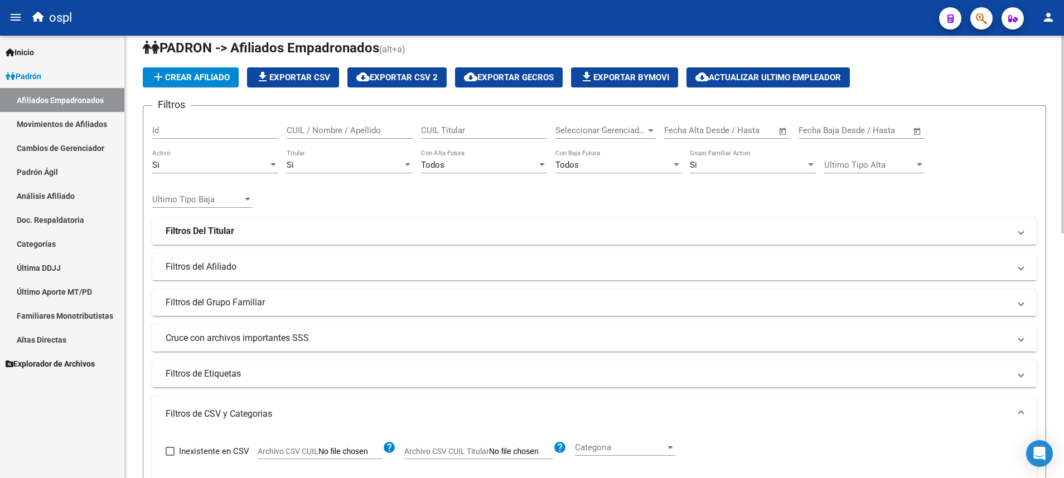
scroll to position [0, 0]
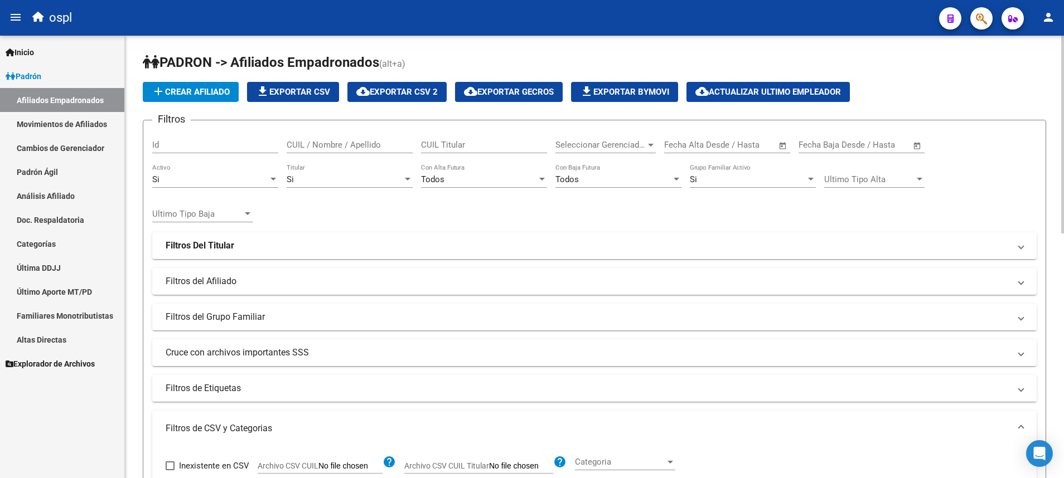
click at [390, 181] on div "Si" at bounding box center [345, 179] width 116 height 10
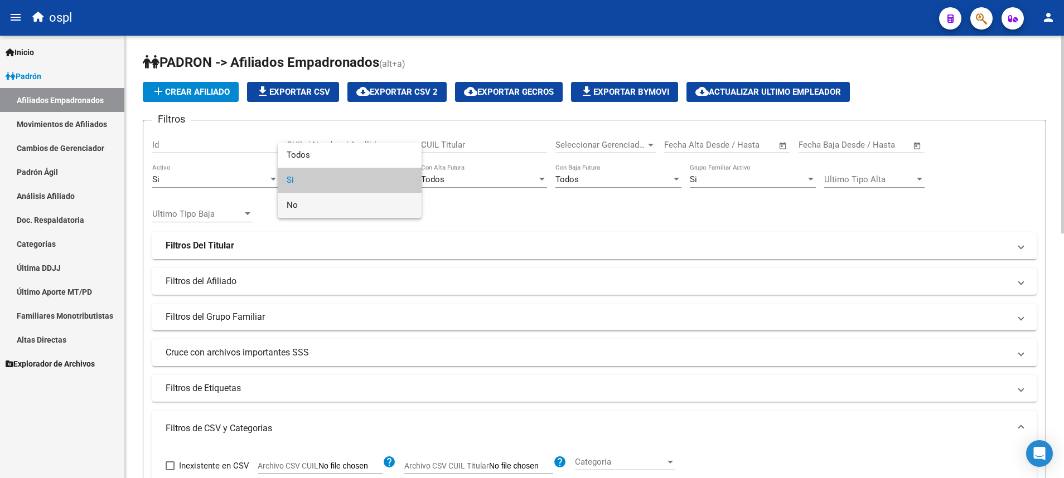
click at [377, 214] on span "No" at bounding box center [350, 205] width 126 height 25
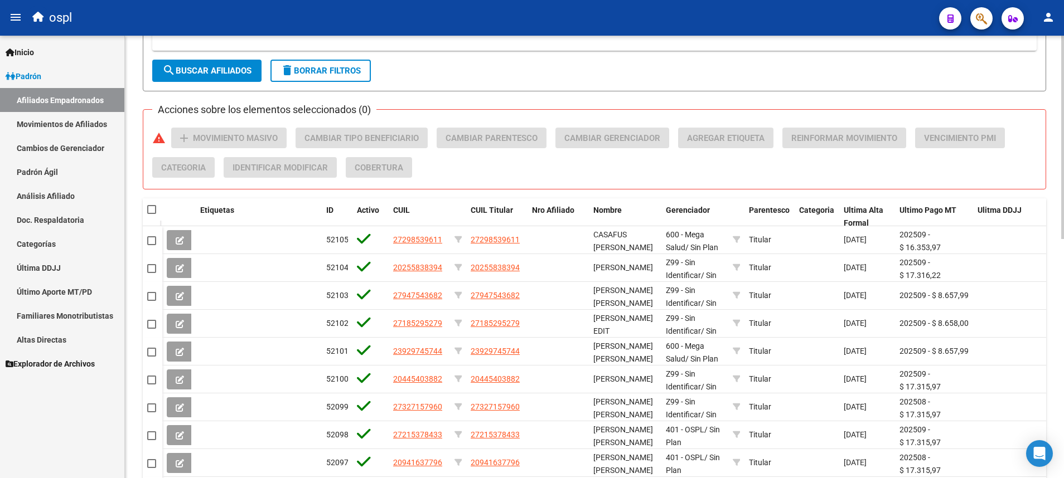
scroll to position [418, 0]
click at [217, 71] on span "search Buscar Afiliados" at bounding box center [206, 70] width 89 height 10
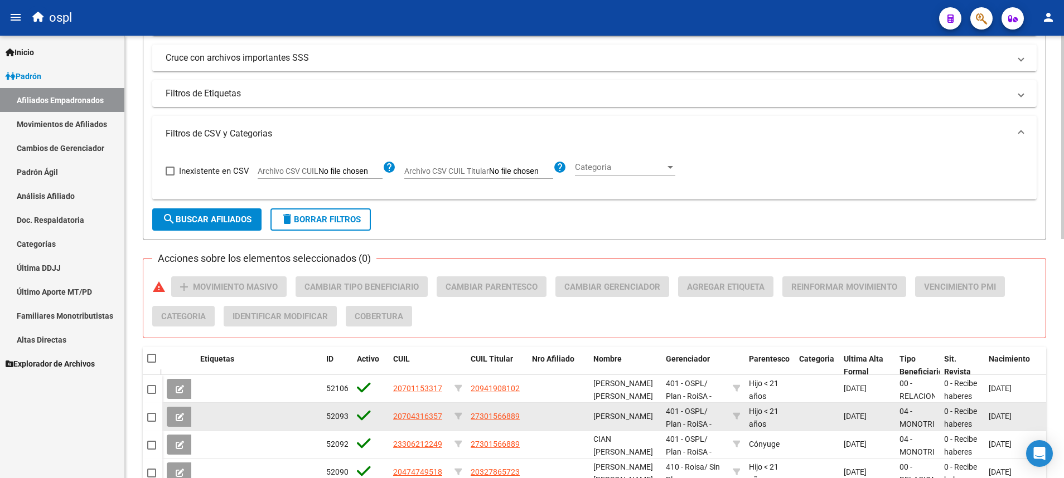
scroll to position [0, 0]
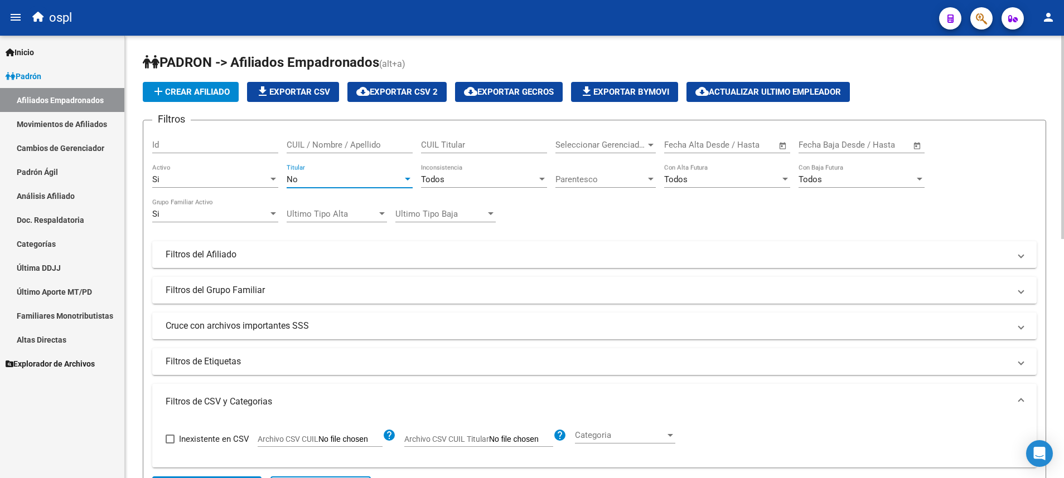
click at [323, 178] on div "No" at bounding box center [345, 179] width 116 height 10
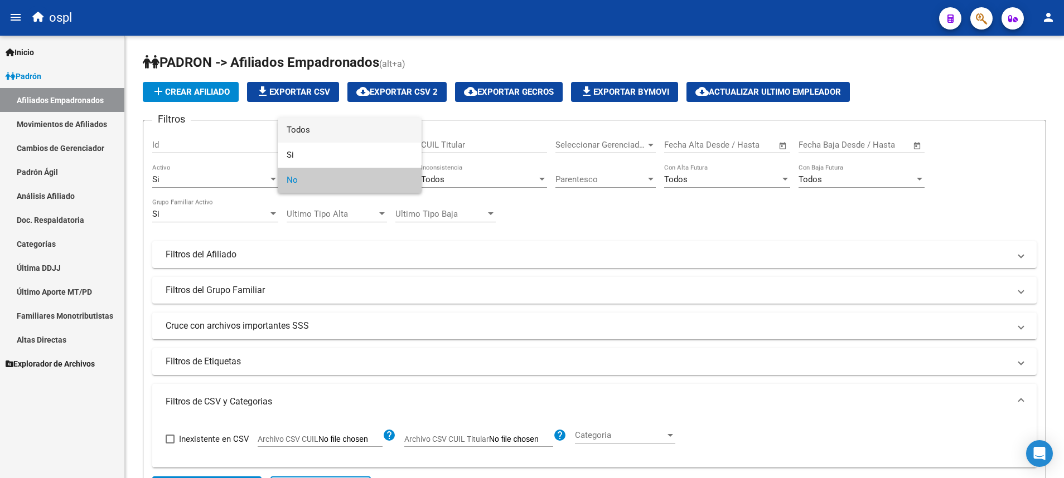
click at [342, 133] on span "Todos" at bounding box center [350, 130] width 126 height 25
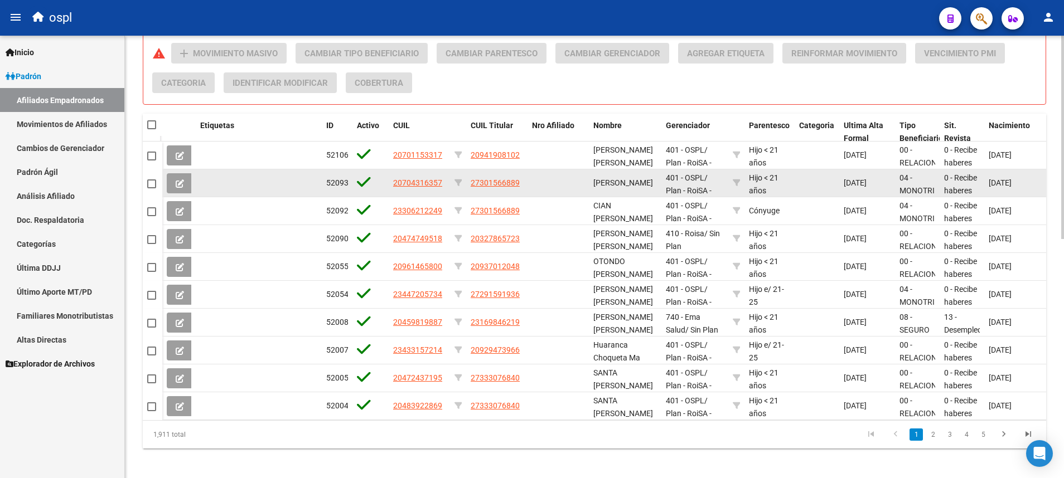
scroll to position [251, 0]
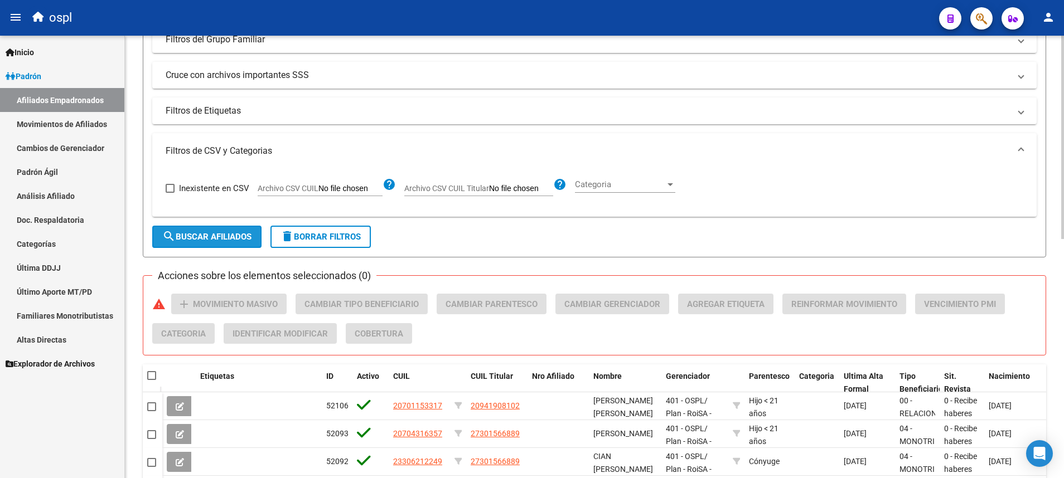
click at [226, 234] on span "search Buscar Afiliados" at bounding box center [206, 237] width 89 height 10
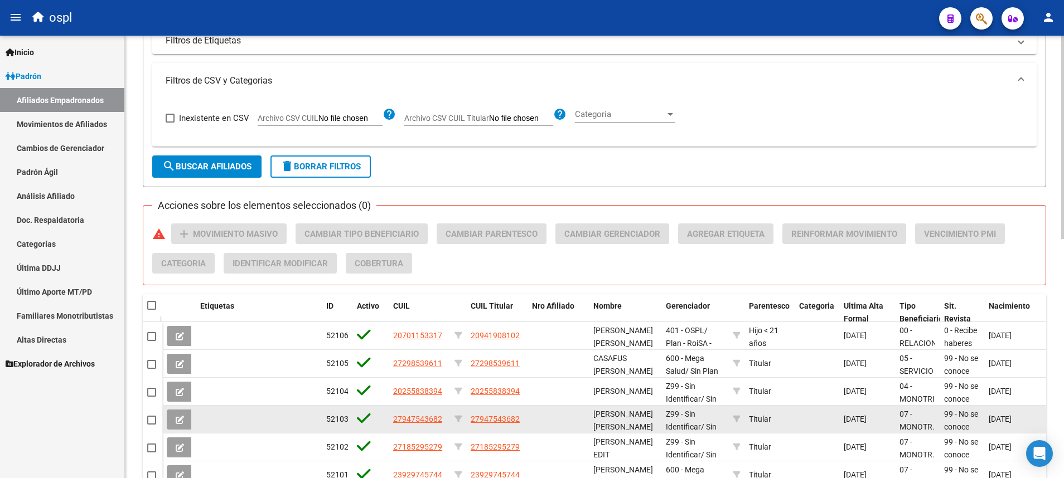
scroll to position [521, 0]
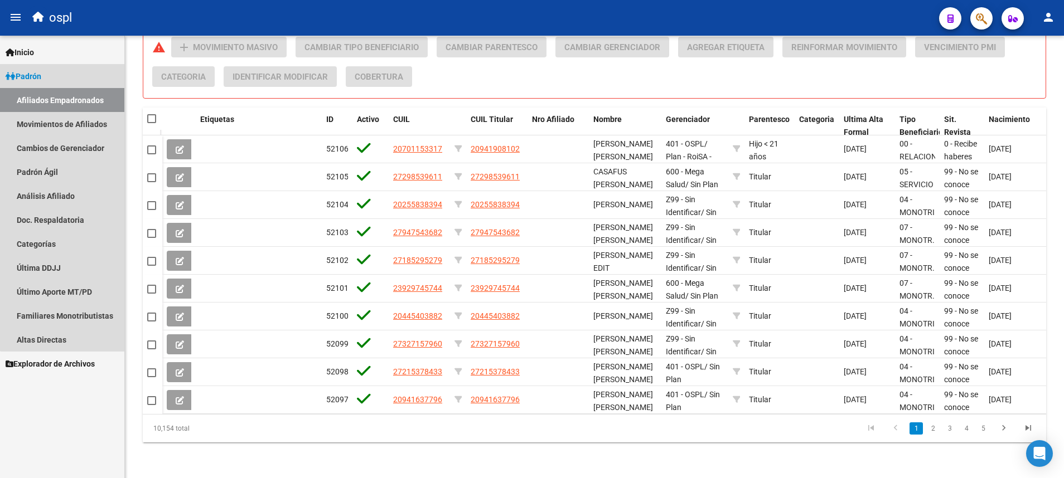
click at [81, 70] on link "Padrón" at bounding box center [62, 76] width 124 height 24
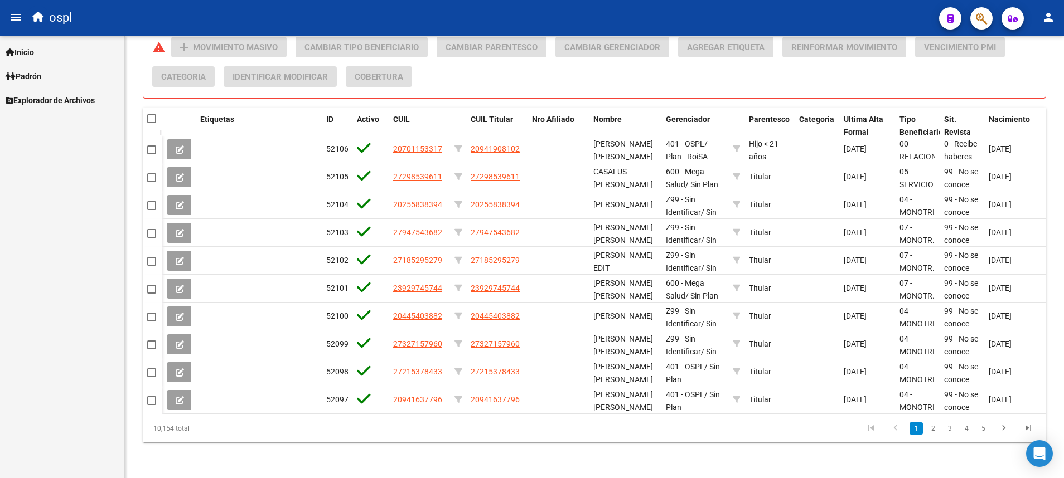
click at [68, 75] on link "Padrón" at bounding box center [62, 76] width 124 height 24
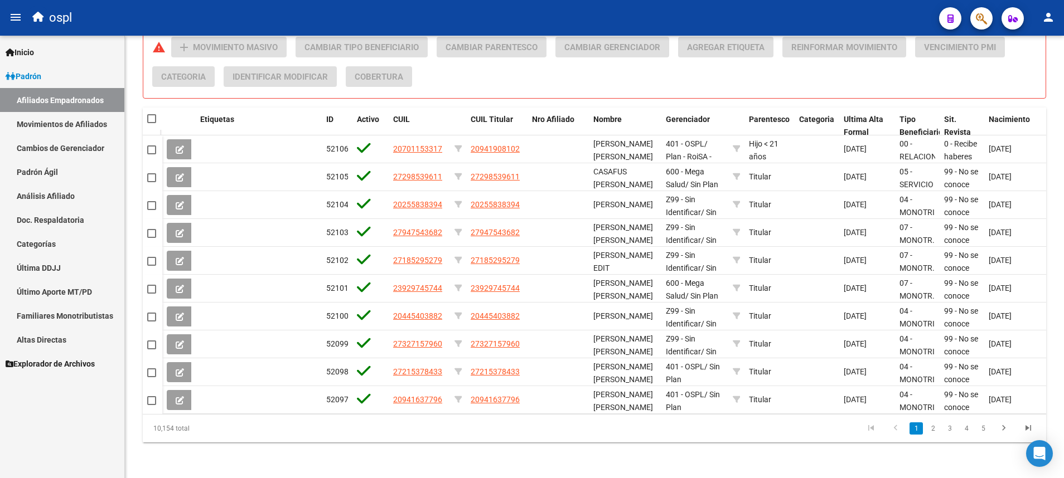
click at [57, 194] on link "Análisis Afiliado" at bounding box center [62, 196] width 124 height 24
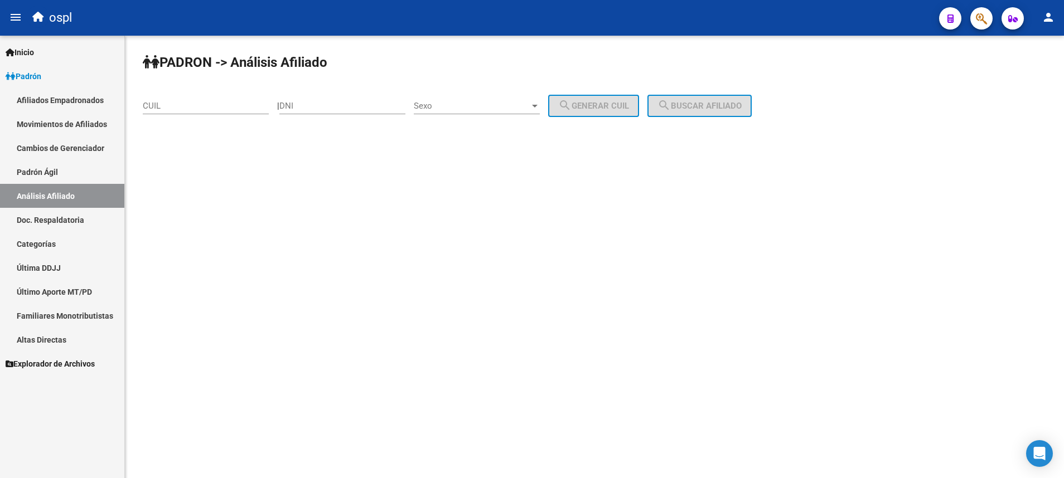
click at [218, 104] on input "CUIL" at bounding box center [206, 106] width 126 height 10
paste input "20-22997023-3"
type input "20-22997023-3"
click at [741, 103] on span "search Buscar afiliado" at bounding box center [699, 106] width 84 height 10
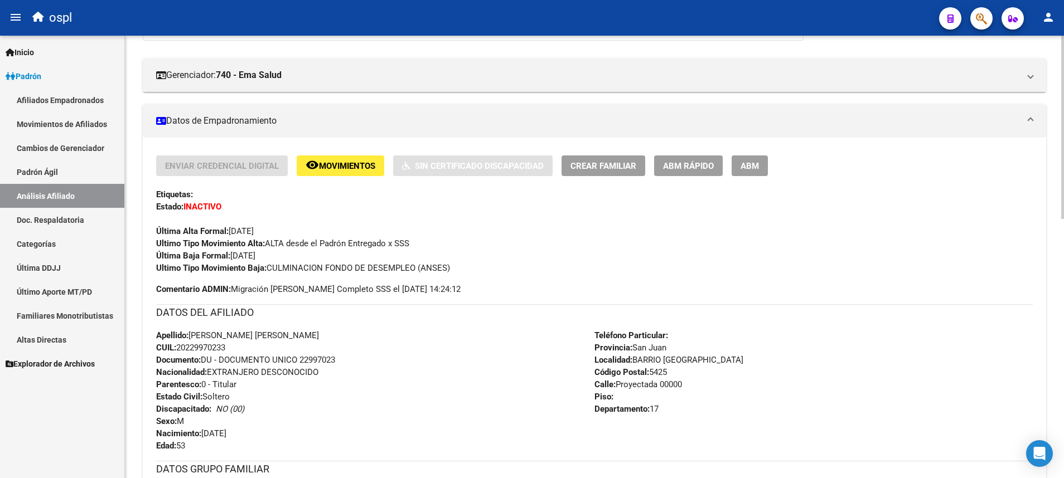
scroll to position [167, 0]
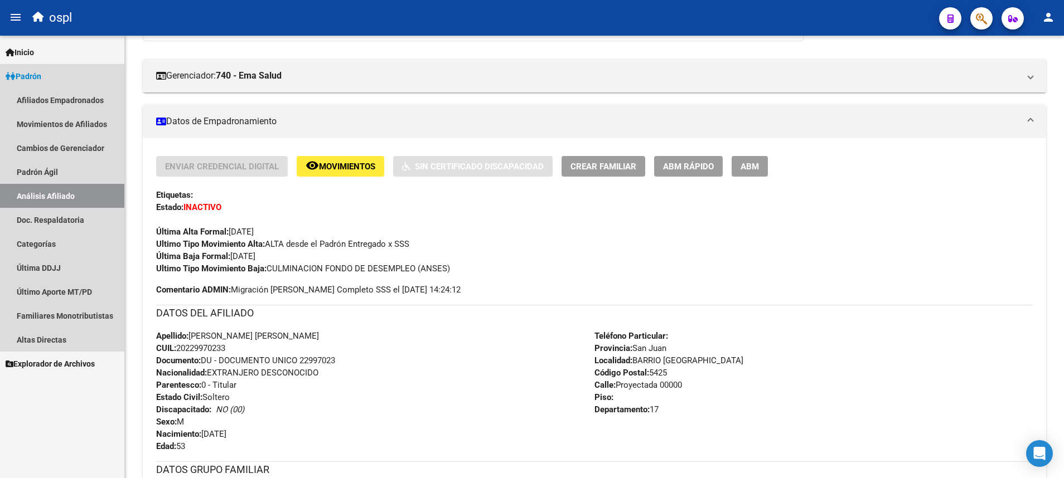
click at [115, 193] on link "Análisis Afiliado" at bounding box center [62, 196] width 124 height 24
click at [87, 173] on link "Padrón Ágil" at bounding box center [62, 172] width 124 height 24
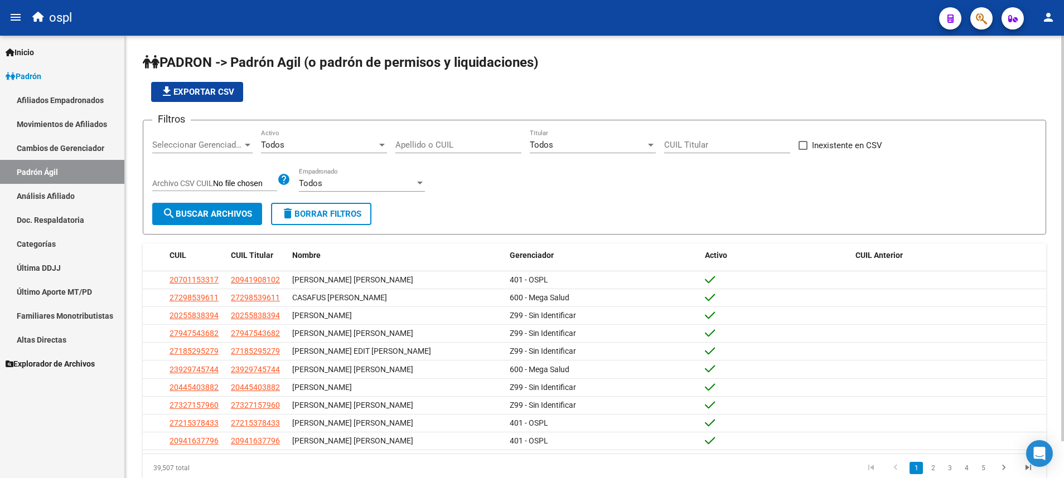
click at [489, 142] on input "Apellido o CUIL" at bounding box center [458, 145] width 126 height 10
paste input "CUILTitular 20265378308"
click at [243, 217] on span "search Buscar Archivos" at bounding box center [207, 214] width 90 height 10
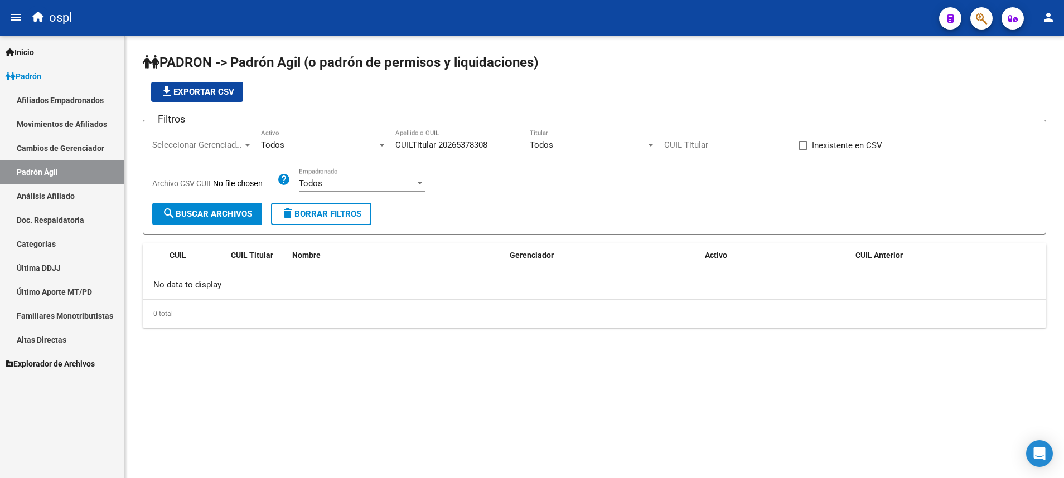
click at [467, 138] on div "CUILTitular 20265378308 Apellido o CUIL" at bounding box center [458, 141] width 126 height 24
drag, startPoint x: 436, startPoint y: 144, endPoint x: 344, endPoint y: 158, distance: 92.6
click at [381, 146] on div "Filtros Seleccionar Gerenciador Seleccionar Gerenciador Todos Activo CUILTitula…" at bounding box center [594, 166] width 884 height 74
type input "20265378308"
click at [223, 224] on button "search Buscar Archivos" at bounding box center [207, 214] width 110 height 22
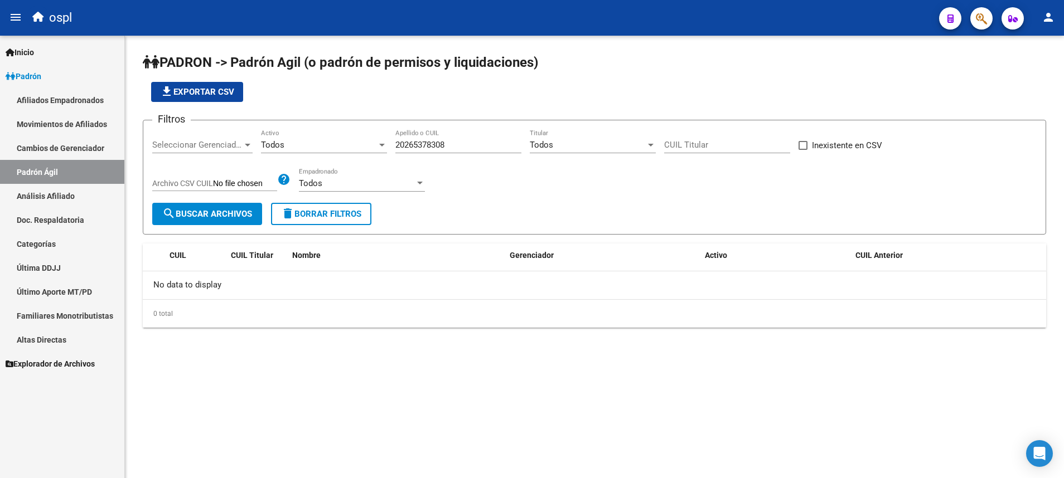
drag, startPoint x: 457, startPoint y: 138, endPoint x: 391, endPoint y: 148, distance: 66.5
click at [392, 148] on div "Filtros Seleccionar Gerenciador Seleccionar Gerenciador Todos Activo 2026537830…" at bounding box center [594, 166] width 884 height 74
click at [396, 147] on div "Filtros Seleccionar Gerenciador Seleccionar Gerenciador Todos Activo 2026537830…" at bounding box center [594, 166] width 884 height 74
click at [396, 147] on input "20265378308" at bounding box center [458, 145] width 126 height 10
drag, startPoint x: 396, startPoint y: 147, endPoint x: 470, endPoint y: 147, distance: 74.7
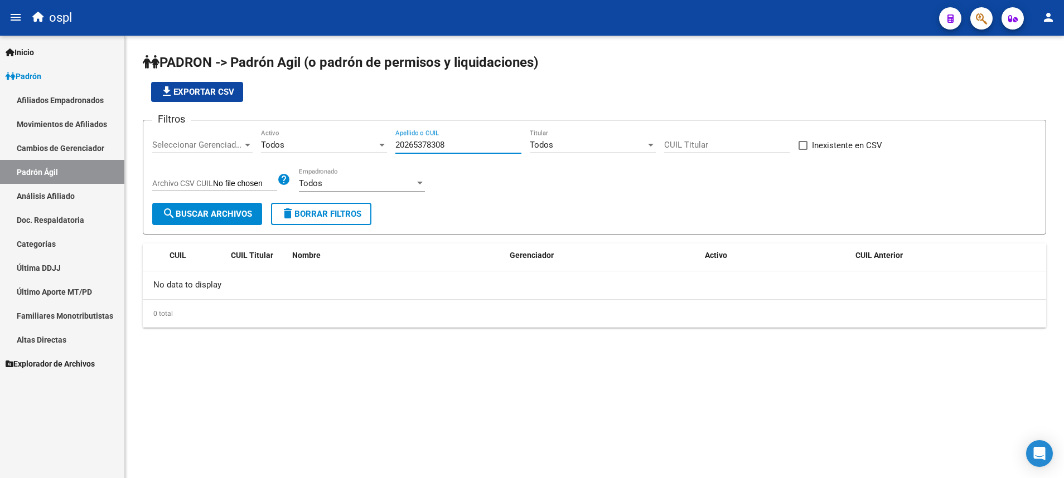
click at [470, 147] on input "20265378308" at bounding box center [458, 145] width 126 height 10
click at [79, 191] on link "Análisis Afiliado" at bounding box center [62, 196] width 124 height 24
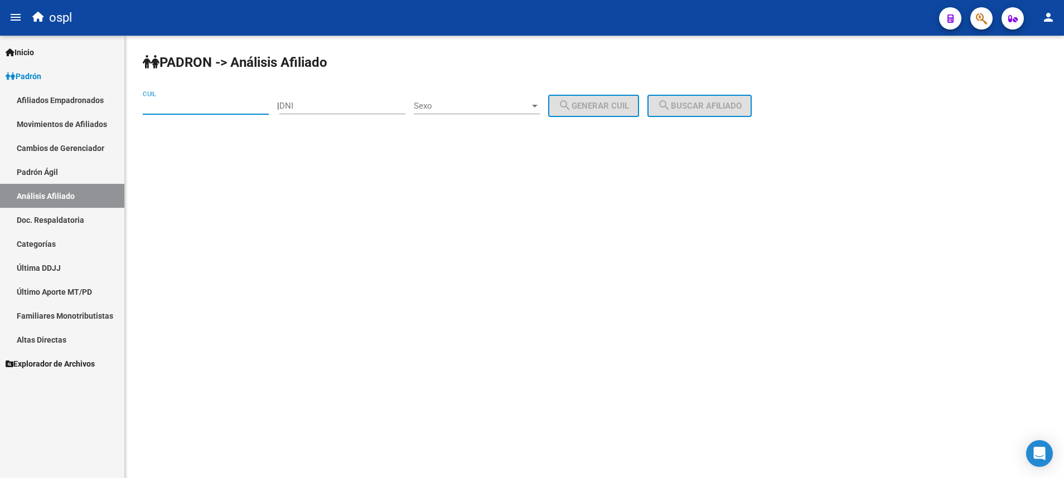
click at [204, 105] on input "CUIL" at bounding box center [206, 106] width 126 height 10
paste input "20-26537830-8"
type input "20-26537830-8"
click at [696, 115] on button "search Buscar afiliado" at bounding box center [699, 106] width 104 height 22
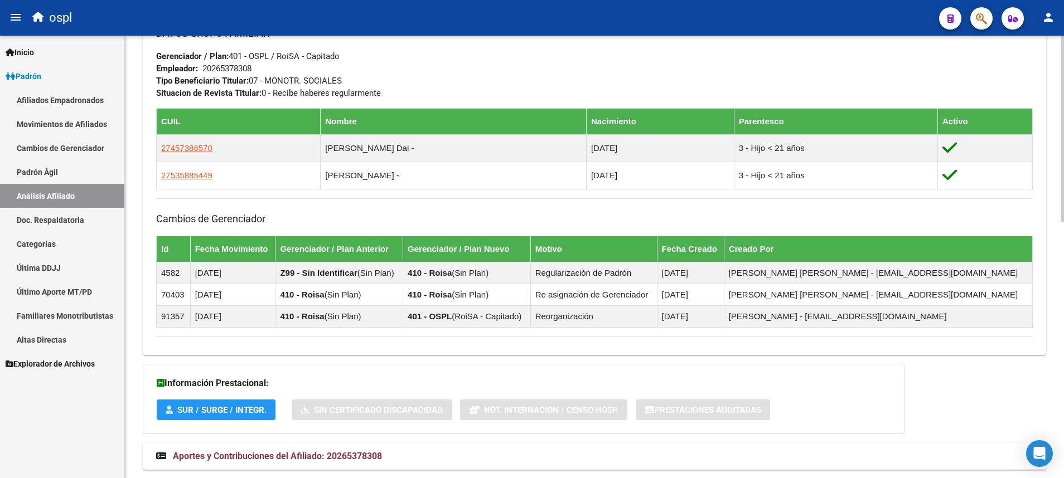
scroll to position [585, 0]
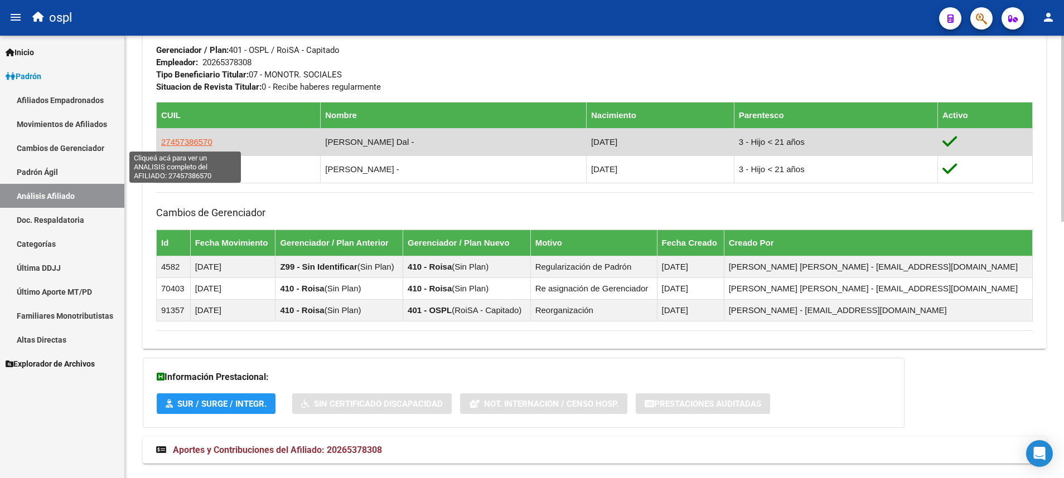
click at [200, 139] on span "27457386570" at bounding box center [186, 141] width 51 height 9
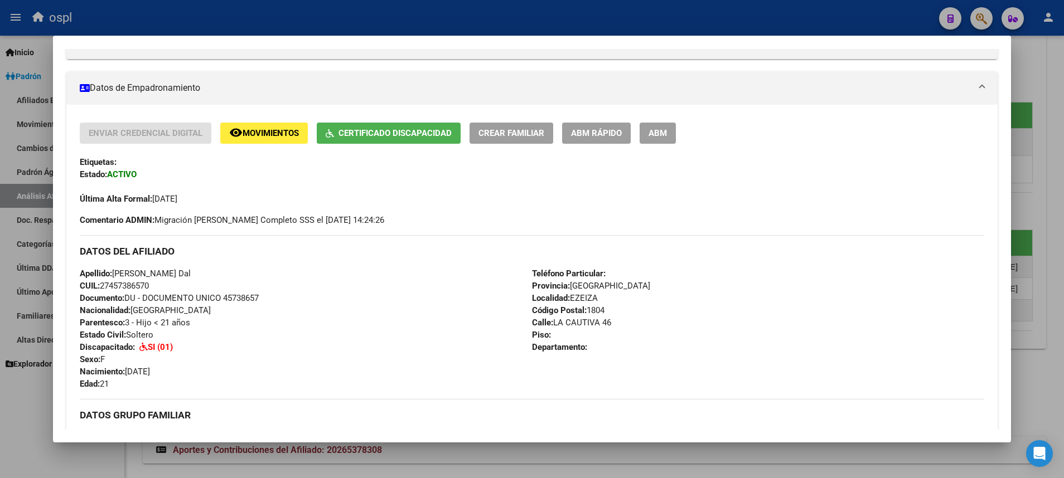
scroll to position [167, 0]
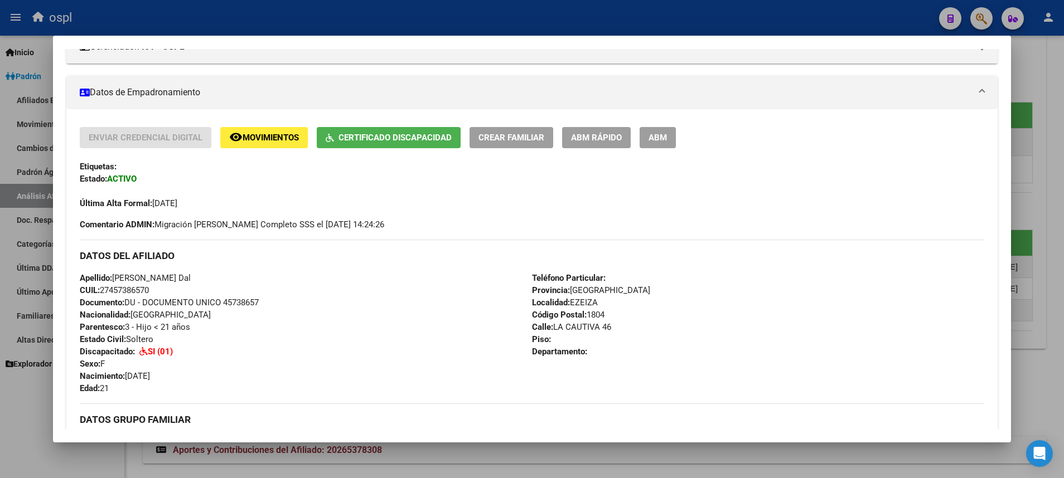
click at [662, 135] on span "ABM" at bounding box center [657, 138] width 18 height 10
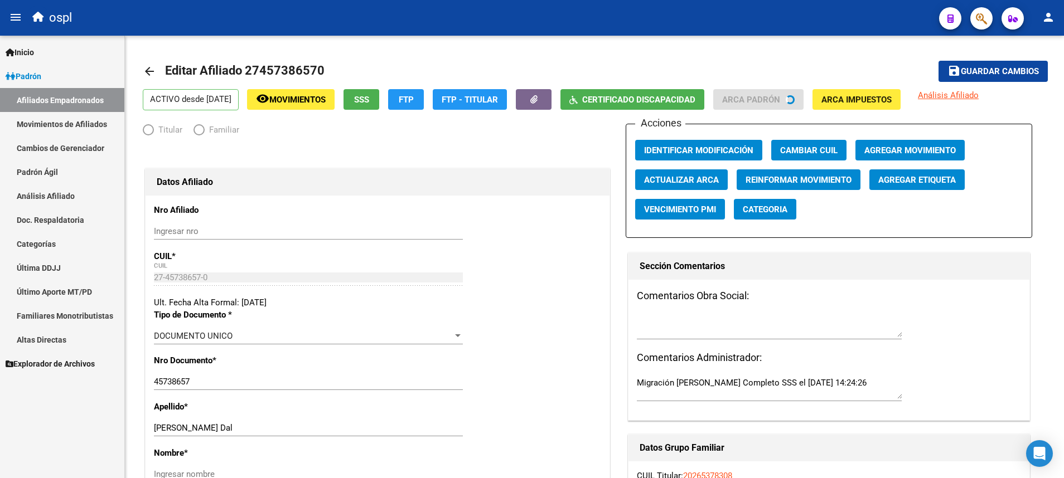
radio input "true"
type input "20-26537830-8"
click at [766, 209] on span "Categoria" at bounding box center [764, 210] width 45 height 10
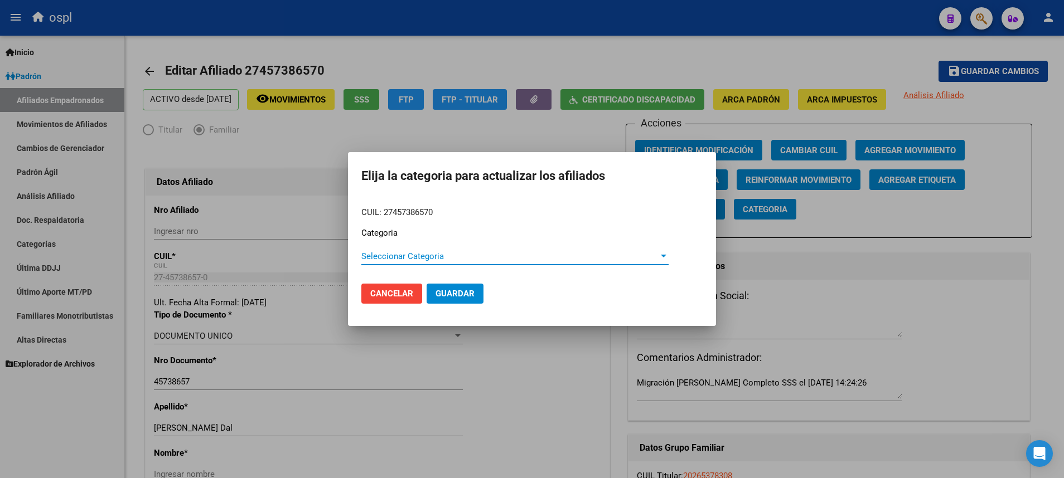
click at [664, 258] on div at bounding box center [664, 256] width 6 height 3
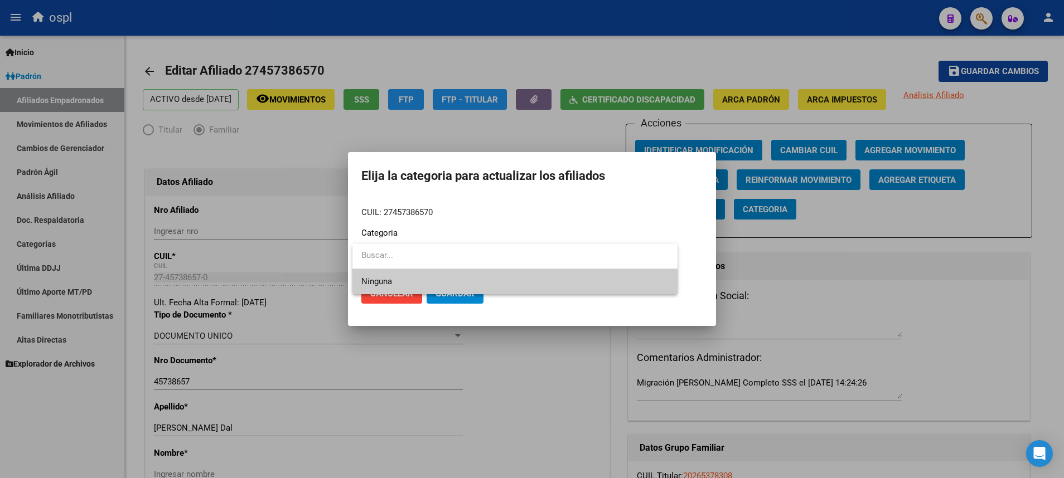
click at [680, 209] on div at bounding box center [532, 239] width 1064 height 478
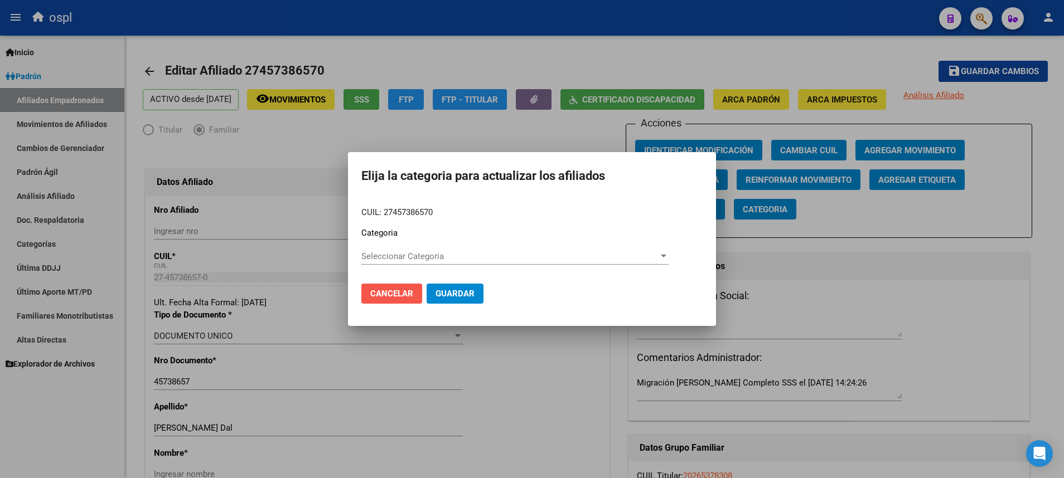
click at [407, 288] on button "Cancelar" at bounding box center [391, 294] width 61 height 20
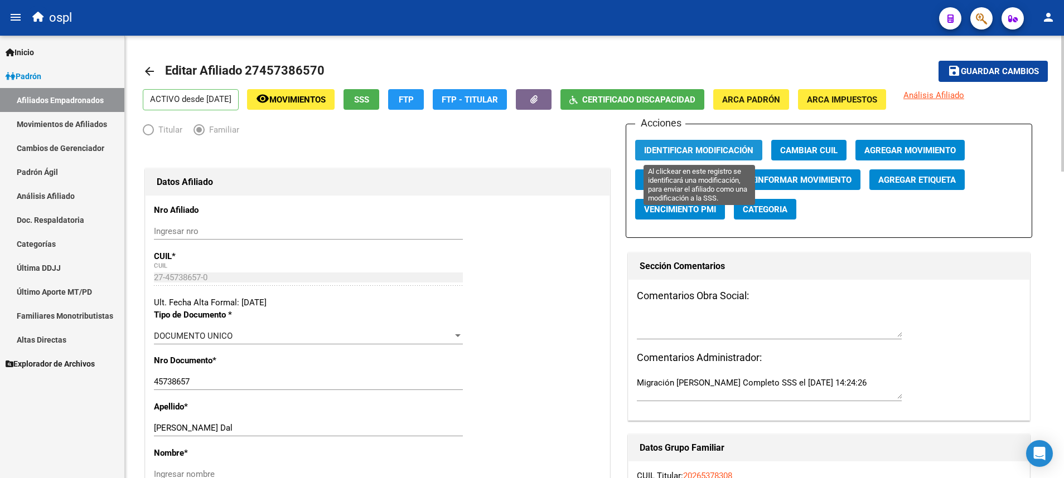
click at [730, 149] on span "Identificar Modificación" at bounding box center [698, 150] width 109 height 10
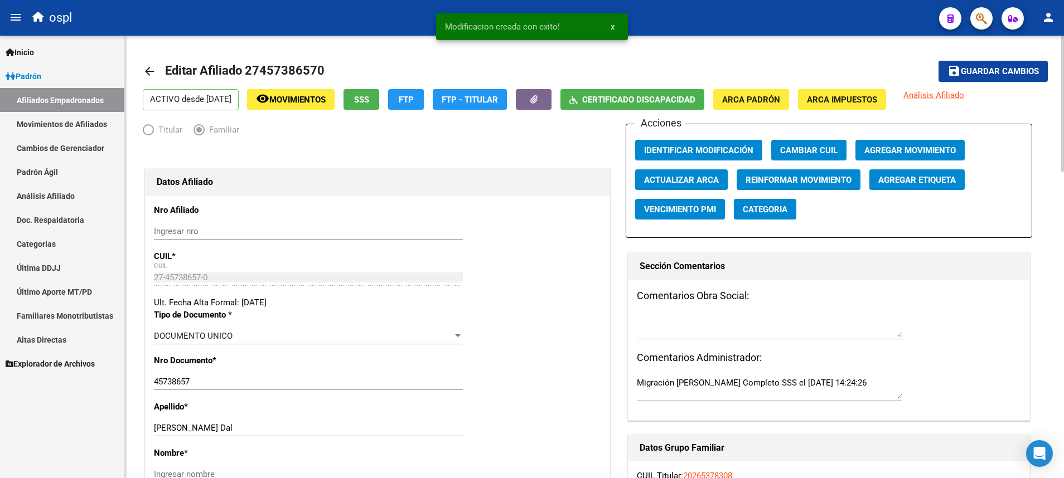
click at [730, 150] on span "Identificar Modificación" at bounding box center [698, 150] width 109 height 10
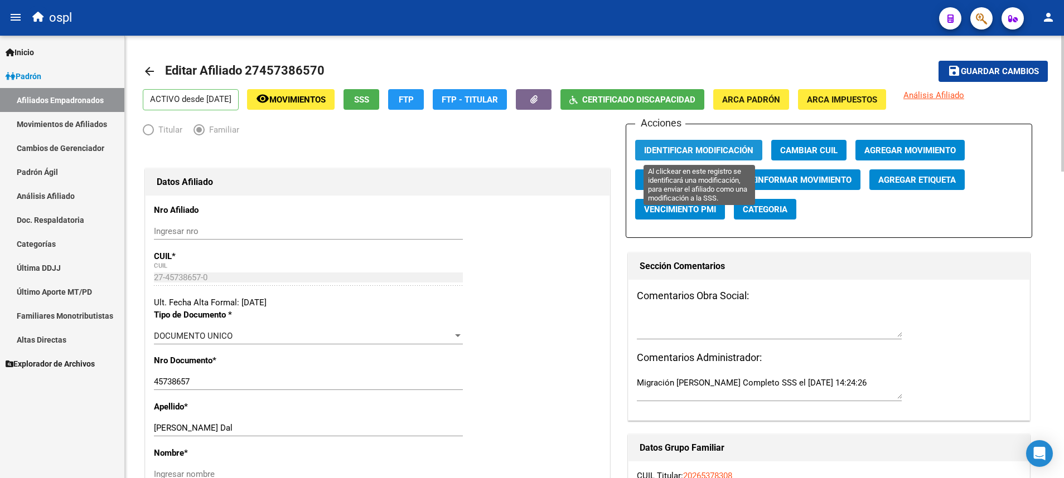
click at [708, 148] on span "Identificar Modificación" at bounding box center [698, 150] width 109 height 10
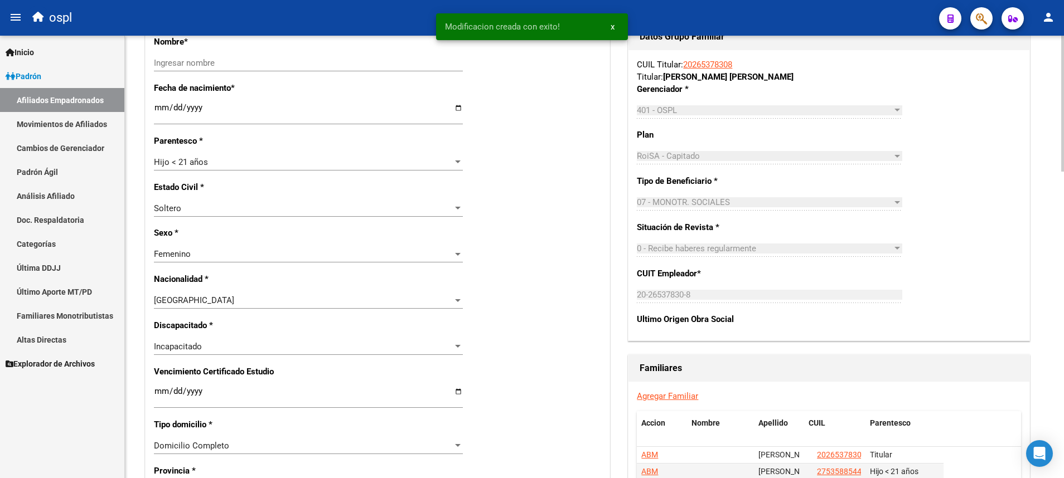
scroll to position [502, 0]
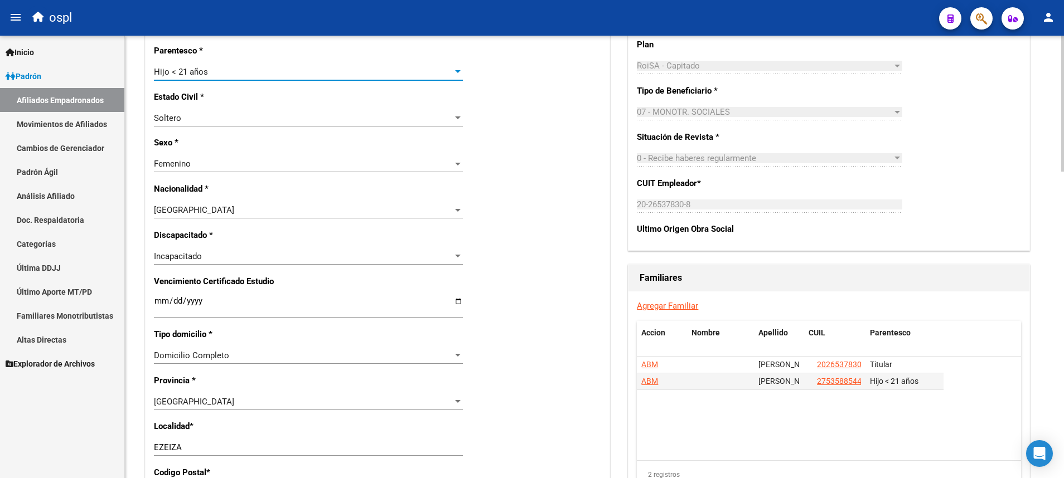
click at [460, 70] on div at bounding box center [458, 71] width 6 height 3
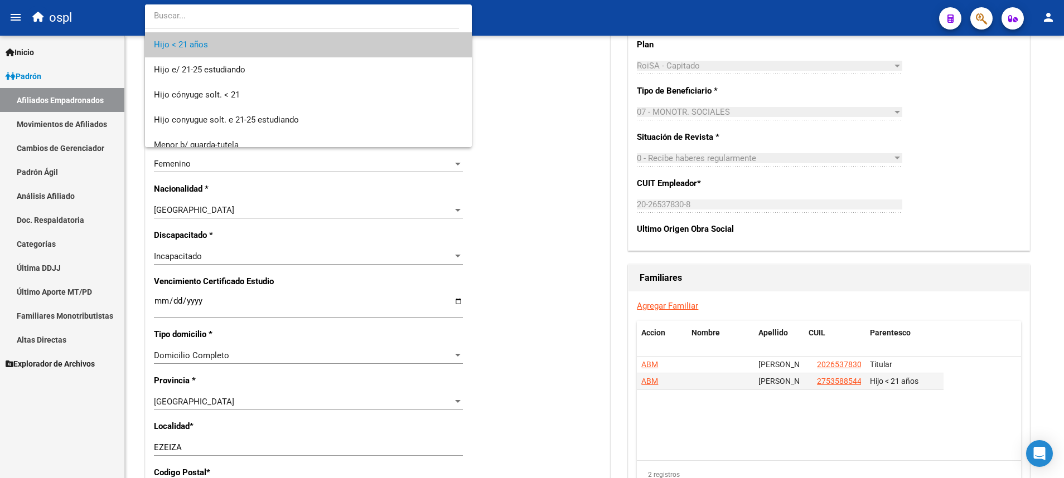
scroll to position [0, 0]
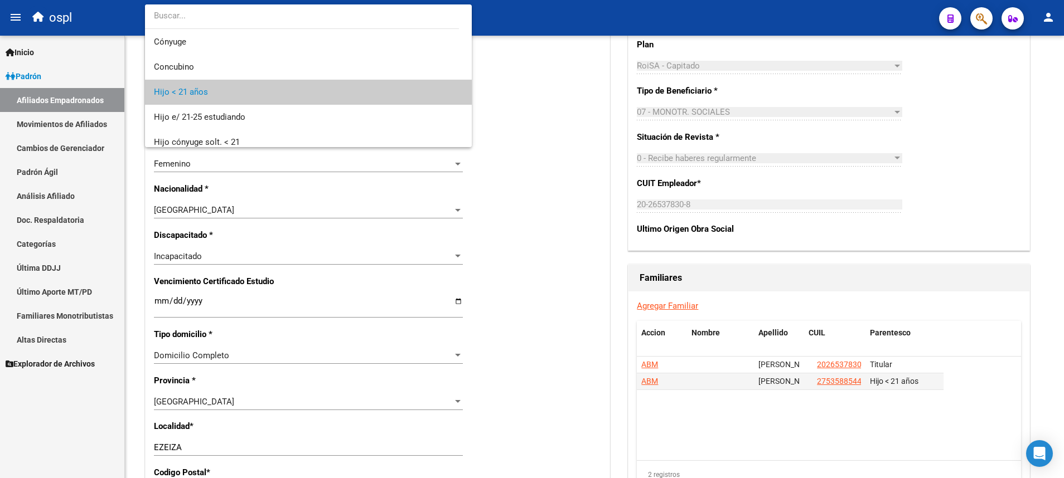
click at [514, 75] on div at bounding box center [532, 239] width 1064 height 478
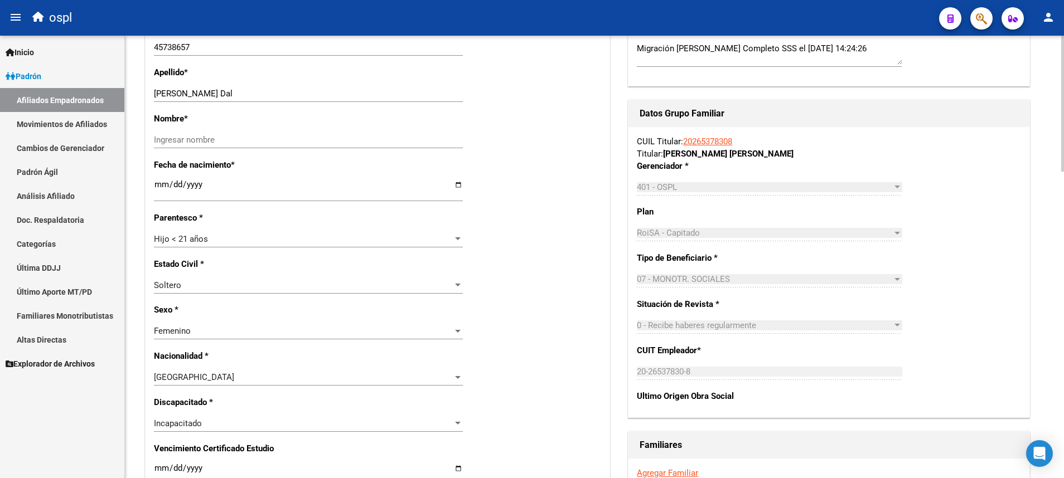
scroll to position [251, 0]
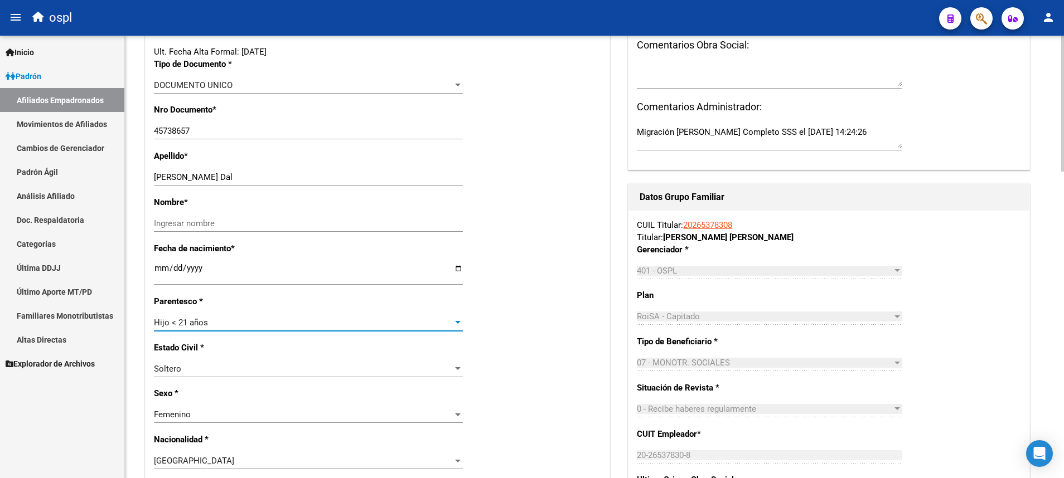
click at [457, 321] on div at bounding box center [458, 322] width 6 height 3
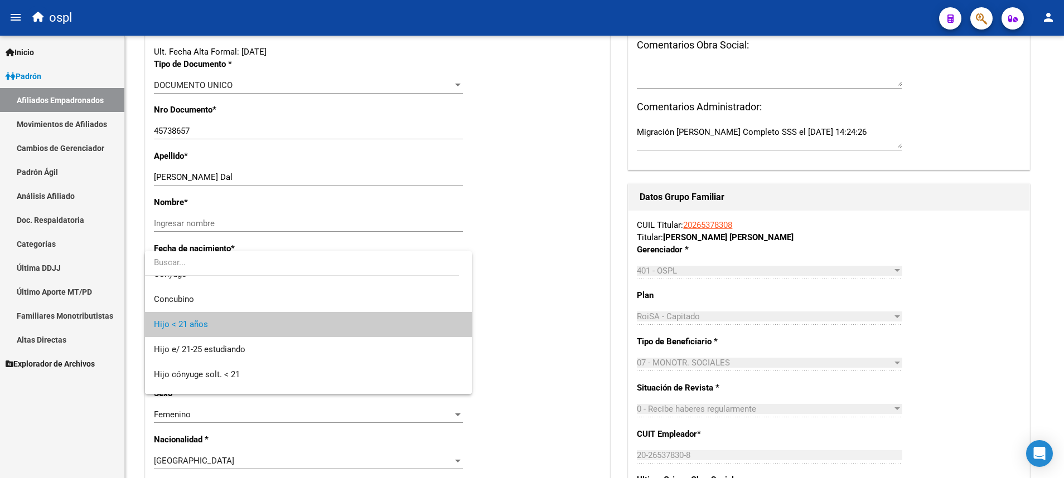
scroll to position [0, 0]
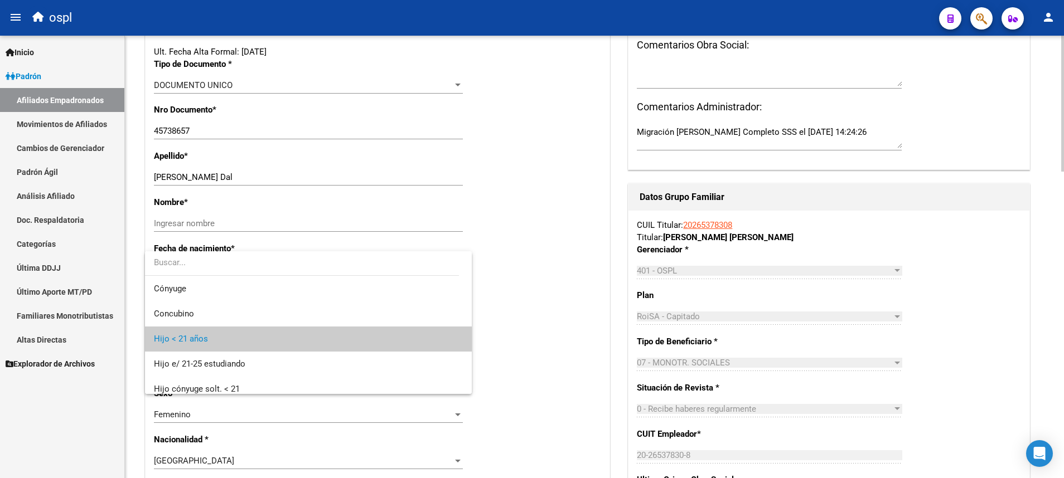
click at [519, 200] on div at bounding box center [532, 239] width 1064 height 478
